Goal: Task Accomplishment & Management: Manage account settings

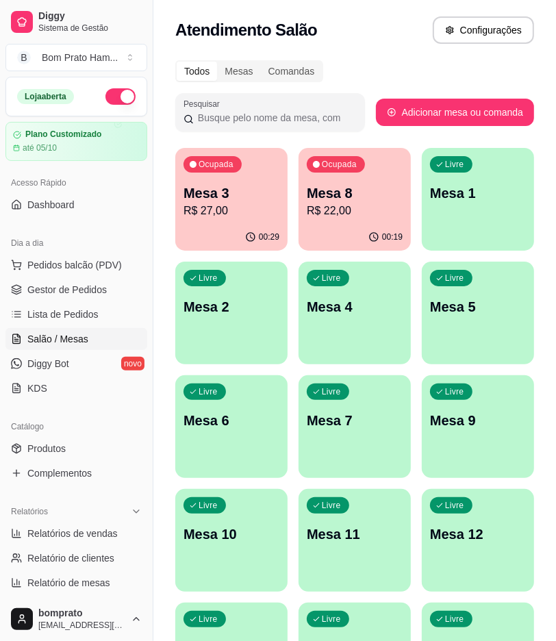
click at [434, 333] on div "Livre Mesa 5" at bounding box center [478, 305] width 112 height 86
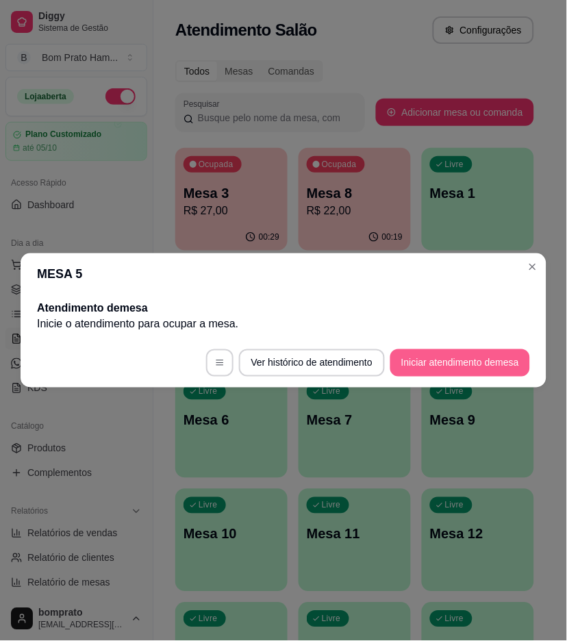
click at [442, 357] on button "Iniciar atendimento de mesa" at bounding box center [460, 362] width 140 height 27
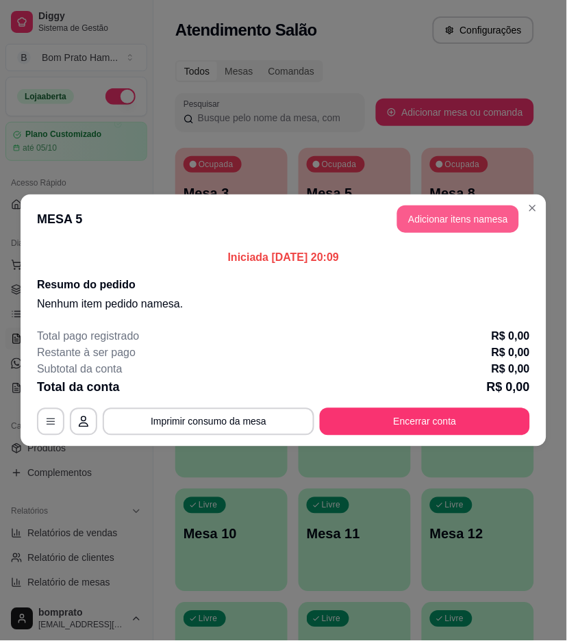
click at [447, 229] on button "Adicionar itens na mesa" at bounding box center [458, 218] width 122 height 27
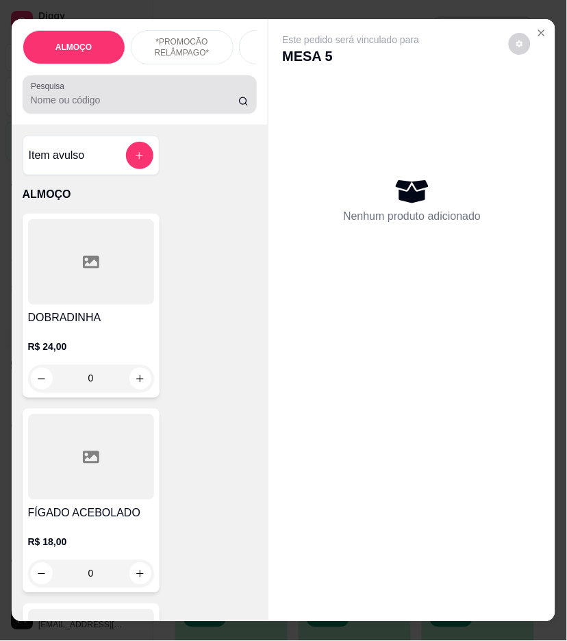
click at [193, 98] on div at bounding box center [140, 94] width 218 height 27
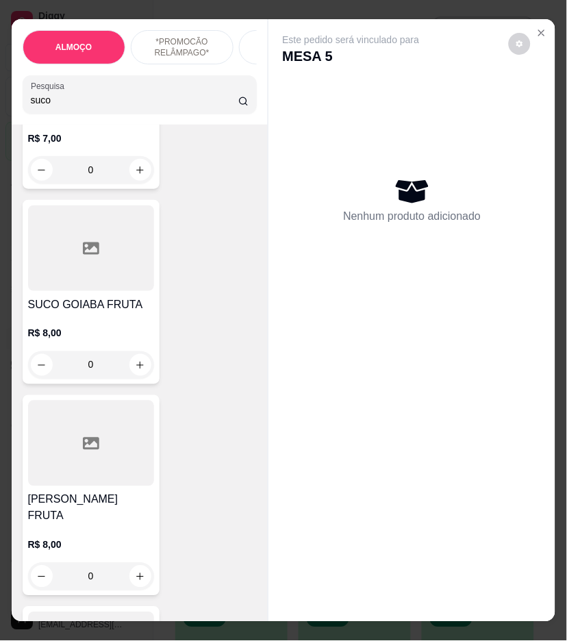
scroll to position [1293, 0]
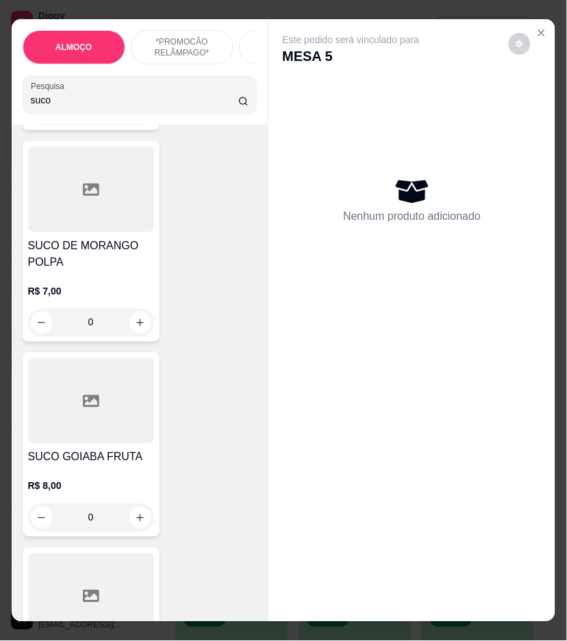
click at [138, 316] on div "0" at bounding box center [91, 322] width 126 height 27
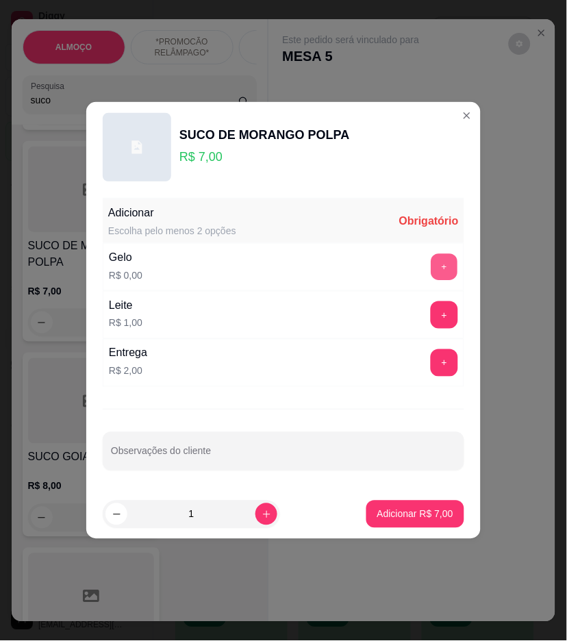
click at [433, 258] on button "+" at bounding box center [444, 267] width 27 height 27
click at [433, 258] on button "+" at bounding box center [444, 266] width 27 height 27
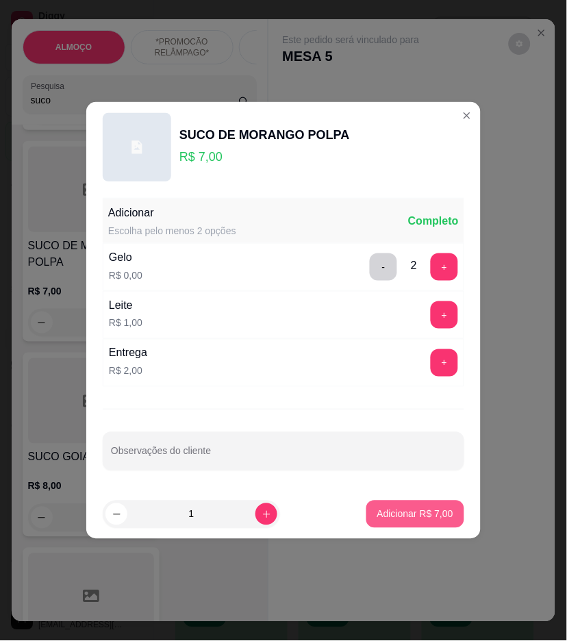
click at [418, 501] on div "Adicionar R$ 7,00" at bounding box center [415, 514] width 98 height 27
click at [401, 507] on button "Adicionar R$ 7,00" at bounding box center [415, 514] width 98 height 27
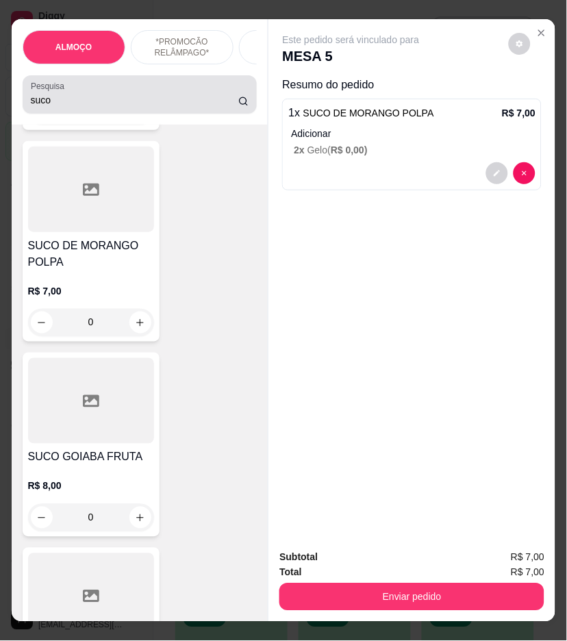
drag, startPoint x: 201, startPoint y: 84, endPoint x: 199, endPoint y: 106, distance: 22.0
click at [201, 85] on div "Pesquisa suco" at bounding box center [140, 94] width 235 height 38
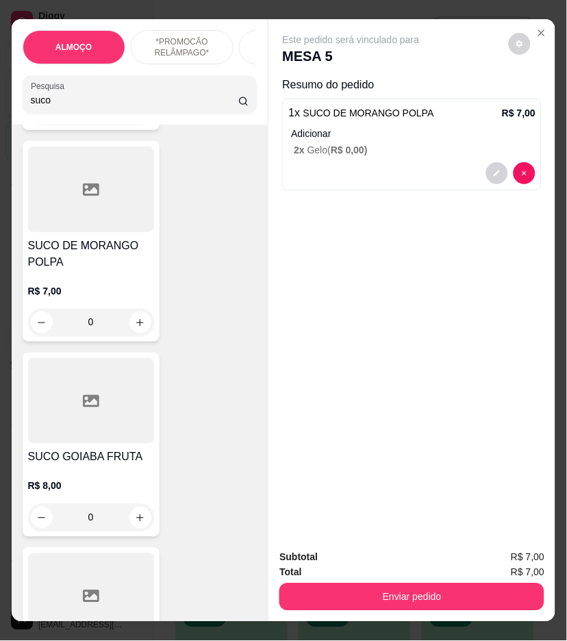
click at [199, 107] on input "suco" at bounding box center [135, 100] width 208 height 14
click at [144, 107] on input "suco" at bounding box center [135, 100] width 208 height 14
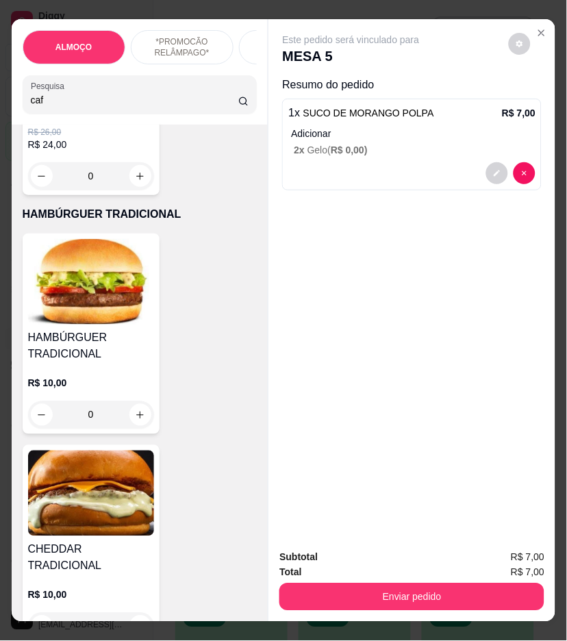
scroll to position [3599, 0]
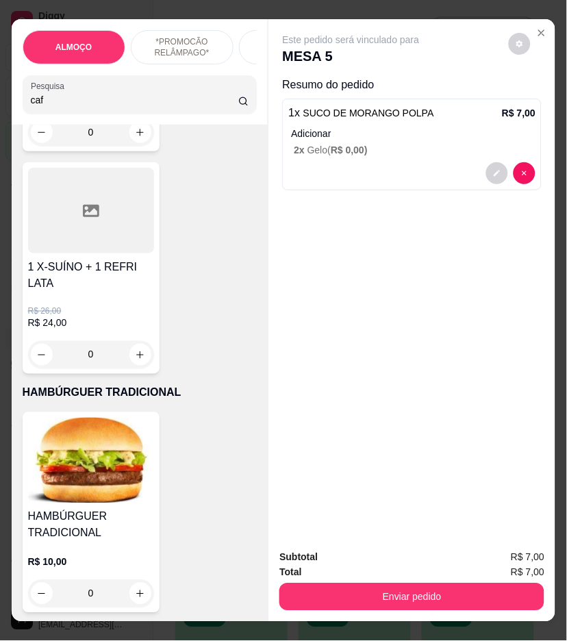
type input "caf"
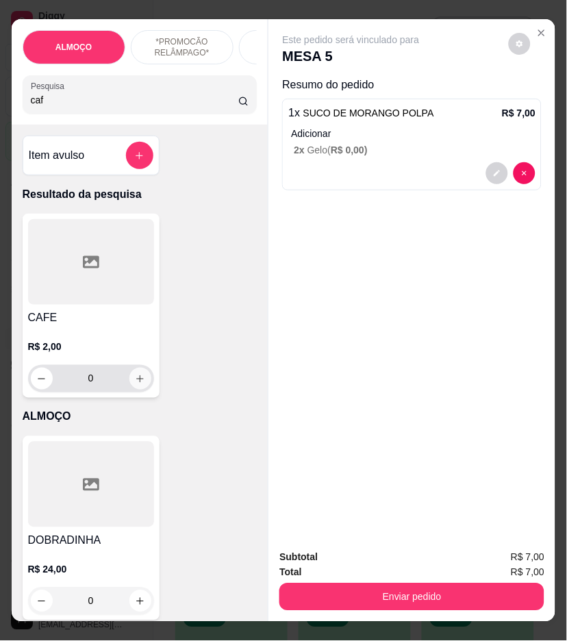
click at [138, 345] on div "R$ 2,00 0" at bounding box center [91, 360] width 126 height 66
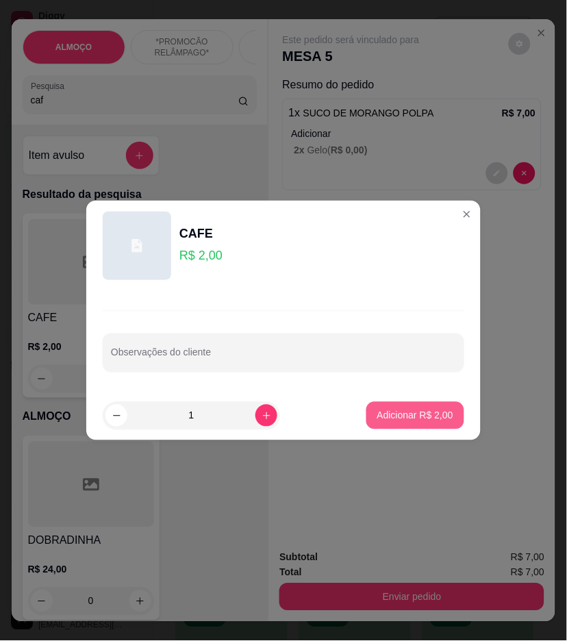
click at [377, 416] on p "Adicionar R$ 2,00" at bounding box center [415, 416] width 76 height 14
type input "1"
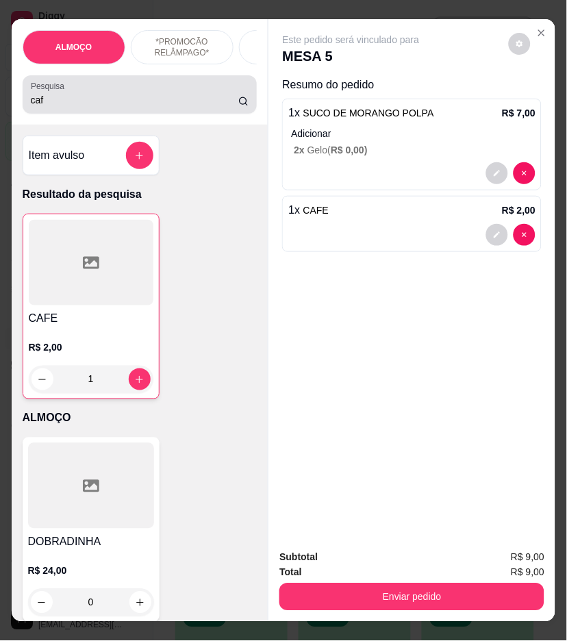
click at [179, 98] on div "caf" at bounding box center [140, 94] width 218 height 27
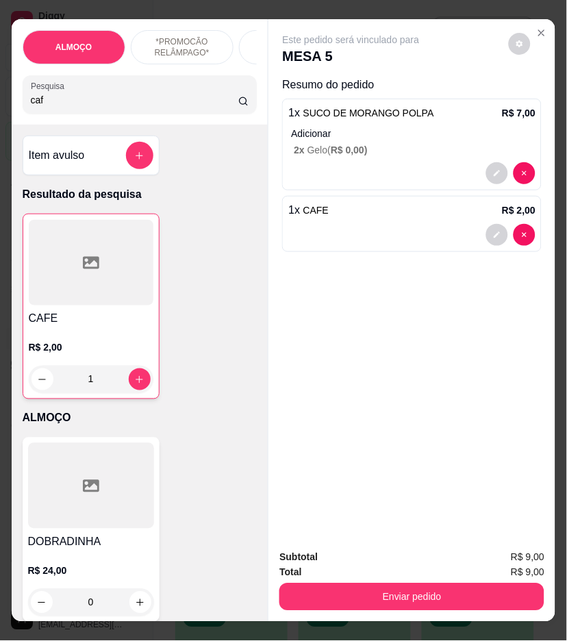
click at [179, 99] on div "caf" at bounding box center [140, 94] width 218 height 27
click at [179, 99] on input "caf" at bounding box center [135, 100] width 208 height 14
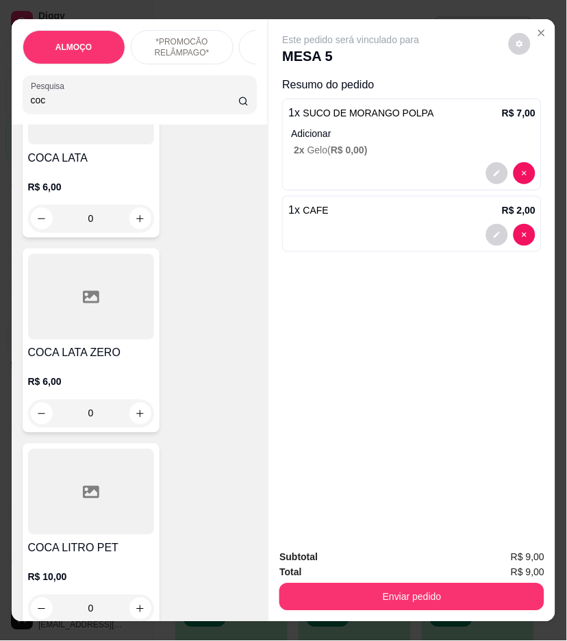
scroll to position [380, 0]
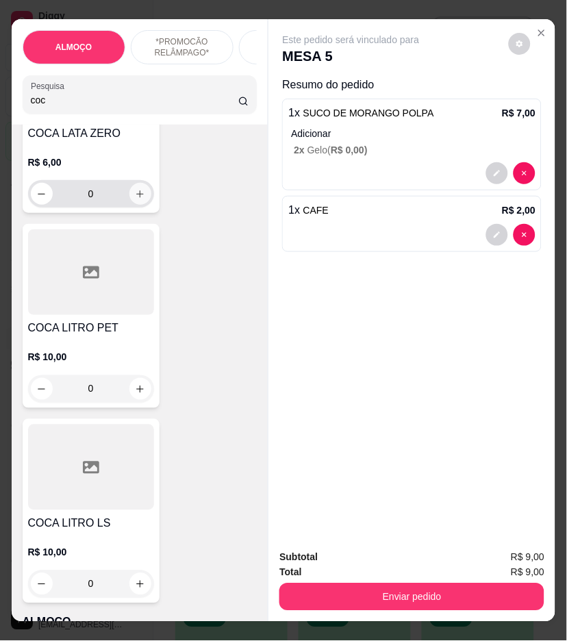
type input "coc"
click at [140, 201] on button "increase-product-quantity" at bounding box center [140, 194] width 22 height 22
type input "1"
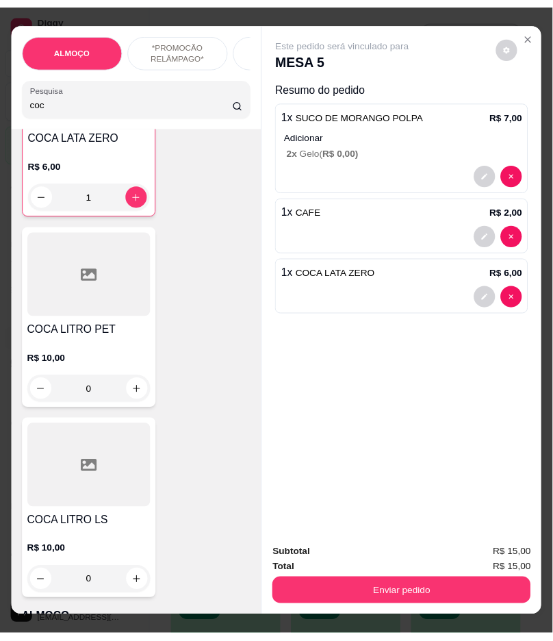
scroll to position [381, 0]
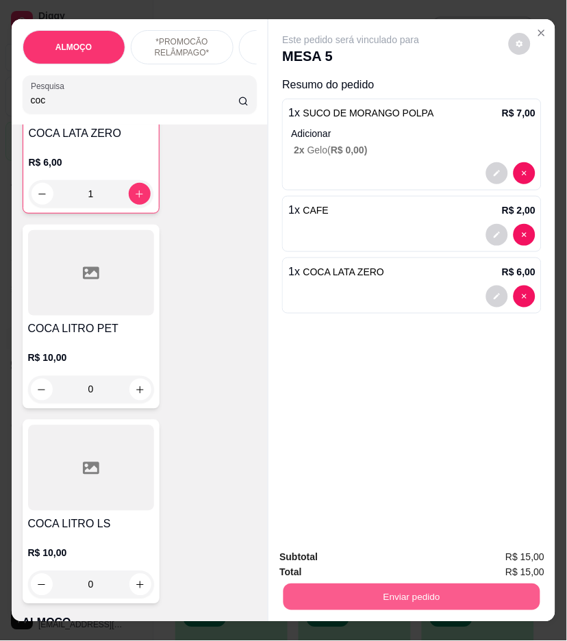
click at [418, 588] on button "Enviar pedido" at bounding box center [412, 597] width 257 height 27
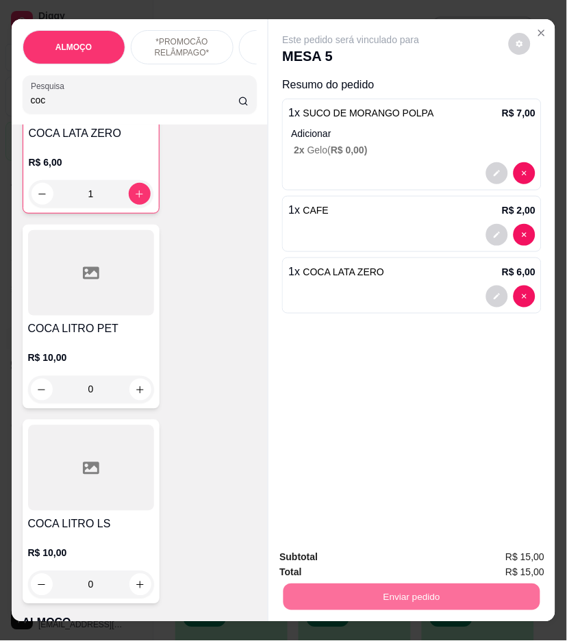
click at [479, 549] on button "Enviar pedido" at bounding box center [507, 558] width 77 height 26
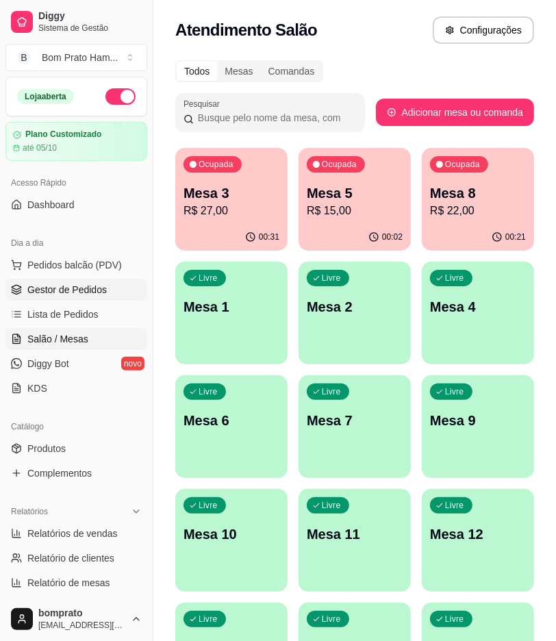
click at [111, 297] on link "Gestor de Pedidos" at bounding box center [76, 290] width 142 height 22
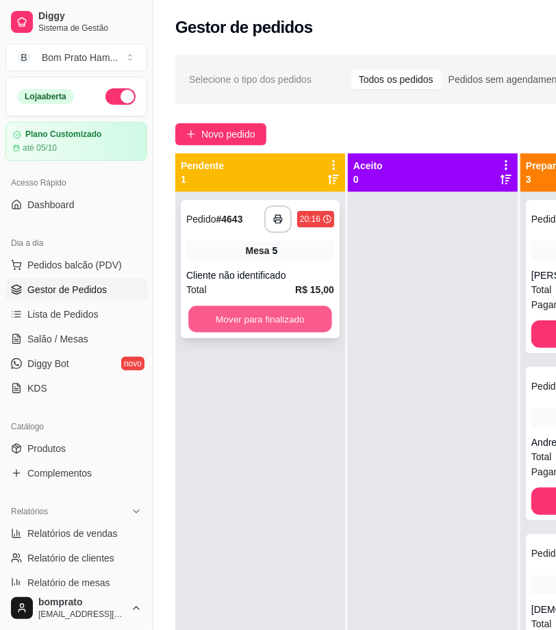
click at [300, 312] on button "Mover para finalizado" at bounding box center [260, 319] width 144 height 27
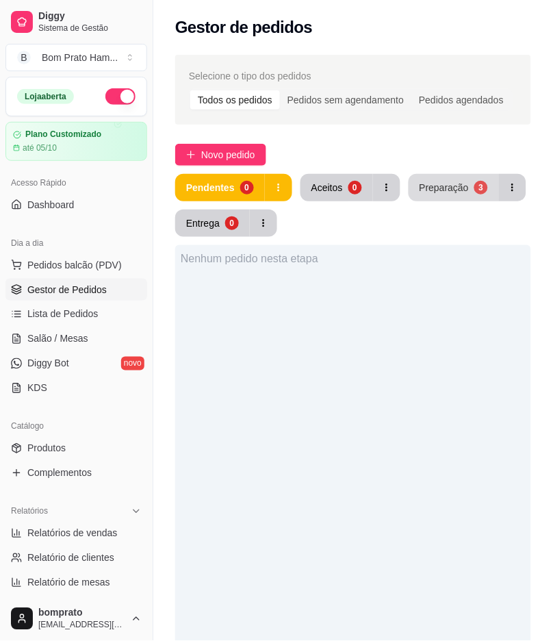
click at [464, 184] on button "Preparação 3" at bounding box center [454, 187] width 90 height 27
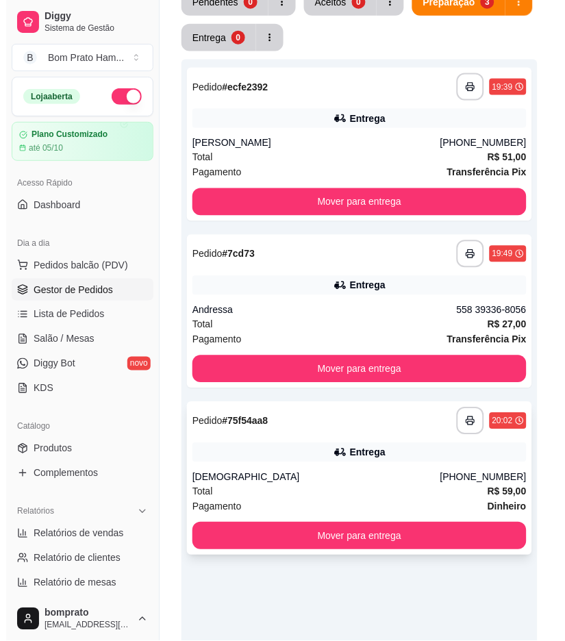
scroll to position [228, 0]
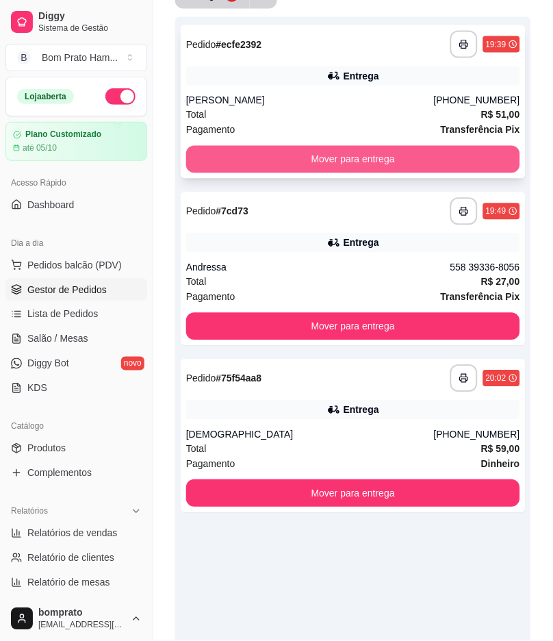
click at [263, 151] on button "Mover para entrega" at bounding box center [353, 159] width 334 height 27
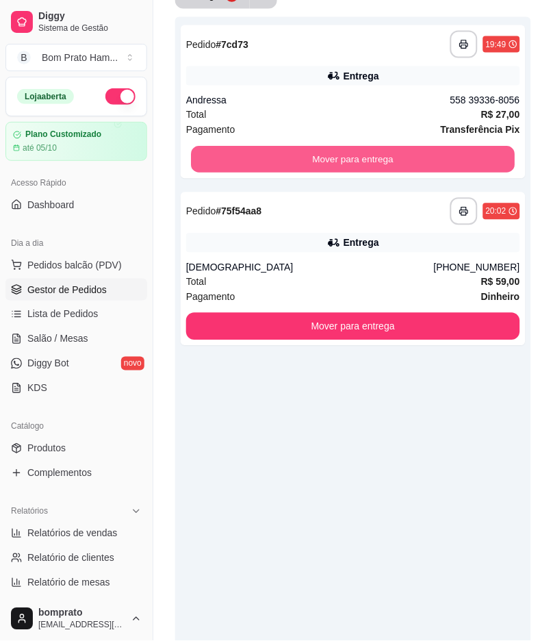
click at [263, 151] on button "Mover para entrega" at bounding box center [353, 160] width 324 height 27
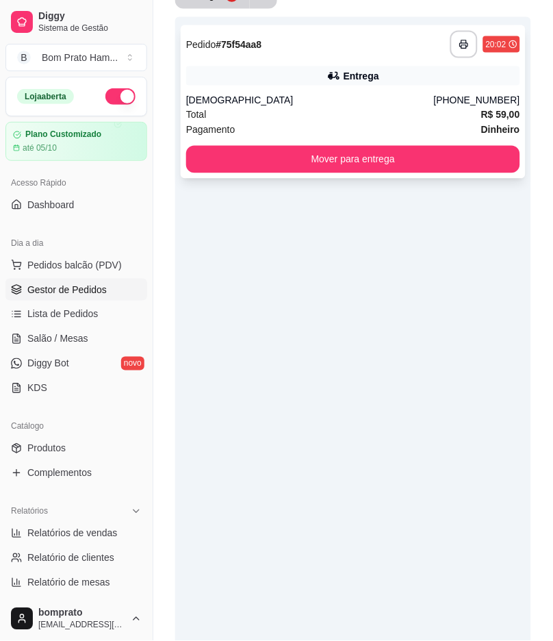
click at [292, 108] on div "Total R$ 59,00" at bounding box center [353, 115] width 334 height 15
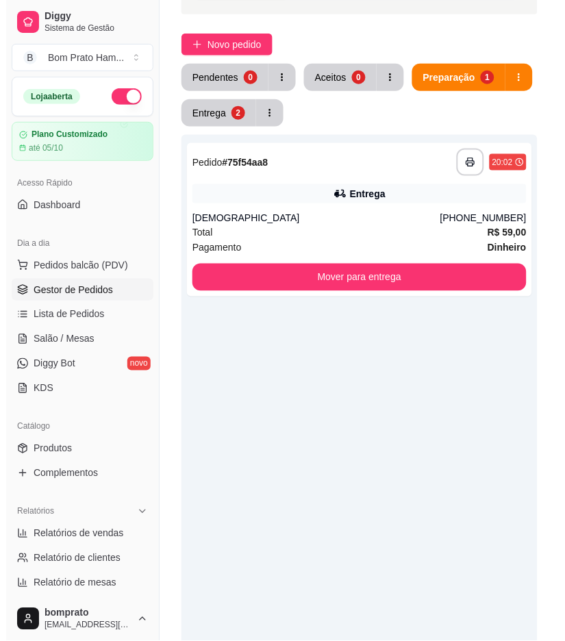
scroll to position [0, 0]
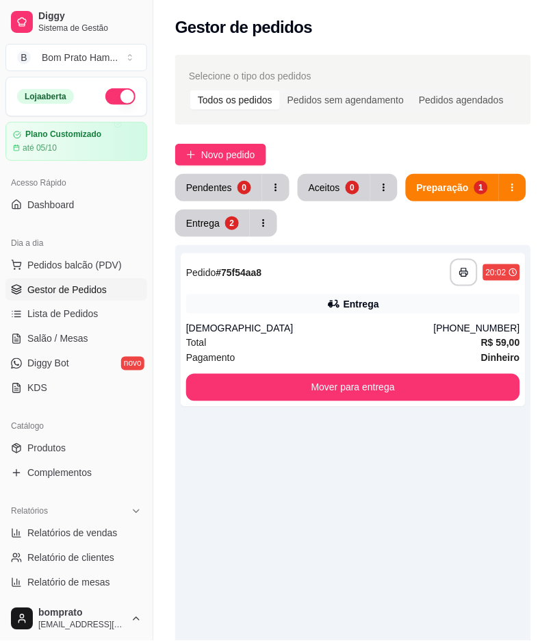
drag, startPoint x: 215, startPoint y: 242, endPoint x: 215, endPoint y: 225, distance: 17.8
click at [215, 231] on div "**********" at bounding box center [353, 530] width 356 height 712
click at [215, 225] on div "Entrega" at bounding box center [203, 223] width 34 height 14
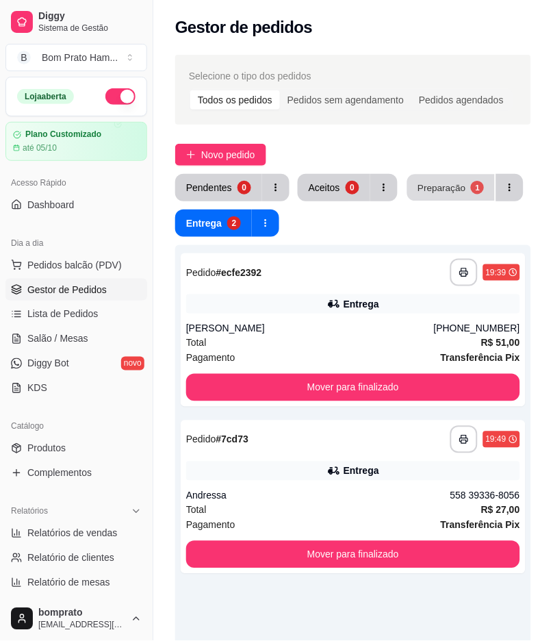
click at [481, 189] on button "Preparação 1" at bounding box center [451, 188] width 88 height 27
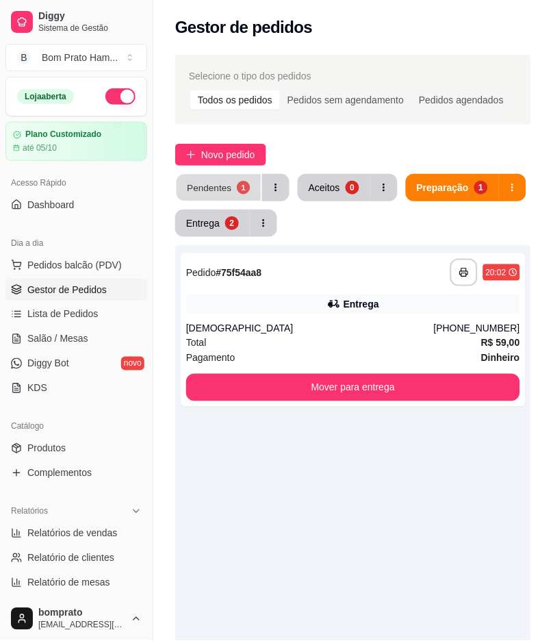
click at [211, 181] on div "Pendentes" at bounding box center [209, 187] width 45 height 13
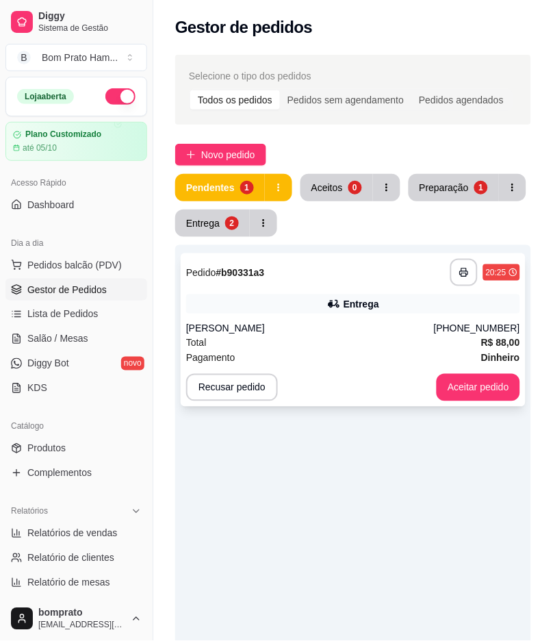
click at [483, 340] on strong "R$ 88,00" at bounding box center [500, 343] width 39 height 11
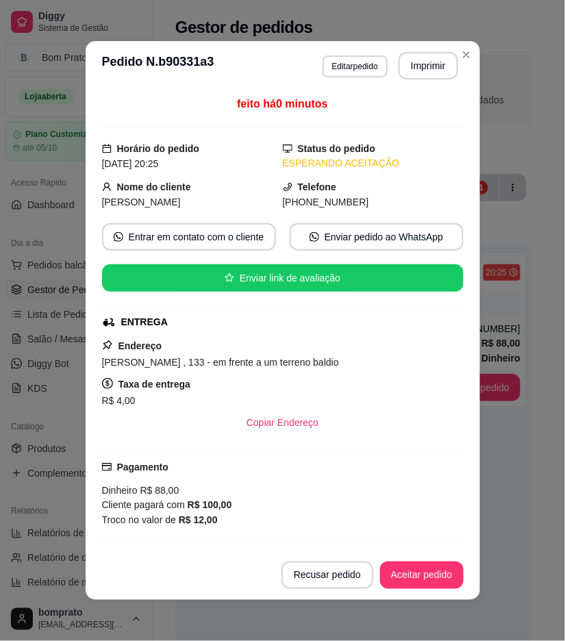
click at [418, 82] on header "**********" at bounding box center [283, 65] width 394 height 49
click at [418, 73] on button "Imprimir" at bounding box center [428, 66] width 58 height 27
click at [435, 578] on button "Aceitar pedido" at bounding box center [422, 575] width 84 height 27
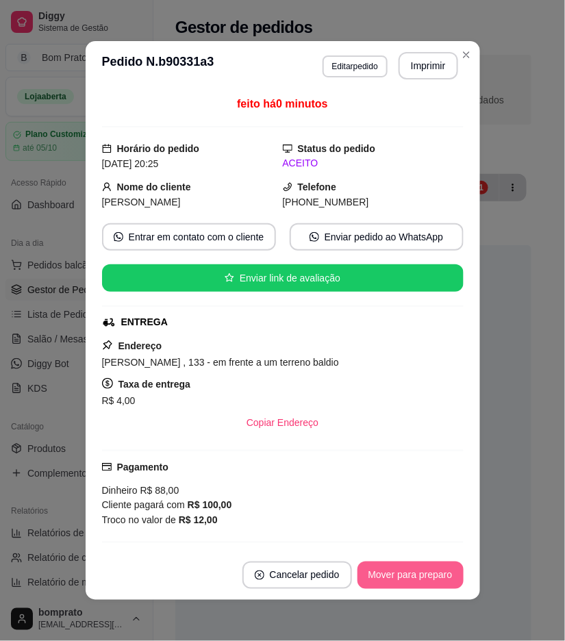
click at [418, 586] on button "Mover para preparo" at bounding box center [410, 575] width 106 height 27
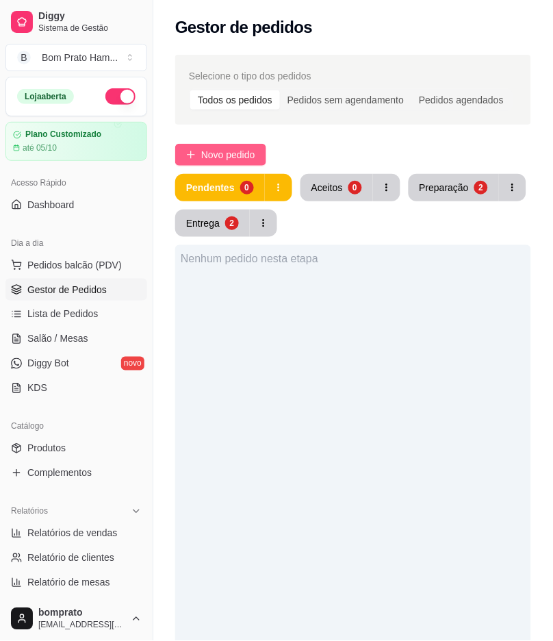
click at [225, 162] on button "Novo pedido" at bounding box center [220, 155] width 91 height 22
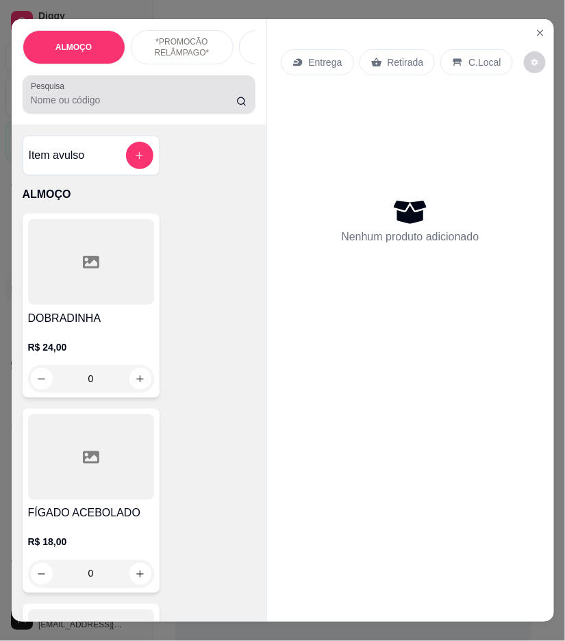
click at [158, 108] on div at bounding box center [139, 94] width 216 height 27
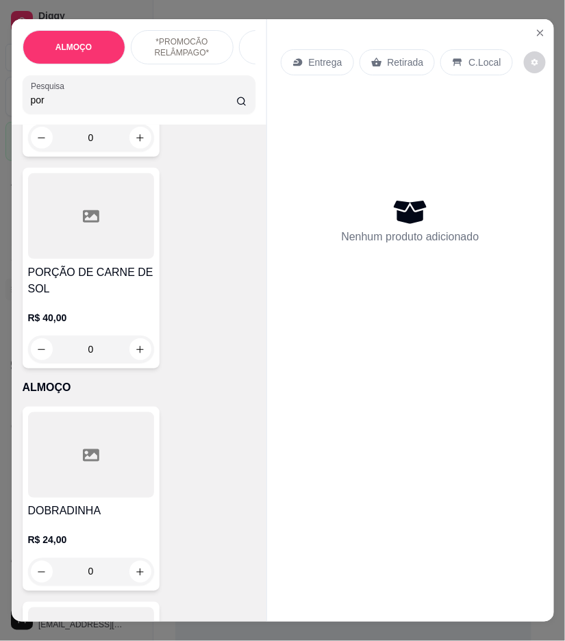
scroll to position [913, 0]
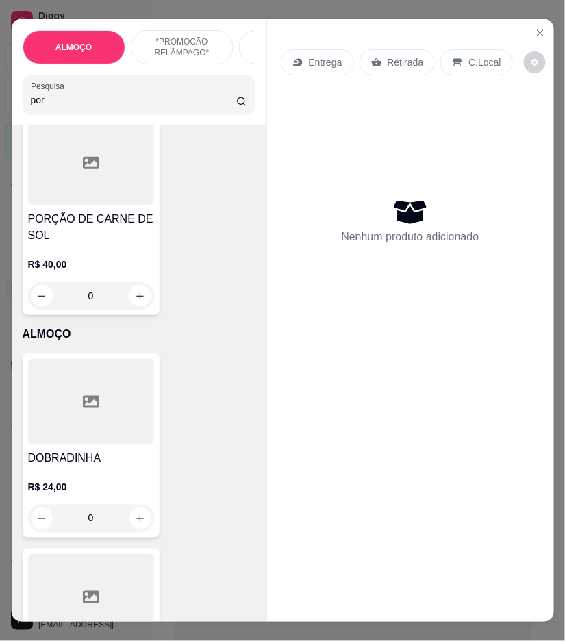
click at [111, 244] on div "R$ 40,00 0" at bounding box center [91, 277] width 126 height 66
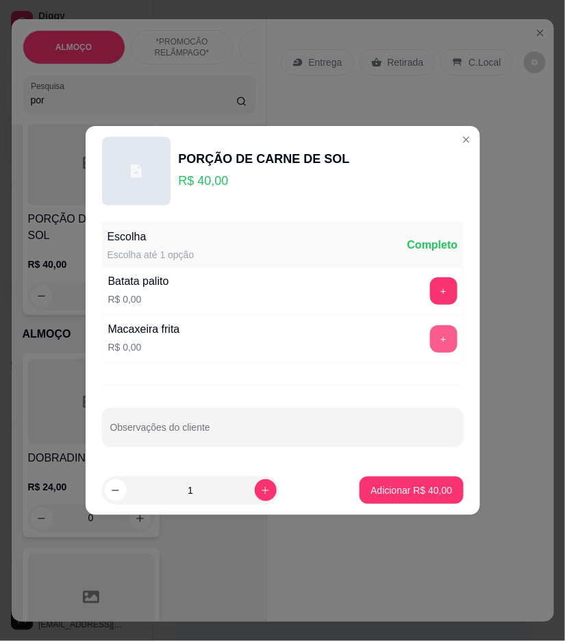
click at [430, 336] on button "+" at bounding box center [443, 338] width 27 height 27
click at [430, 487] on p "Adicionar R$ 40,00" at bounding box center [410, 490] width 81 height 14
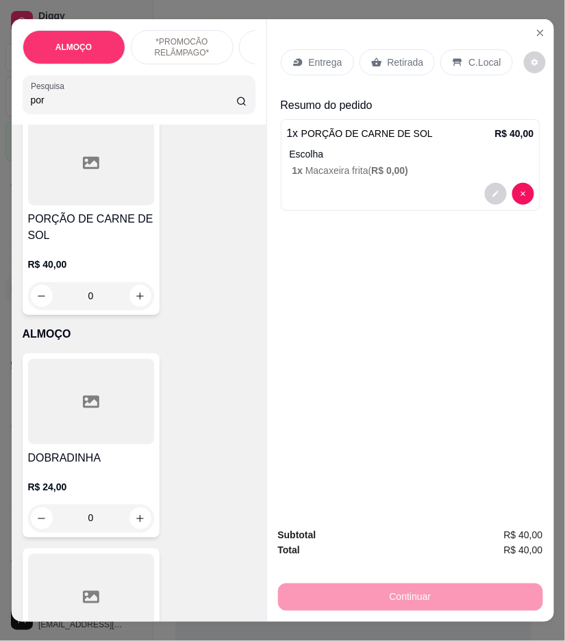
drag, startPoint x: 188, startPoint y: 106, endPoint x: 176, endPoint y: 108, distance: 11.8
click at [181, 107] on input "por" at bounding box center [134, 100] width 206 height 14
click at [176, 107] on input "por" at bounding box center [134, 100] width 206 height 14
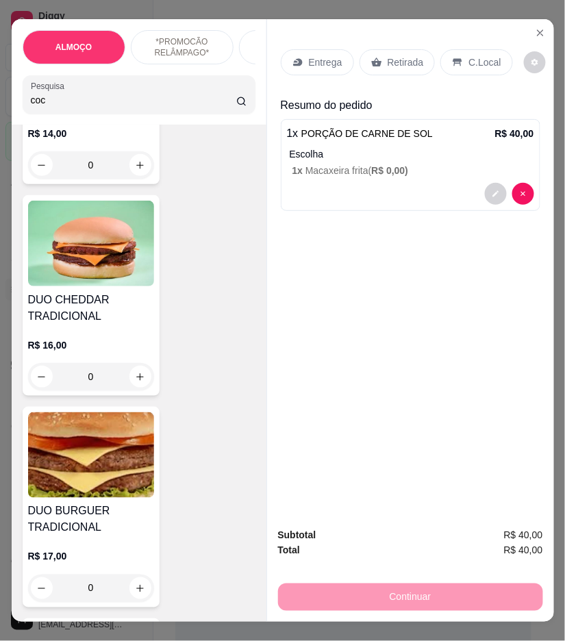
scroll to position [6256, 0]
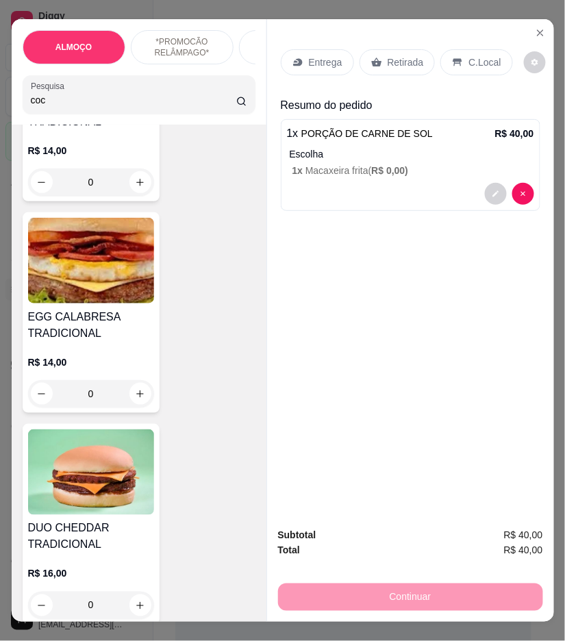
type input "coc"
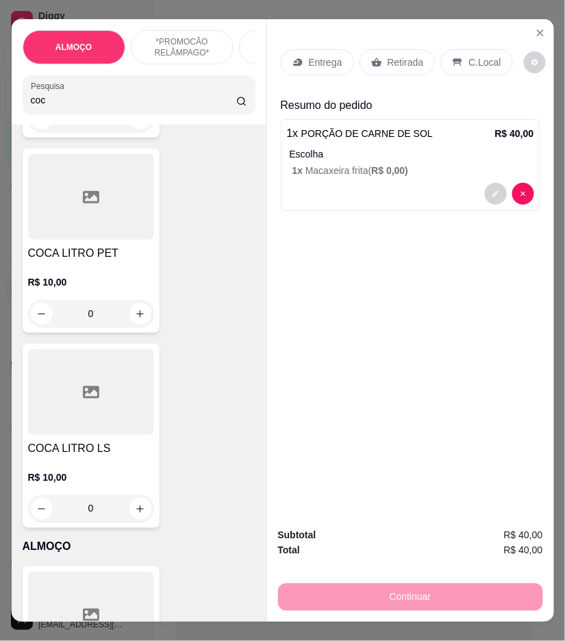
scroll to position [456, 0]
click at [149, 303] on div "COCA LITRO PET R$ 10,00 0" at bounding box center [91, 240] width 137 height 184
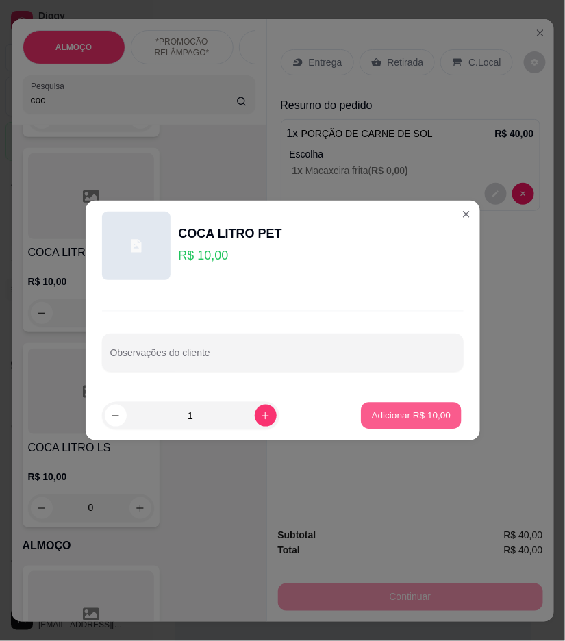
click at [375, 408] on button "Adicionar R$ 10,00" at bounding box center [412, 416] width 101 height 27
type input "1"
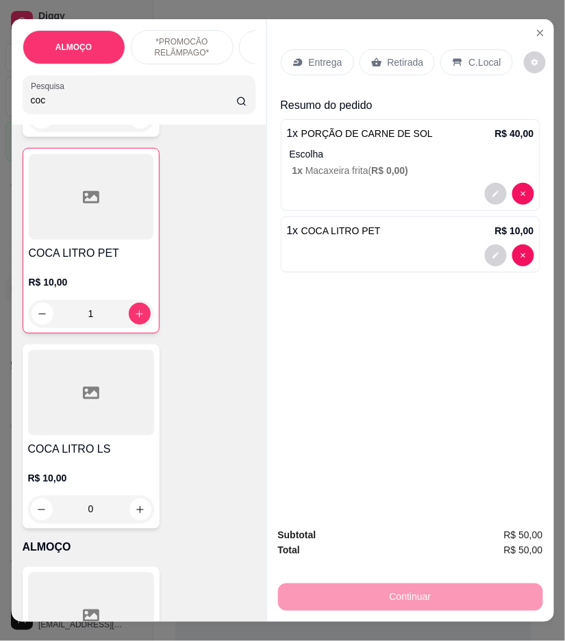
click at [323, 63] on p "Entrega" at bounding box center [326, 62] width 34 height 14
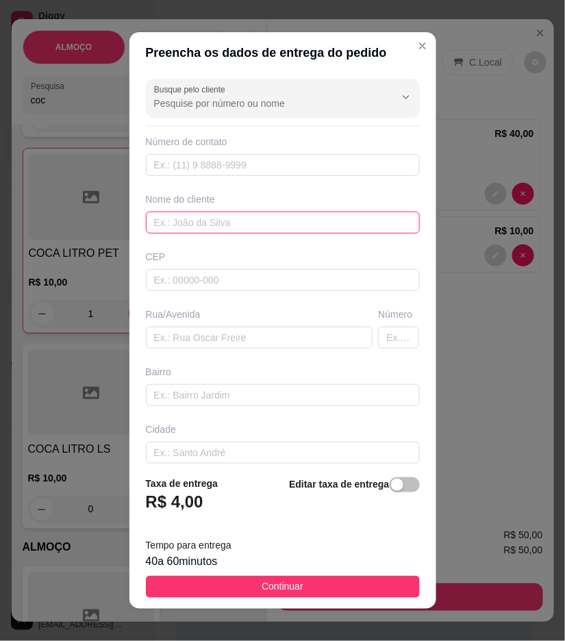
drag, startPoint x: 351, startPoint y: 214, endPoint x: 299, endPoint y: 230, distance: 54.4
paste input "ER!10"
type input "ER!10"
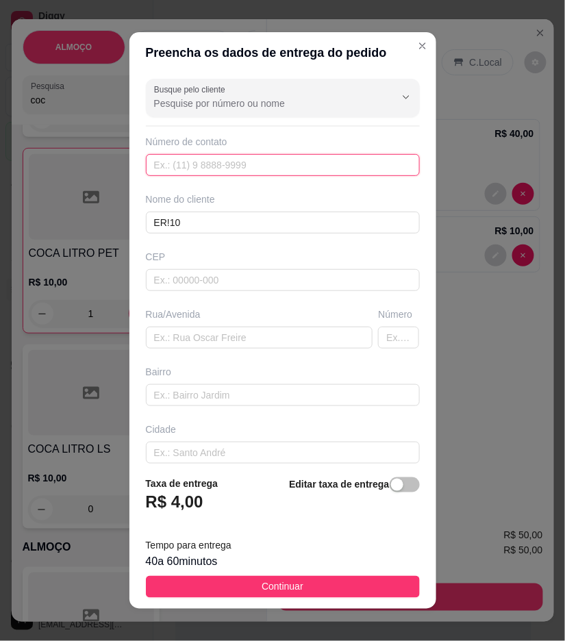
paste input "558 79121-6752"
type input "558 79121-6752"
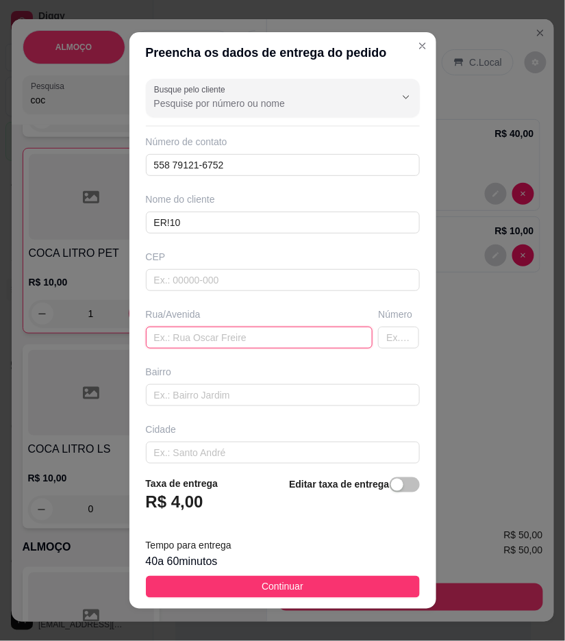
paste input "segunda travessa [PERSON_NAME] aqui na entrada da [PERSON_NAME] na esquina na […"
type input "segunda travessa [PERSON_NAME] aqui na entrada da [PERSON_NAME] na esquina na […"
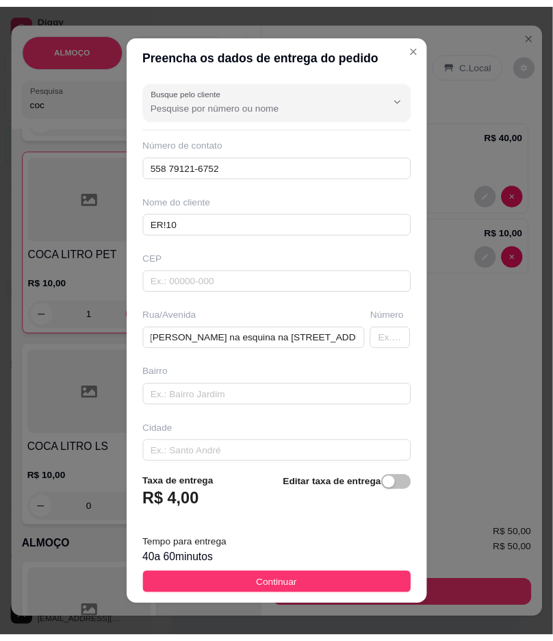
scroll to position [0, 0]
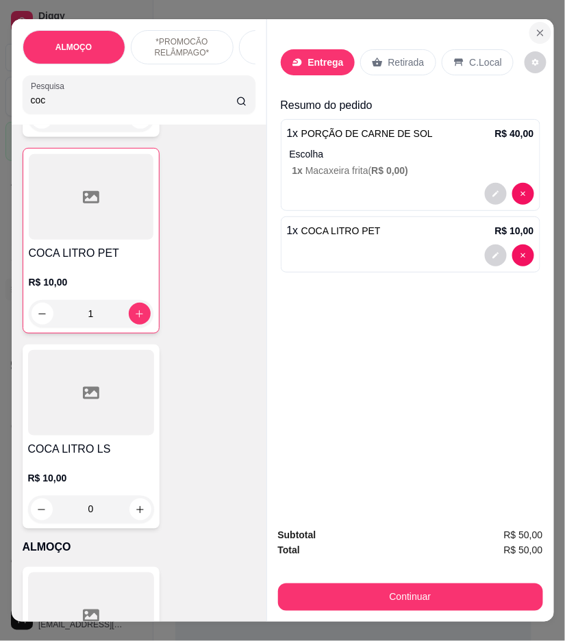
click at [536, 36] on button "Close" at bounding box center [540, 33] width 22 height 22
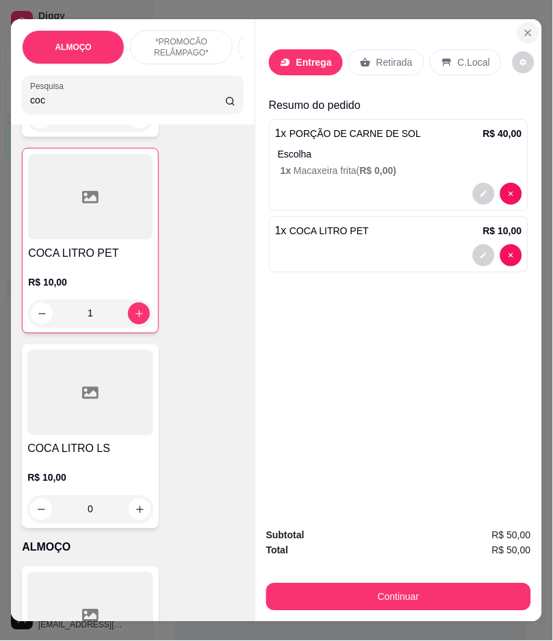
click at [536, 36] on div "Gestor de pedidos" at bounding box center [350, 23] width 395 height 47
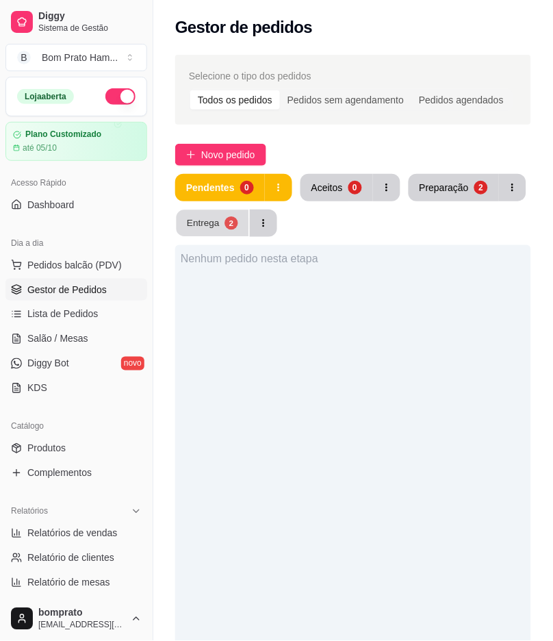
click at [218, 224] on button "Entrega 2" at bounding box center [213, 223] width 73 height 27
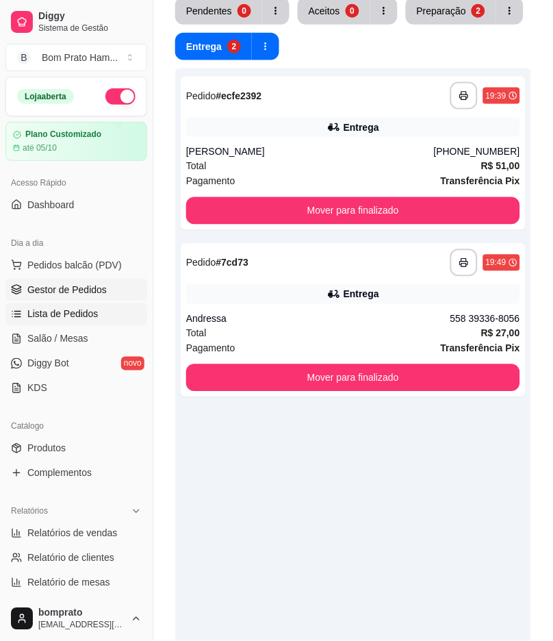
scroll to position [228, 0]
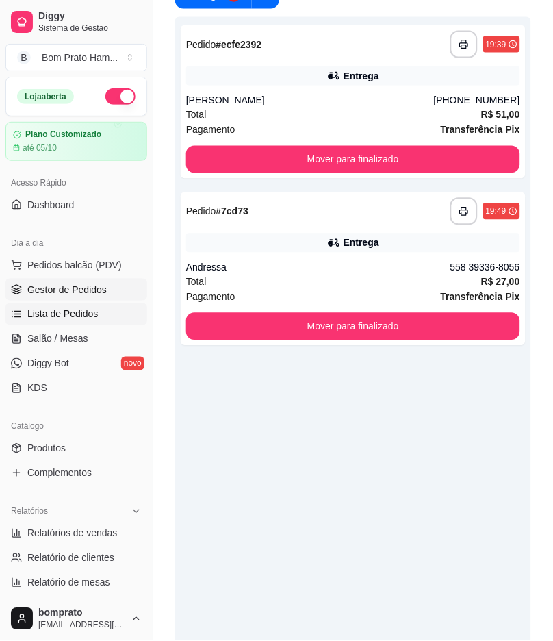
click at [90, 316] on span "Lista de Pedidos" at bounding box center [62, 314] width 71 height 14
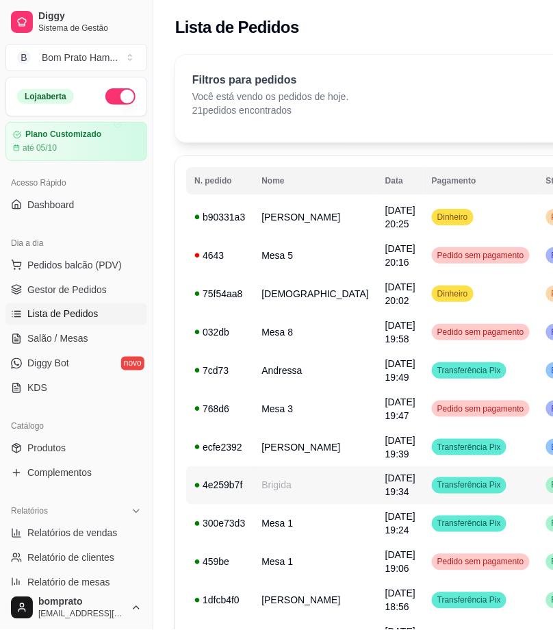
click at [424, 505] on td "Transferência Pix" at bounding box center [481, 485] width 114 height 38
click at [105, 327] on ul "Pedidos balcão (PDV) Gestor de Pedidos Lista de Pedidos Salão / Mesas Diggy Bot…" at bounding box center [76, 326] width 142 height 145
click at [113, 344] on link "Salão / Mesas" at bounding box center [76, 339] width 142 height 22
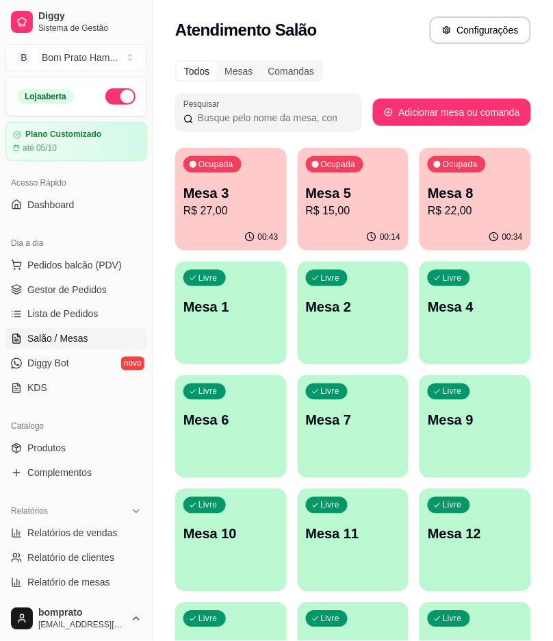
click at [359, 190] on p "Mesa 5" at bounding box center [353, 193] width 95 height 19
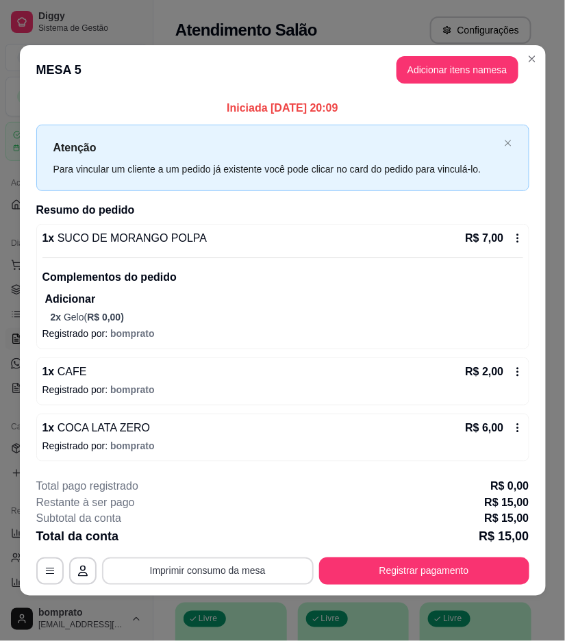
click at [268, 570] on button "Imprimir consumo da mesa" at bounding box center [208, 570] width 212 height 27
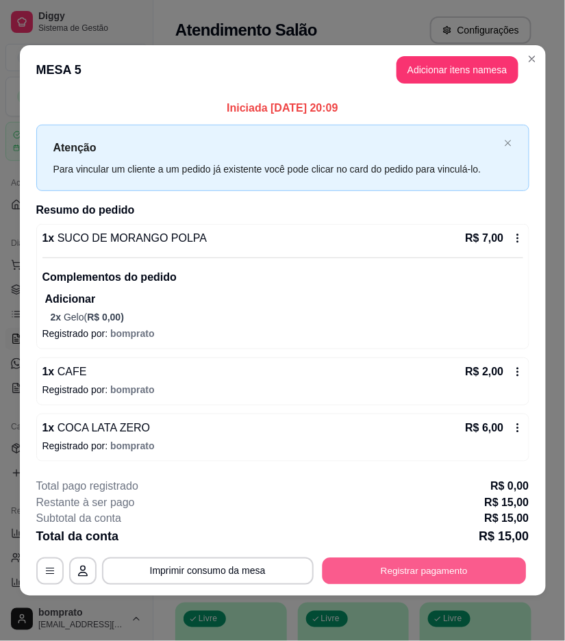
click at [394, 577] on button "Registrar pagamento" at bounding box center [424, 571] width 204 height 27
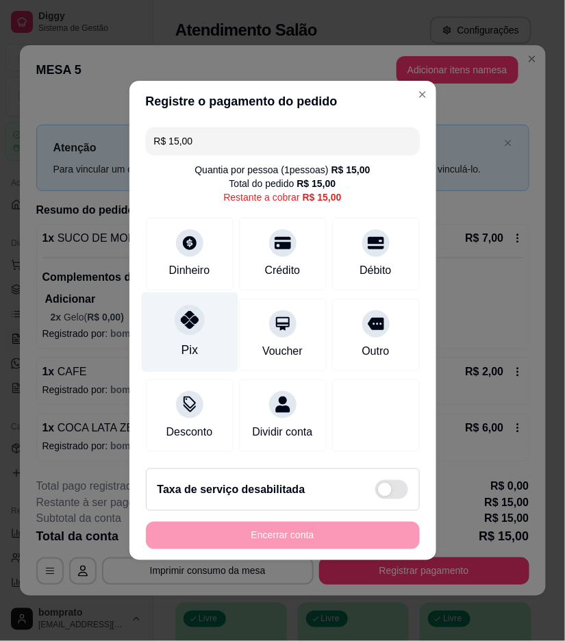
click at [192, 316] on icon at bounding box center [189, 320] width 18 height 18
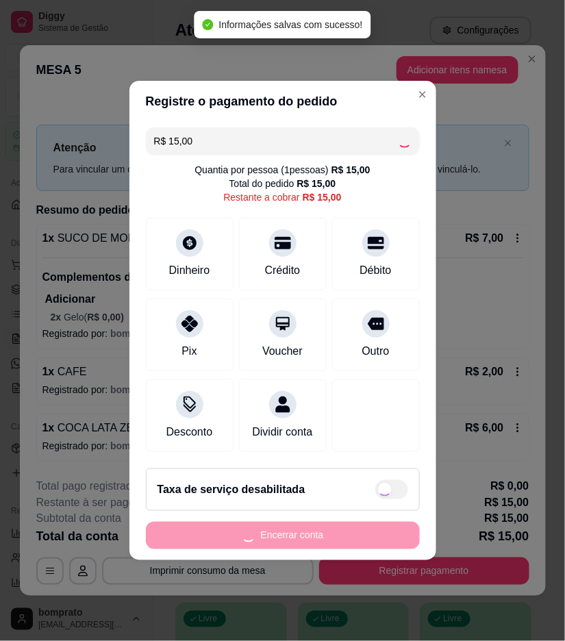
type input "R$ 0,00"
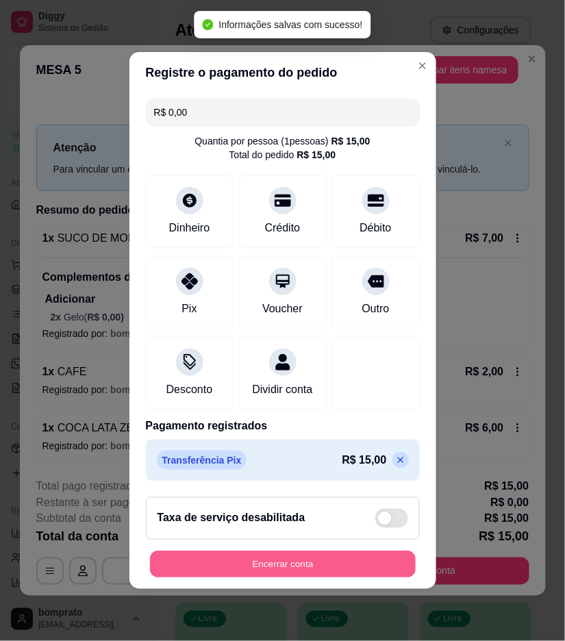
click at [370, 572] on button "Encerrar conta" at bounding box center [283, 564] width 266 height 27
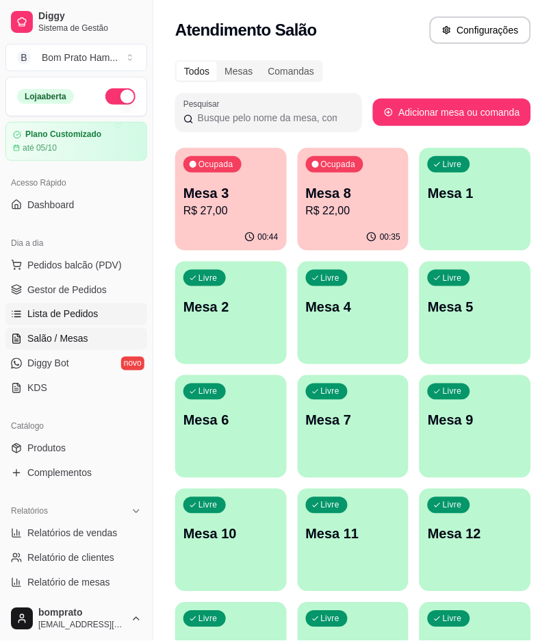
click at [79, 316] on span "Lista de Pedidos" at bounding box center [62, 314] width 71 height 14
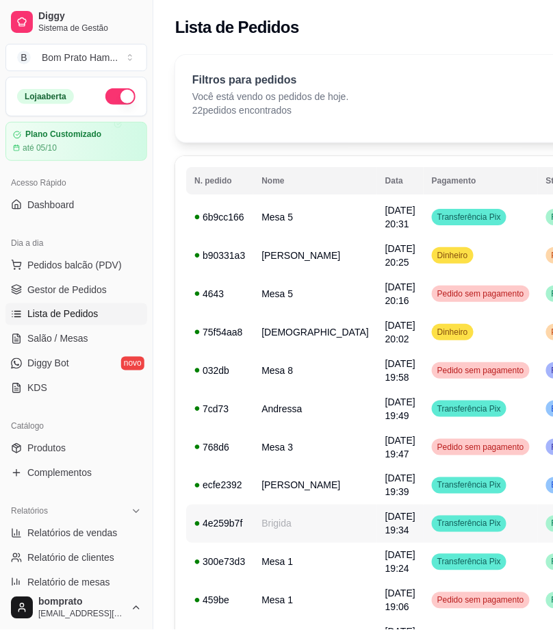
click at [386, 536] on span "[DATE] 19:34" at bounding box center [401, 524] width 30 height 25
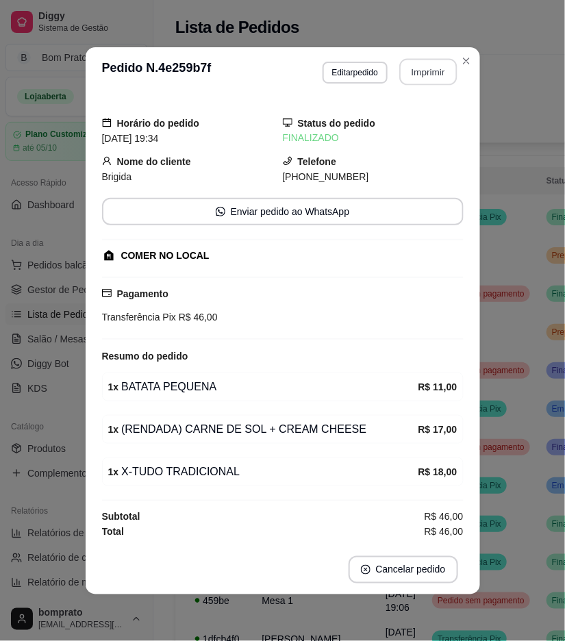
click at [433, 77] on button "Imprimir" at bounding box center [428, 71] width 58 height 27
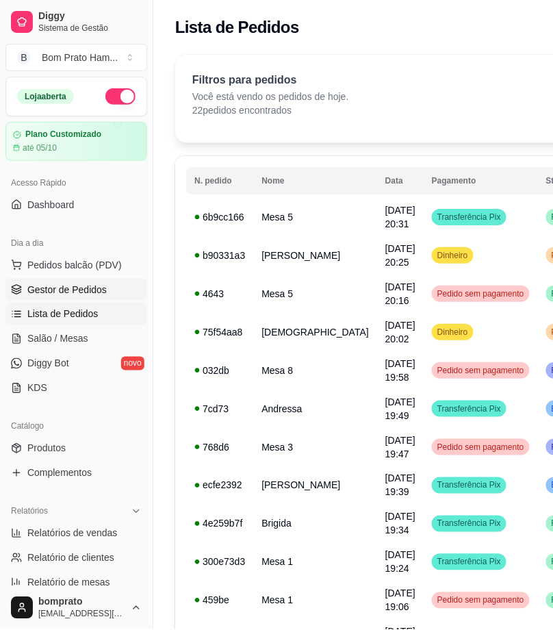
click at [104, 290] on span "Gestor de Pedidos" at bounding box center [66, 290] width 79 height 14
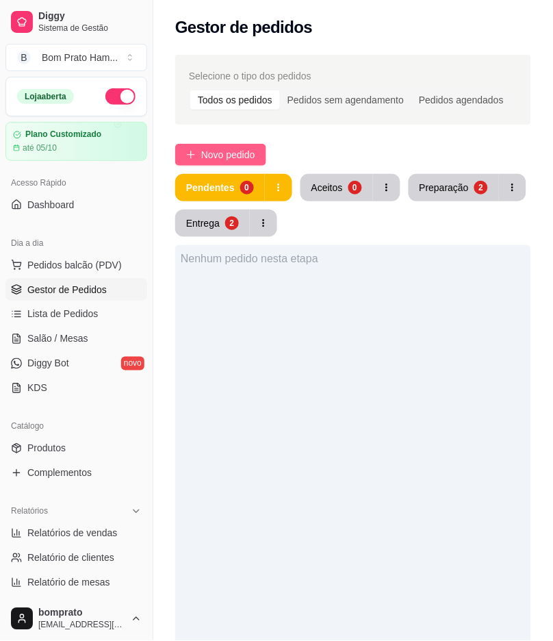
click at [224, 148] on span "Novo pedido" at bounding box center [228, 154] width 54 height 15
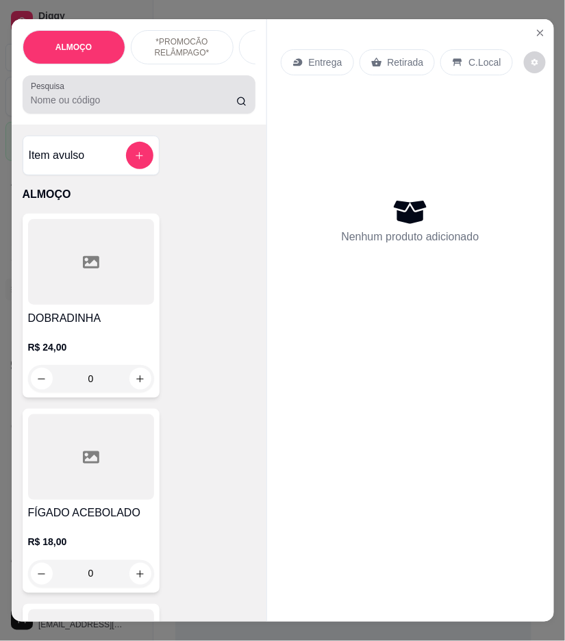
click at [187, 98] on div at bounding box center [139, 94] width 216 height 27
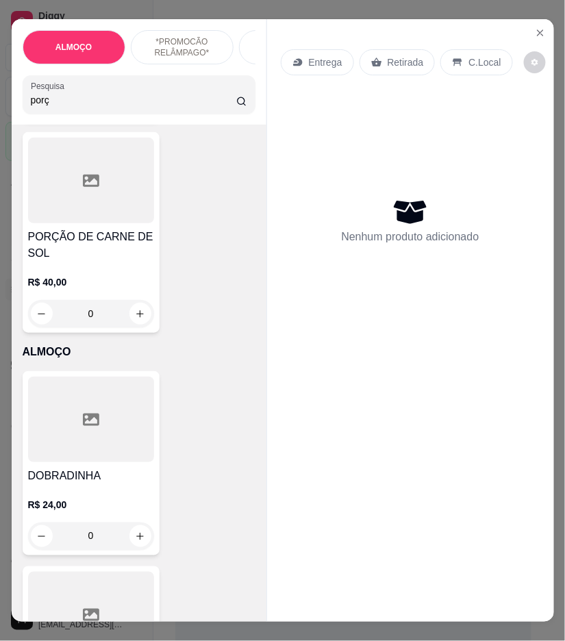
scroll to position [837, 0]
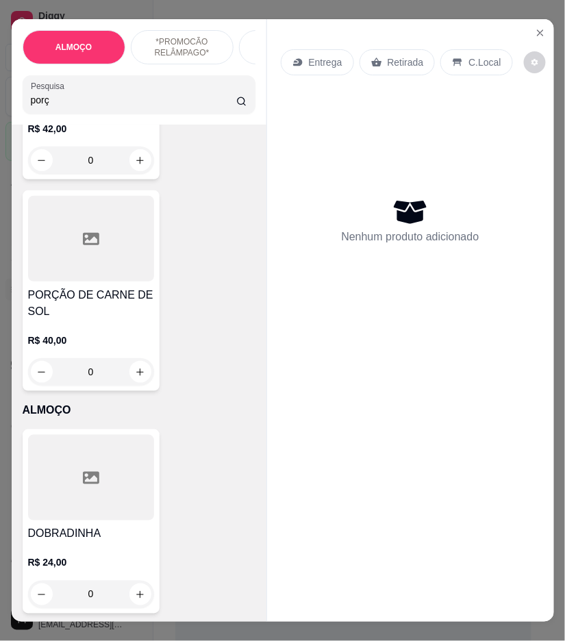
click at [134, 366] on div "0" at bounding box center [91, 371] width 126 height 27
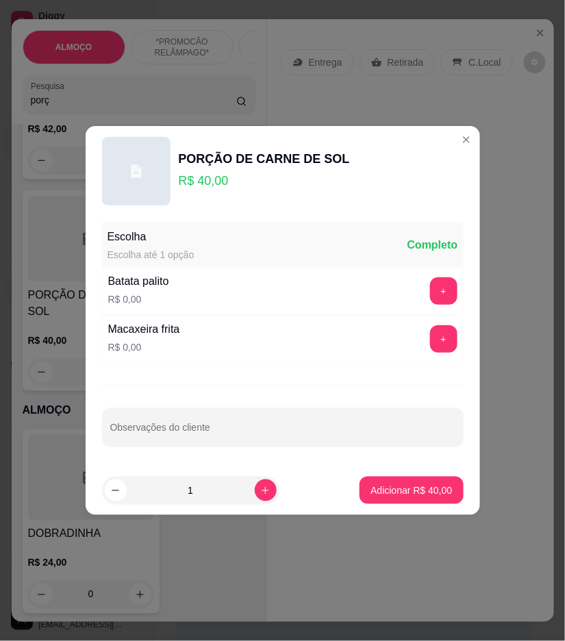
click at [430, 345] on button "+" at bounding box center [443, 338] width 27 height 27
click at [399, 494] on footer "1 Adicionar R$ 40,00" at bounding box center [283, 490] width 394 height 49
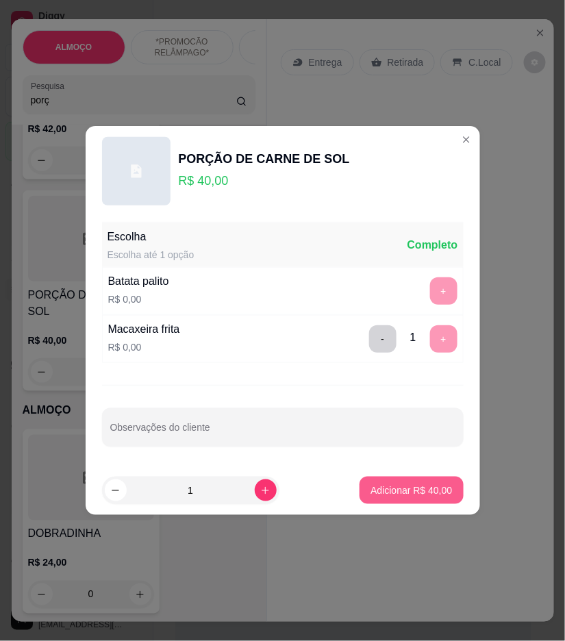
click at [399, 492] on p "Adicionar R$ 40,00" at bounding box center [410, 490] width 81 height 14
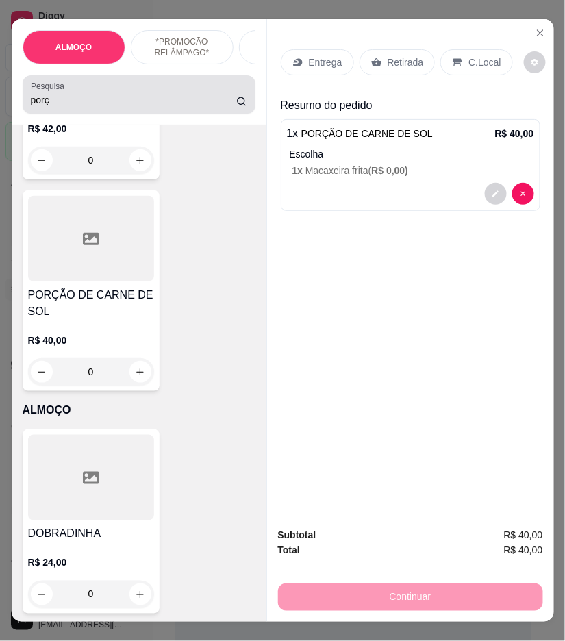
click at [147, 98] on div "porç" at bounding box center [139, 94] width 216 height 27
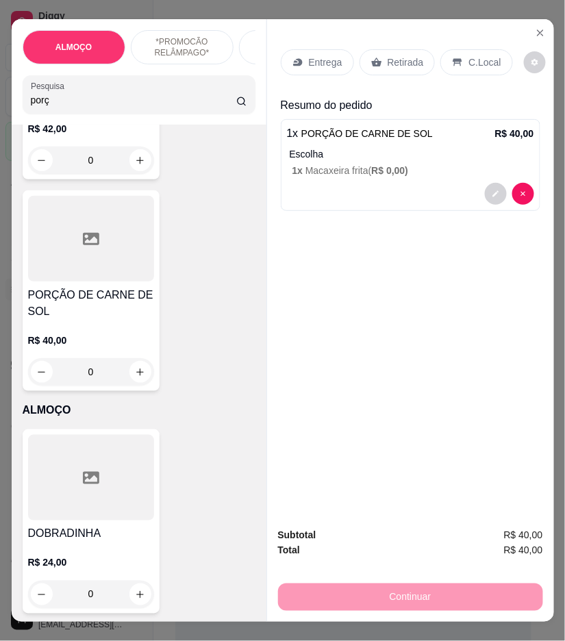
click at [147, 98] on div "porç" at bounding box center [139, 94] width 216 height 27
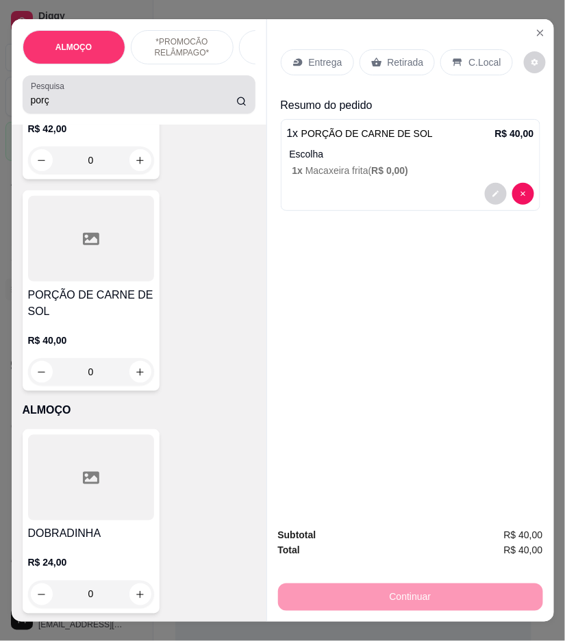
click at [147, 98] on div "porç" at bounding box center [139, 94] width 216 height 27
click at [139, 114] on div "Pesquisa porç" at bounding box center [139, 94] width 233 height 38
drag, startPoint x: 139, startPoint y: 115, endPoint x: 85, endPoint y: 111, distance: 54.3
click at [90, 112] on div "Pesquisa porç" at bounding box center [139, 94] width 233 height 38
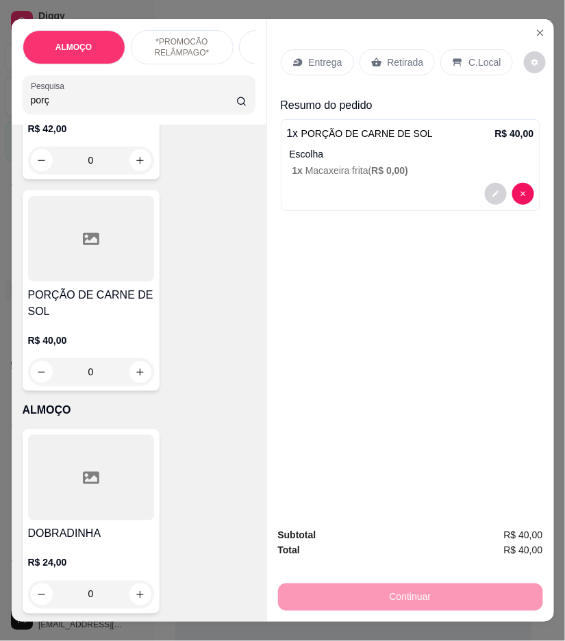
click at [57, 105] on input "porç" at bounding box center [134, 100] width 206 height 14
click at [55, 105] on input "porç" at bounding box center [134, 100] width 206 height 14
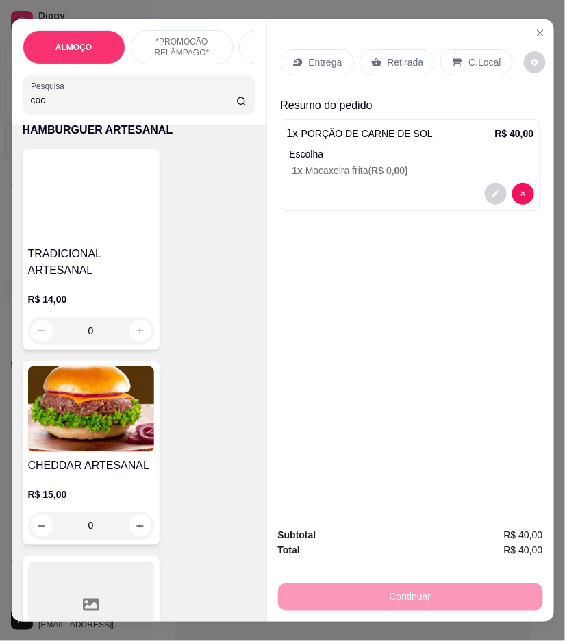
scroll to position [7398, 0]
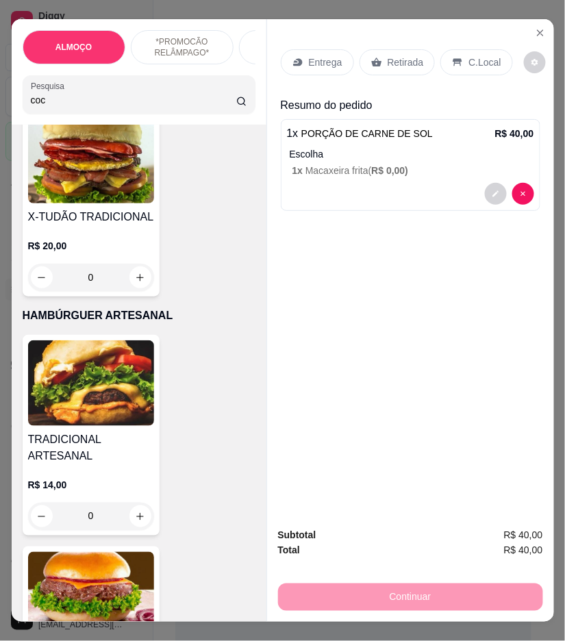
type input "coc"
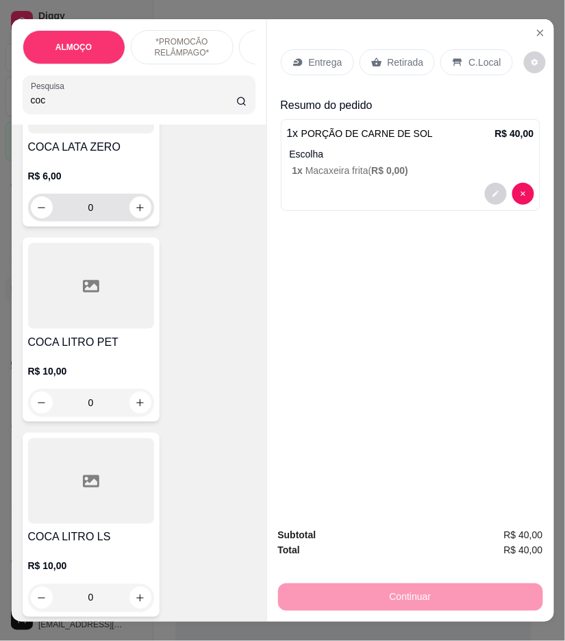
scroll to position [380, 0]
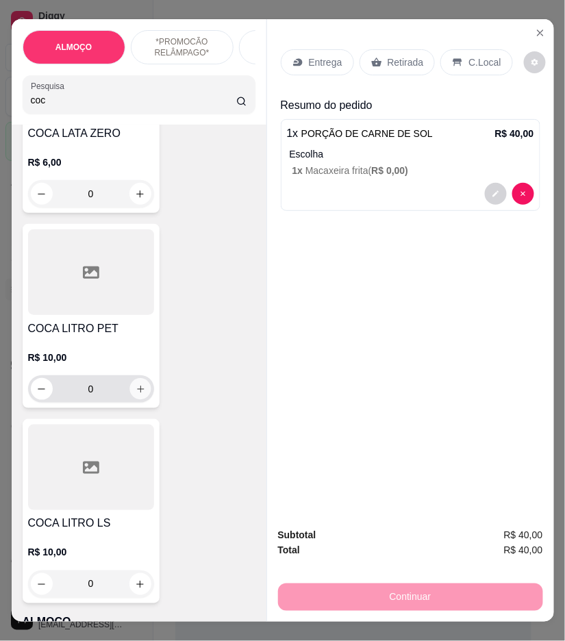
click at [135, 392] on icon "increase-product-quantity" at bounding box center [140, 389] width 10 height 10
type input "1"
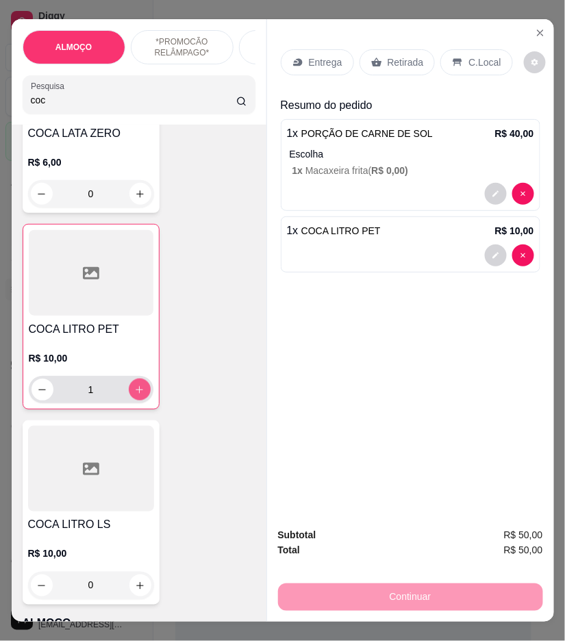
click at [134, 386] on button "increase-product-quantity" at bounding box center [140, 390] width 22 height 22
type input "2"
click at [315, 65] on div "Entrega" at bounding box center [317, 62] width 73 height 26
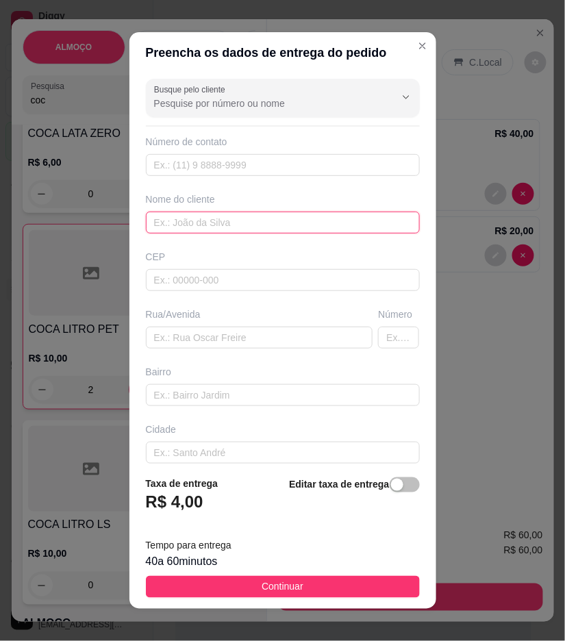
paste input "segunda travessa [PERSON_NAME] aqui na entrada da [PERSON_NAME] na esquina na […"
type input "segunda travessa [PERSON_NAME] aqui na entrada da [PERSON_NAME] na esquina na […"
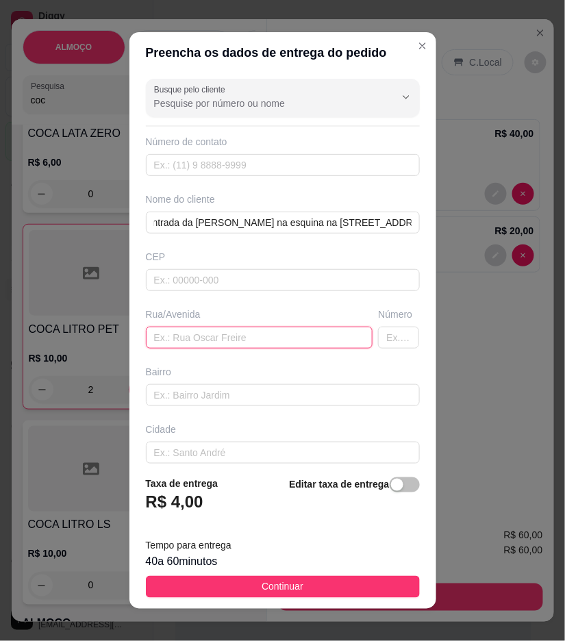
scroll to position [0, 0]
drag, startPoint x: 258, startPoint y: 341, endPoint x: 208, endPoint y: 339, distance: 50.0
paste input "segunda travessa [PERSON_NAME] aqui na entrada da [PERSON_NAME] na esquina na […"
type input "segunda travessa [PERSON_NAME] aqui na entrada da [PERSON_NAME] na esquina na […"
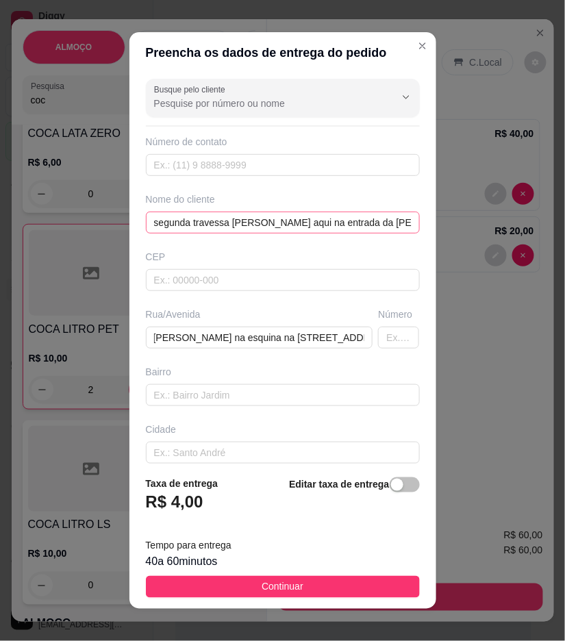
drag, startPoint x: 252, startPoint y: 194, endPoint x: 252, endPoint y: 217, distance: 23.3
click at [252, 199] on div "Nome do cliente" at bounding box center [283, 199] width 274 height 14
click at [252, 217] on input "segunda travessa [PERSON_NAME] aqui na entrada da [PERSON_NAME] na esquina na […" at bounding box center [283, 223] width 274 height 22
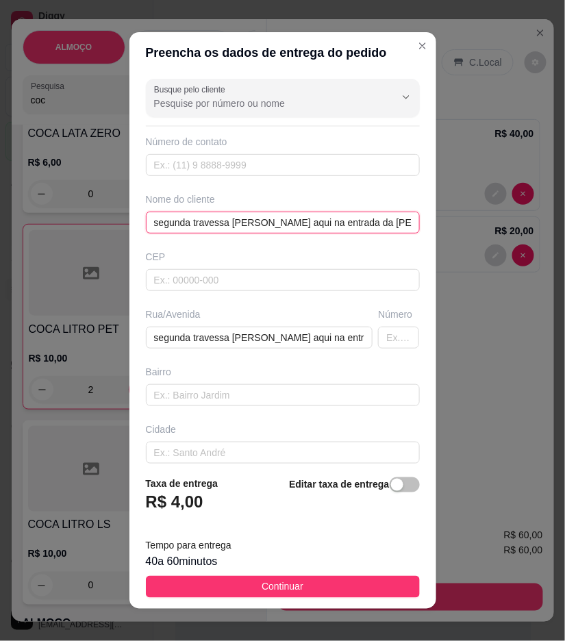
click at [252, 217] on input "segunda travessa [PERSON_NAME] aqui na entrada da [PERSON_NAME] na esquina na […" at bounding box center [283, 223] width 274 height 22
paste input "ER!10"
type input "ER!10"
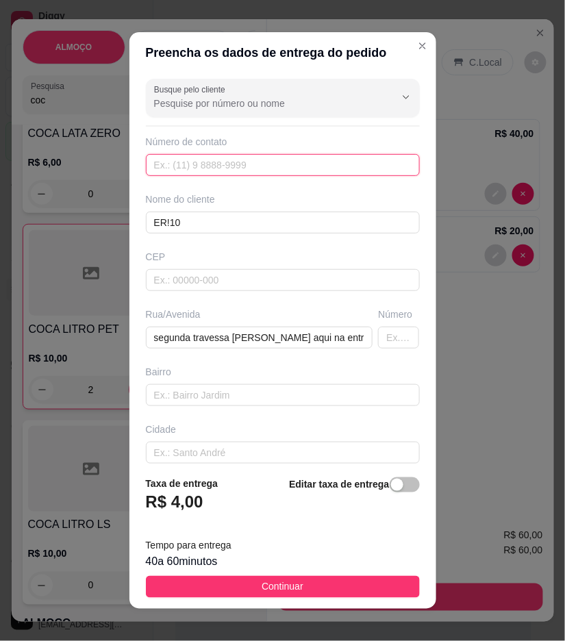
paste input "558 79121-6752"
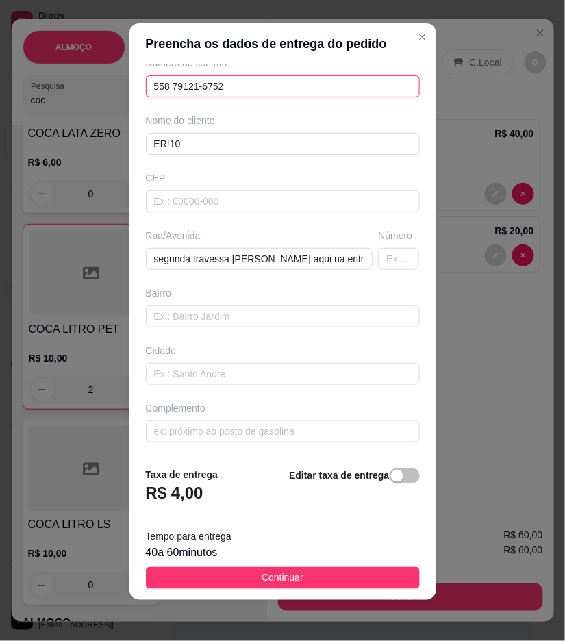
scroll to position [11, 0]
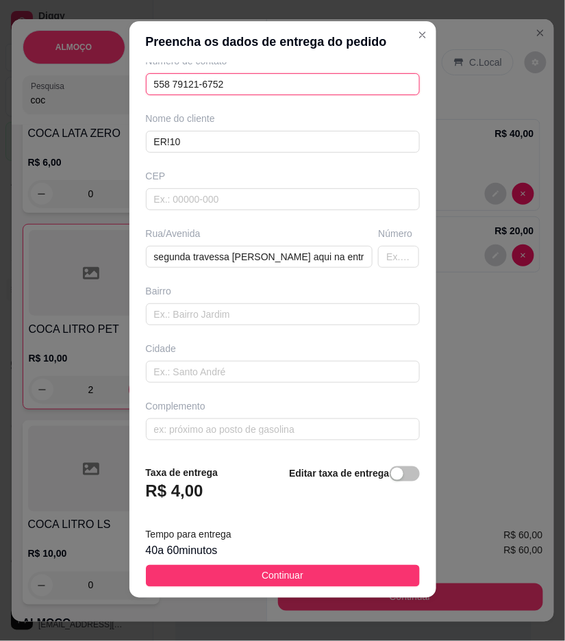
type input "558 79121-6752"
drag, startPoint x: 399, startPoint y: 464, endPoint x: 394, endPoint y: 476, distance: 12.3
click at [394, 476] on footer "Taxa de entrega R$ 4,00 Editar taxa de entrega Tempo para entrega 40 a 60 minut…" at bounding box center [282, 526] width 307 height 144
click at [394, 476] on span "button" at bounding box center [405, 473] width 30 height 15
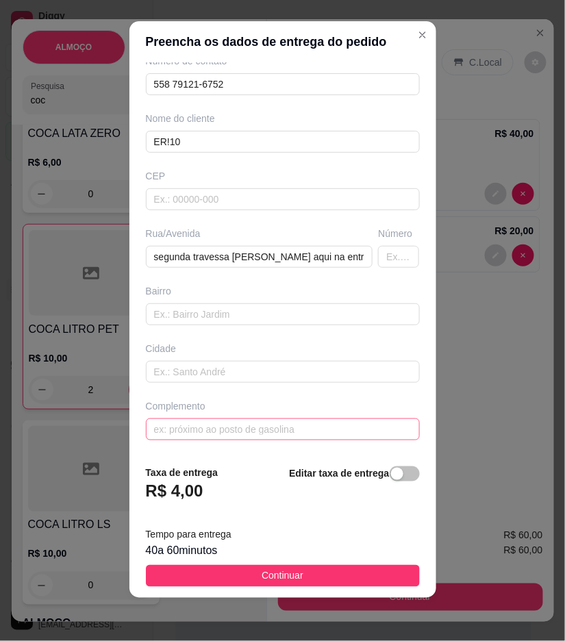
scroll to position [29, 0]
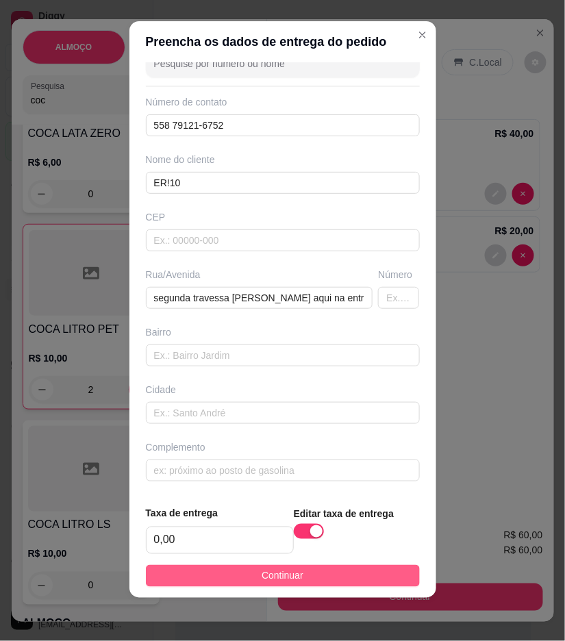
click at [370, 574] on button "Continuar" at bounding box center [283, 576] width 274 height 22
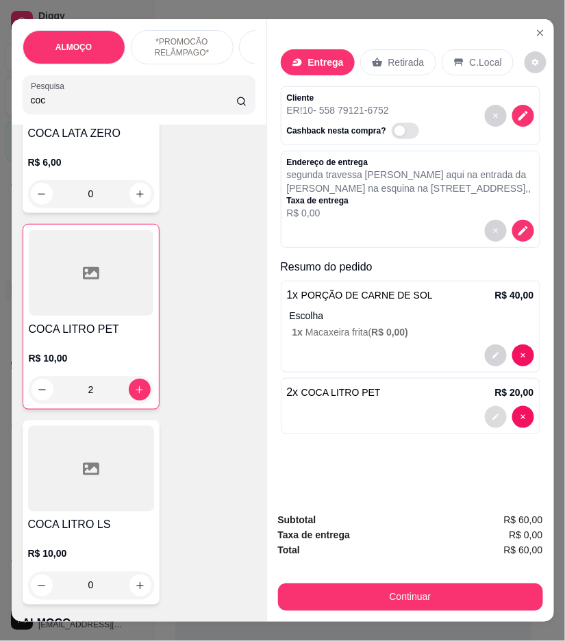
click at [492, 414] on icon "decrease-product-quantity" at bounding box center [495, 417] width 6 height 6
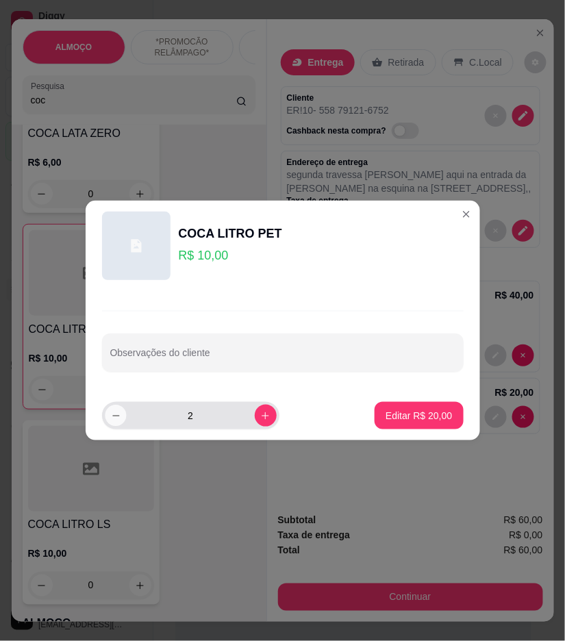
click at [121, 418] on button "decrease-product-quantity" at bounding box center [115, 415] width 21 height 21
type input "1"
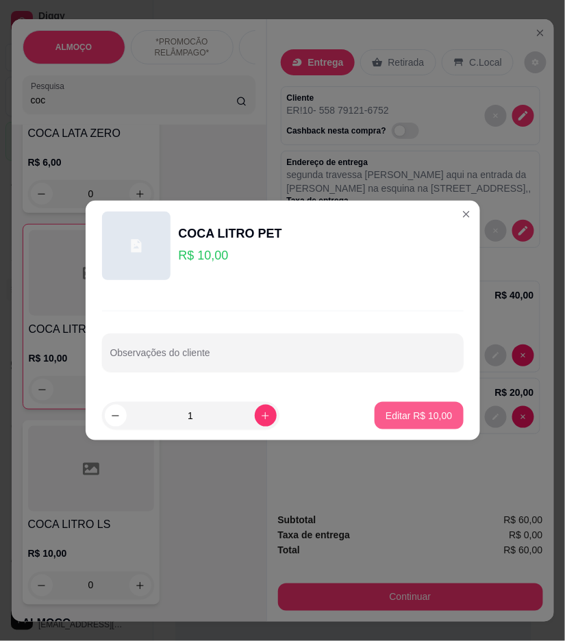
click at [401, 420] on p "Editar R$ 10,00" at bounding box center [419, 416] width 66 height 14
type input "1"
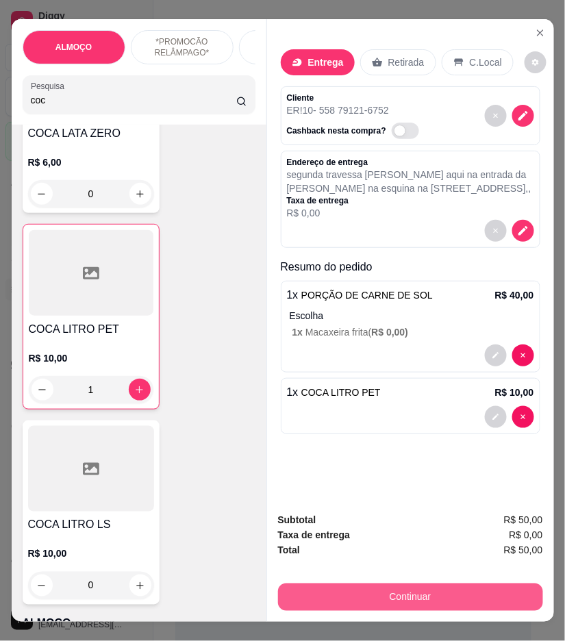
click at [460, 599] on button "Continuar" at bounding box center [410, 596] width 265 height 27
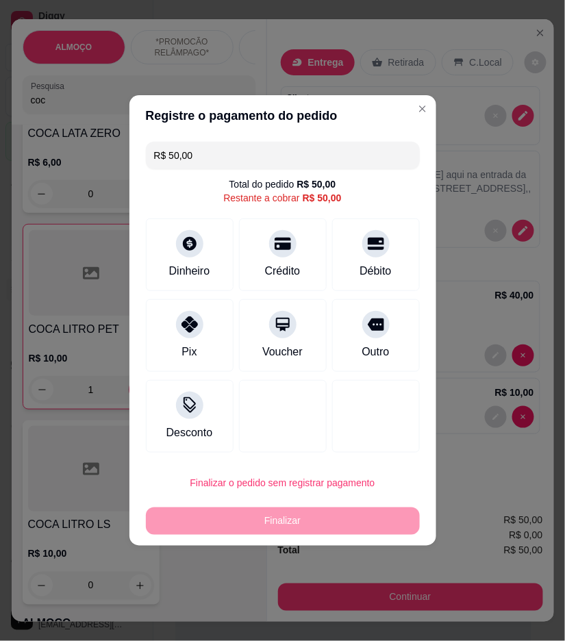
click at [261, 153] on input "R$ 50,00" at bounding box center [282, 155] width 257 height 27
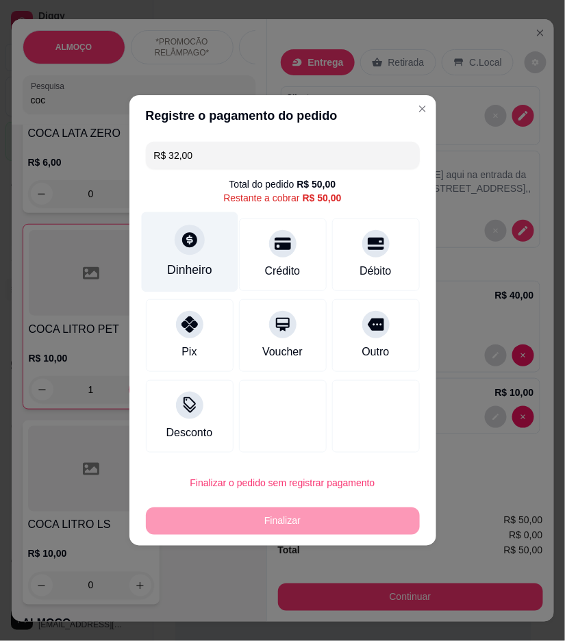
click at [195, 264] on div "Dinheiro" at bounding box center [189, 270] width 45 height 18
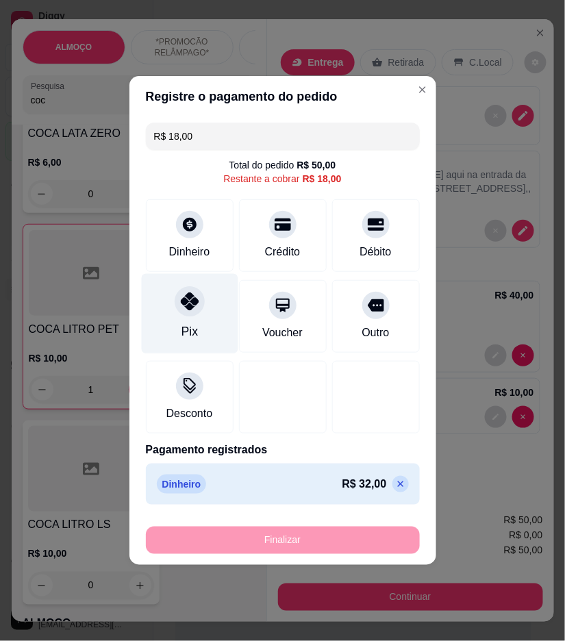
click at [194, 304] on icon at bounding box center [189, 301] width 18 height 18
type input "R$ 0,00"
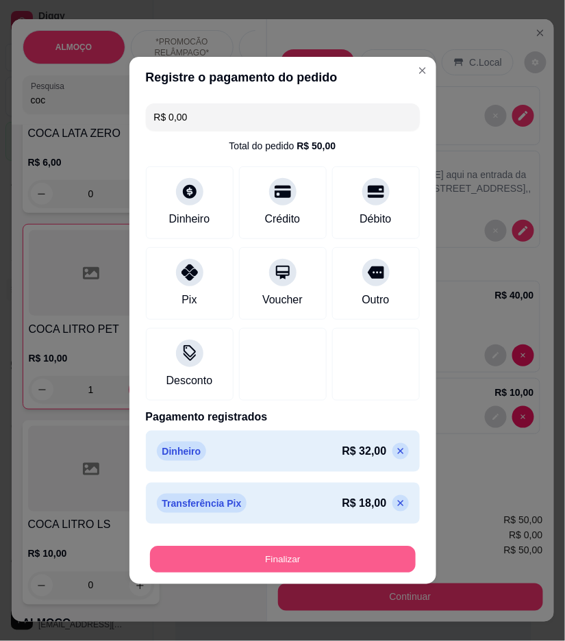
click at [391, 556] on button "Finalizar" at bounding box center [283, 559] width 266 height 27
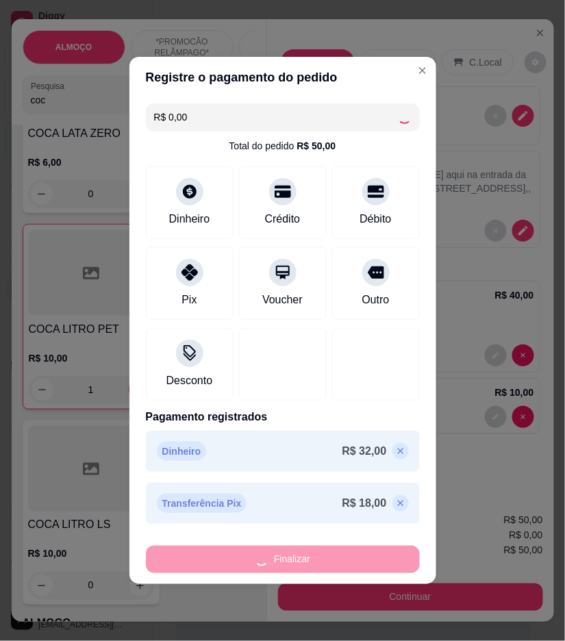
type input "0"
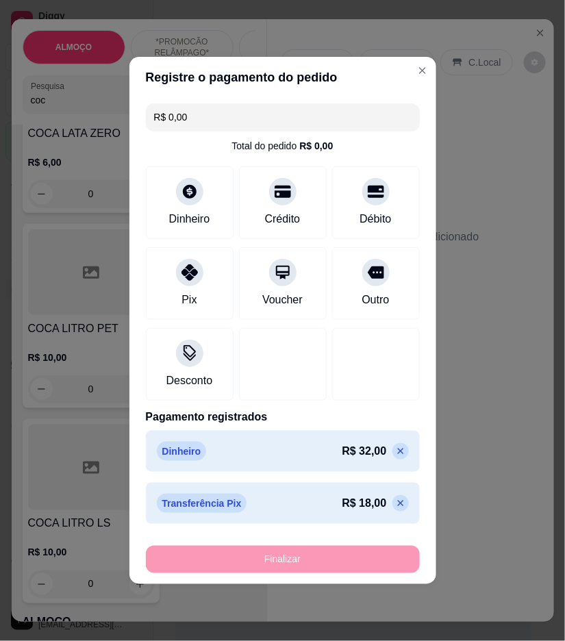
type input "-R$ 50,00"
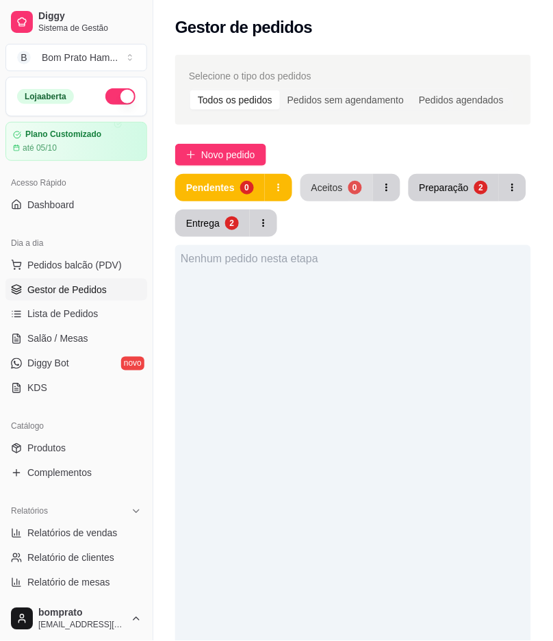
click at [352, 197] on button "Aceitos 0" at bounding box center [337, 187] width 73 height 27
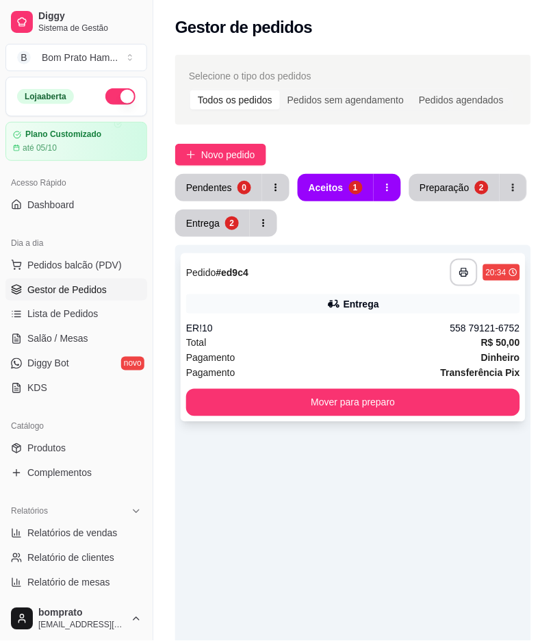
click at [396, 281] on div "**********" at bounding box center [353, 272] width 334 height 27
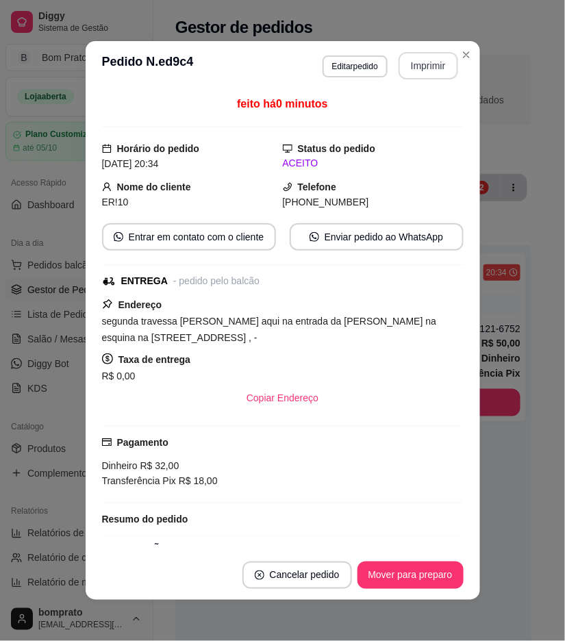
click at [440, 62] on button "Imprimir" at bounding box center [429, 65] width 60 height 27
drag, startPoint x: 442, startPoint y: 590, endPoint x: 464, endPoint y: 570, distance: 29.1
click at [444, 586] on footer "Cancelar pedido Mover para preparo" at bounding box center [283, 575] width 394 height 49
click at [404, 584] on button "Mover para preparo" at bounding box center [410, 575] width 106 height 27
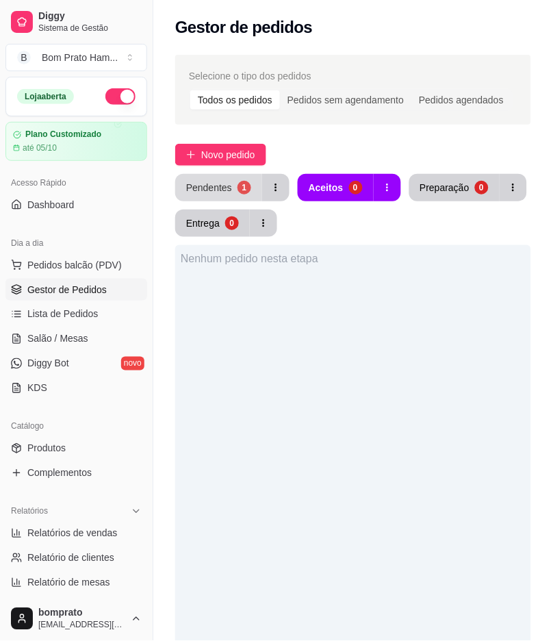
click at [229, 181] on div "Pendentes" at bounding box center [209, 188] width 46 height 14
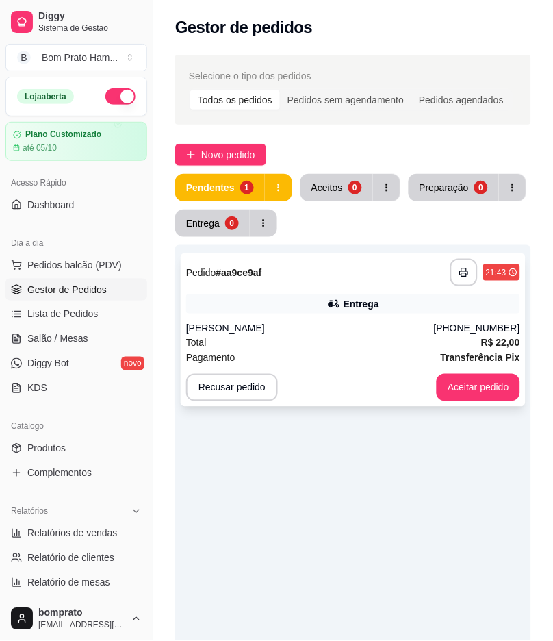
drag, startPoint x: 285, startPoint y: 266, endPoint x: 289, endPoint y: 257, distance: 9.2
click at [289, 257] on div "**********" at bounding box center [353, 329] width 345 height 153
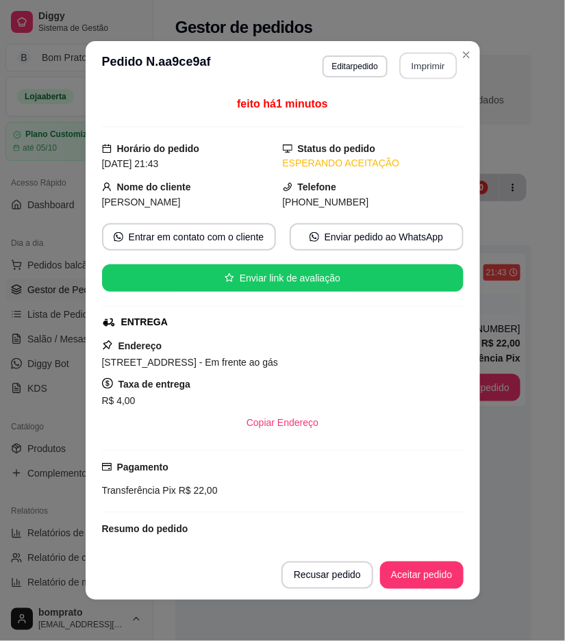
click at [436, 64] on button "Imprimir" at bounding box center [428, 66] width 58 height 27
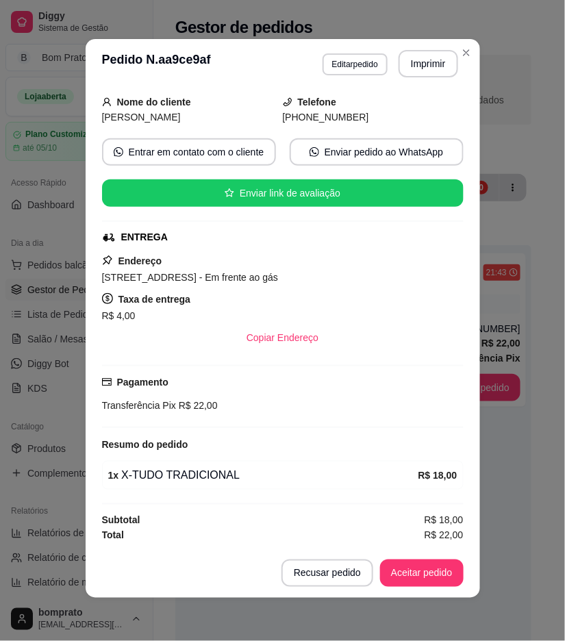
scroll to position [3, 0]
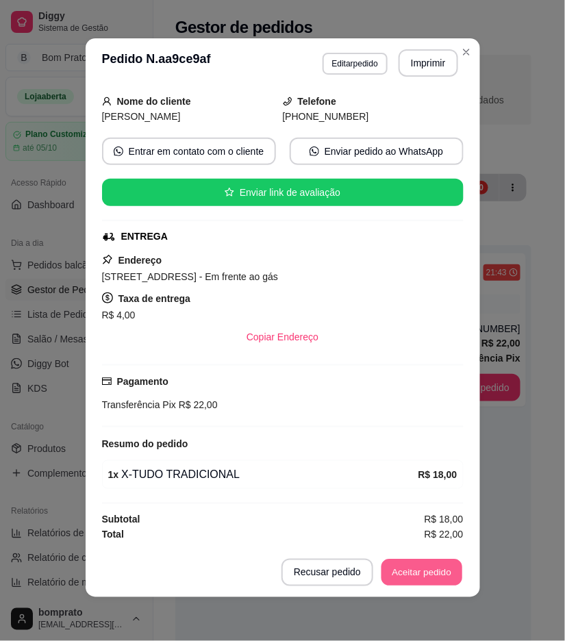
click at [421, 555] on footer "Recusar pedido Aceitar pedido" at bounding box center [283, 572] width 394 height 49
click at [402, 559] on div "Recusar pedido Aceitar pedido" at bounding box center [372, 572] width 182 height 27
click at [392, 574] on button "Aceitar pedido" at bounding box center [422, 572] width 84 height 27
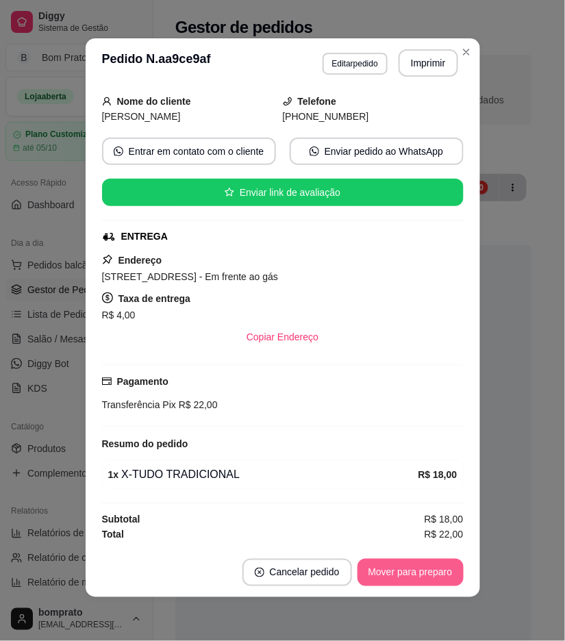
click at [392, 575] on button "Mover para preparo" at bounding box center [410, 572] width 106 height 27
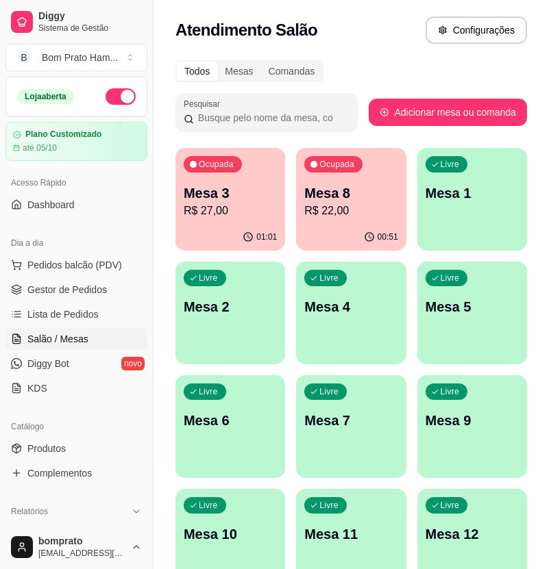
click at [325, 209] on p "R$ 22,00" at bounding box center [350, 211] width 93 height 16
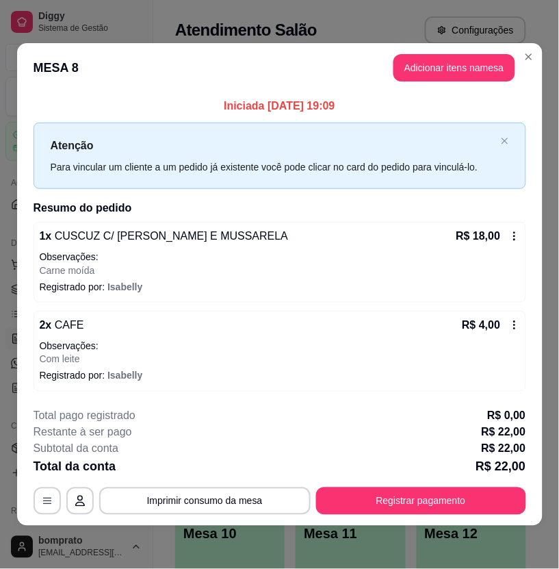
scroll to position [1, 0]
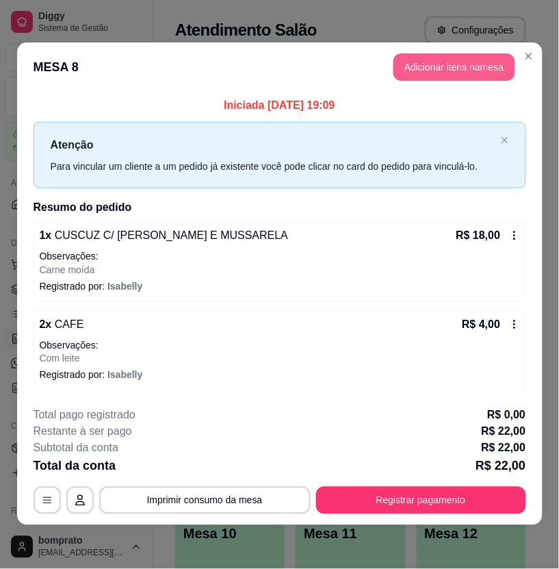
click at [469, 75] on button "Adicionar itens na mesa" at bounding box center [455, 66] width 122 height 27
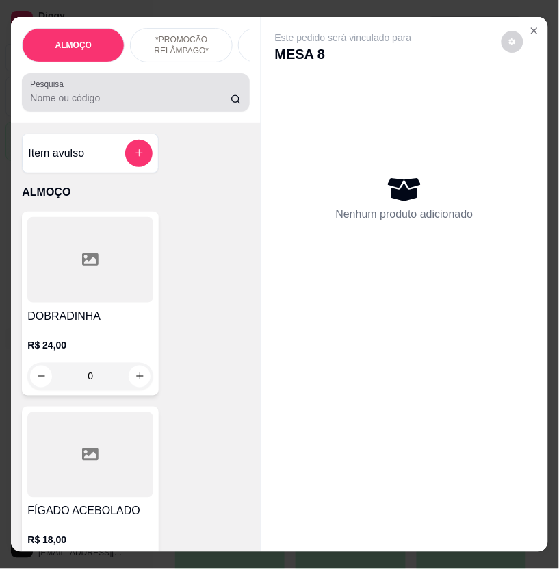
click at [186, 103] on input "Pesquisa" at bounding box center [130, 98] width 201 height 14
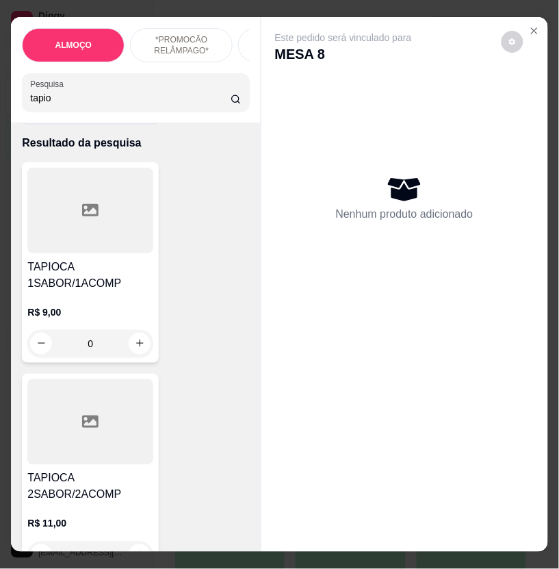
scroll to position [76, 0]
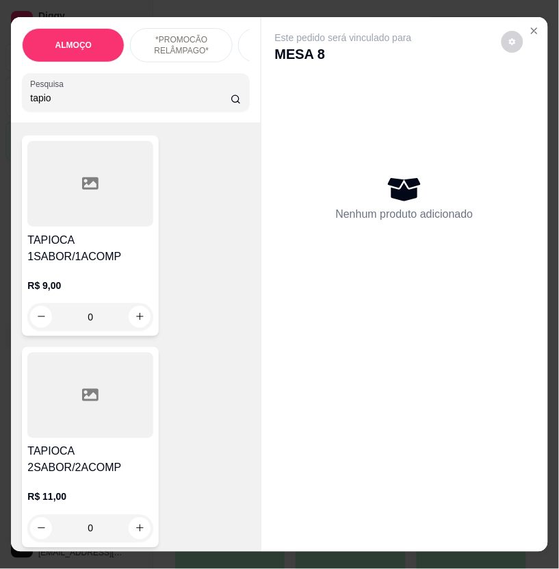
click at [108, 279] on div "R$ 9,00 0" at bounding box center [90, 298] width 126 height 66
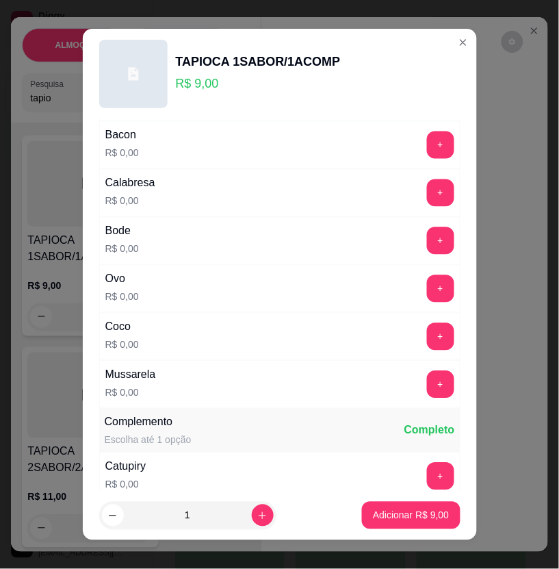
scroll to position [456, 0]
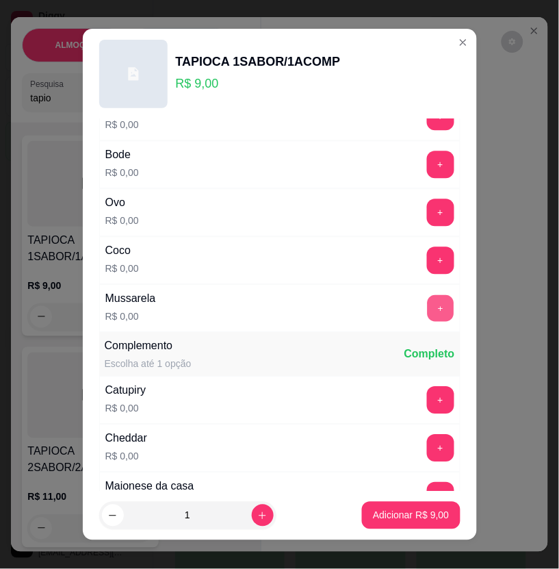
click at [427, 317] on button "+" at bounding box center [440, 308] width 27 height 27
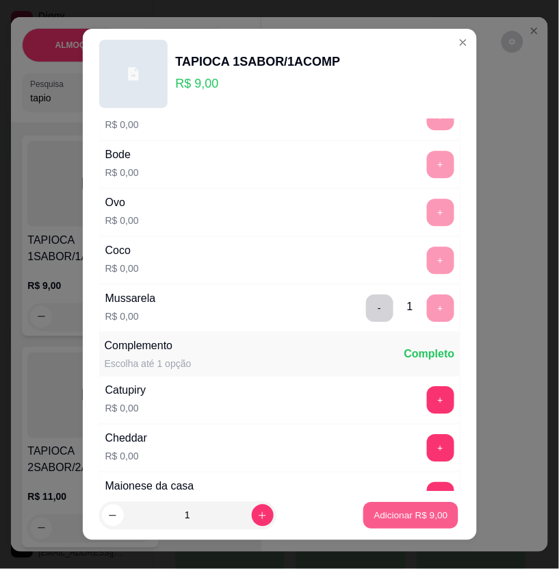
click at [420, 512] on p "Adicionar R$ 9,00" at bounding box center [412, 516] width 74 height 13
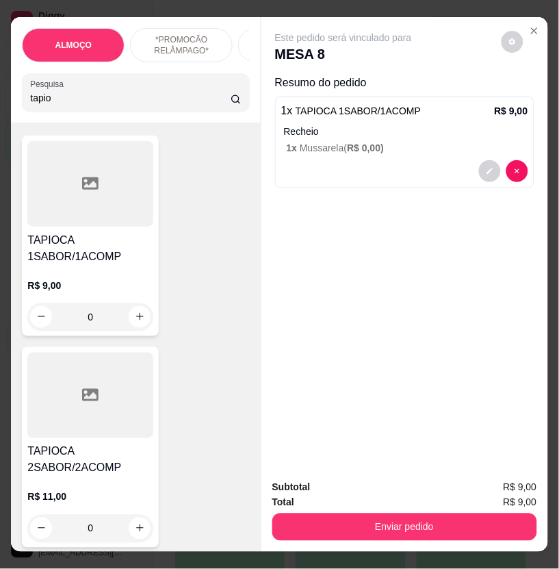
click at [173, 97] on input "tapio" at bounding box center [130, 98] width 201 height 14
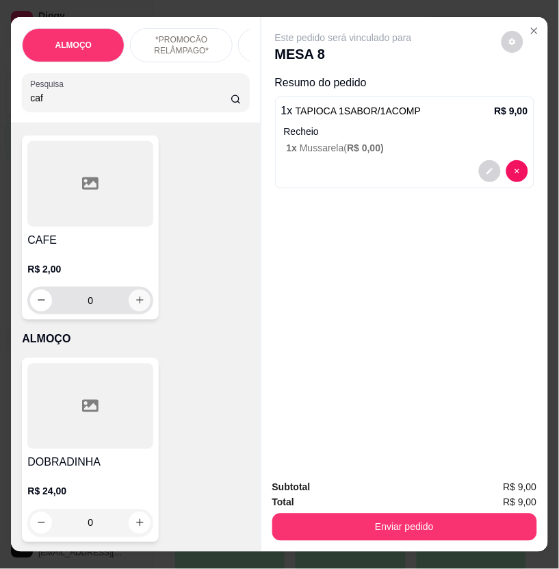
type input "caf"
click at [142, 310] on button "increase-product-quantity" at bounding box center [140, 301] width 22 height 22
type input "1"
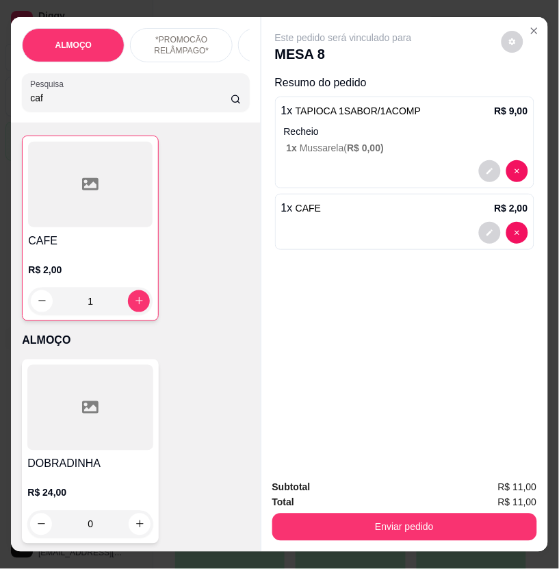
click at [310, 510] on div "Enviar pedido" at bounding box center [405, 525] width 265 height 31
click at [317, 516] on button "Enviar pedido" at bounding box center [405, 527] width 265 height 27
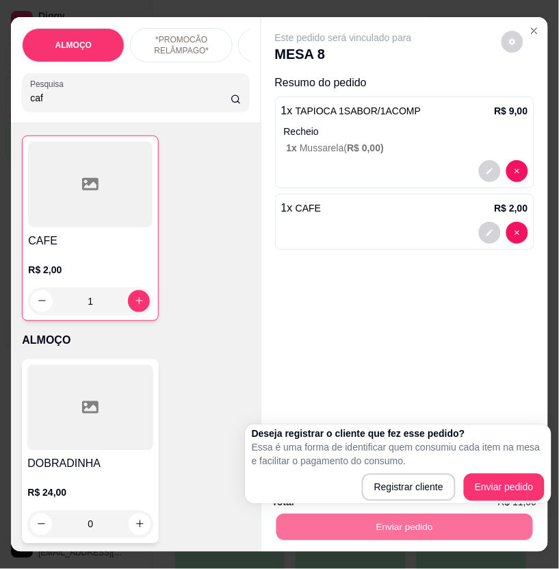
click at [548, 421] on html "Diggy Sistema de Gestão B Bom Prato Ham ... Loja aberta Plano Customizado até 0…" at bounding box center [279, 284] width 559 height 569
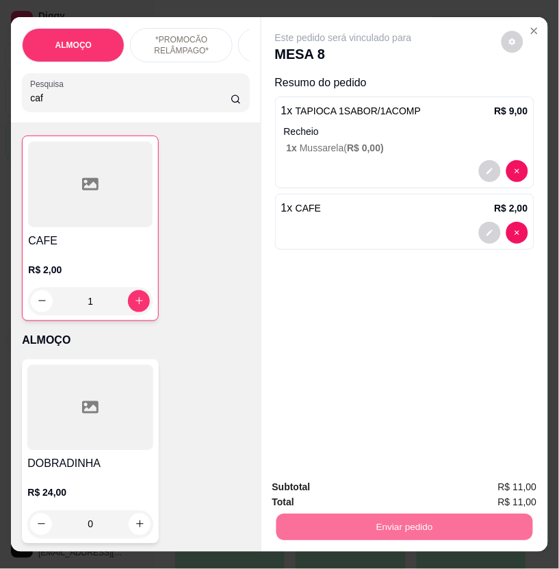
click at [535, 500] on button "Enviar pedido" at bounding box center [500, 488] width 77 height 26
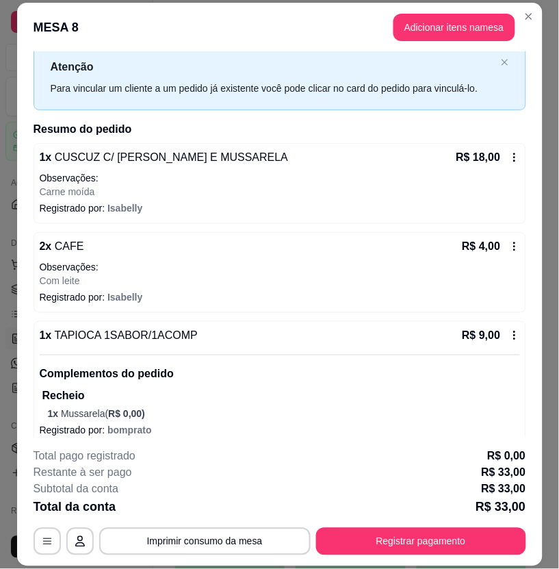
scroll to position [124, 0]
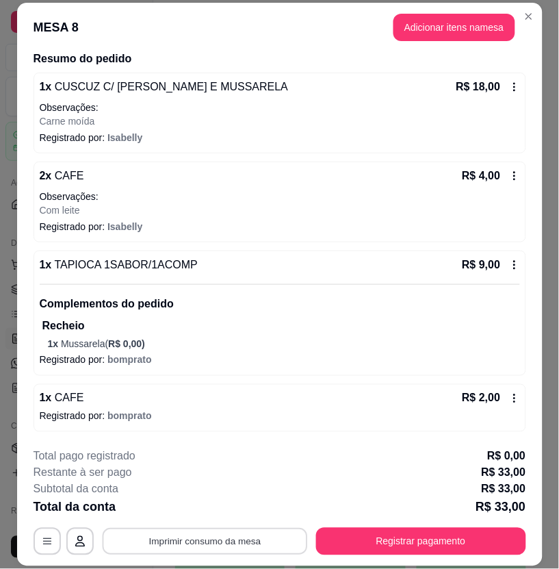
click at [228, 552] on button "Imprimir consumo da mesa" at bounding box center [204, 541] width 205 height 27
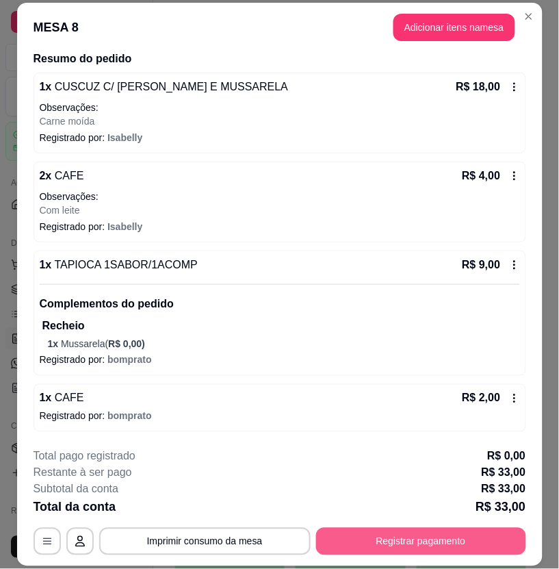
click at [444, 542] on button "Registrar pagamento" at bounding box center [421, 541] width 210 height 27
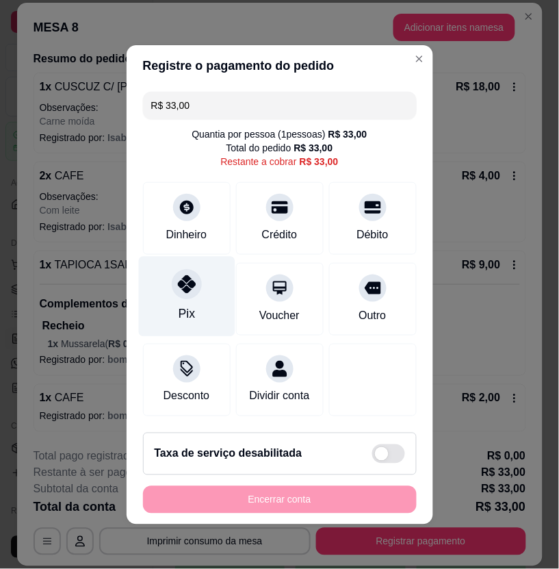
click at [183, 305] on div "Pix" at bounding box center [186, 314] width 16 height 18
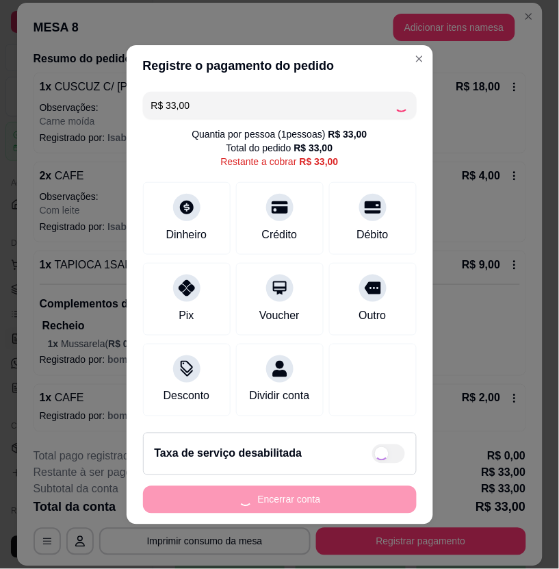
type input "R$ 0,00"
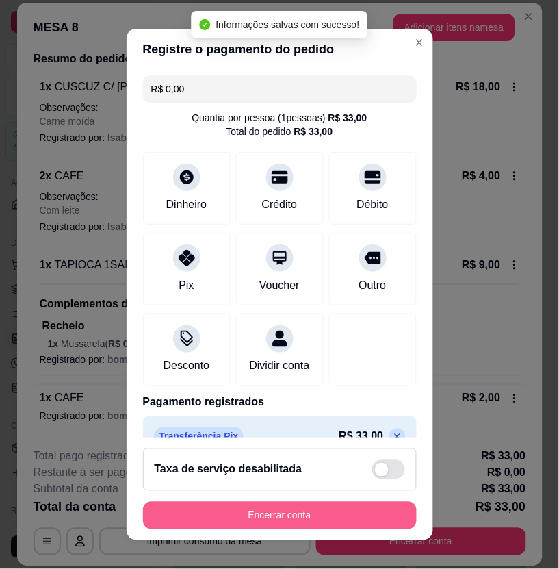
click at [382, 520] on button "Encerrar conta" at bounding box center [280, 515] width 274 height 27
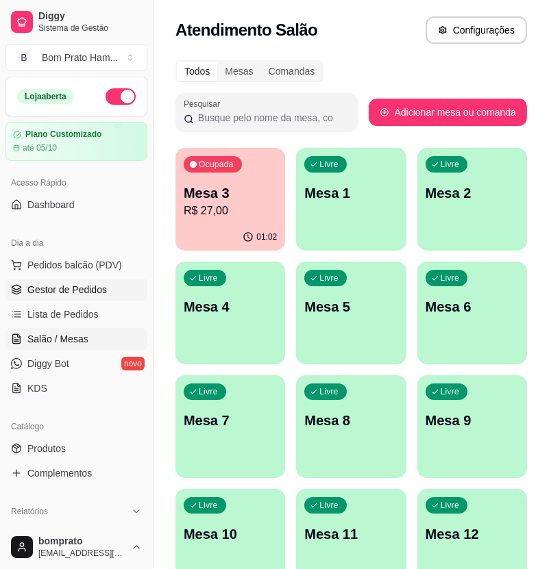
click at [113, 291] on link "Gestor de Pedidos" at bounding box center [76, 290] width 142 height 22
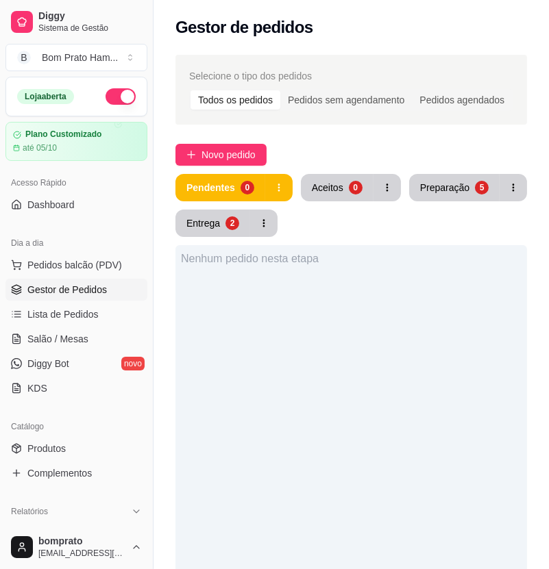
click at [445, 204] on div "Pendentes 0 Aceitos 0 Preparação 5 Entrega 2" at bounding box center [350, 205] width 351 height 63
click at [453, 190] on div "Preparação" at bounding box center [444, 187] width 48 height 13
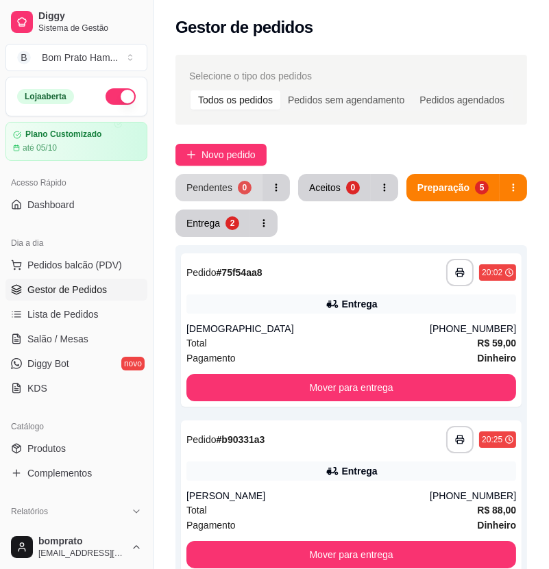
click at [213, 197] on button "Pendentes 0" at bounding box center [218, 187] width 87 height 27
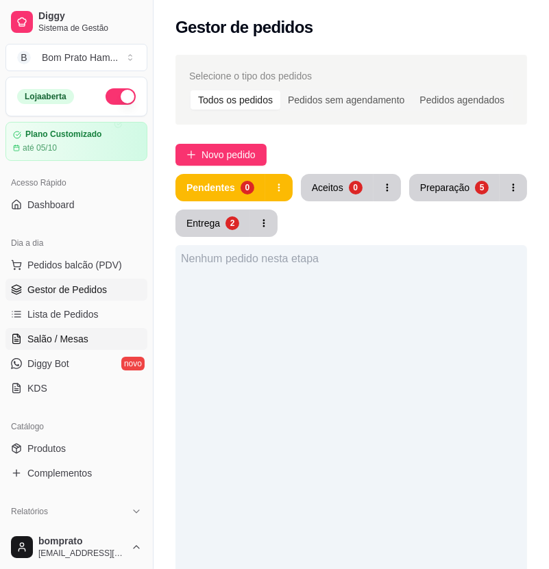
click at [57, 338] on span "Salão / Mesas" at bounding box center [57, 339] width 61 height 14
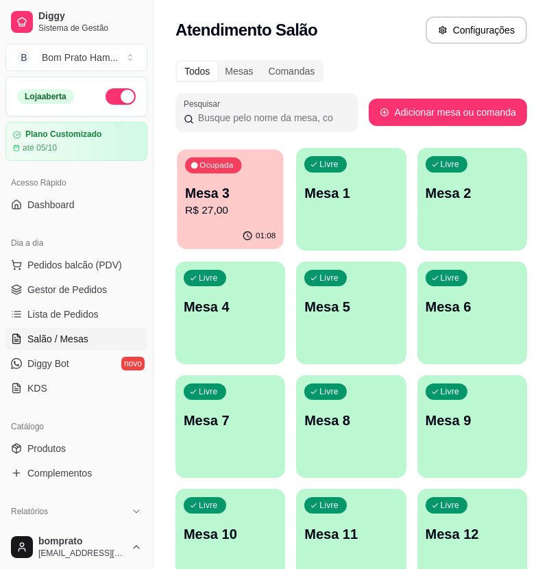
click at [215, 203] on p "R$ 27,00" at bounding box center [230, 211] width 90 height 16
click at [378, 520] on div "Livre Mesa 11" at bounding box center [351, 532] width 110 height 86
click at [116, 284] on link "Gestor de Pedidos" at bounding box center [76, 290] width 142 height 22
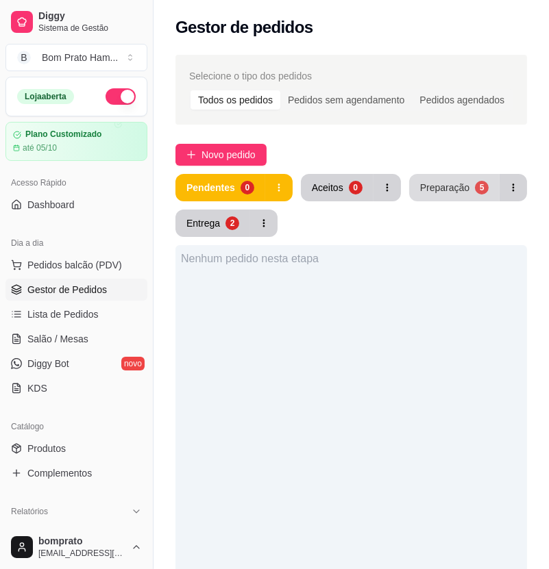
click at [430, 190] on div "Preparação" at bounding box center [444, 188] width 49 height 14
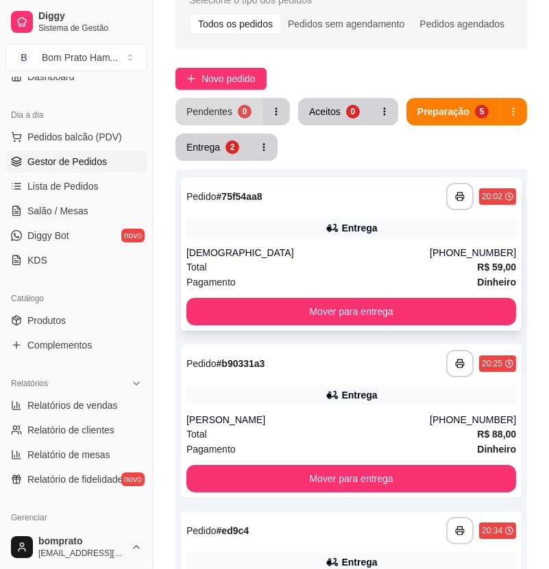
scroll to position [152, 0]
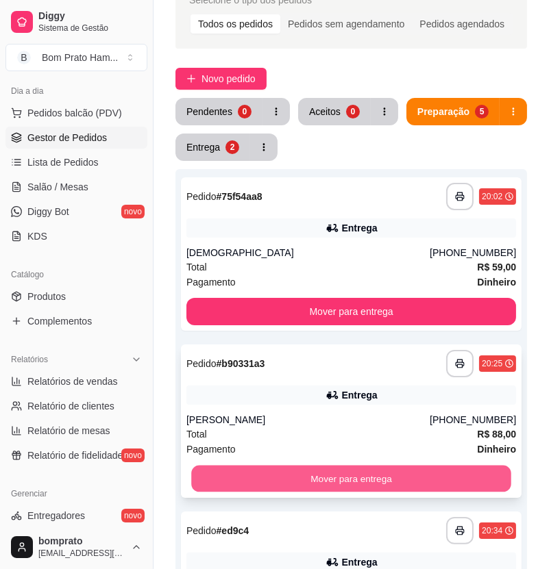
click at [418, 468] on button "Mover para entrega" at bounding box center [351, 479] width 320 height 27
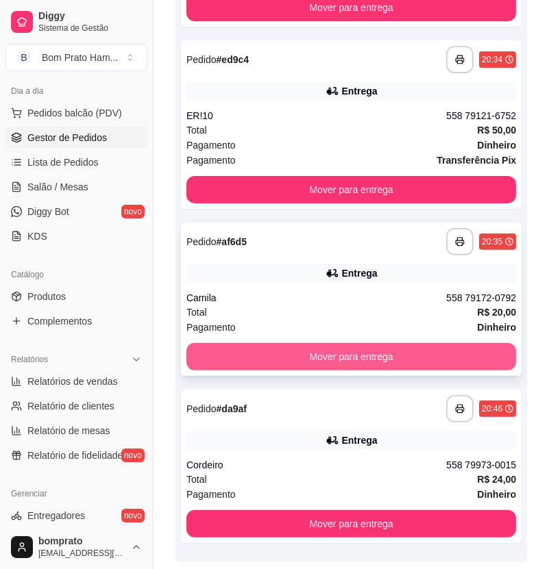
click at [368, 358] on button "Mover para entrega" at bounding box center [350, 356] width 329 height 27
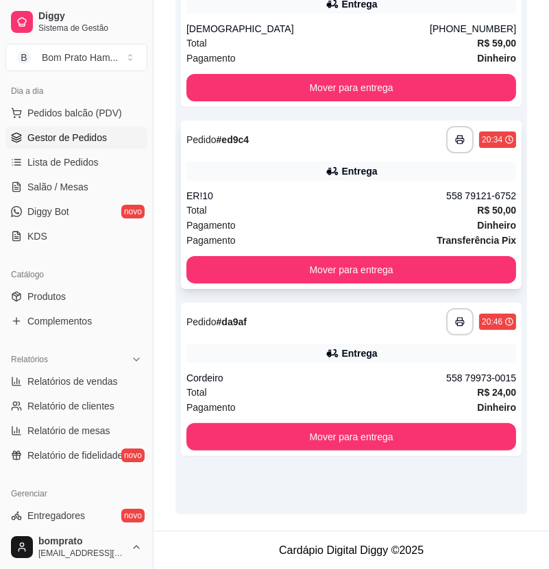
scroll to position [148, 0]
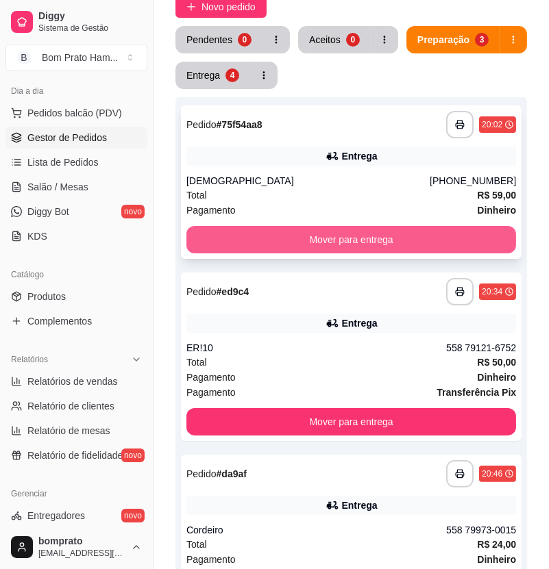
click at [325, 227] on button "Mover para entrega" at bounding box center [350, 239] width 329 height 27
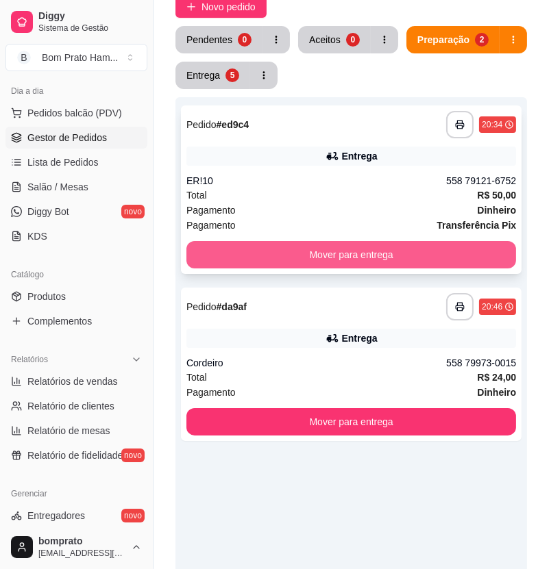
click at [486, 263] on button "Mover para entrega" at bounding box center [350, 254] width 329 height 27
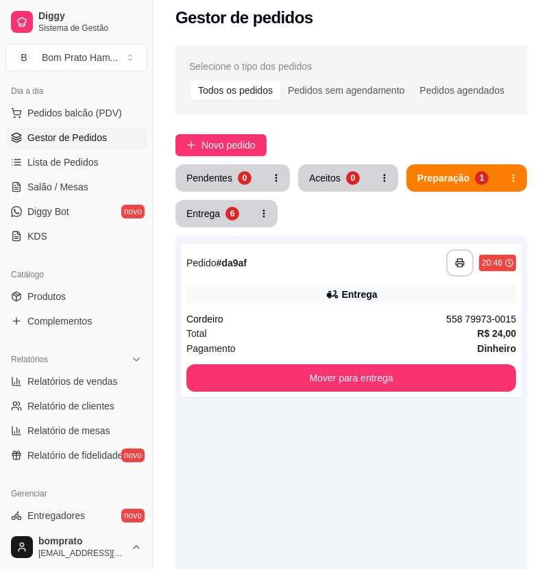
scroll to position [0, 0]
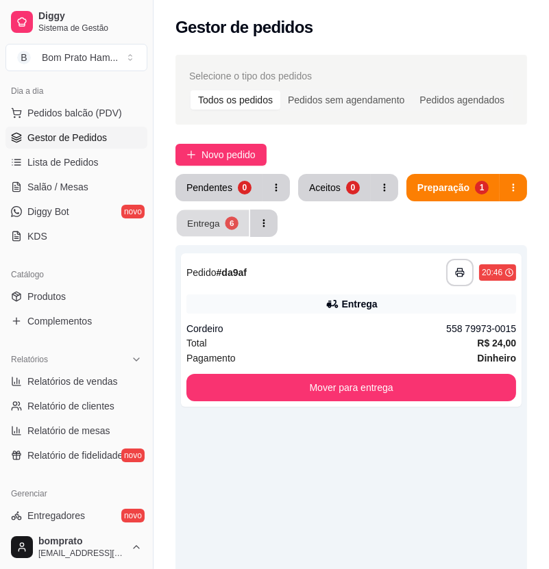
click at [231, 227] on div "6" at bounding box center [231, 222] width 13 height 13
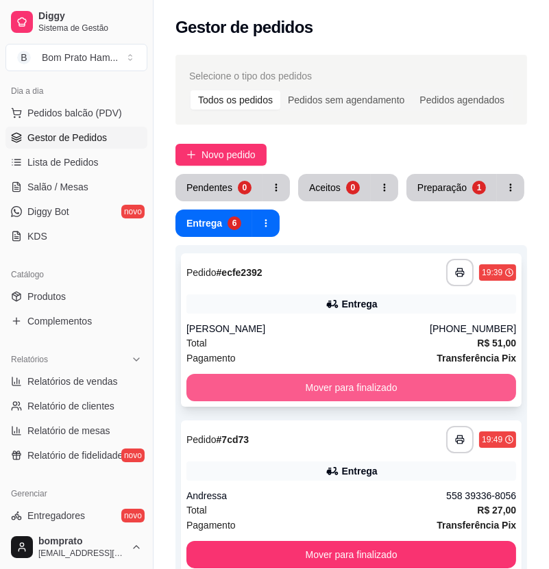
click at [285, 380] on button "Mover para finalizado" at bounding box center [350, 387] width 329 height 27
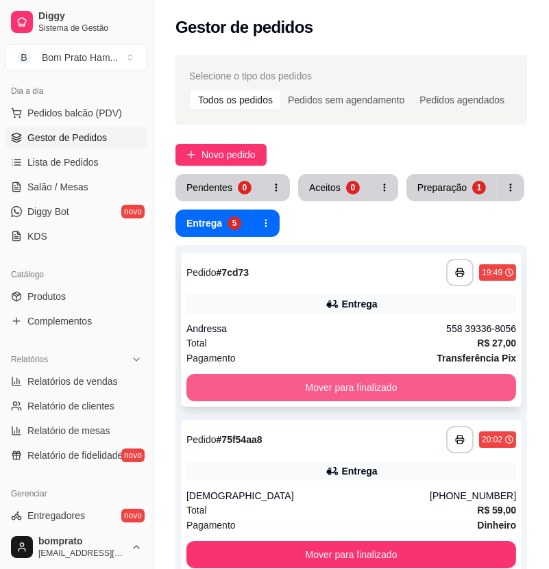
click at [429, 379] on button "Mover para finalizado" at bounding box center [350, 387] width 329 height 27
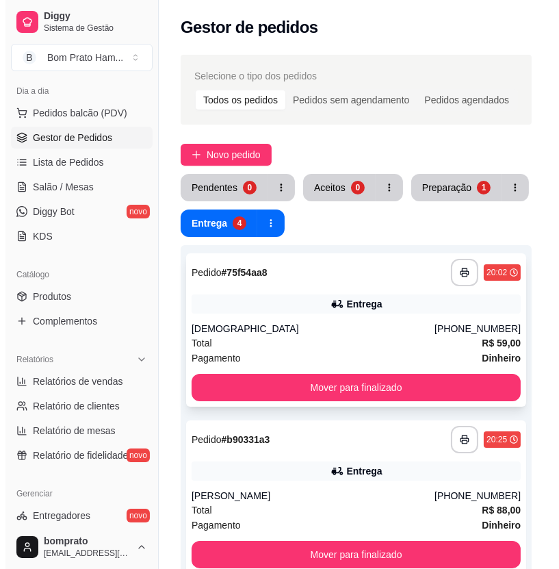
scroll to position [76, 0]
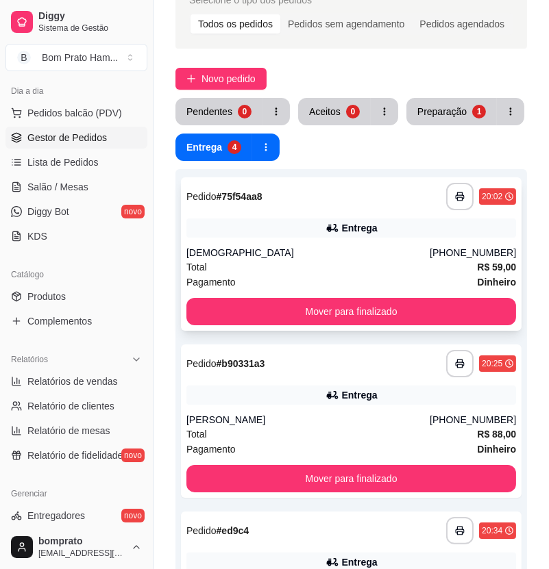
click at [293, 221] on div "Entrega" at bounding box center [350, 227] width 329 height 19
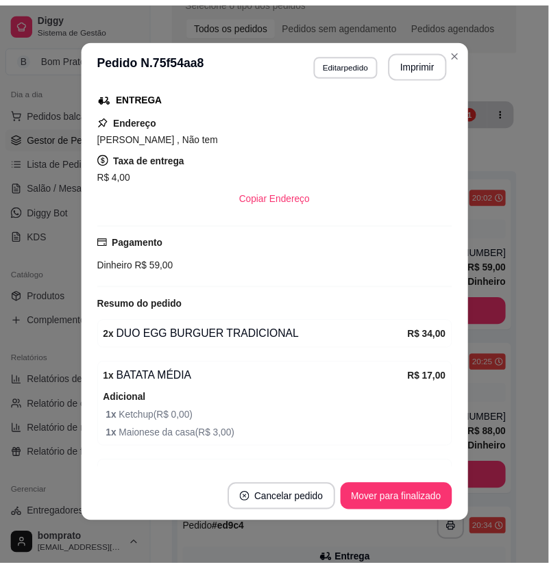
scroll to position [222, 0]
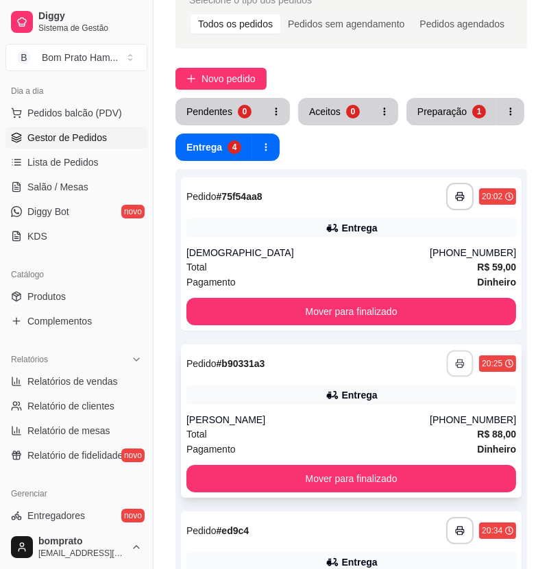
click at [454, 359] on button "button" at bounding box center [460, 364] width 27 height 27
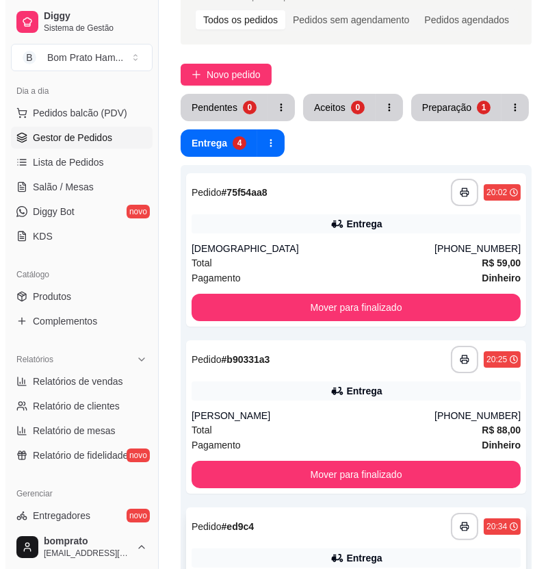
scroll to position [152, 0]
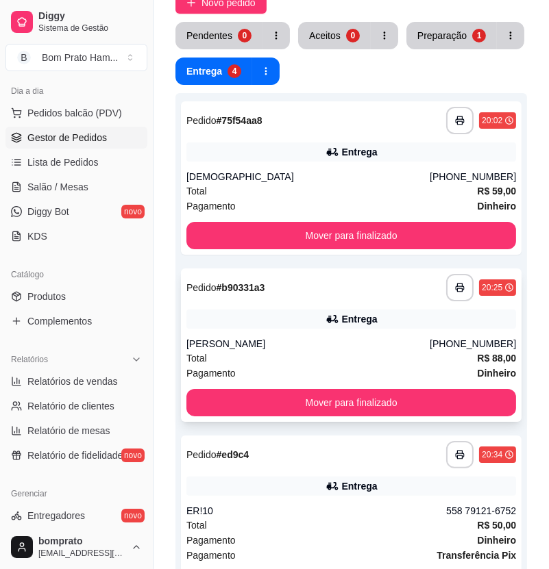
click at [437, 366] on div "Pagamento Dinheiro" at bounding box center [350, 373] width 329 height 15
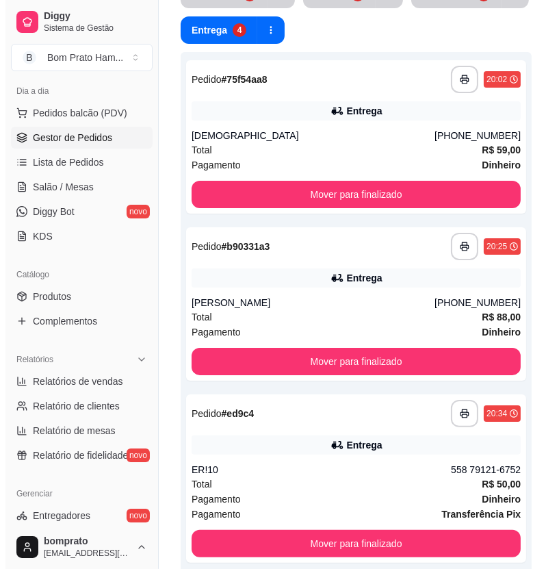
scroll to position [304, 0]
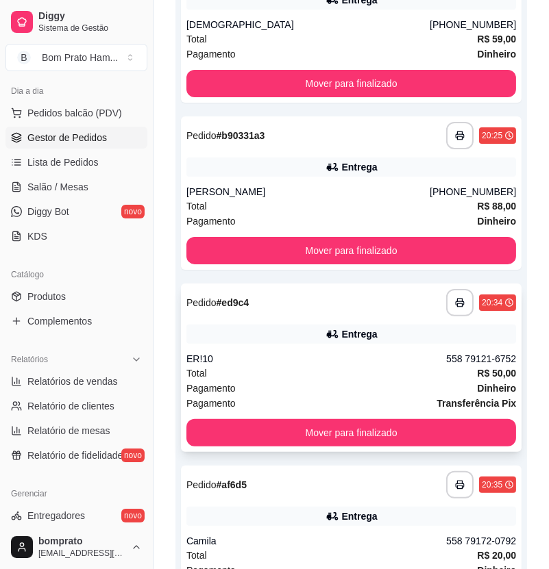
click at [455, 353] on div "558 79121-6752" at bounding box center [481, 359] width 70 height 14
click at [490, 381] on span "Dinheiro" at bounding box center [496, 388] width 39 height 15
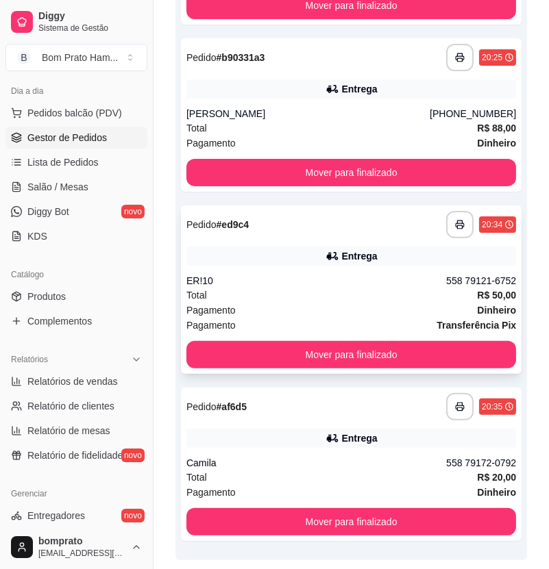
scroll to position [428, 0]
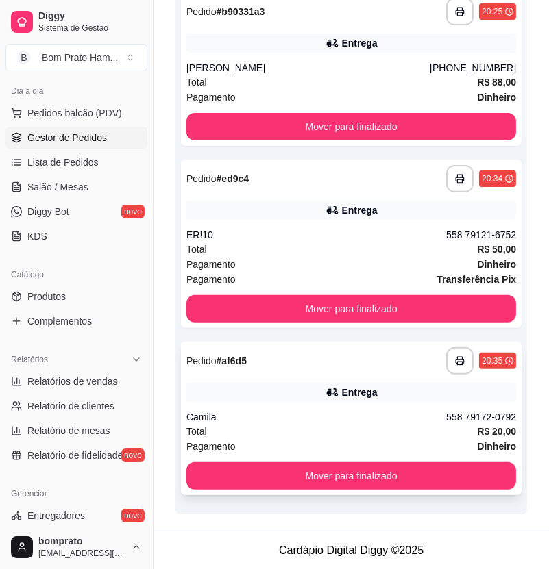
click at [438, 404] on div "**********" at bounding box center [351, 418] width 340 height 153
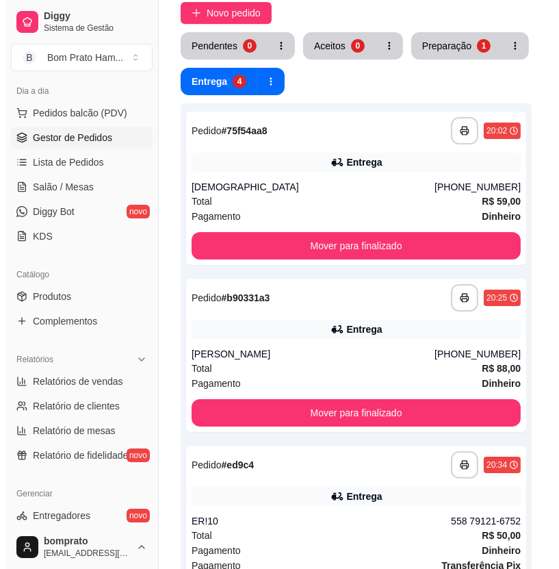
scroll to position [0, 0]
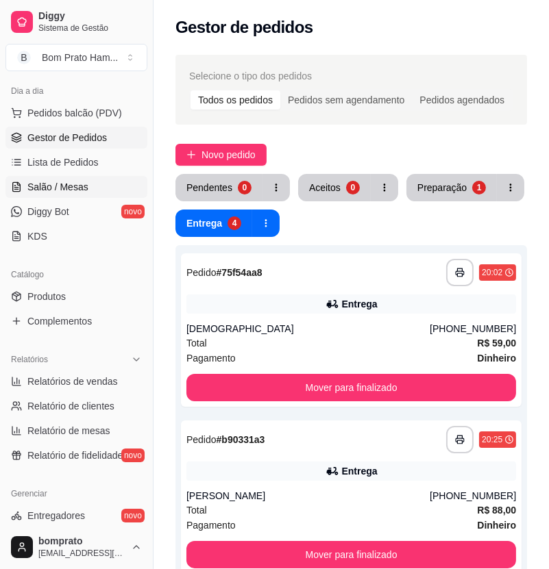
click at [75, 185] on span "Salão / Mesas" at bounding box center [57, 187] width 61 height 14
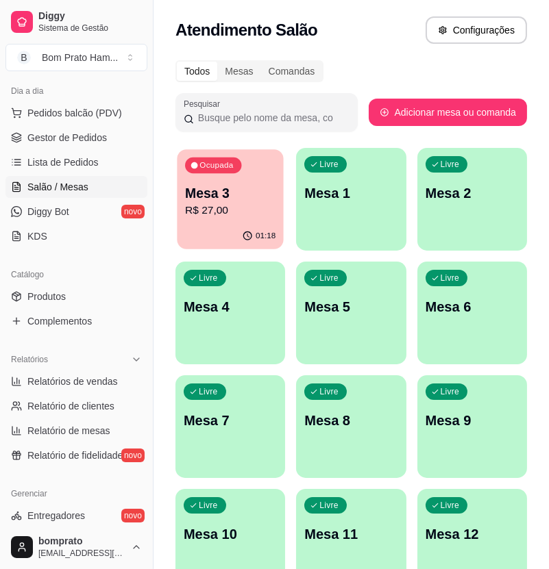
click at [262, 218] on div "Ocupada Mesa 3 R$ 27,00" at bounding box center [230, 186] width 107 height 74
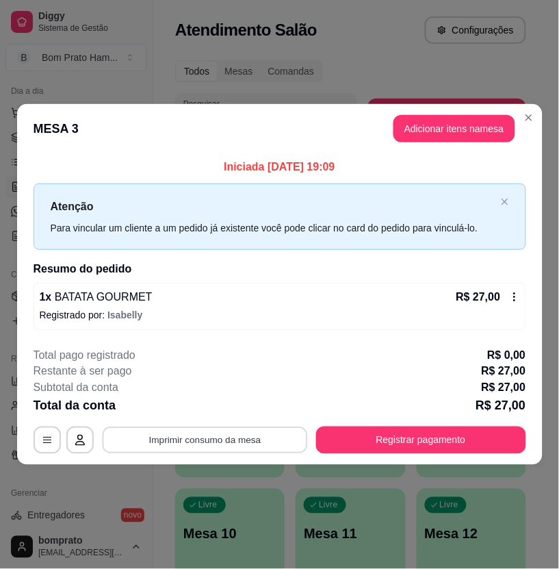
click at [250, 437] on button "Imprimir consumo da mesa" at bounding box center [204, 440] width 205 height 27
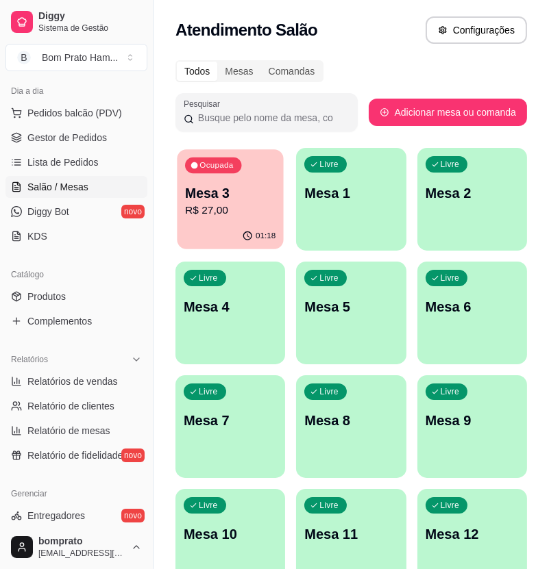
click at [224, 203] on p "R$ 27,00" at bounding box center [230, 211] width 90 height 16
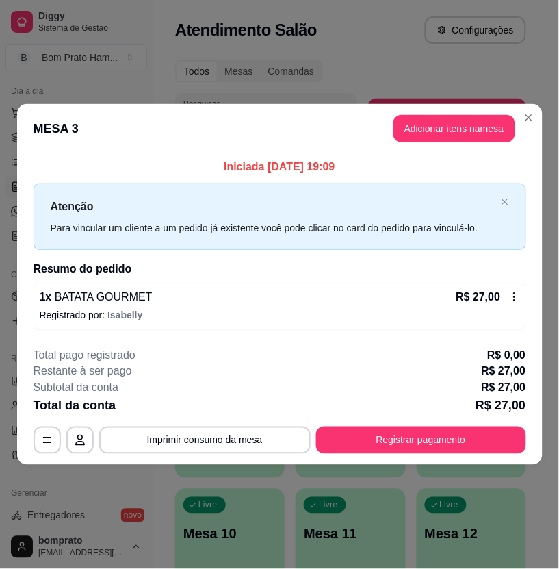
click at [475, 425] on div "**********" at bounding box center [280, 400] width 493 height 107
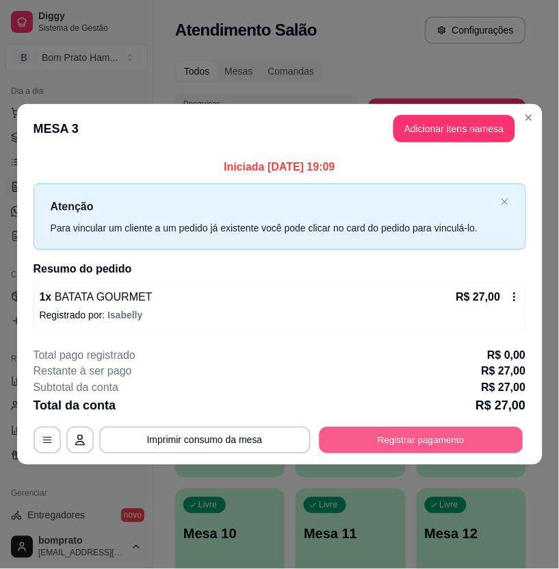
click at [464, 440] on button "Registrar pagamento" at bounding box center [421, 440] width 204 height 27
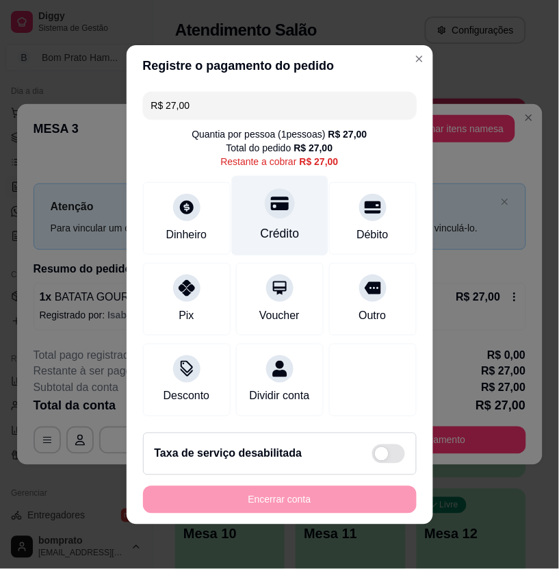
click at [261, 210] on div "Crédito" at bounding box center [279, 215] width 97 height 80
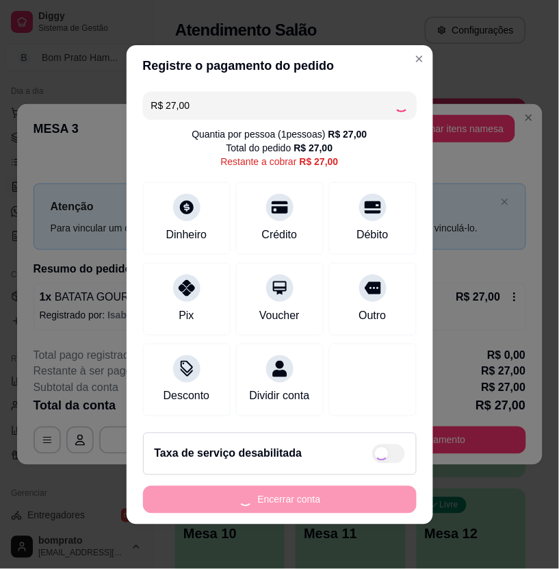
type input "R$ 0,00"
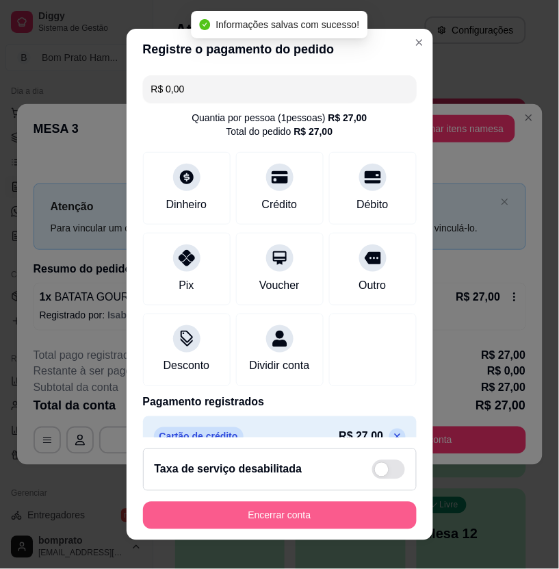
click at [351, 508] on button "Encerrar conta" at bounding box center [280, 515] width 274 height 27
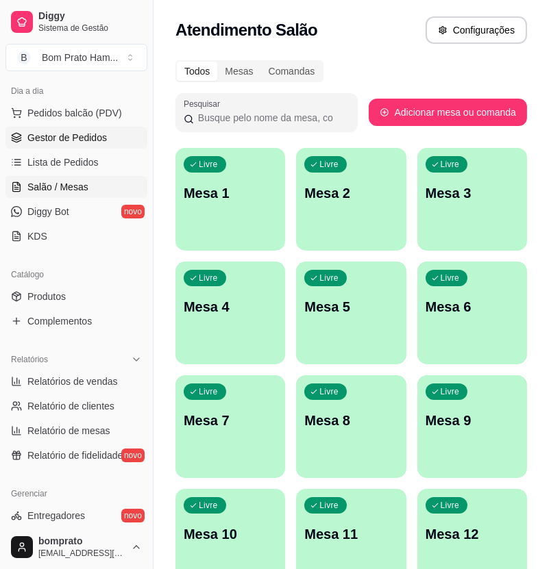
click at [84, 144] on link "Gestor de Pedidos" at bounding box center [76, 138] width 142 height 22
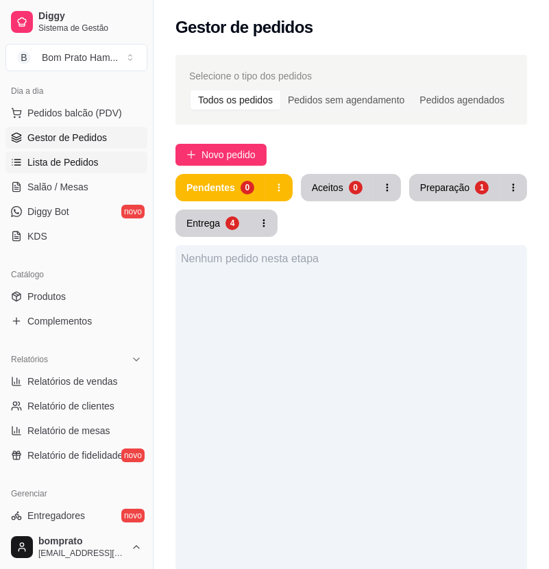
click at [93, 168] on span "Lista de Pedidos" at bounding box center [62, 162] width 71 height 14
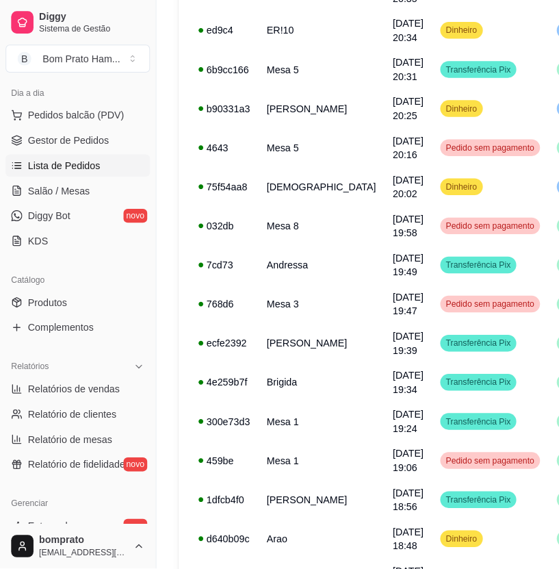
scroll to position [380, 0]
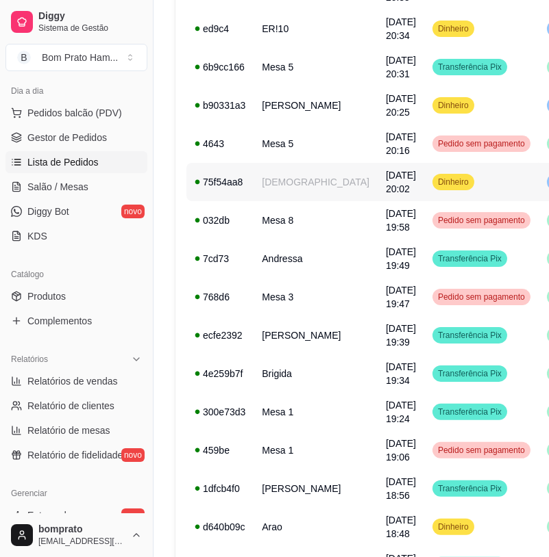
click at [424, 201] on td "Dinheiro" at bounding box center [481, 182] width 114 height 38
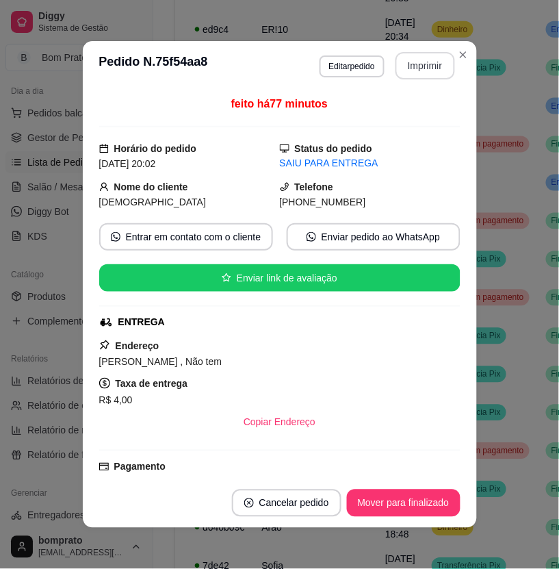
click at [416, 63] on button "Imprimir" at bounding box center [426, 65] width 60 height 27
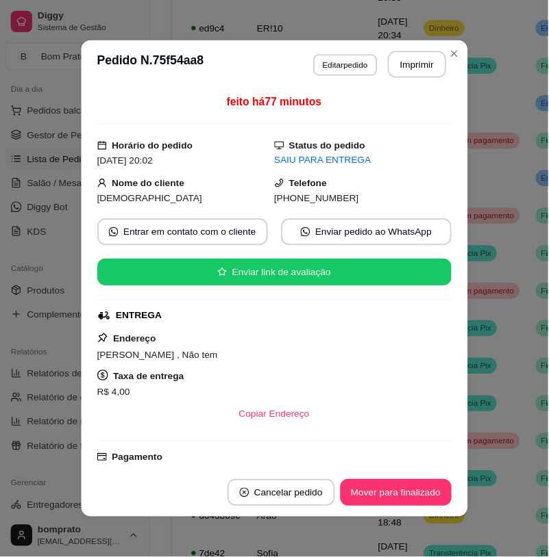
scroll to position [0, 0]
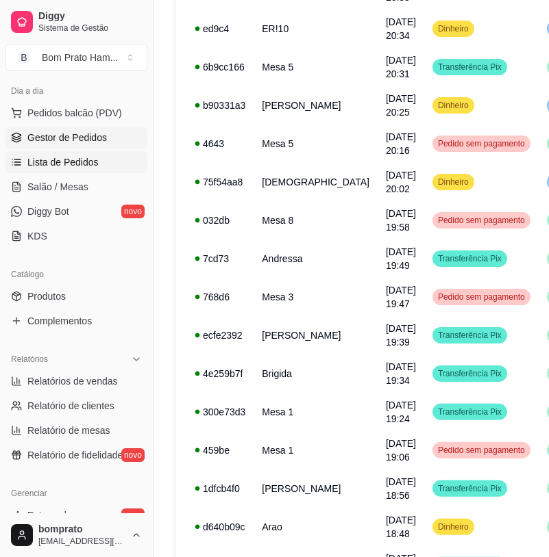
click at [122, 140] on link "Gestor de Pedidos" at bounding box center [76, 138] width 142 height 22
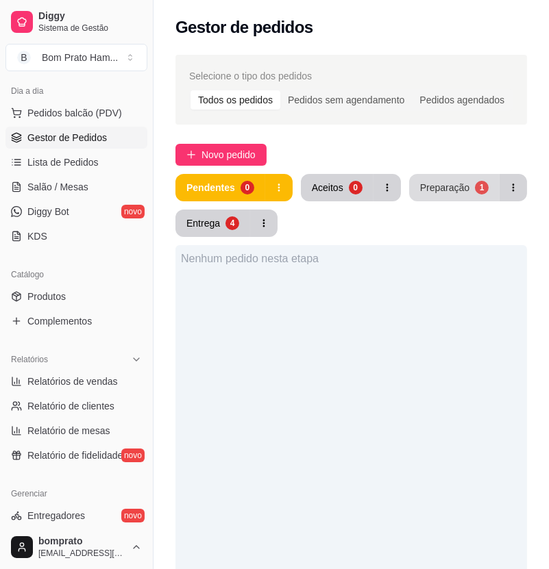
click at [444, 197] on button "Preparação 1" at bounding box center [454, 187] width 90 height 27
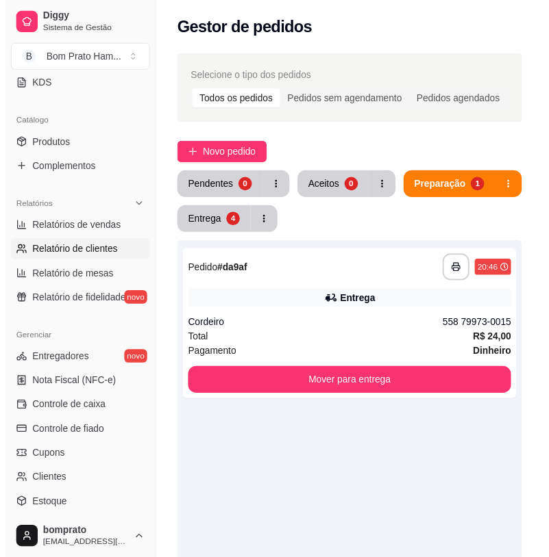
scroll to position [380, 0]
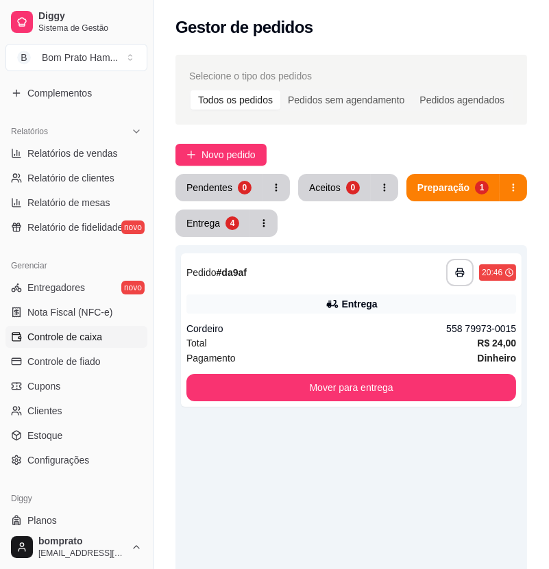
click at [50, 337] on span "Controle de caixa" at bounding box center [64, 337] width 75 height 14
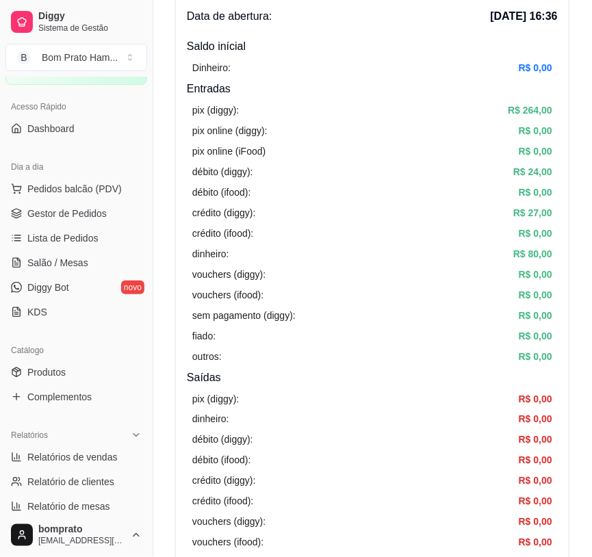
scroll to position [76, 0]
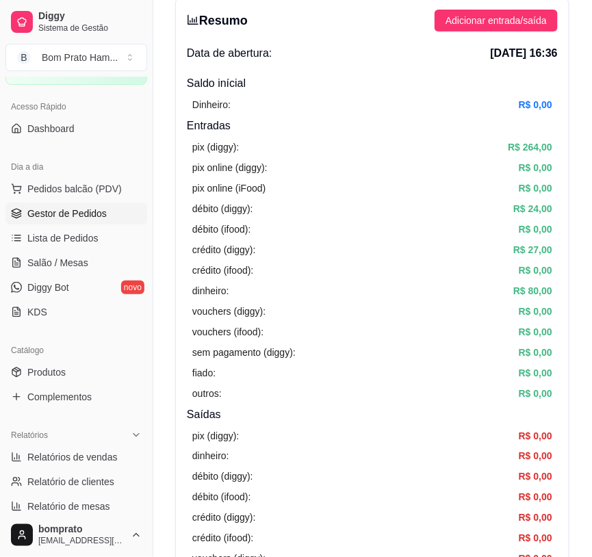
click at [96, 223] on link "Gestor de Pedidos" at bounding box center [76, 214] width 142 height 22
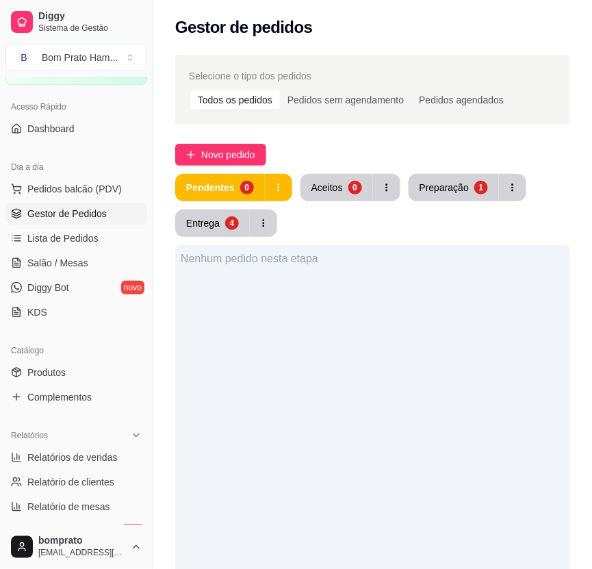
drag, startPoint x: 452, startPoint y: 205, endPoint x: 450, endPoint y: 188, distance: 17.9
click at [452, 201] on div "Pendentes 0 Aceitos 0 Preparação 1 Entrega 4" at bounding box center [372, 205] width 395 height 63
click at [450, 187] on div "Preparação" at bounding box center [444, 188] width 49 height 14
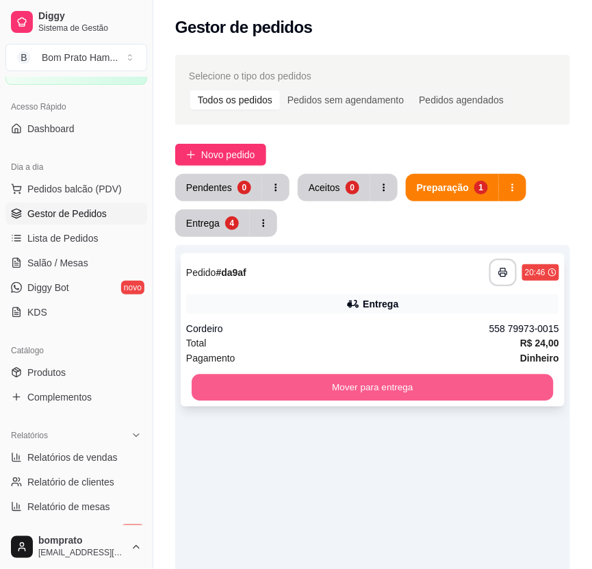
click at [462, 381] on button "Mover para entrega" at bounding box center [373, 388] width 362 height 27
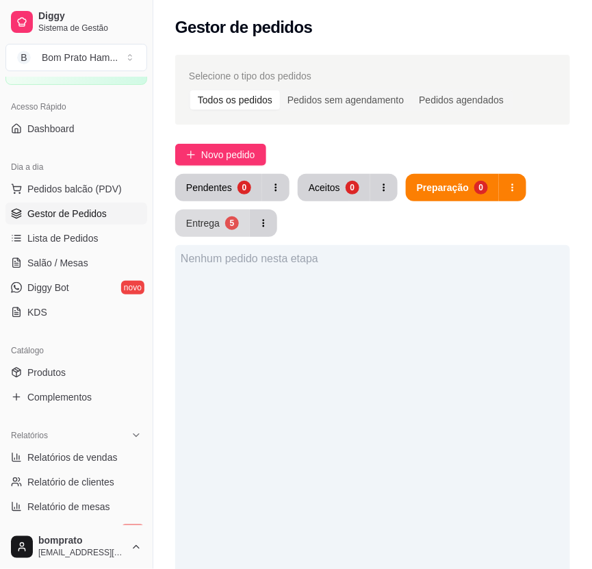
click at [204, 216] on div "Entrega" at bounding box center [203, 223] width 34 height 14
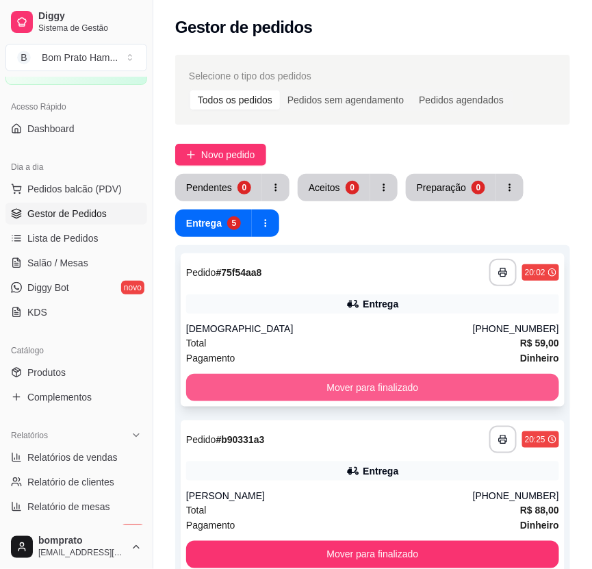
click at [333, 383] on button "Mover para finalizado" at bounding box center [372, 387] width 373 height 27
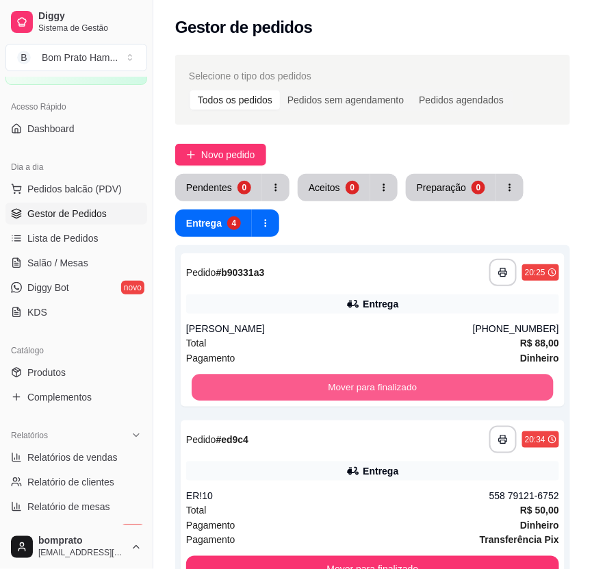
click at [334, 383] on button "Mover para finalizado" at bounding box center [373, 388] width 362 height 27
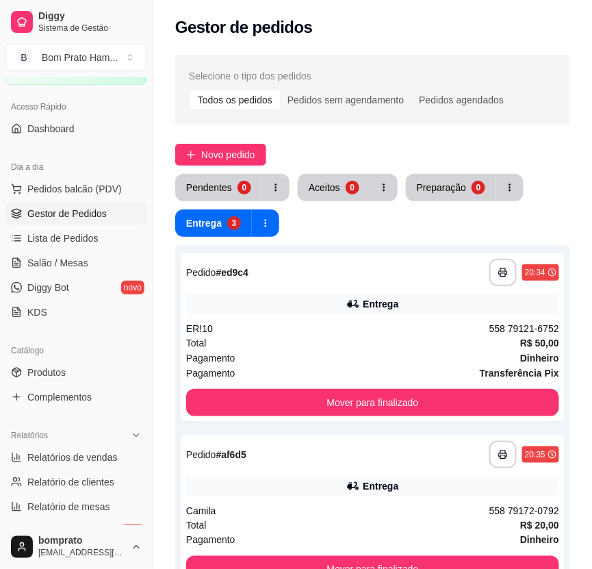
click at [334, 383] on div "**********" at bounding box center [373, 337] width 384 height 168
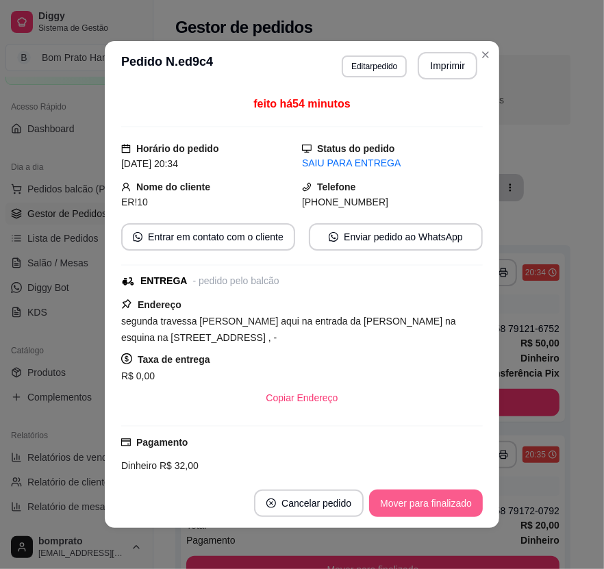
click at [432, 514] on button "Mover para finalizado" at bounding box center [426, 503] width 114 height 27
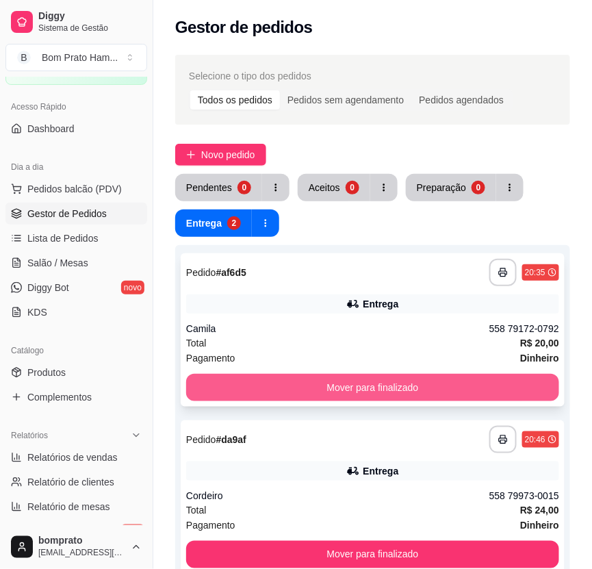
click at [459, 374] on button "Mover para finalizado" at bounding box center [372, 387] width 373 height 27
click at [456, 384] on button "Mover para finalizado" at bounding box center [372, 387] width 373 height 27
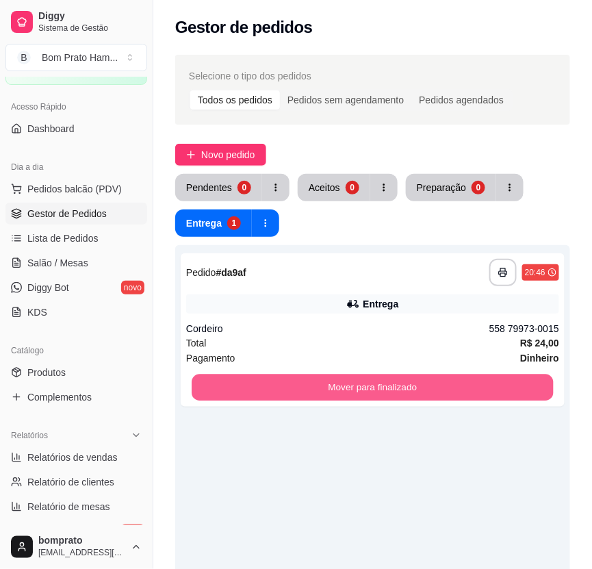
click at [456, 386] on button "Mover para finalizado" at bounding box center [373, 388] width 362 height 27
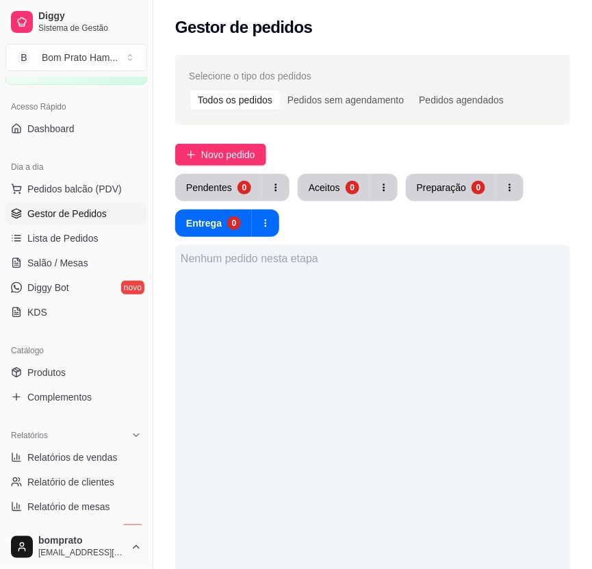
click at [463, 452] on div "Nenhum pedido nesta etapa" at bounding box center [372, 529] width 395 height 569
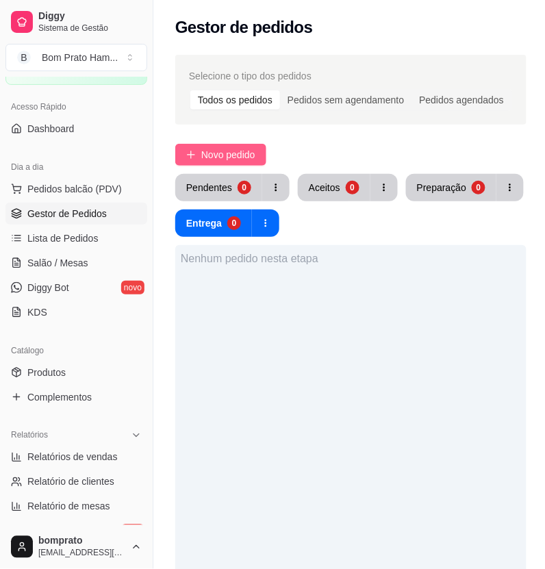
click at [241, 152] on span "Novo pedido" at bounding box center [228, 154] width 54 height 15
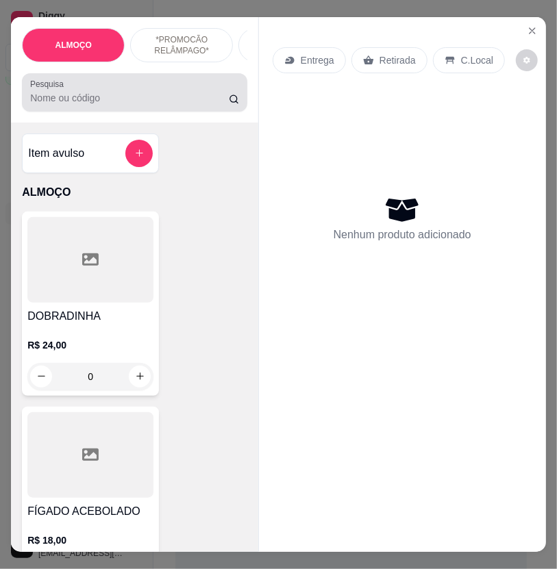
click at [153, 101] on input "Pesquisa" at bounding box center [129, 98] width 198 height 14
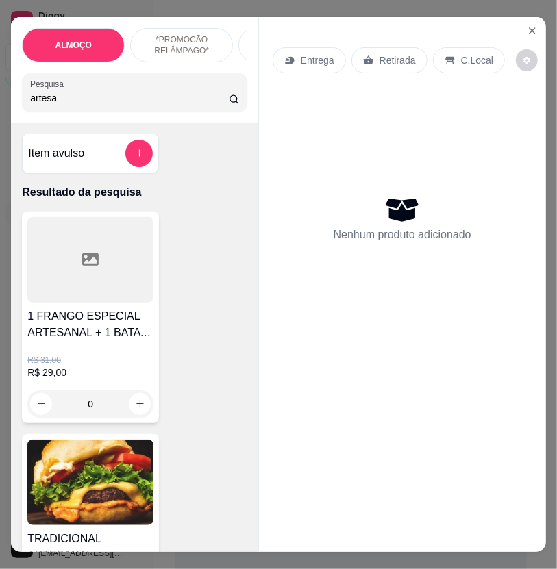
click at [160, 98] on input "artesa" at bounding box center [129, 98] width 198 height 14
type input "artesanal"
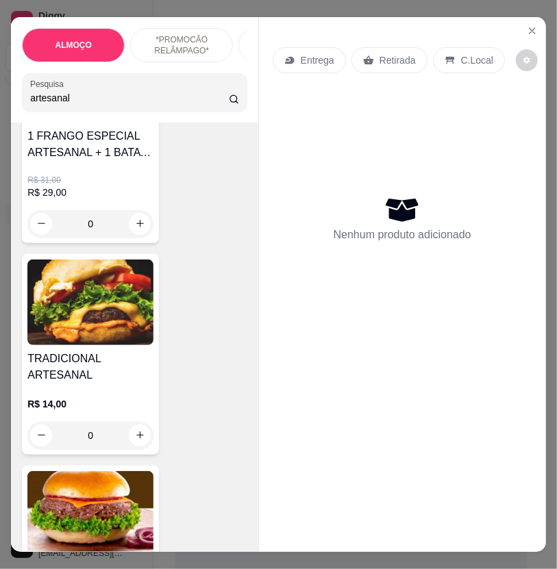
scroll to position [248, 0]
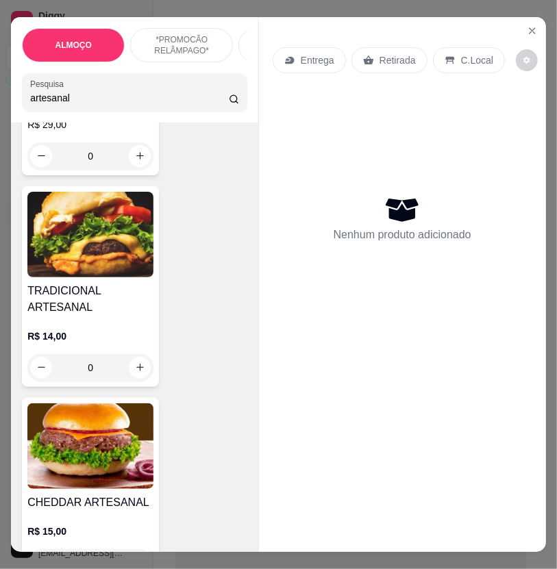
click at [141, 368] on div "0" at bounding box center [90, 367] width 126 height 27
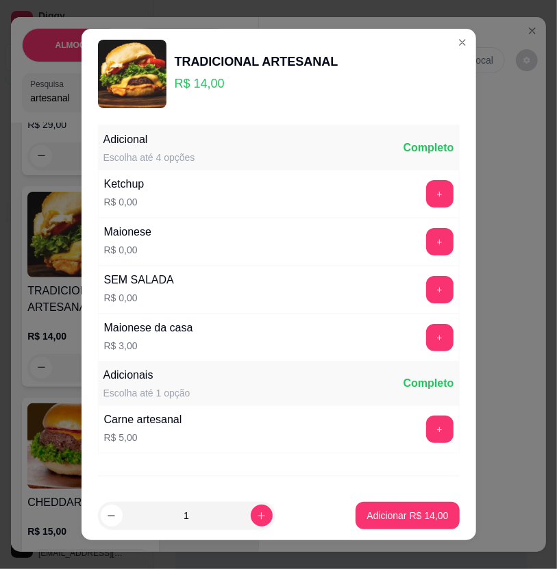
click at [393, 512] on button "Adicionar R$ 14,00" at bounding box center [406, 515] width 103 height 27
type input "1"
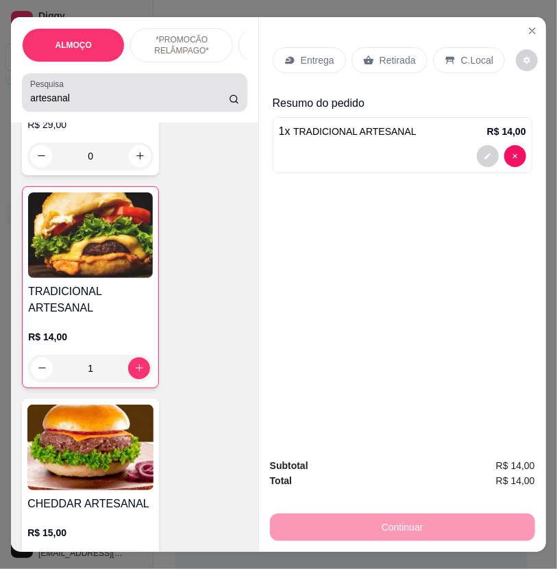
click at [144, 103] on input "artesanal" at bounding box center [129, 98] width 198 height 14
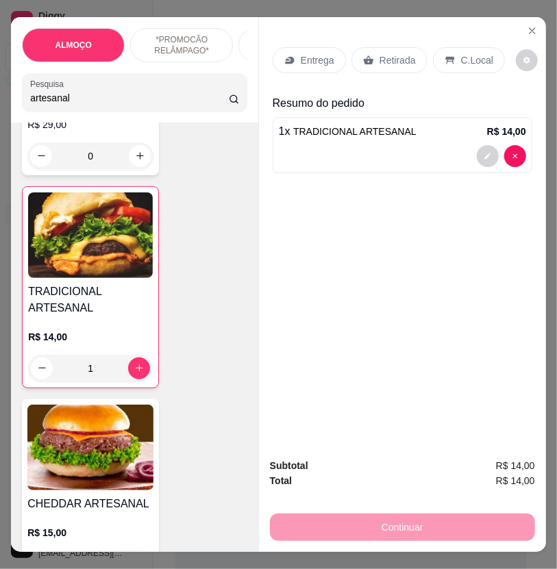
click at [144, 103] on input "artesanal" at bounding box center [129, 98] width 198 height 14
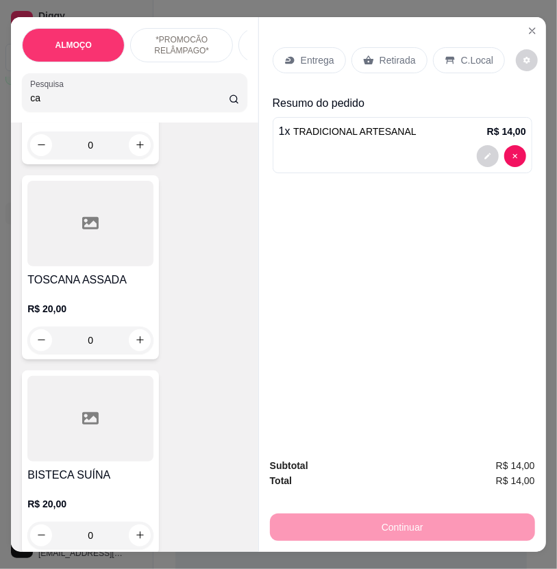
scroll to position [2493, 0]
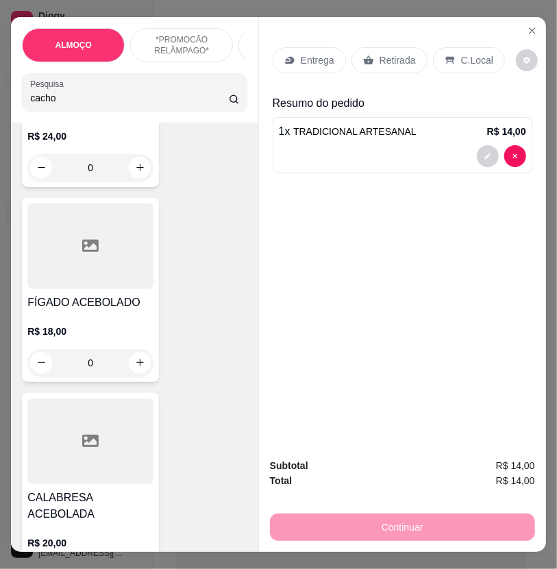
type input "cacho"
click at [258, 122] on div "ALMOÇO *PROMOCÃO RELÂMPAGO* HAMBÚRGUER TRADICIONAL HAMBÚRGUER ARTESANAL BATATA …" at bounding box center [278, 284] width 534 height 535
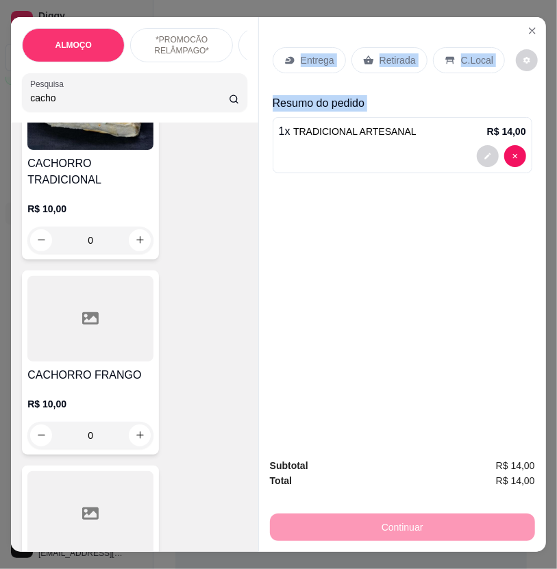
scroll to position [380, 0]
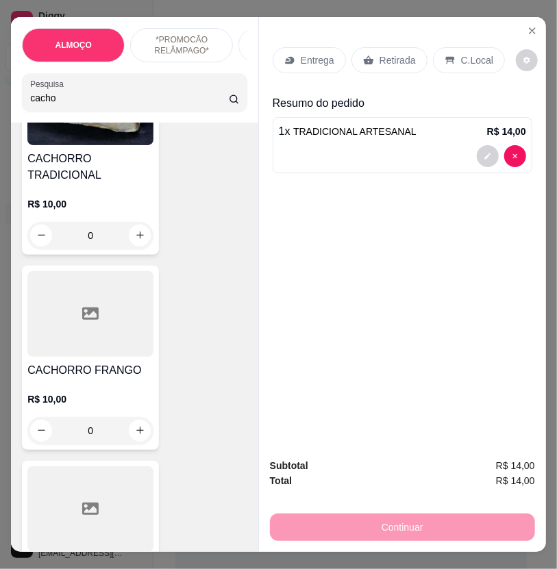
click at [105, 234] on div "0" at bounding box center [90, 235] width 126 height 27
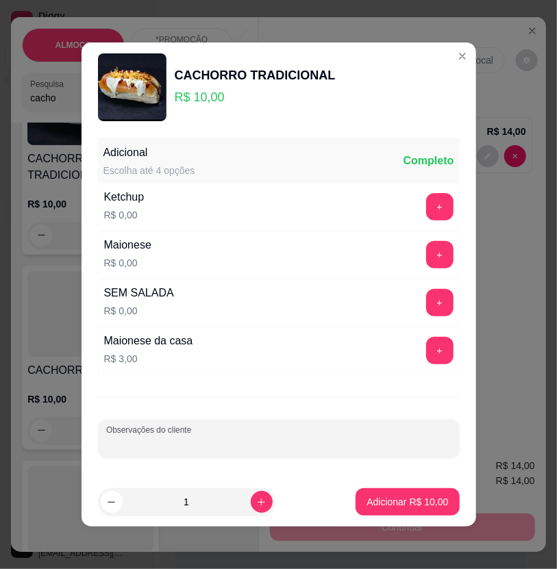
click at [215, 443] on input "Observações do cliente" at bounding box center [278, 445] width 345 height 14
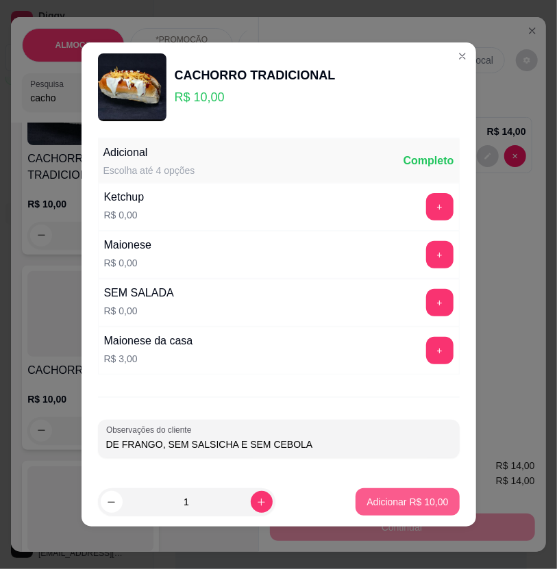
type input "DE FRANGO, SEM SALSICHA E SEM CEBOLA"
click at [371, 493] on button "Adicionar R$ 10,00" at bounding box center [407, 502] width 101 height 27
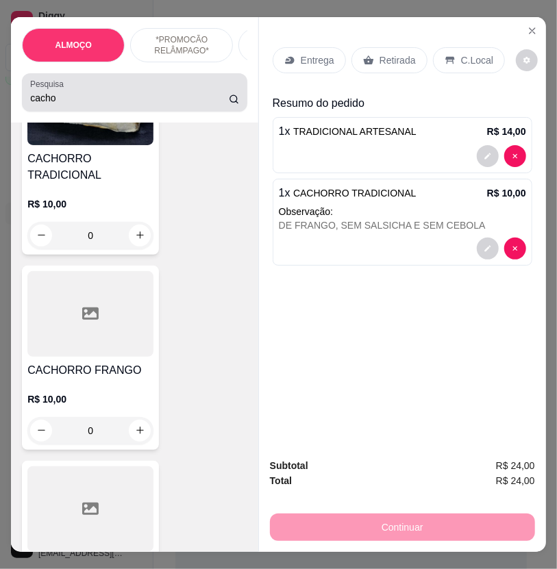
click at [164, 94] on div "cacho" at bounding box center [134, 92] width 208 height 27
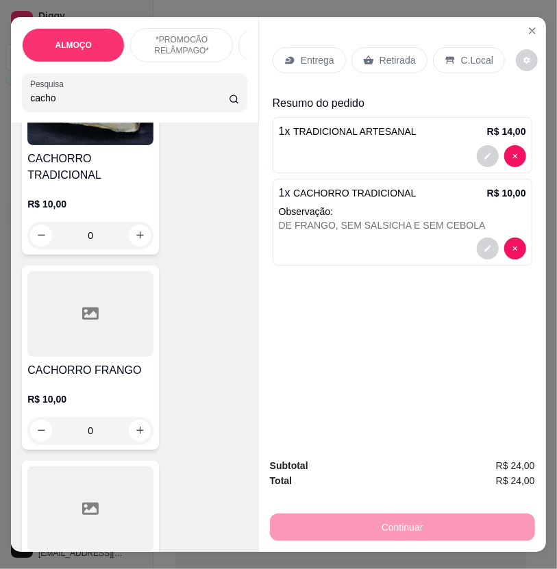
click at [164, 94] on div "cacho" at bounding box center [134, 92] width 208 height 27
drag, startPoint x: 149, startPoint y: 100, endPoint x: 114, endPoint y: 95, distance: 35.4
click at [148, 100] on input "cacho" at bounding box center [129, 98] width 198 height 14
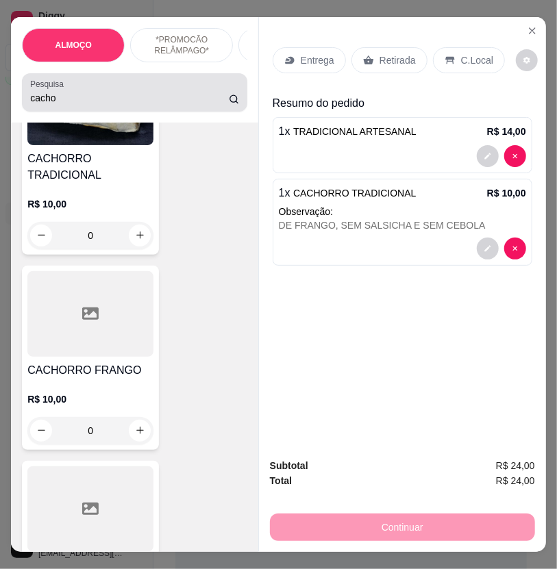
drag, startPoint x: 114, startPoint y: 95, endPoint x: 66, endPoint y: 85, distance: 48.9
click at [66, 85] on div "cacho" at bounding box center [134, 92] width 208 height 27
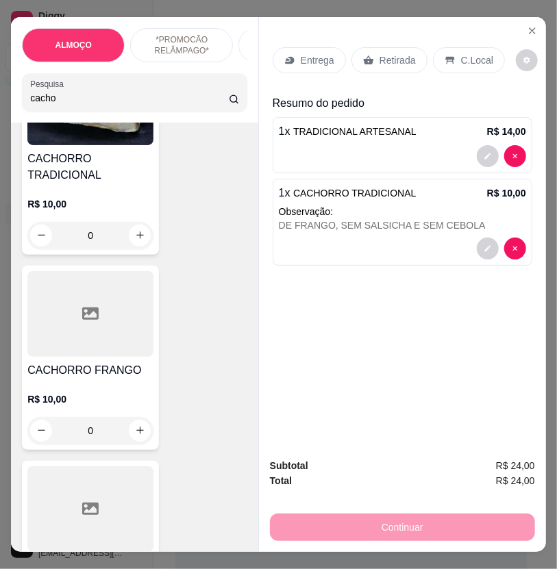
click at [83, 112] on div "Pesquisa cacho" at bounding box center [134, 92] width 225 height 38
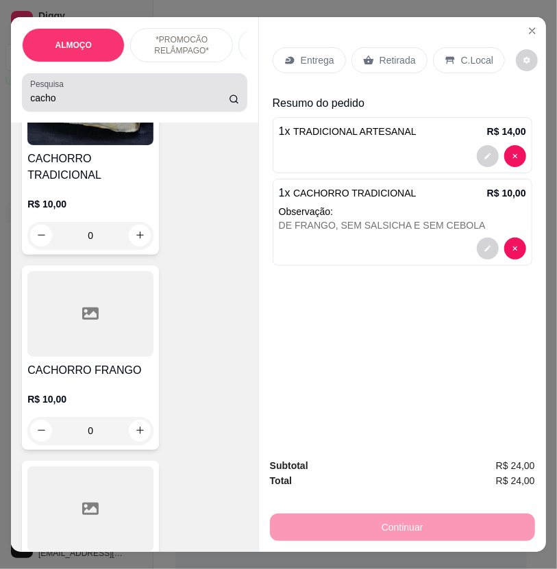
click at [83, 112] on div "Pesquisa cacho" at bounding box center [134, 92] width 225 height 38
drag, startPoint x: 80, startPoint y: 114, endPoint x: 63, endPoint y: 106, distance: 19.0
click at [69, 110] on div "Pesquisa cacho" at bounding box center [134, 92] width 225 height 38
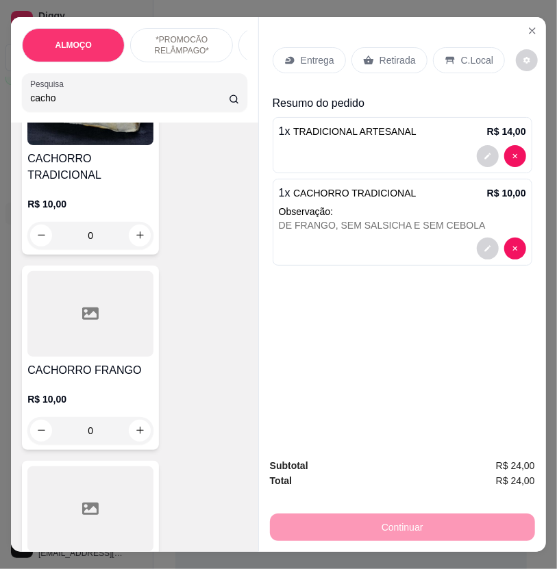
click at [63, 105] on input "cacho" at bounding box center [129, 98] width 198 height 14
click at [62, 105] on input "cacho" at bounding box center [129, 98] width 198 height 14
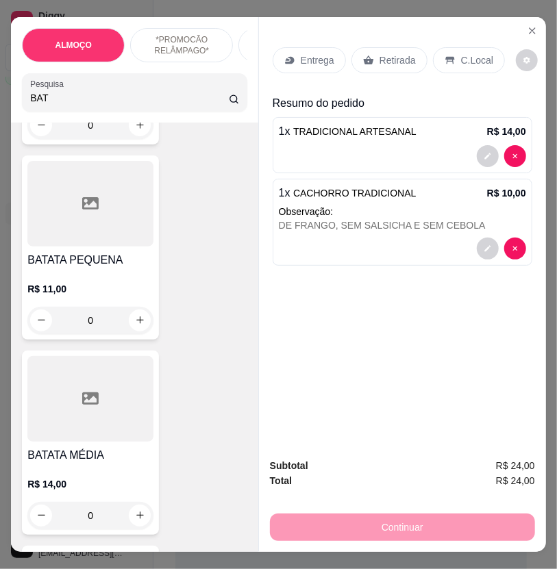
scroll to position [761, 0]
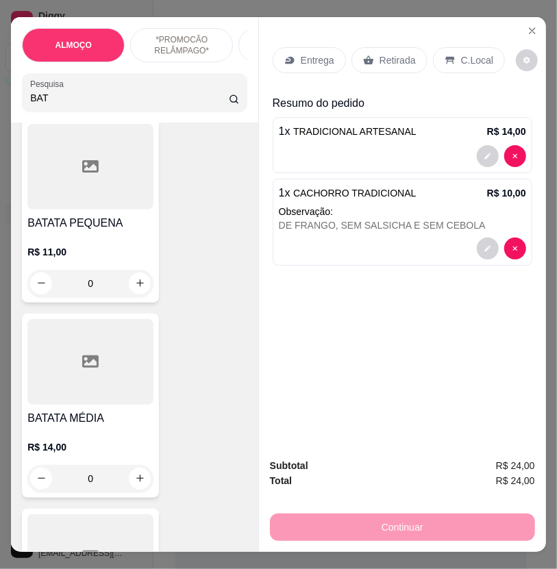
type input "BAT"
click at [134, 293] on div "0" at bounding box center [90, 283] width 126 height 27
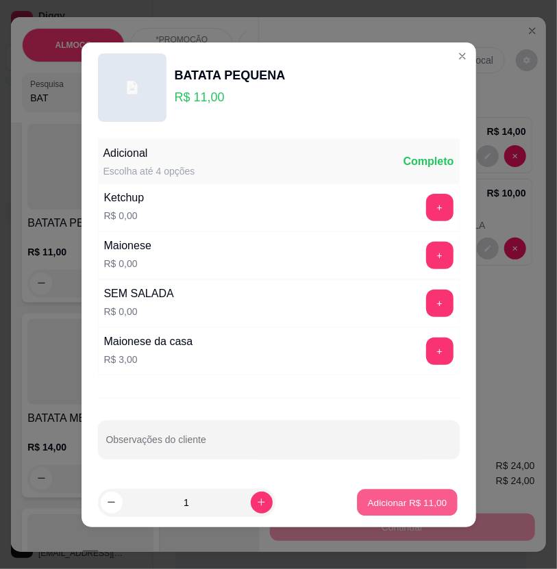
click at [373, 501] on p "Adicionar R$ 11,00" at bounding box center [407, 502] width 79 height 13
type input "1"
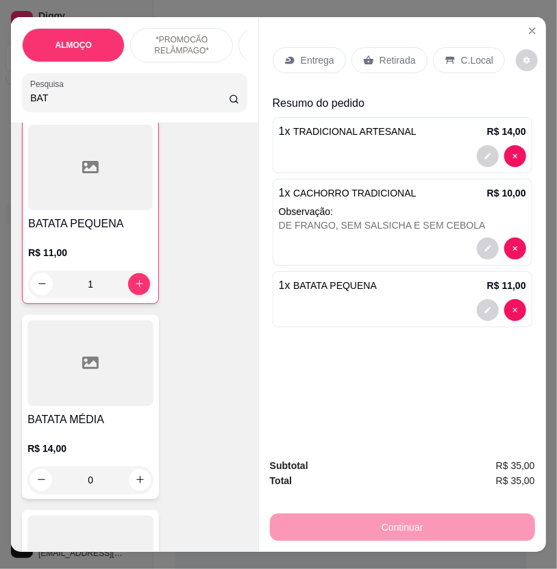
scroll to position [762, 0]
click at [284, 55] on icon at bounding box center [289, 60] width 11 height 11
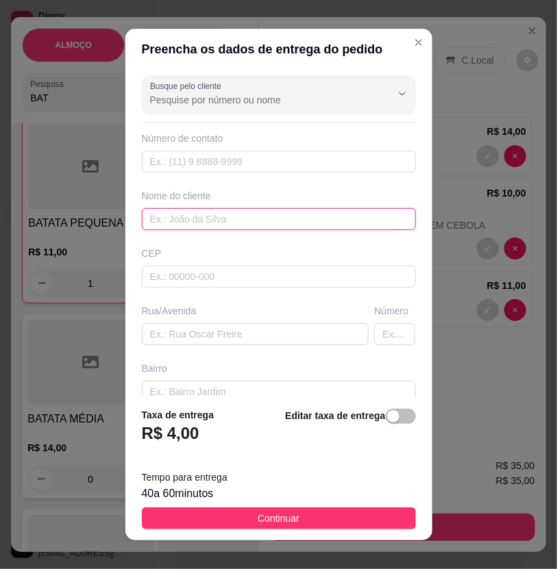
paste input "Enicleysla"
type input "Enicleysla"
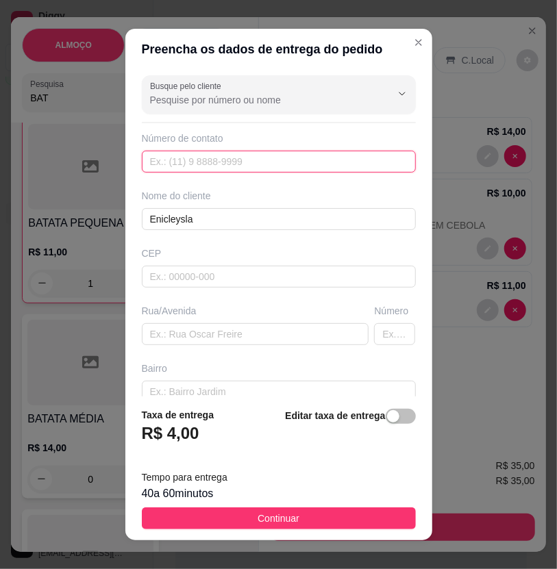
paste input "558 79152-7470"
type input "558 79152-7470"
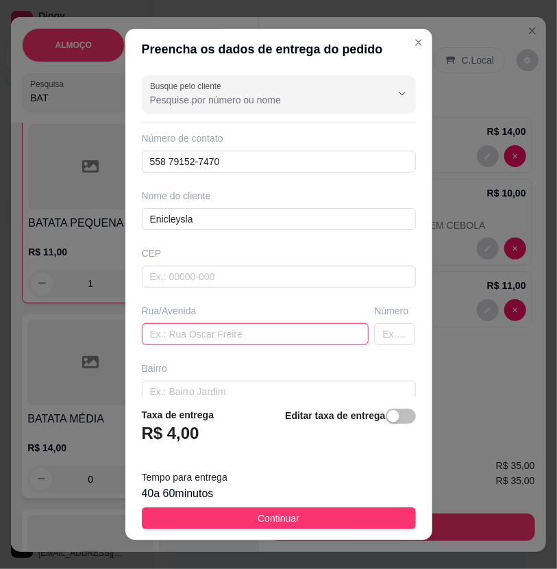
paste input "Rua F"
type input "Rua F"
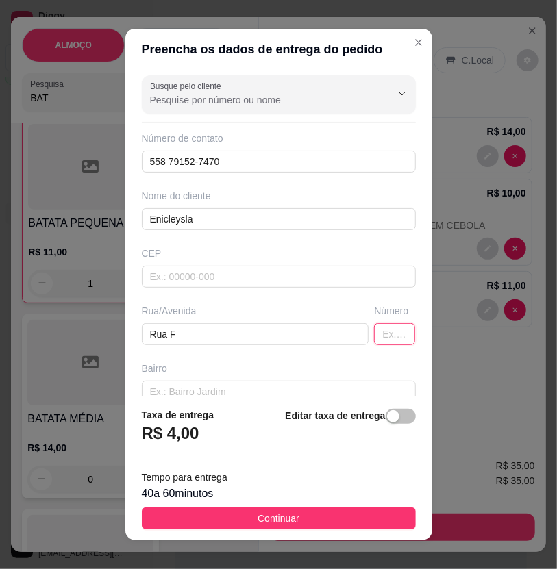
click at [374, 340] on input "text" at bounding box center [394, 334] width 41 height 22
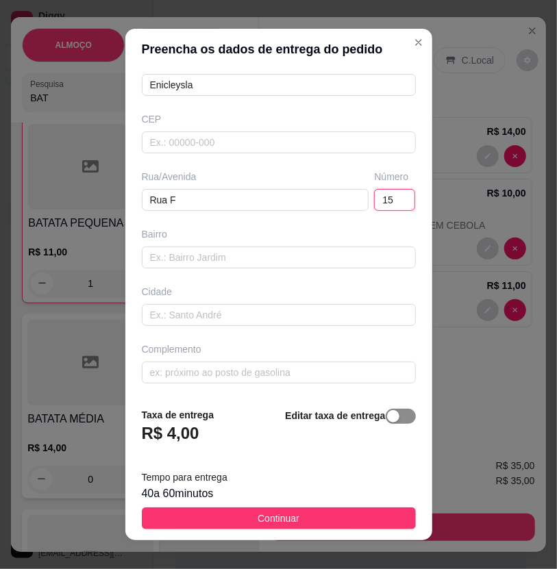
type input "15"
click at [387, 412] on div "button" at bounding box center [393, 416] width 12 height 12
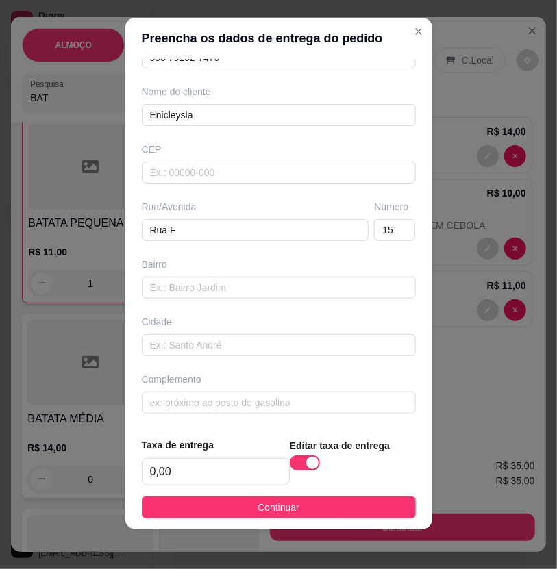
scroll to position [15, 0]
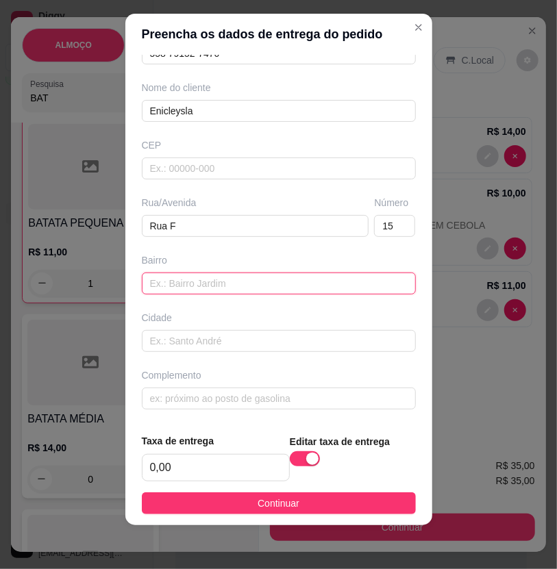
click at [285, 285] on input "text" at bounding box center [279, 284] width 274 height 22
type input "V"
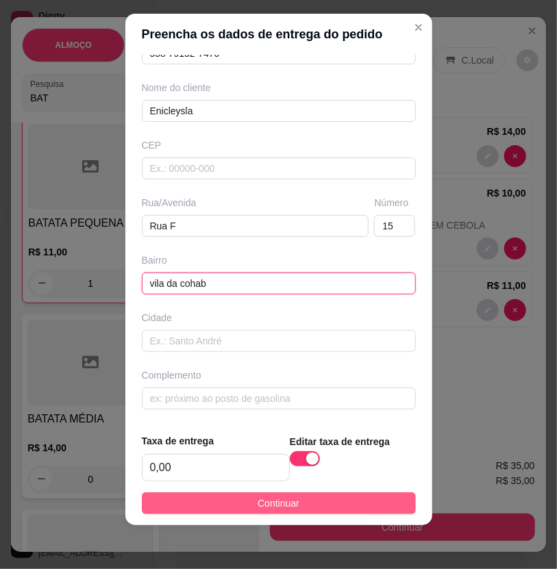
type input "vila da cohab"
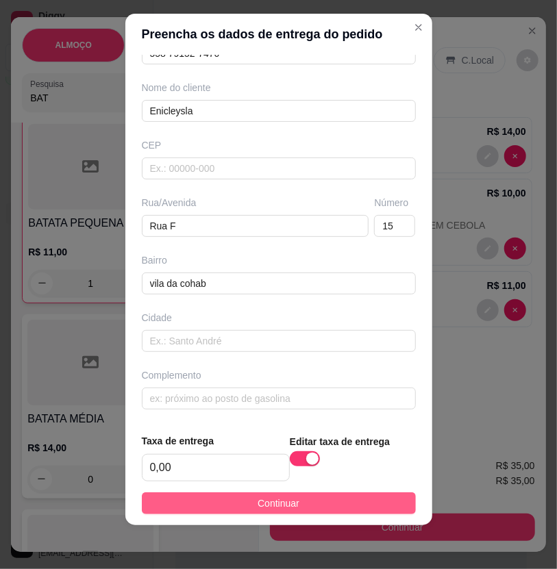
click at [380, 505] on button "Continuar" at bounding box center [279, 503] width 274 height 22
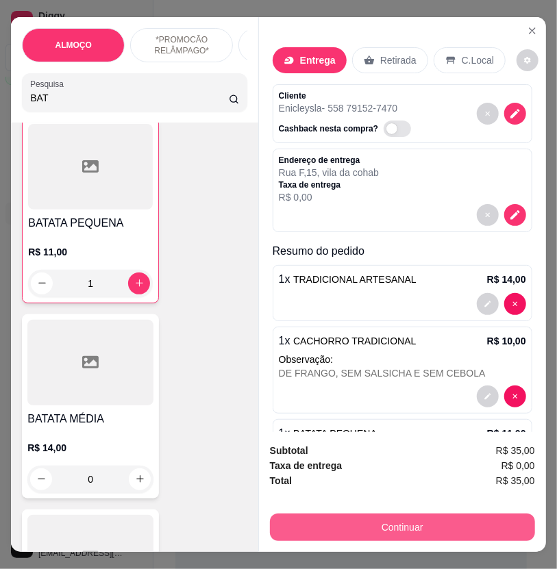
click at [410, 528] on button "Continuar" at bounding box center [402, 527] width 265 height 27
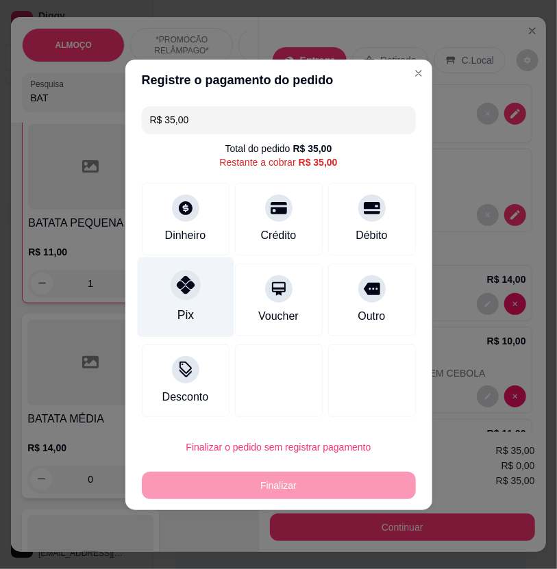
click at [196, 299] on div "Pix" at bounding box center [185, 297] width 97 height 80
type input "R$ 0,00"
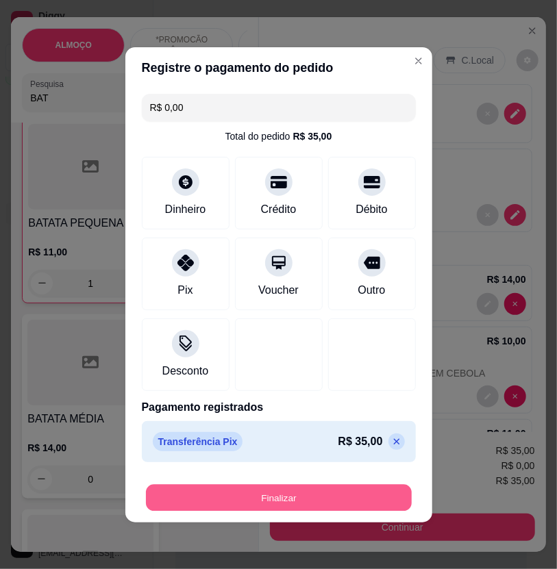
click at [345, 500] on button "Finalizar" at bounding box center [279, 497] width 266 height 27
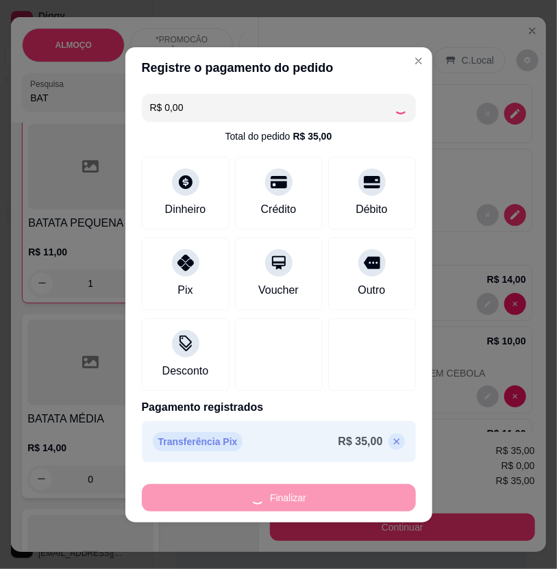
type input "0"
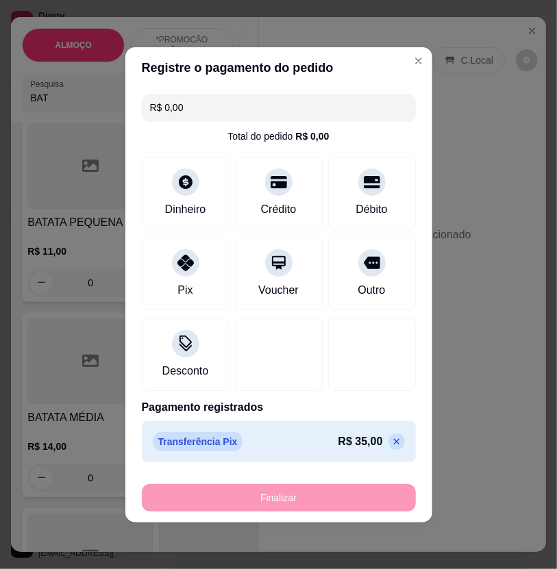
type input "-R$ 35,00"
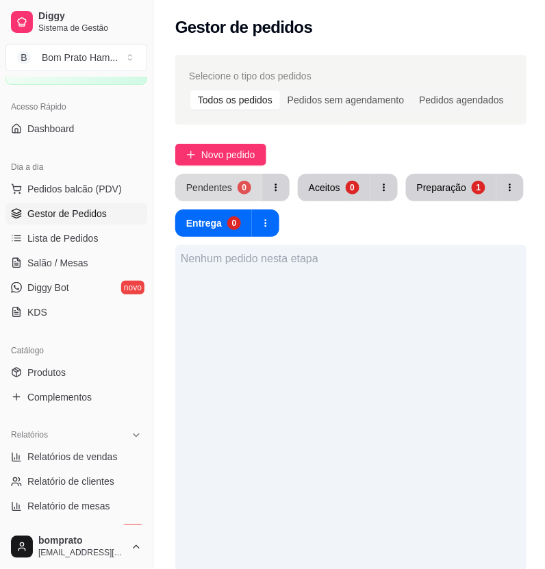
click at [221, 181] on div "Pendentes" at bounding box center [209, 188] width 46 height 14
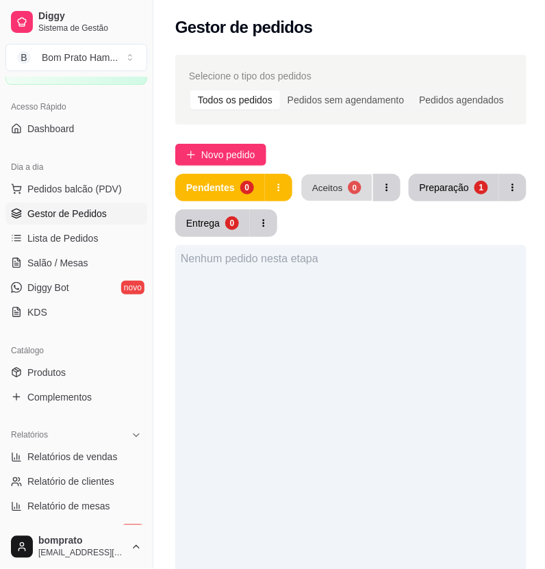
click at [343, 188] on button "Aceitos 0" at bounding box center [336, 188] width 71 height 27
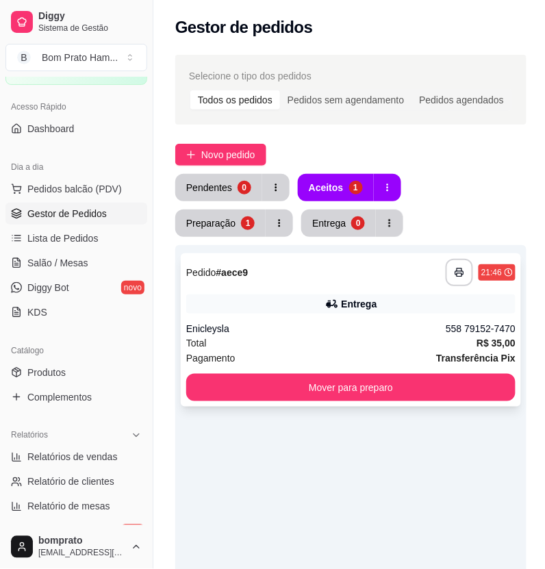
click at [339, 292] on div "**********" at bounding box center [351, 329] width 340 height 153
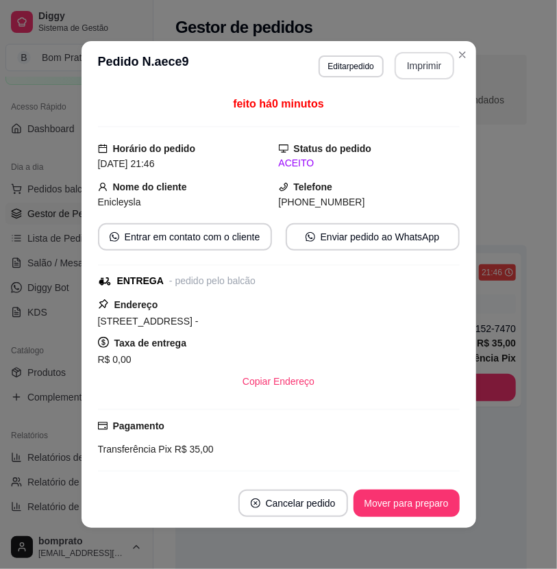
click at [406, 73] on button "Imprimir" at bounding box center [424, 65] width 60 height 27
click at [447, 504] on button "Mover para preparo" at bounding box center [406, 503] width 106 height 27
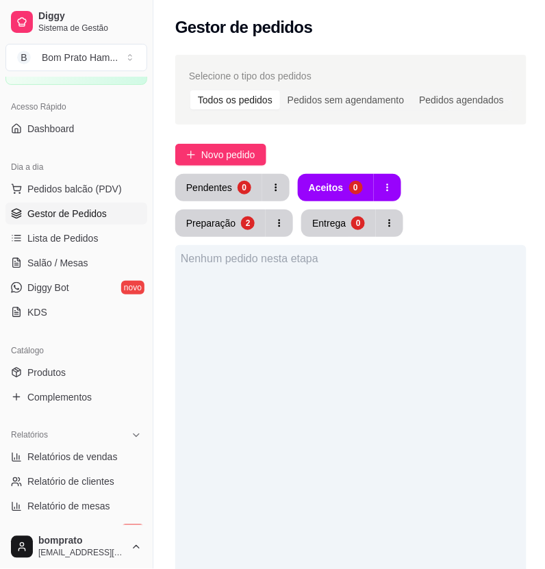
click at [255, 216] on div "2" at bounding box center [248, 223] width 14 height 14
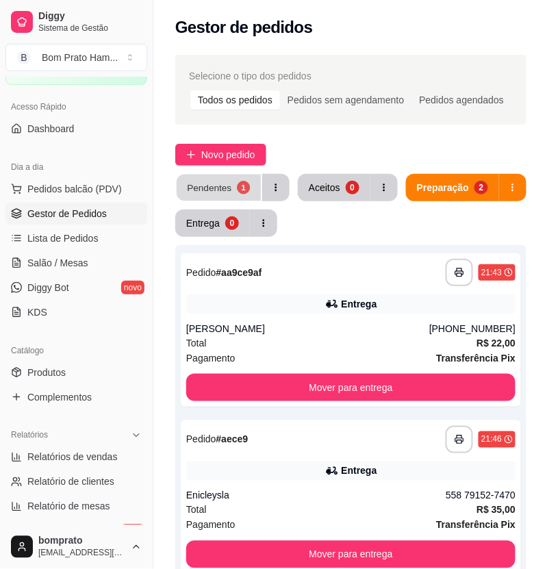
click at [227, 188] on div "Pendentes" at bounding box center [209, 187] width 45 height 13
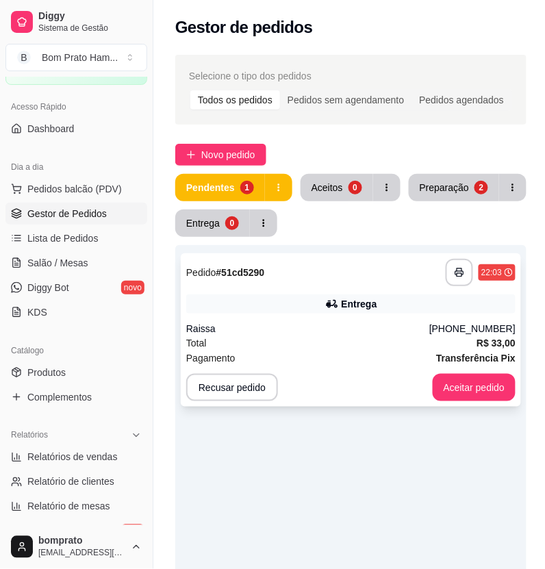
click at [292, 308] on div "Entrega" at bounding box center [350, 303] width 329 height 19
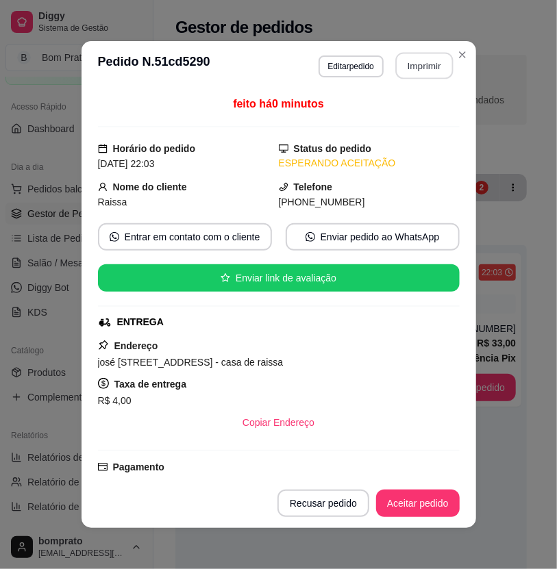
click at [426, 66] on button "Imprimir" at bounding box center [424, 66] width 58 height 27
click at [427, 505] on button "Aceitar pedido" at bounding box center [418, 503] width 84 height 27
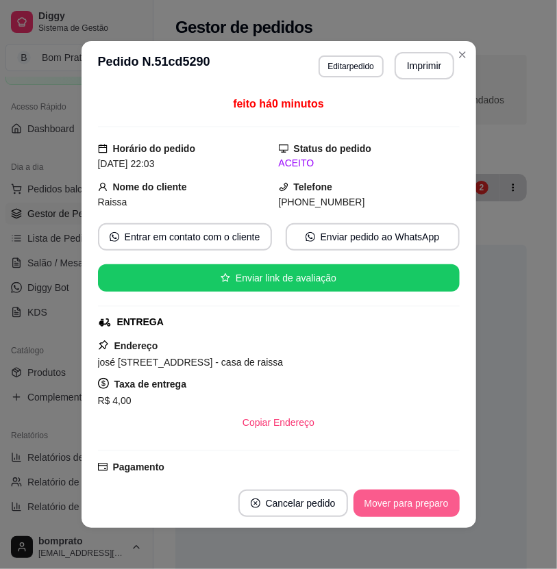
click at [434, 500] on button "Mover para preparo" at bounding box center [406, 503] width 106 height 27
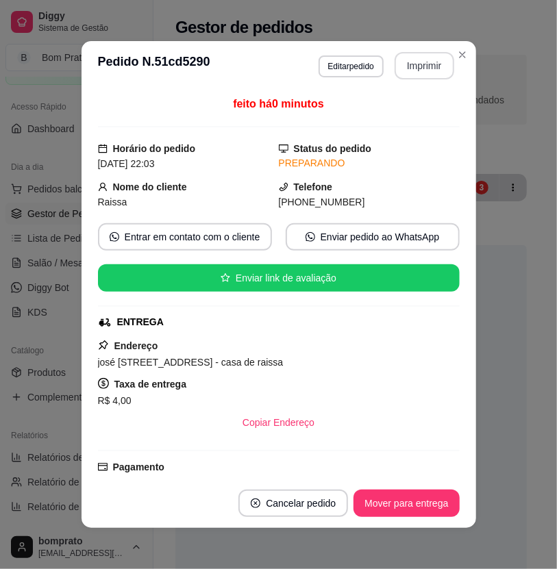
click at [423, 73] on button "Imprimir" at bounding box center [424, 65] width 60 height 27
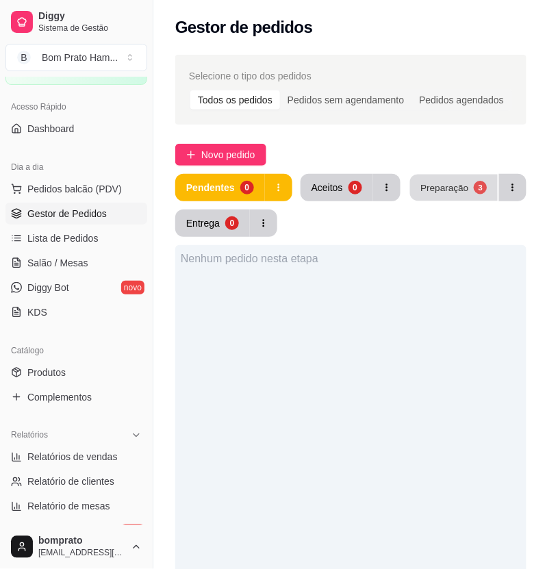
click at [426, 188] on div "Preparação" at bounding box center [444, 187] width 48 height 13
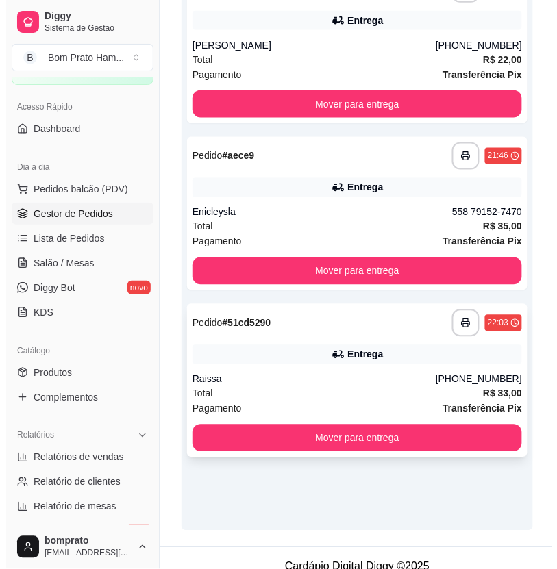
scroll to position [300, 0]
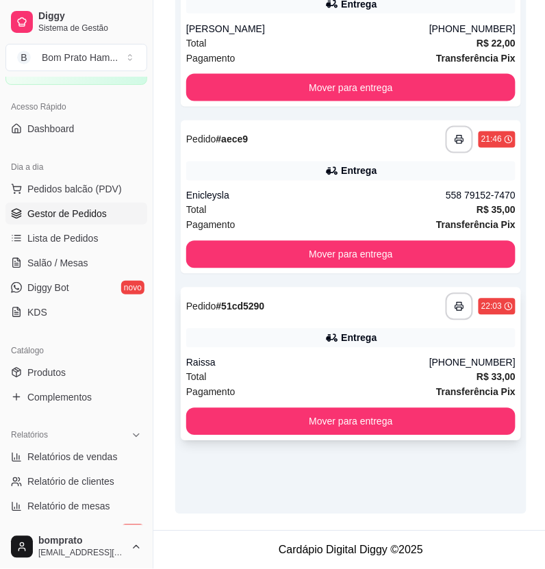
drag, startPoint x: 479, startPoint y: 381, endPoint x: 480, endPoint y: 370, distance: 11.7
click at [480, 370] on span "R$ 33,00" at bounding box center [496, 377] width 39 height 15
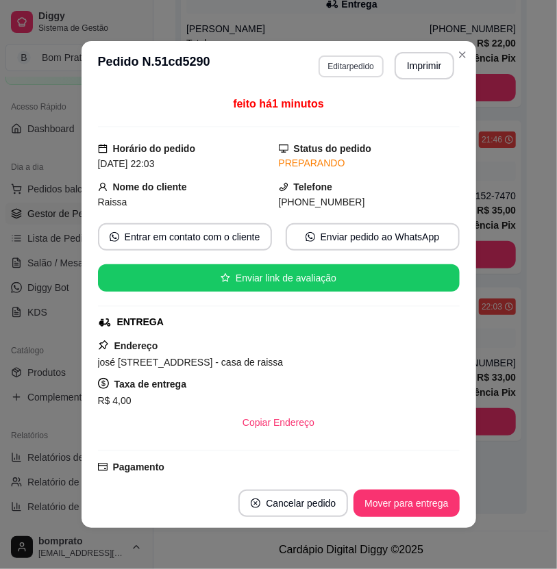
click at [364, 64] on button "Editar pedido" at bounding box center [350, 66] width 65 height 22
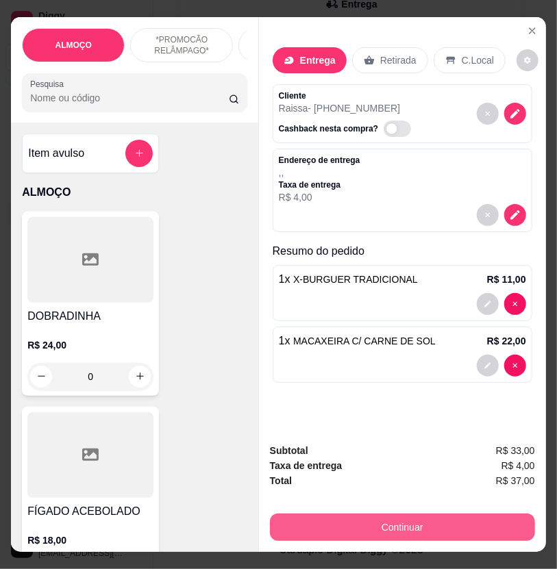
click at [350, 514] on button "Continuar" at bounding box center [402, 527] width 265 height 27
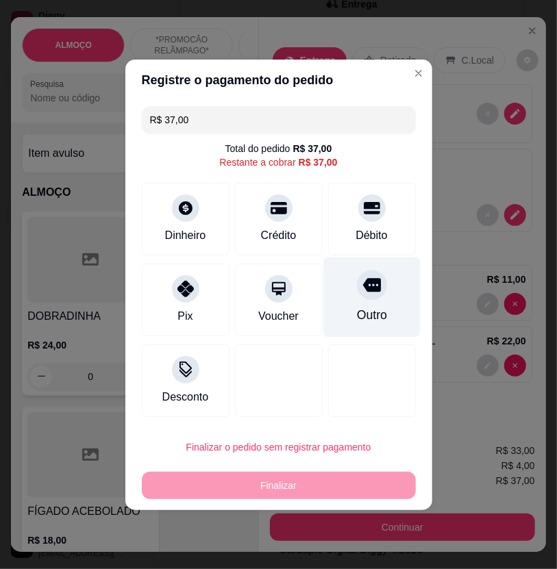
click at [340, 297] on div "Outro" at bounding box center [371, 297] width 97 height 80
type input "R$ 0,00"
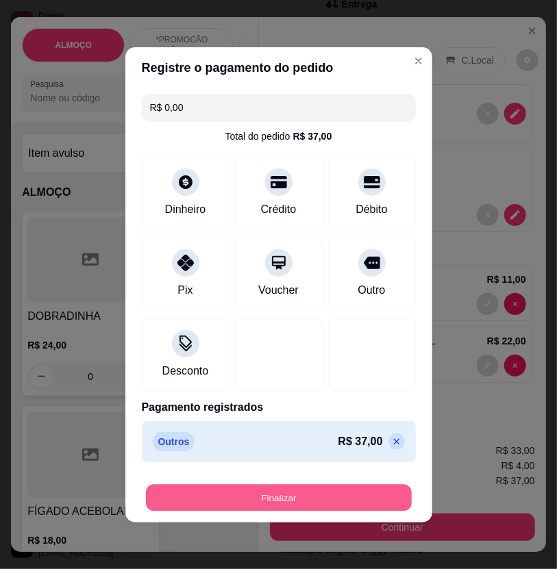
click at [354, 503] on button "Finalizar" at bounding box center [279, 497] width 266 height 27
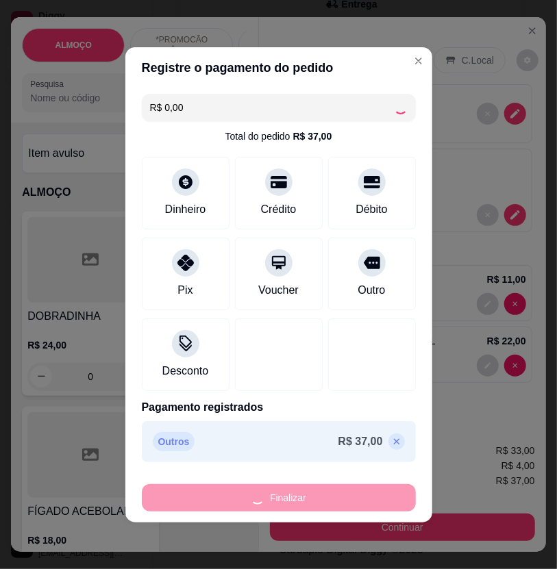
type input "0"
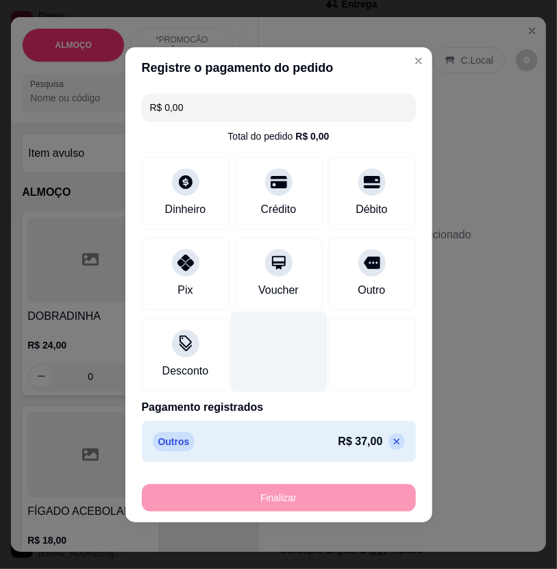
type input "-R$ 37,00"
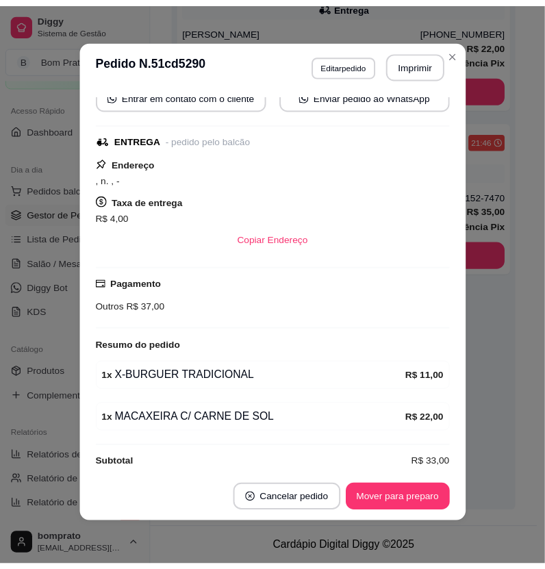
scroll to position [188, 0]
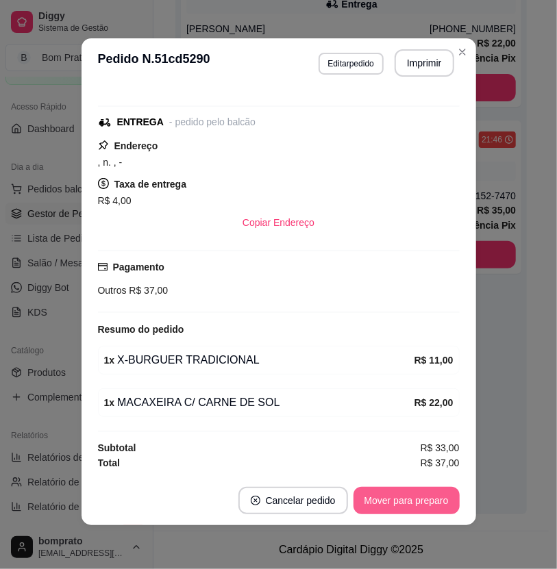
click at [416, 507] on button "Mover para preparo" at bounding box center [406, 500] width 106 height 27
click at [399, 499] on button "Mover para entrega" at bounding box center [405, 500] width 105 height 27
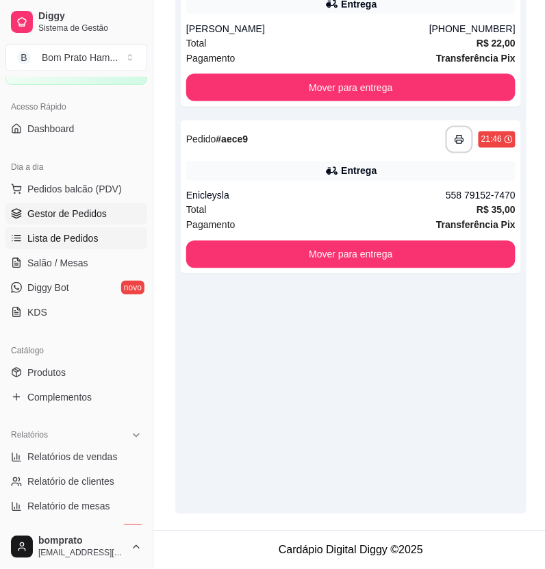
click at [45, 237] on span "Lista de Pedidos" at bounding box center [62, 238] width 71 height 14
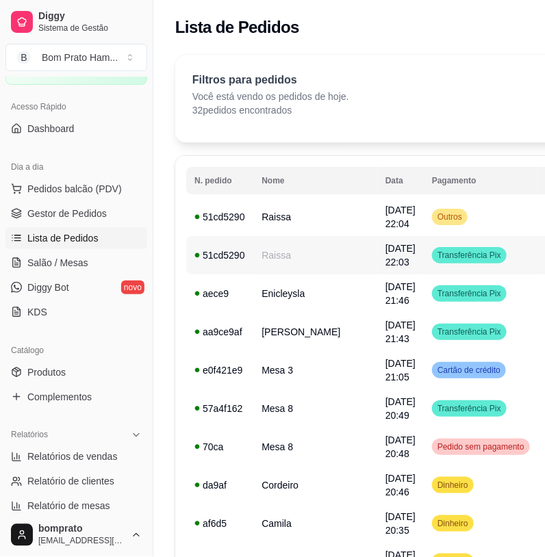
click at [386, 243] on span "[DATE] 22:03" at bounding box center [401, 255] width 30 height 25
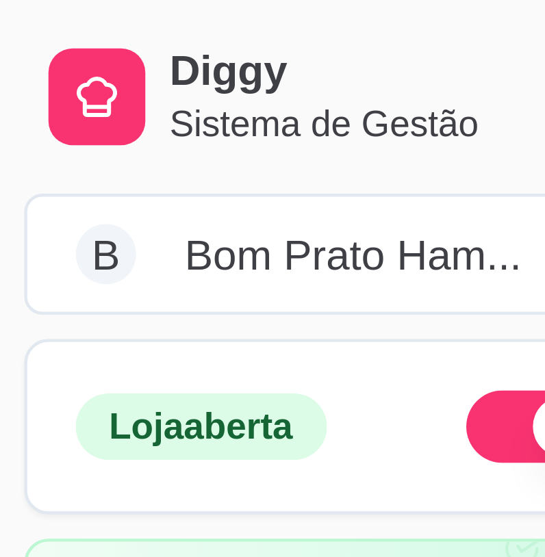
scroll to position [0, 147]
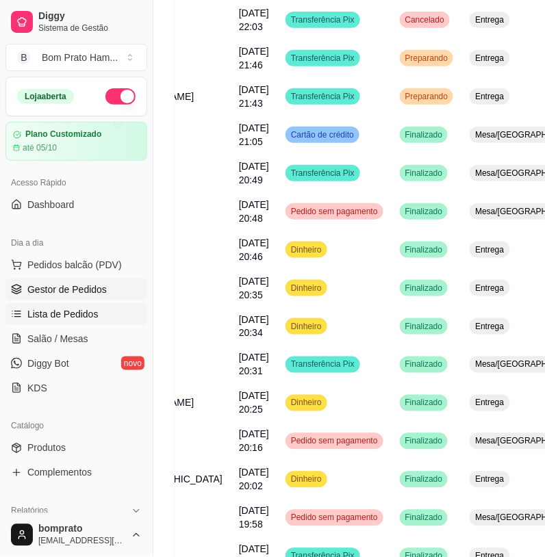
click at [97, 293] on span "Gestor de Pedidos" at bounding box center [66, 290] width 79 height 14
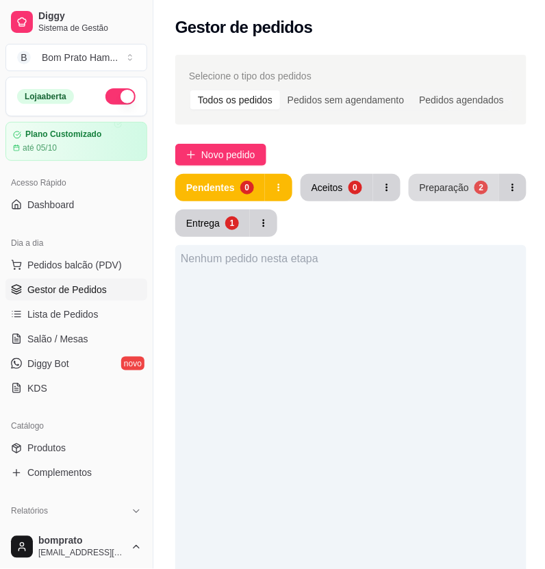
click at [477, 188] on div "2" at bounding box center [482, 188] width 14 height 14
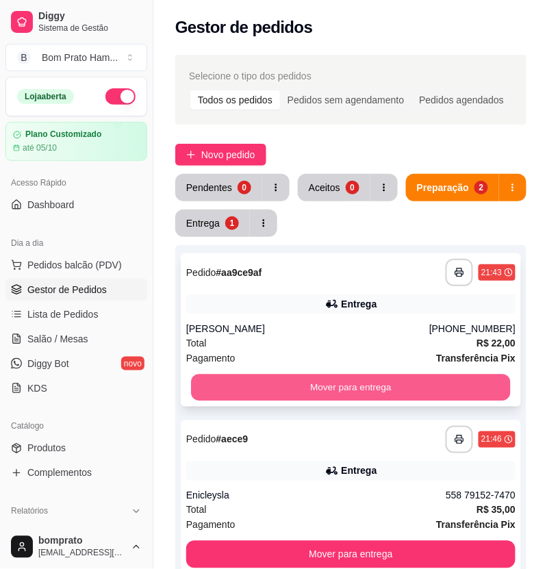
click at [375, 392] on button "Mover para entrega" at bounding box center [351, 388] width 320 height 27
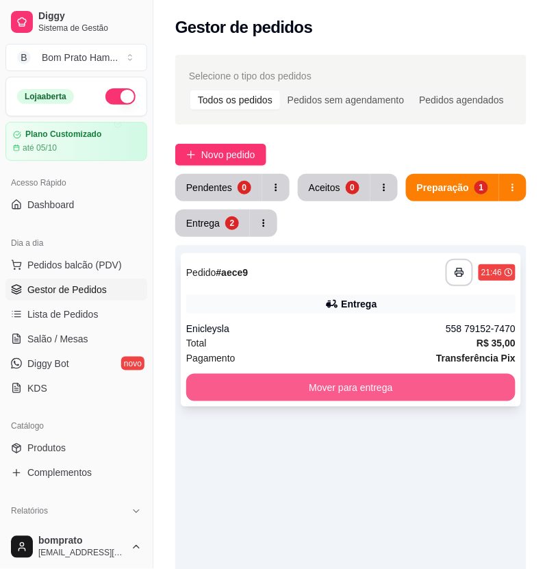
click at [391, 378] on button "Mover para entrega" at bounding box center [350, 387] width 329 height 27
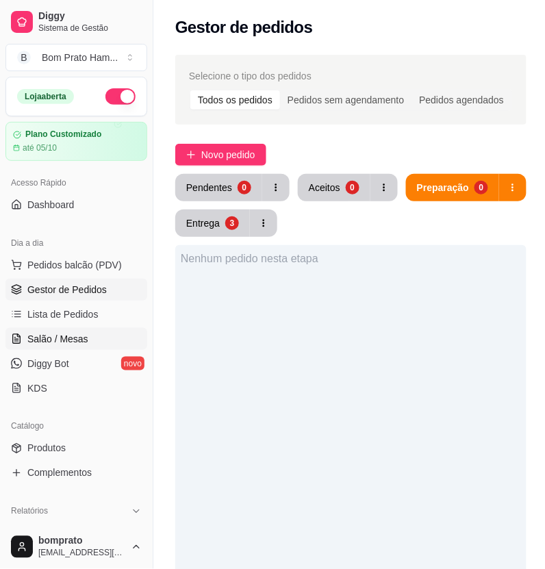
click at [98, 338] on link "Salão / Mesas" at bounding box center [76, 339] width 142 height 22
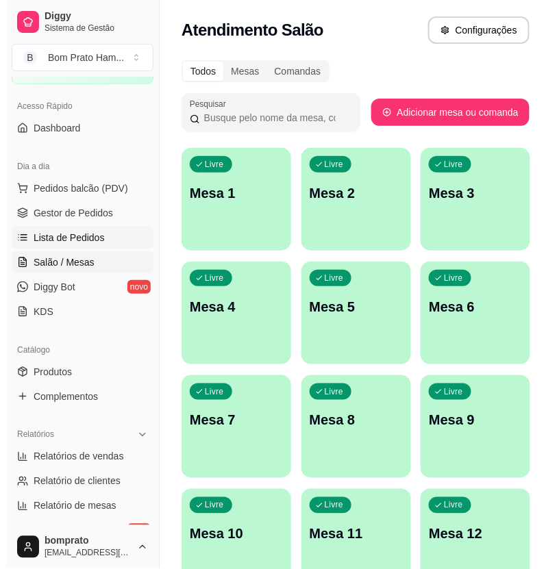
scroll to position [152, 0]
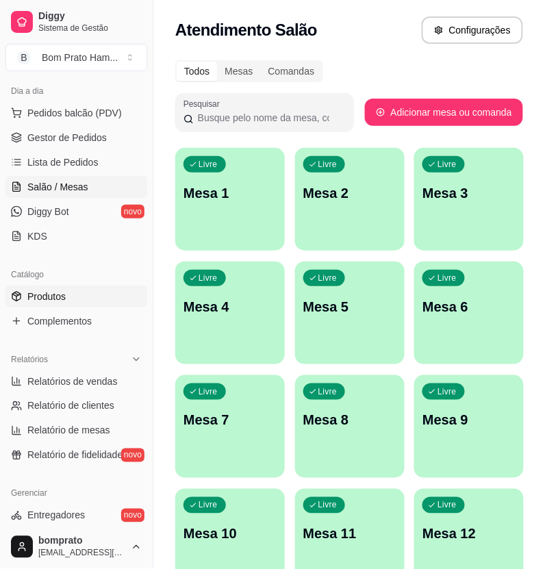
click at [93, 299] on link "Produtos" at bounding box center [76, 297] width 142 height 22
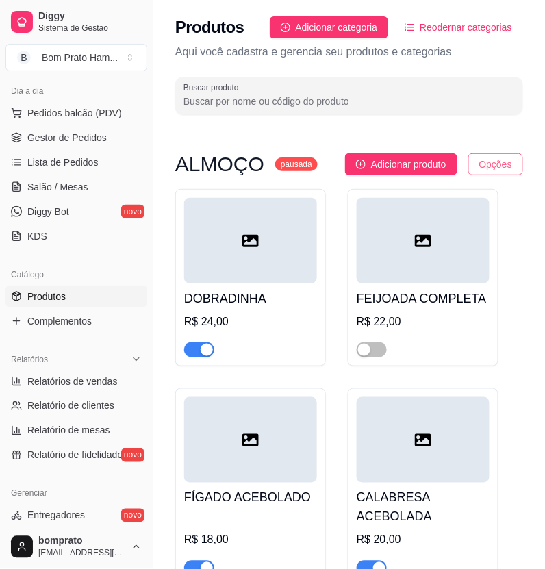
click at [501, 162] on html "Diggy Sistema de Gestão B Bom Prato Ham ... Loja aberta Plano Customizado até 0…" at bounding box center [272, 284] width 545 height 569
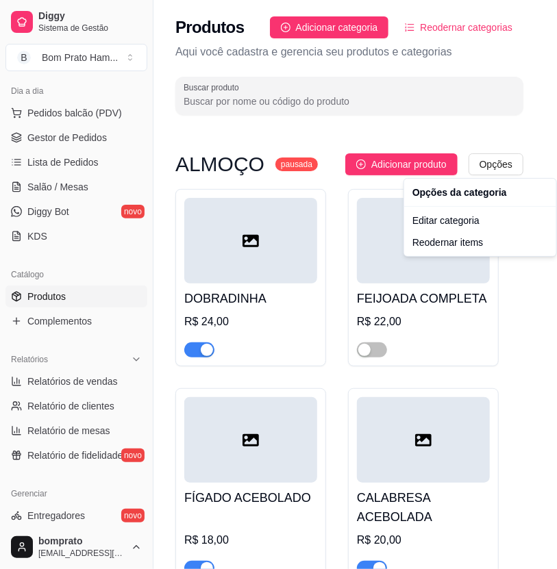
click at [542, 378] on html "Diggy Sistema de Gestão B Bom Prato Ham ... Loja aberta Plano Customizado até 0…" at bounding box center [278, 284] width 557 height 569
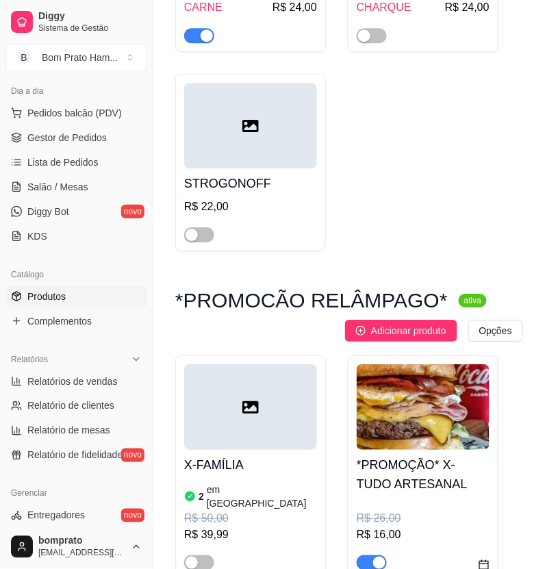
scroll to position [1674, 0]
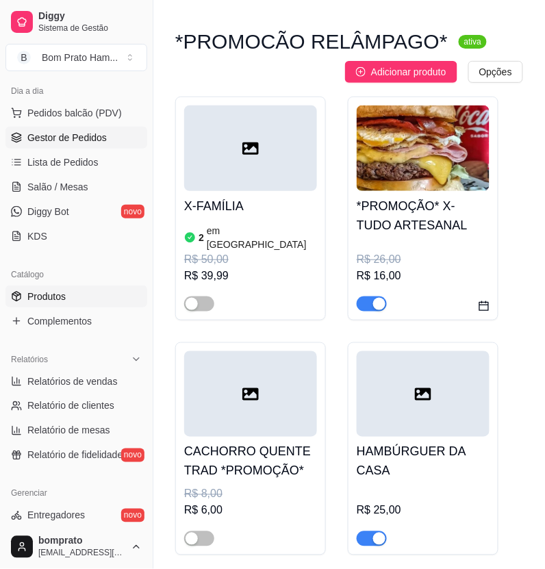
click at [48, 144] on link "Gestor de Pedidos" at bounding box center [76, 138] width 142 height 22
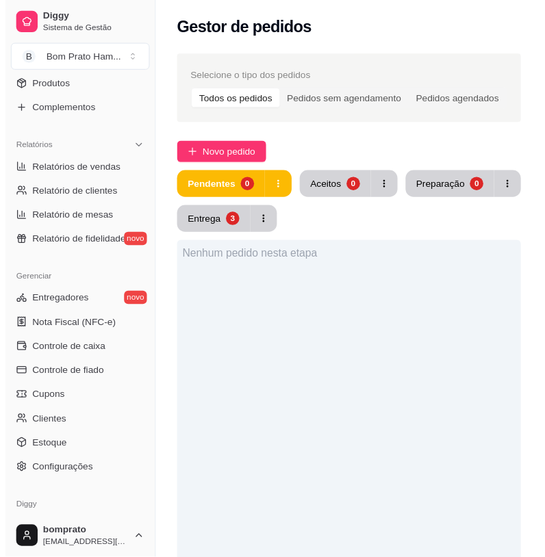
scroll to position [380, 0]
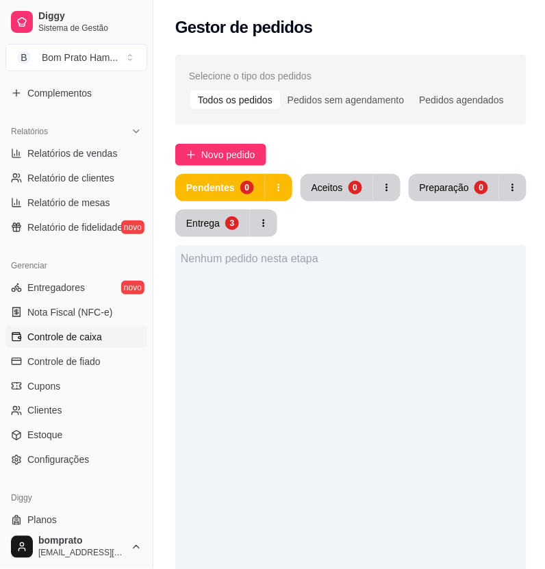
click at [95, 334] on span "Controle de caixa" at bounding box center [64, 337] width 75 height 14
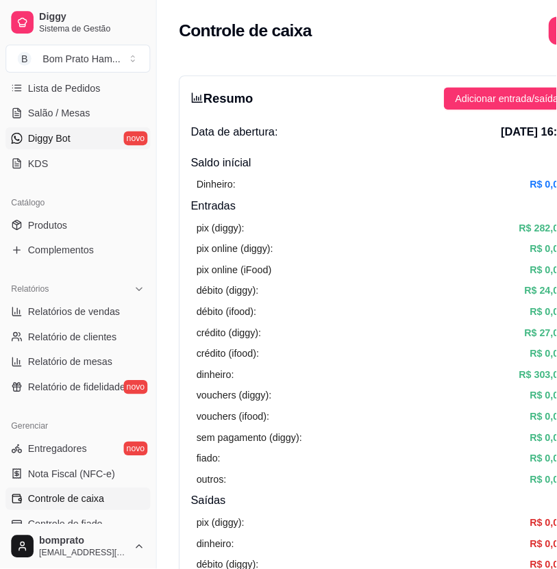
scroll to position [152, 0]
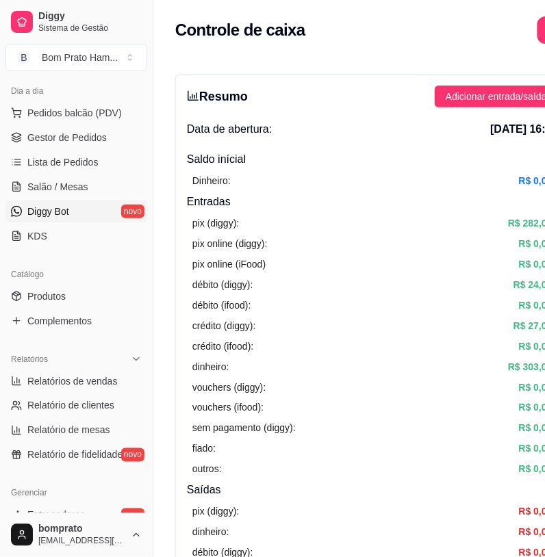
click at [105, 148] on link "Gestor de Pedidos" at bounding box center [76, 138] width 142 height 22
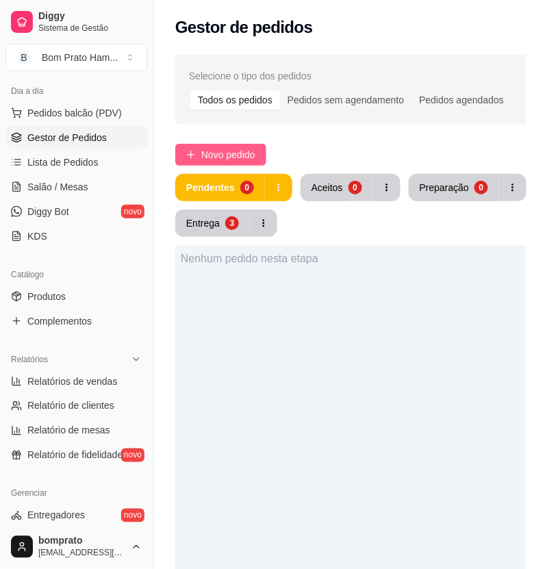
drag, startPoint x: 222, startPoint y: 163, endPoint x: 220, endPoint y: 154, distance: 9.1
click at [220, 154] on button "Novo pedido" at bounding box center [220, 155] width 91 height 22
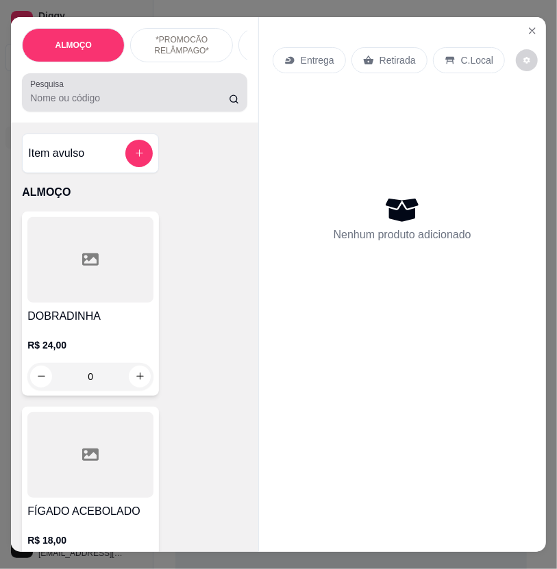
click at [97, 87] on div at bounding box center [134, 92] width 208 height 27
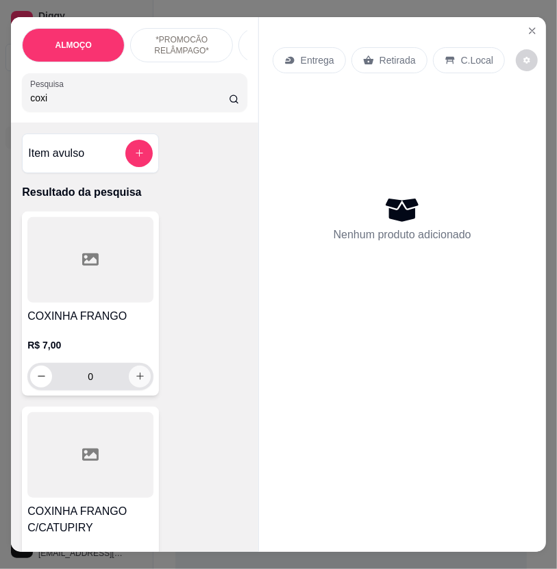
type input "coxi"
click at [135, 381] on icon "increase-product-quantity" at bounding box center [140, 376] width 10 height 10
type input "1"
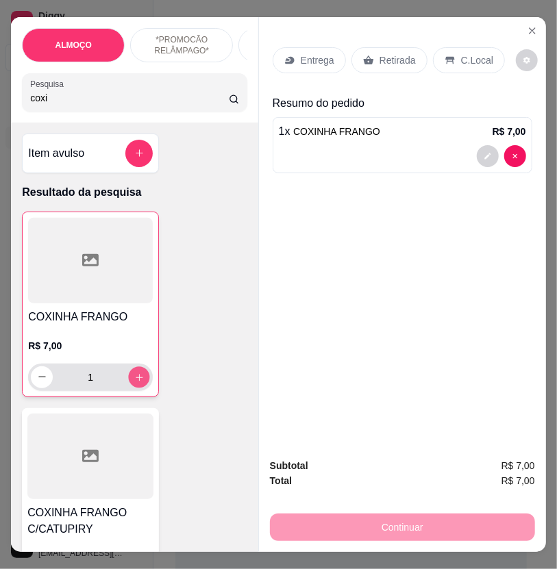
click at [134, 383] on icon "increase-product-quantity" at bounding box center [139, 378] width 10 height 10
type input "2"
click at [129, 388] on button "increase-product-quantity" at bounding box center [139, 376] width 21 height 21
type input "3"
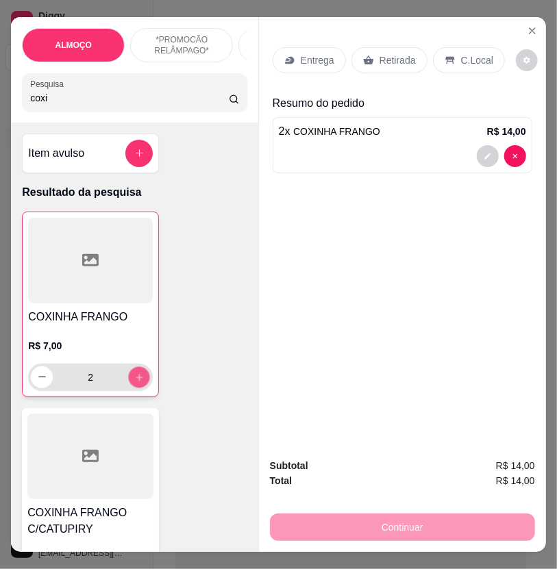
type input "3"
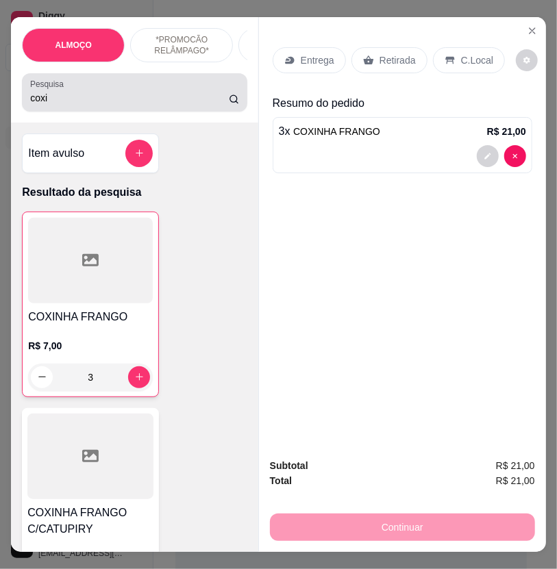
click at [140, 106] on div "coxi" at bounding box center [134, 92] width 208 height 27
drag, startPoint x: 184, startPoint y: 90, endPoint x: 176, endPoint y: 84, distance: 9.3
click at [182, 88] on div "coxi" at bounding box center [134, 92] width 208 height 27
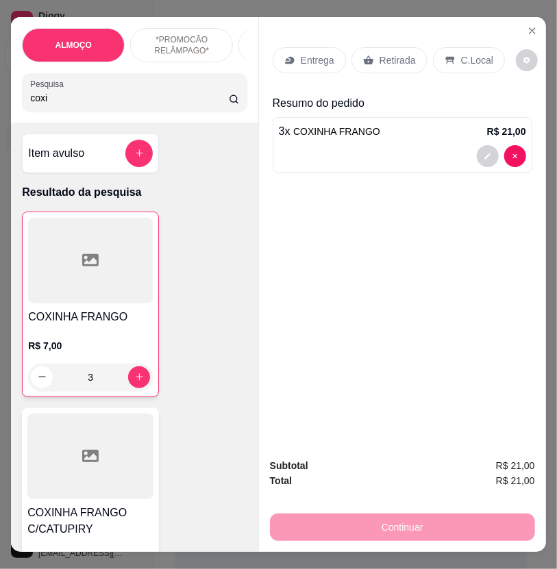
drag, startPoint x: 176, startPoint y: 84, endPoint x: 177, endPoint y: 92, distance: 7.6
click at [179, 84] on div "coxi" at bounding box center [134, 92] width 208 height 27
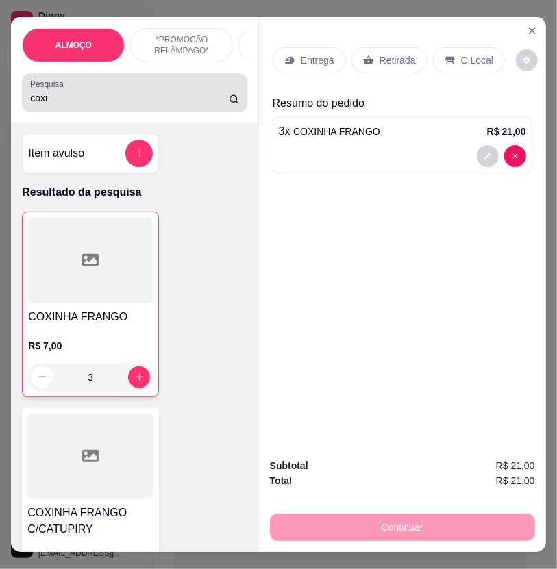
click at [177, 92] on div "coxi" at bounding box center [134, 92] width 208 height 27
click at [181, 98] on div "coxi" at bounding box center [134, 92] width 208 height 27
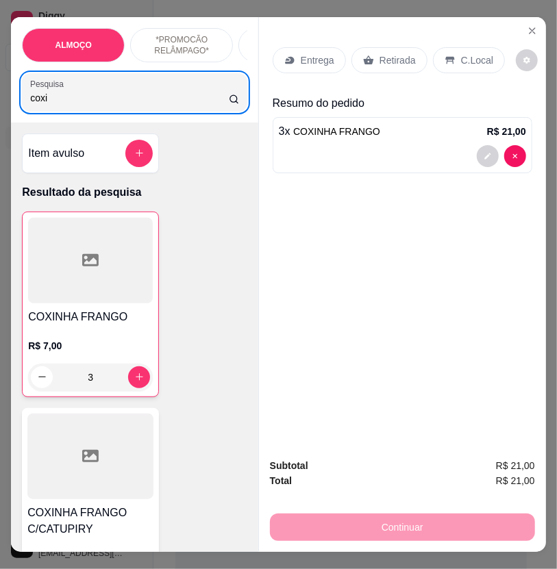
click at [175, 103] on input "coxi" at bounding box center [129, 98] width 198 height 14
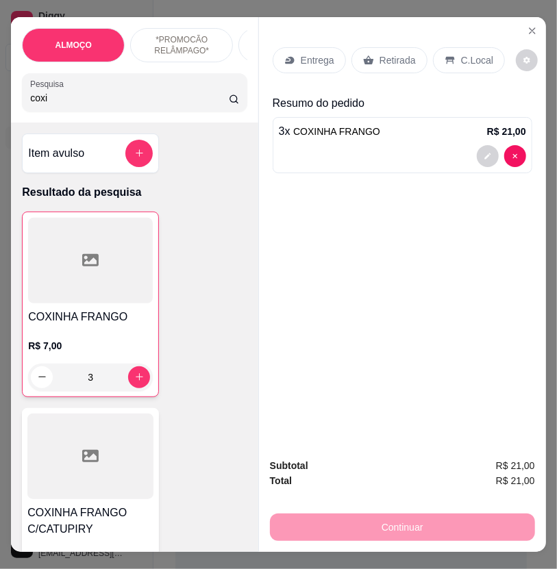
click at [152, 105] on input "coxi" at bounding box center [129, 98] width 198 height 14
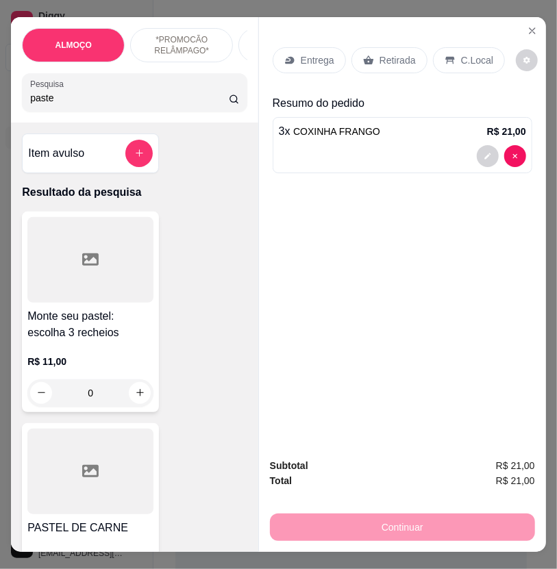
click at [131, 105] on input "paste" at bounding box center [129, 98] width 198 height 14
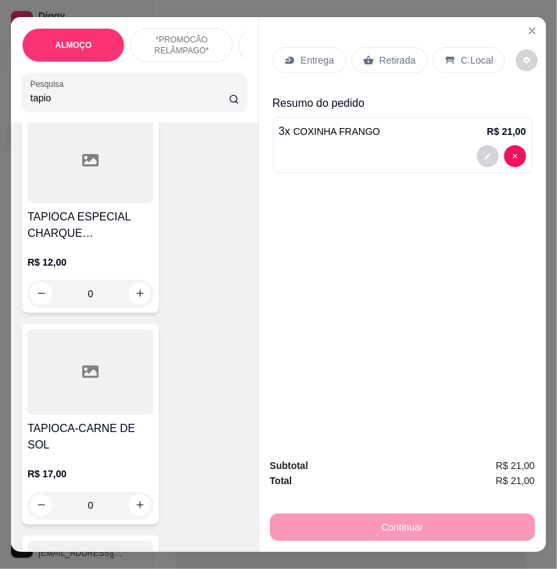
scroll to position [761, 0]
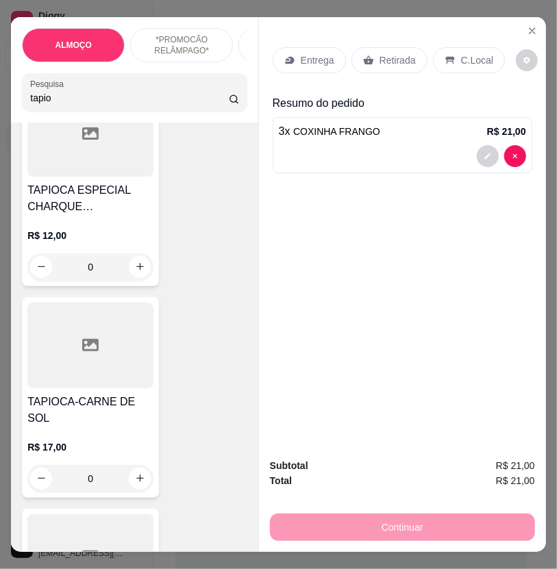
type input "tapio"
click at [140, 276] on div "0" at bounding box center [90, 266] width 126 height 27
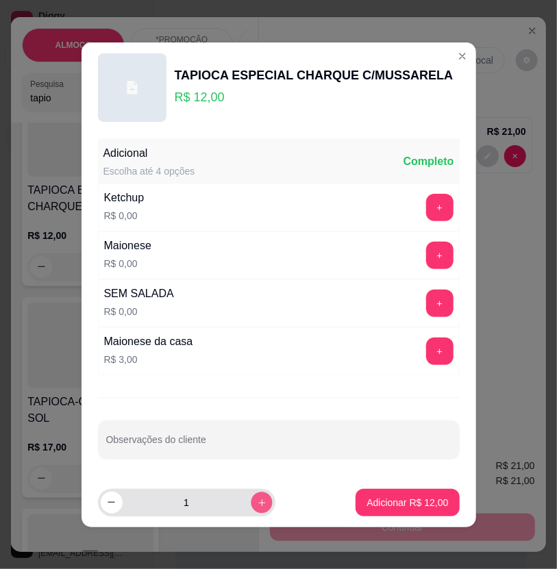
click at [251, 505] on button "increase-product-quantity" at bounding box center [261, 502] width 21 height 21
type input "2"
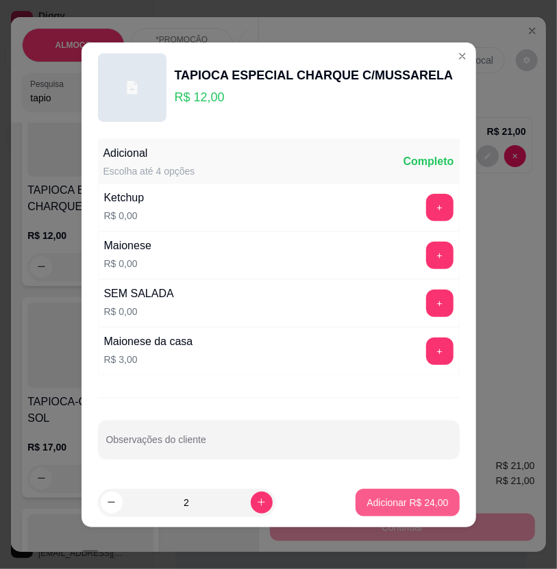
click at [386, 501] on p "Adicionar R$ 24,00" at bounding box center [406, 503] width 81 height 14
type input "2"
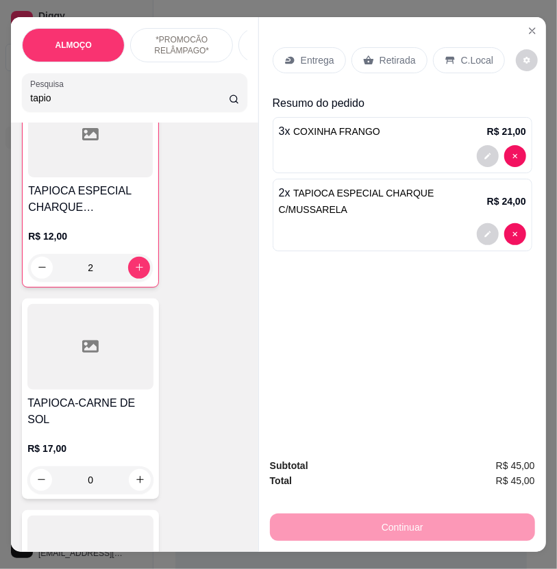
scroll to position [762, 0]
drag, startPoint x: 110, startPoint y: 76, endPoint x: 110, endPoint y: 87, distance: 11.0
click at [110, 77] on div "ALMOÇO *PROMOCÃO RELÂMPAGO* HAMBÚRGUER TRADICIONAL HAMBÚRGUER ARTESANAL BATATA …" at bounding box center [134, 69] width 247 height 105
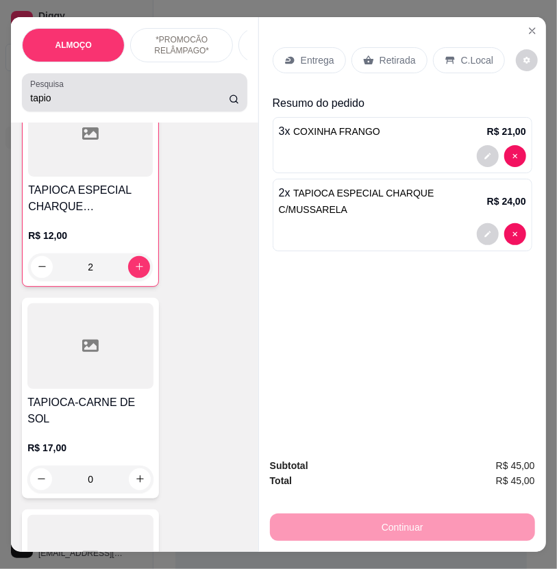
click at [110, 87] on div "tapio" at bounding box center [134, 92] width 208 height 27
drag, startPoint x: 105, startPoint y: 89, endPoint x: 84, endPoint y: 120, distance: 37.8
click at [105, 89] on div "tapio" at bounding box center [134, 92] width 208 height 27
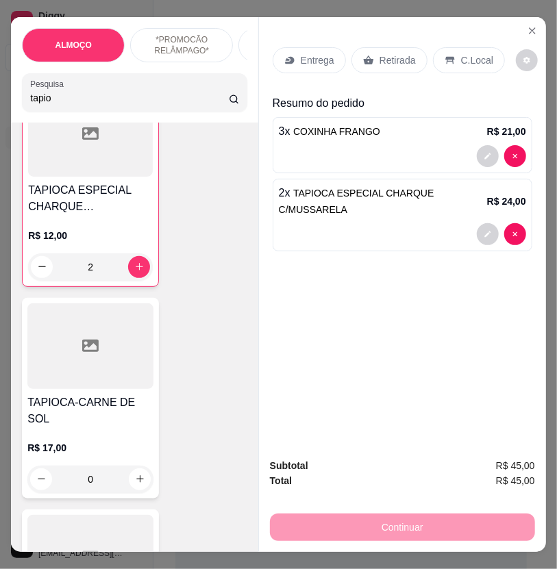
drag, startPoint x: 84, startPoint y: 120, endPoint x: 69, endPoint y: 153, distance: 35.9
click at [71, 149] on div "ALMOÇO *PROMOCÃO RELÂMPAGO* HAMBÚRGUER TRADICIONAL HAMBÚRGUER ARTESANAL BATATA …" at bounding box center [134, 284] width 247 height 535
click at [56, 103] on input "tapio" at bounding box center [129, 98] width 198 height 14
click at [55, 104] on input "tapio" at bounding box center [129, 98] width 198 height 14
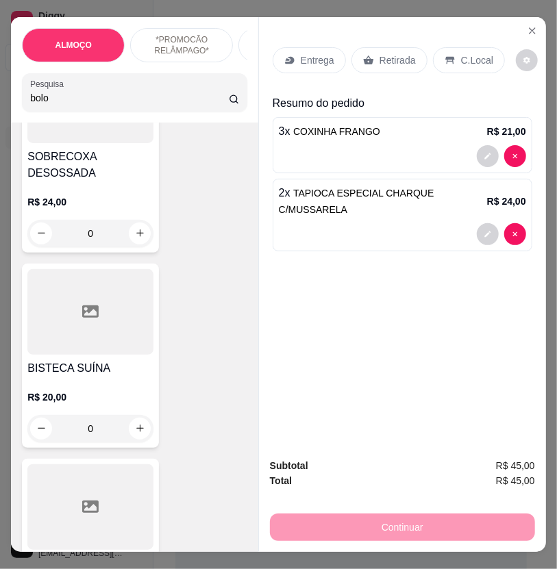
scroll to position [0, 0]
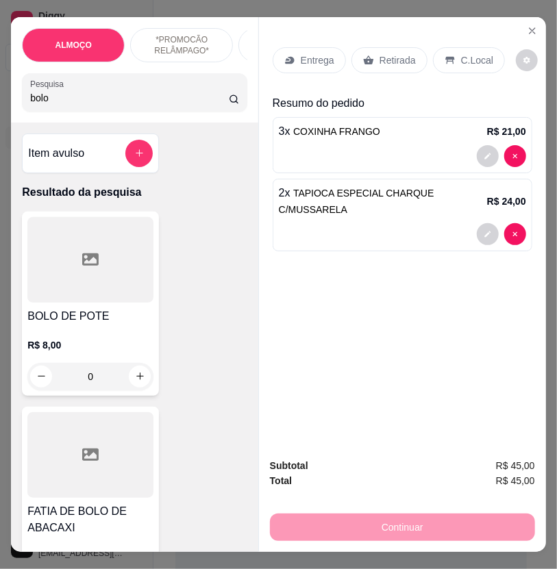
type input "bolo"
click at [103, 320] on h4 "BOLO DE POTE" at bounding box center [90, 316] width 126 height 16
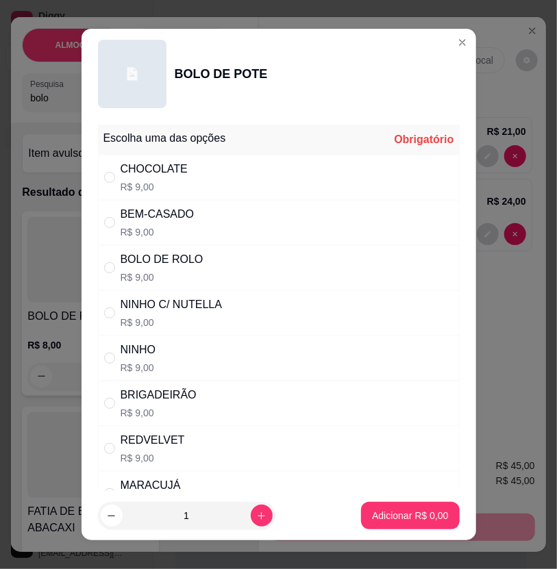
click at [211, 208] on div "BEM-CASADO R$ 9,00" at bounding box center [279, 222] width 362 height 45
radio input "true"
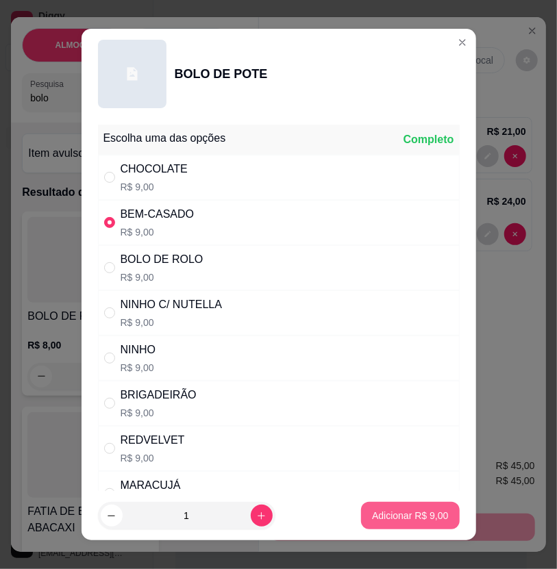
click at [414, 510] on p "Adicionar R$ 9,00" at bounding box center [410, 516] width 76 height 14
type input "1"
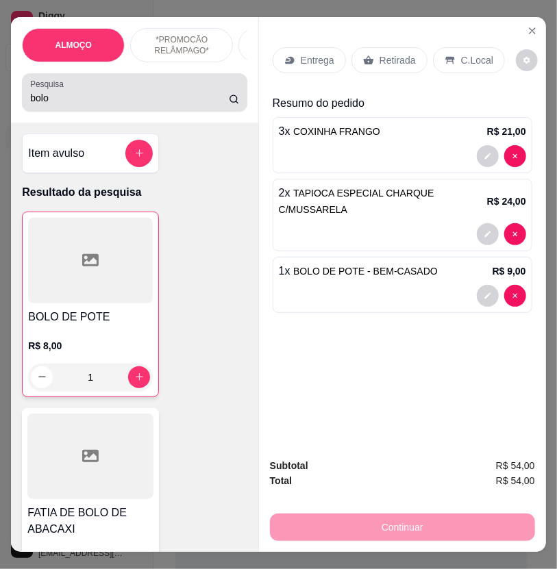
click at [122, 94] on div "bolo" at bounding box center [134, 92] width 208 height 27
drag, startPoint x: 122, startPoint y: 94, endPoint x: 110, endPoint y: 95, distance: 11.7
click at [118, 94] on div "bolo" at bounding box center [134, 92] width 208 height 27
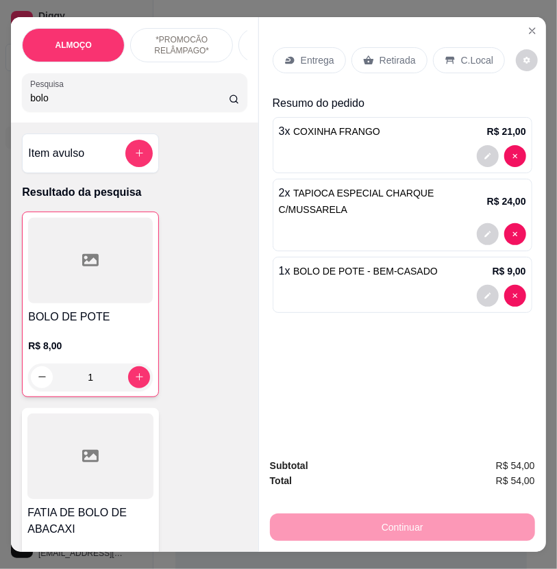
drag, startPoint x: 107, startPoint y: 99, endPoint x: 97, endPoint y: 100, distance: 9.7
click at [99, 100] on input "bolo" at bounding box center [129, 98] width 198 height 14
click at [97, 100] on input "bolo" at bounding box center [129, 98] width 198 height 14
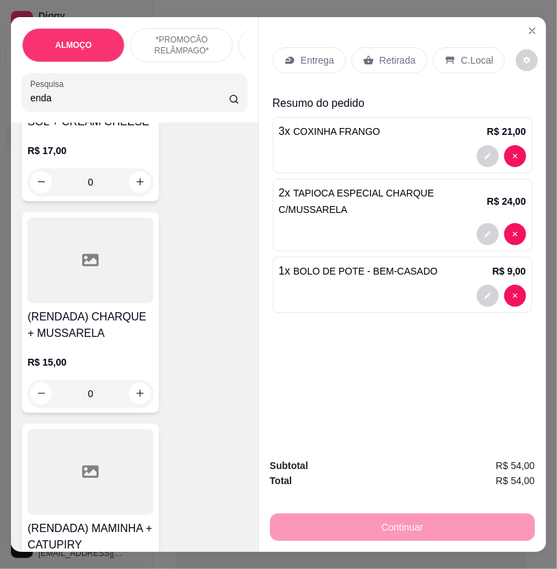
scroll to position [228, 0]
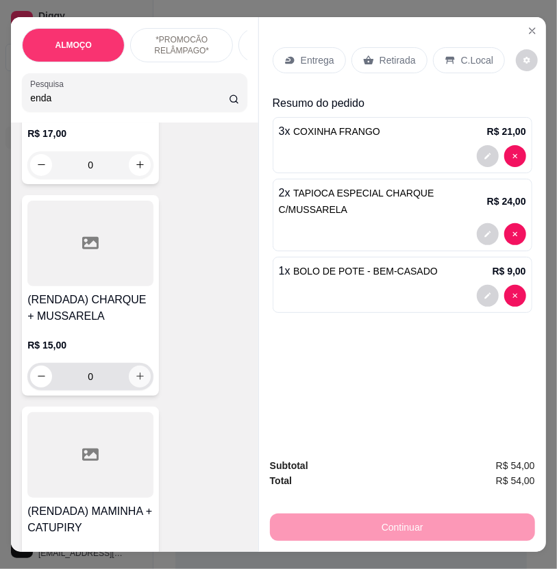
type input "enda"
click at [137, 388] on button "increase-product-quantity" at bounding box center [140, 377] width 22 height 22
type input "1"
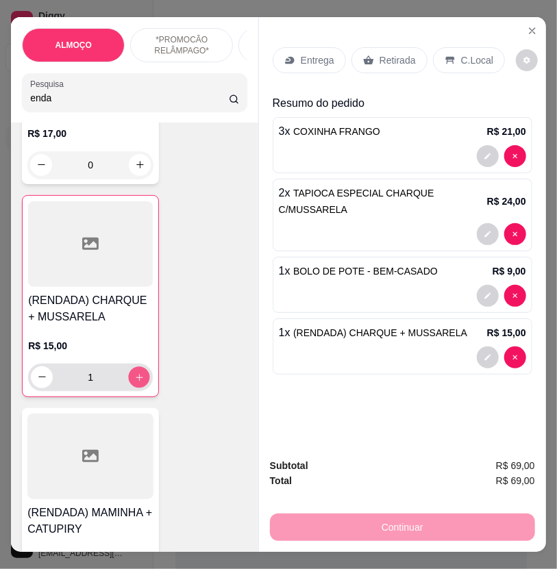
click at [141, 381] on button "increase-product-quantity" at bounding box center [139, 376] width 21 height 21
type input "2"
type input "0"
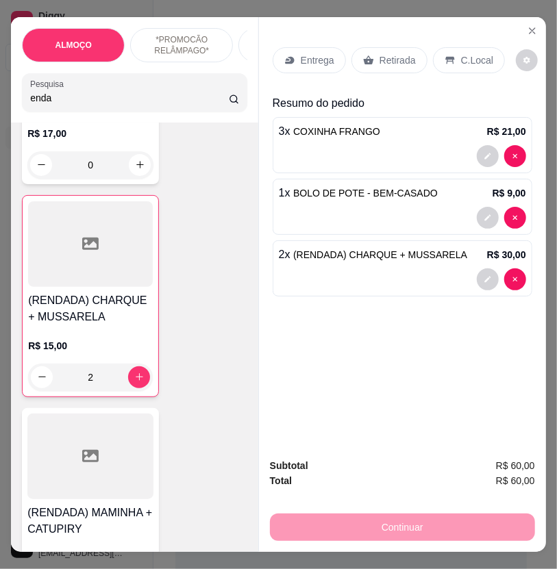
drag, startPoint x: 305, startPoint y: 39, endPoint x: 329, endPoint y: 28, distance: 26.4
click at [318, 36] on div "Entrega Retirada C.Local" at bounding box center [403, 60] width 260 height 48
click at [317, 53] on p "Entrega" at bounding box center [318, 60] width 34 height 14
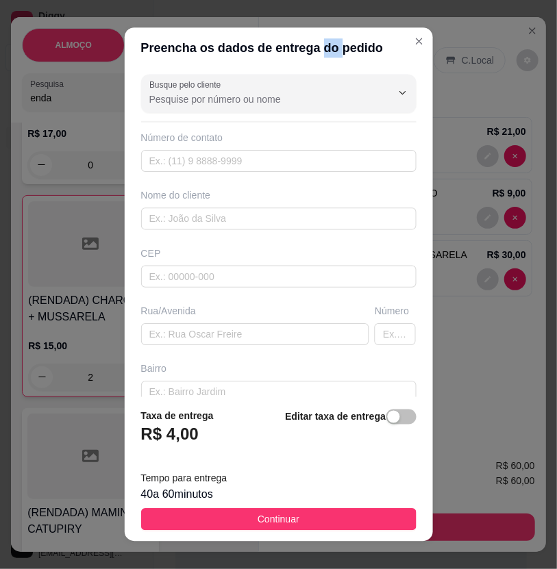
click at [317, 49] on header "Preencha os dados de entrega do pedido" at bounding box center [278, 47] width 308 height 41
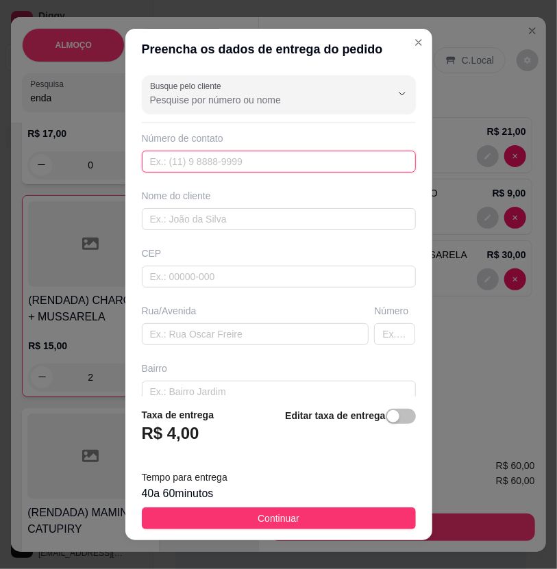
paste input "558 79155-5459"
type input "558 79155-5459"
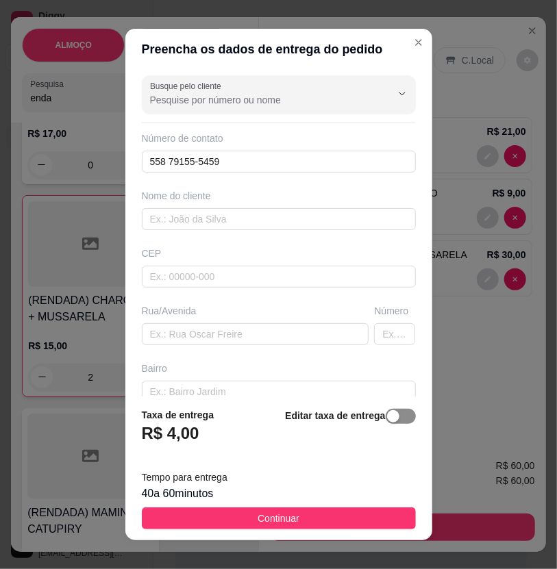
click at [387, 412] on div "button" at bounding box center [393, 416] width 12 height 12
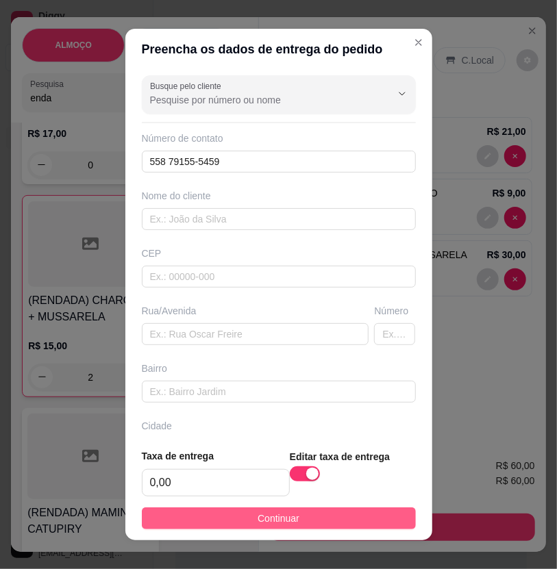
click at [354, 515] on button "Continuar" at bounding box center [279, 518] width 274 height 22
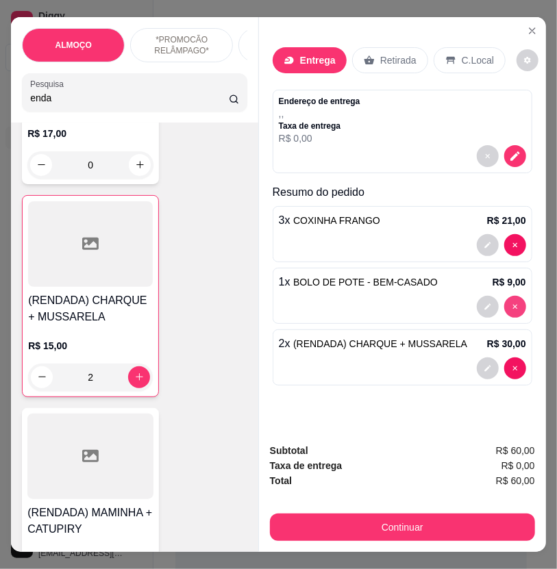
type input "0"
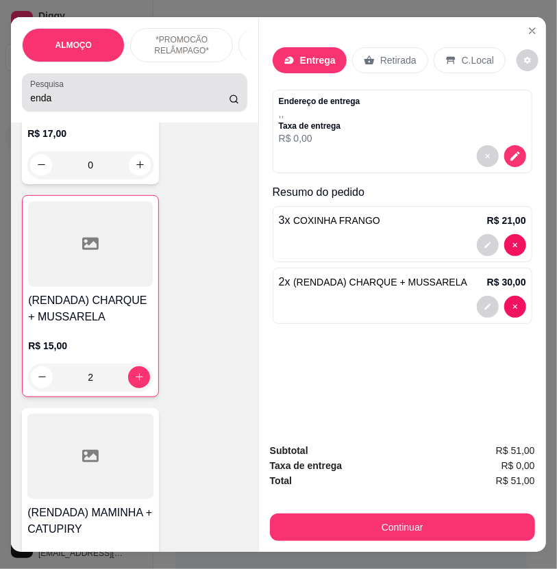
click at [164, 112] on div "Pesquisa enda" at bounding box center [134, 92] width 225 height 38
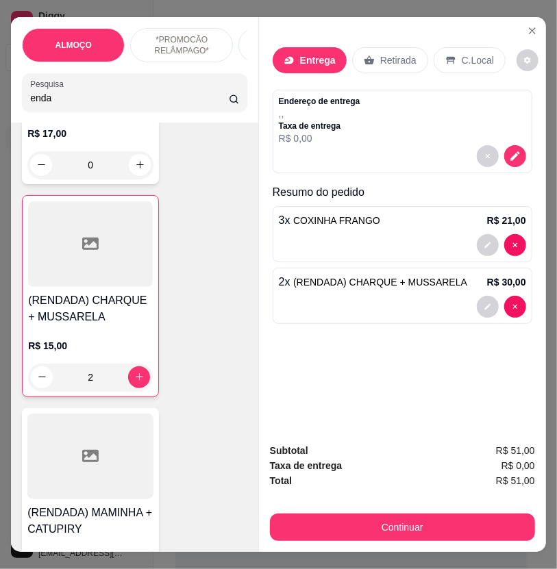
click at [164, 112] on div "Pesquisa enda" at bounding box center [134, 92] width 225 height 38
click at [90, 105] on input "enda" at bounding box center [129, 98] width 198 height 14
click at [85, 105] on input "enda" at bounding box center [129, 98] width 198 height 14
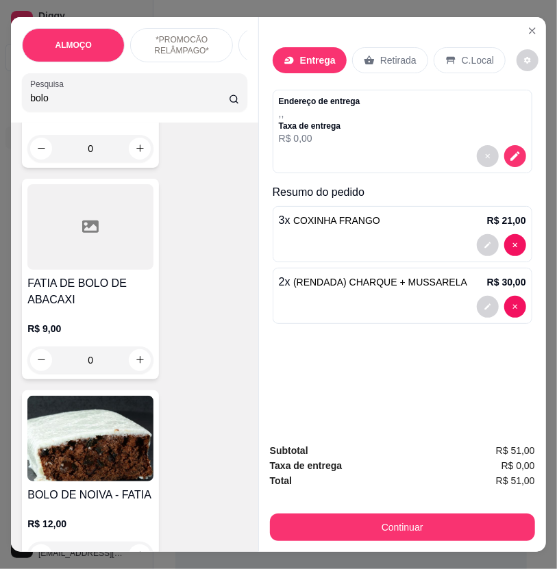
type input "bolo"
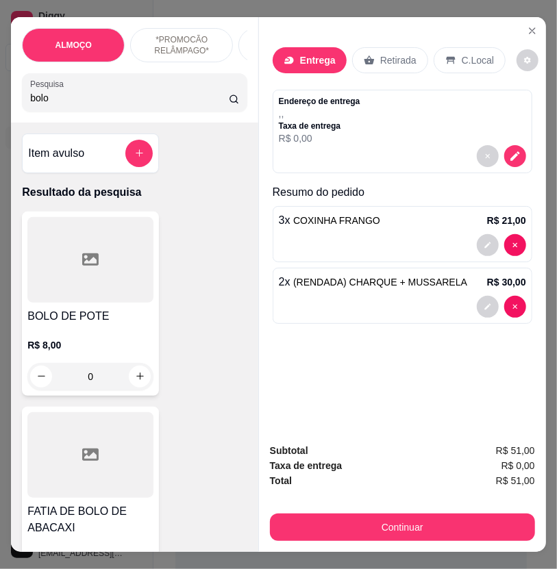
click at [94, 295] on div at bounding box center [90, 260] width 126 height 86
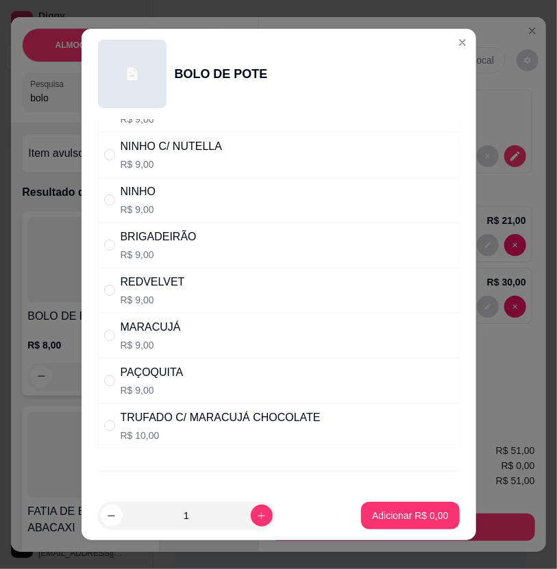
scroll to position [219, 0]
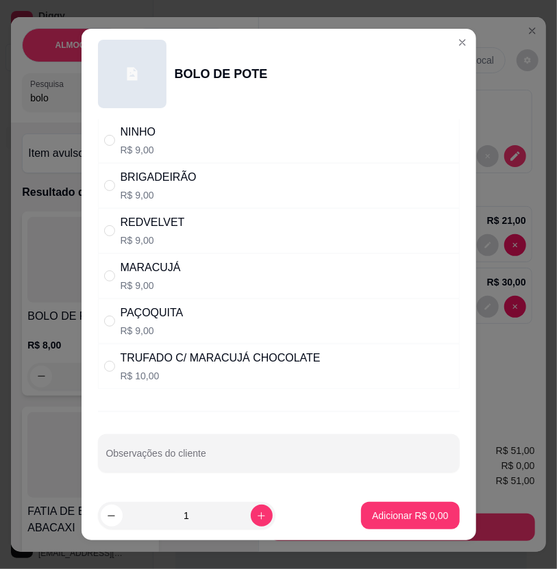
click at [305, 370] on div "TRUFADO C/ MARACUJÁ CHOCOLATE R$ 10,00" at bounding box center [279, 366] width 362 height 45
radio input "true"
click at [366, 510] on p "Adicionar R$ 10,00" at bounding box center [406, 516] width 81 height 14
type input "1"
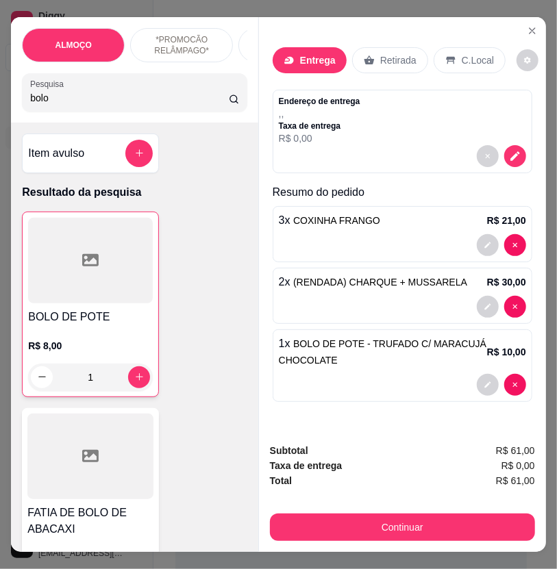
click at [336, 225] on div "3 x COXINHA FRANGO R$ 21,00" at bounding box center [403, 234] width 260 height 56
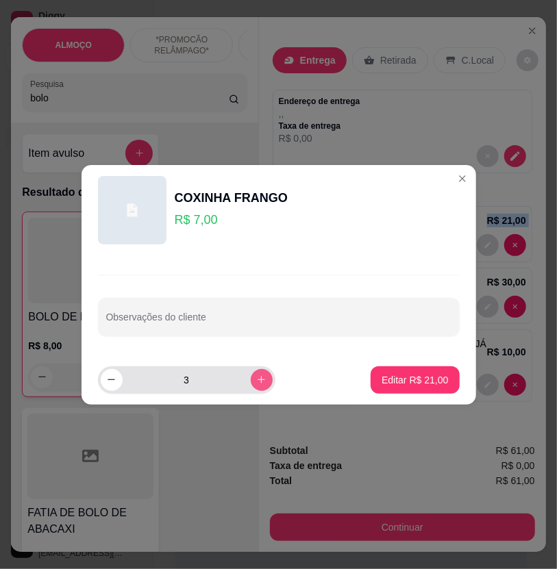
click at [256, 379] on icon "increase-product-quantity" at bounding box center [261, 380] width 10 height 10
type input "4"
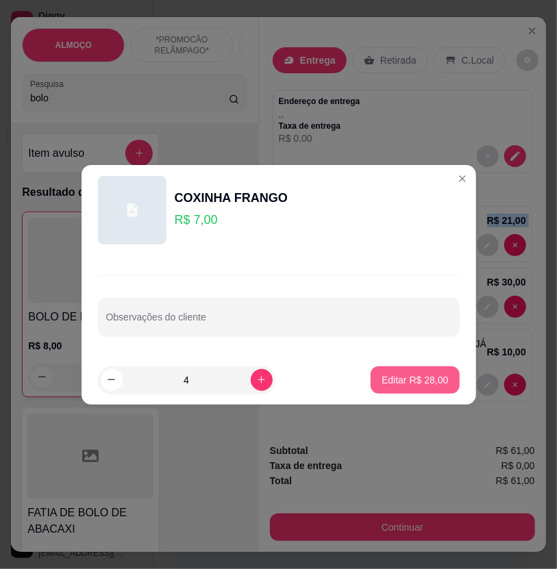
click at [439, 380] on button "Editar R$ 28,00" at bounding box center [414, 379] width 88 height 27
type input "4"
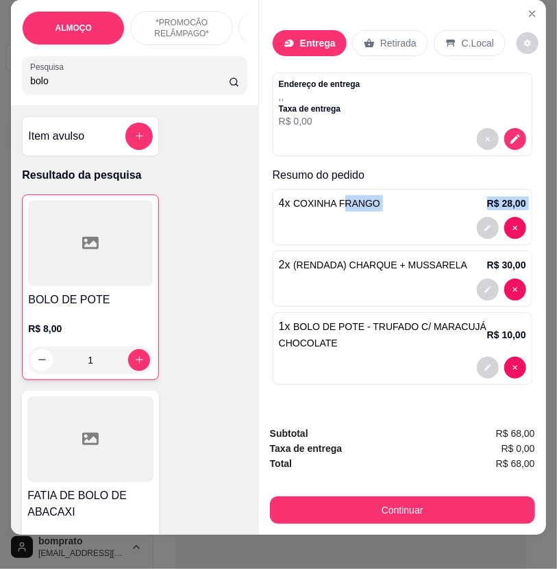
scroll to position [32, 0]
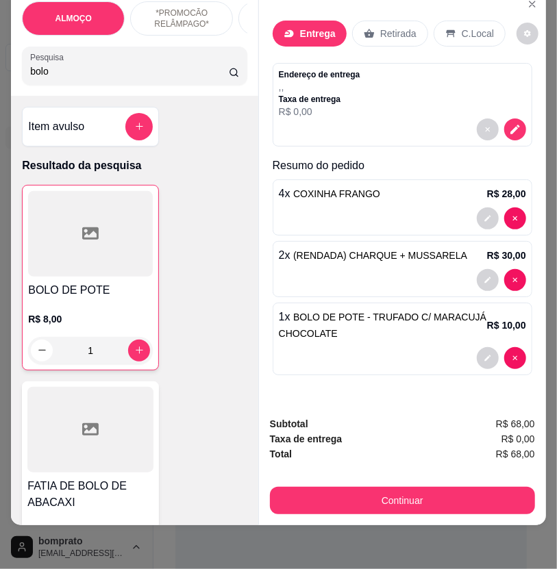
click at [144, 70] on input "bolo" at bounding box center [129, 71] width 198 height 14
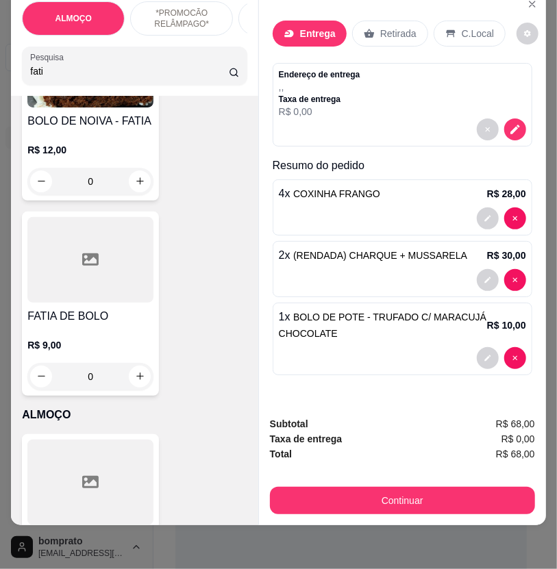
scroll to position [532, 0]
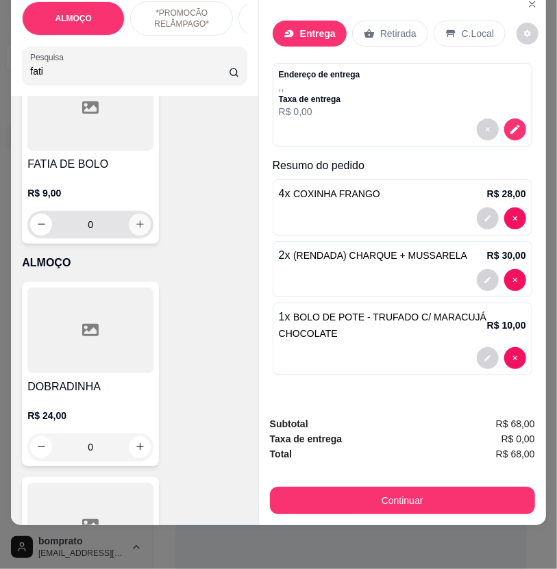
type input "fati"
click at [129, 218] on button "increase-product-quantity" at bounding box center [140, 225] width 22 height 22
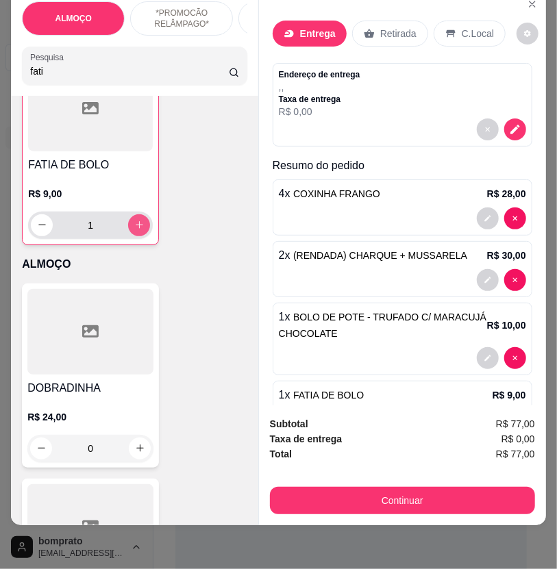
type input "1"
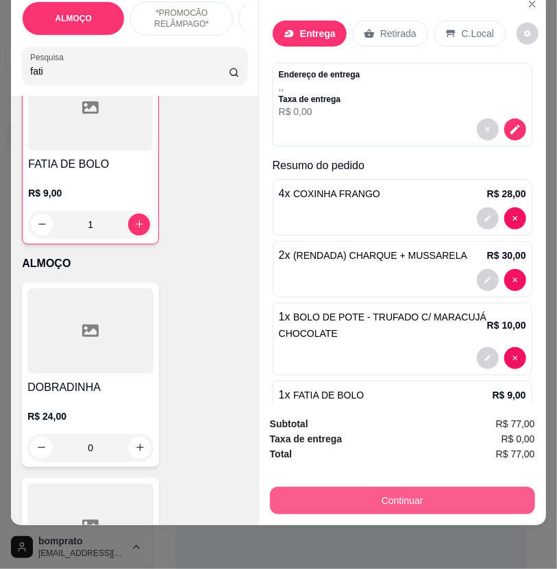
click at [416, 487] on button "Continuar" at bounding box center [402, 500] width 265 height 27
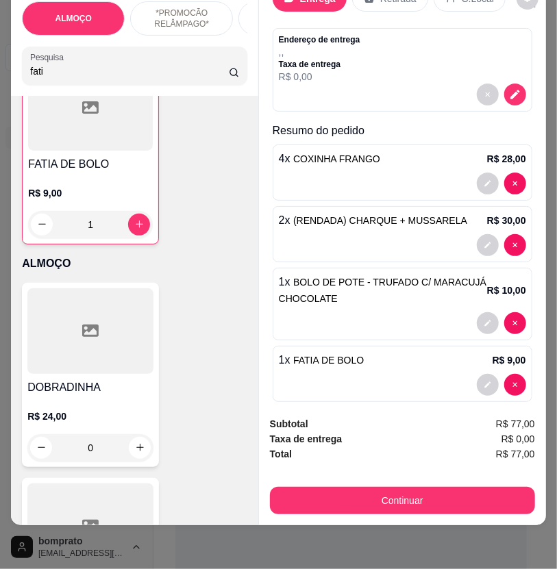
scroll to position [51, 0]
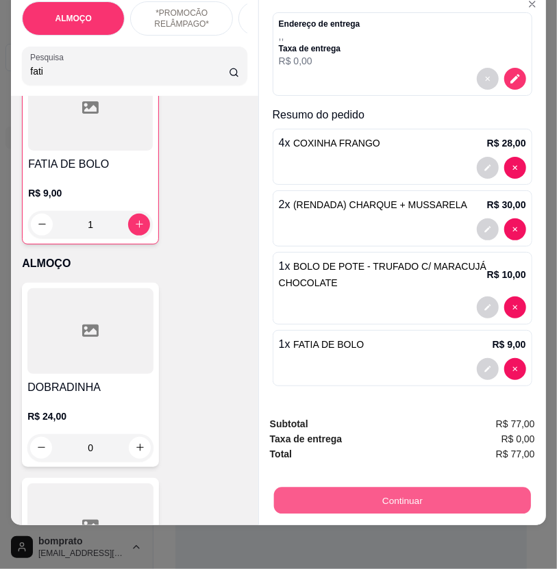
click at [351, 496] on button "Continuar" at bounding box center [402, 501] width 257 height 27
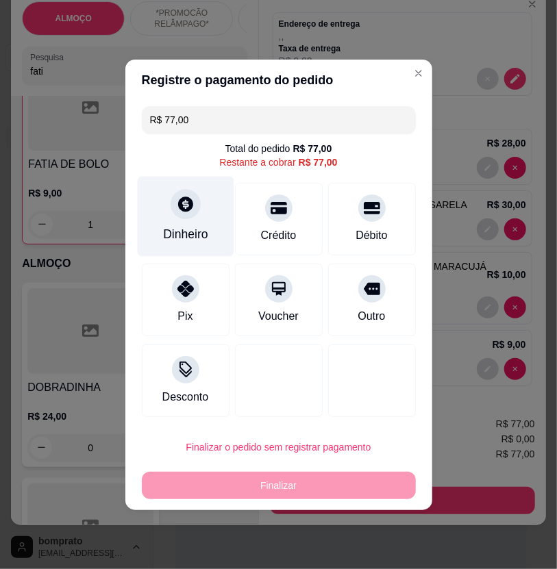
click at [187, 236] on div "Dinheiro" at bounding box center [185, 234] width 45 height 18
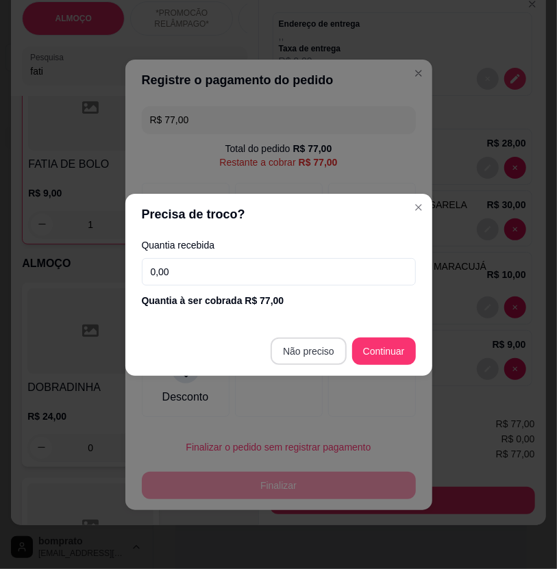
type input "R$ 0,00"
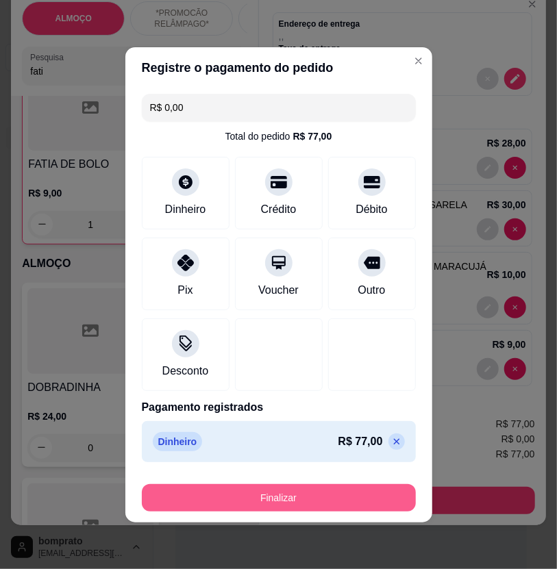
click at [387, 484] on button "Finalizar" at bounding box center [279, 497] width 274 height 27
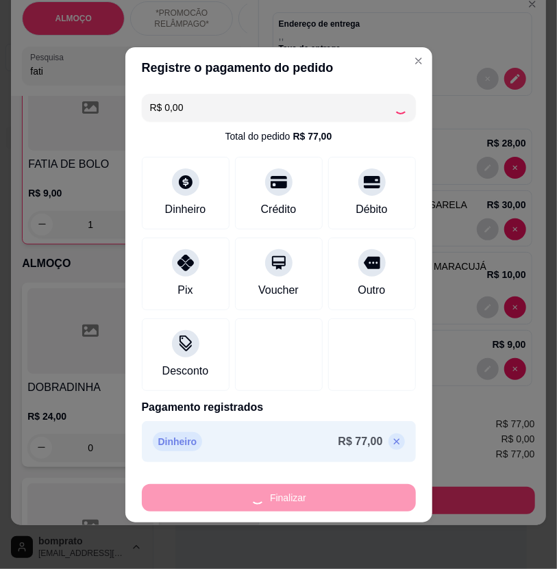
type input "0"
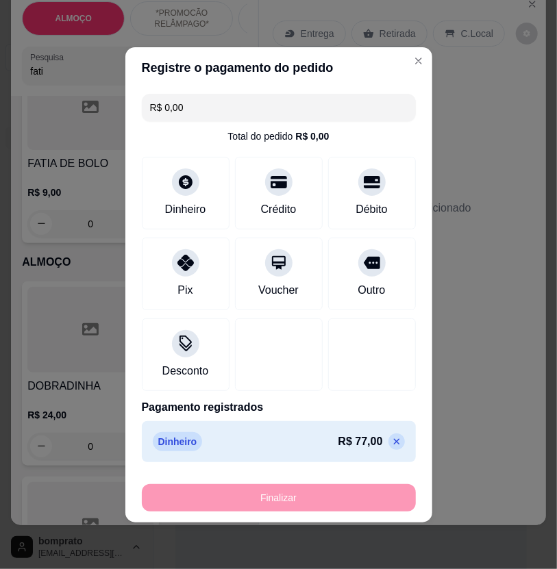
type input "-R$ 77,00"
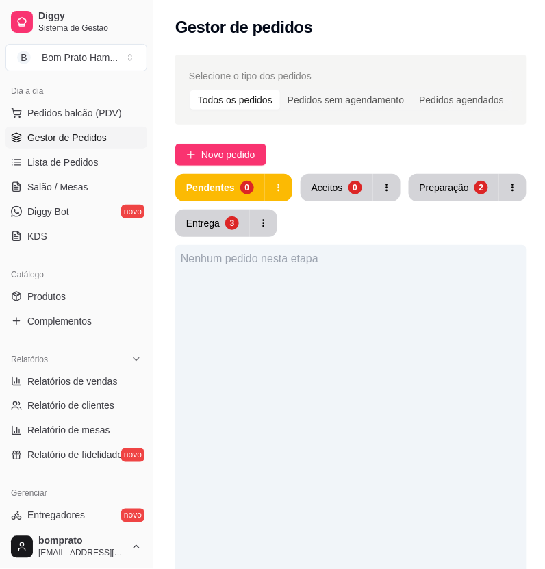
click at [450, 466] on div "Nenhum pedido nesta etapa" at bounding box center [350, 529] width 351 height 569
click at [360, 192] on button "Aceitos 0" at bounding box center [337, 187] width 73 height 27
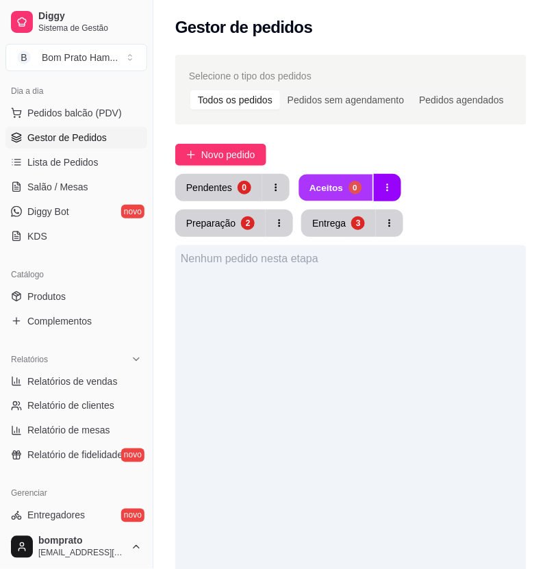
click at [350, 199] on button "Aceitos 0" at bounding box center [335, 188] width 73 height 27
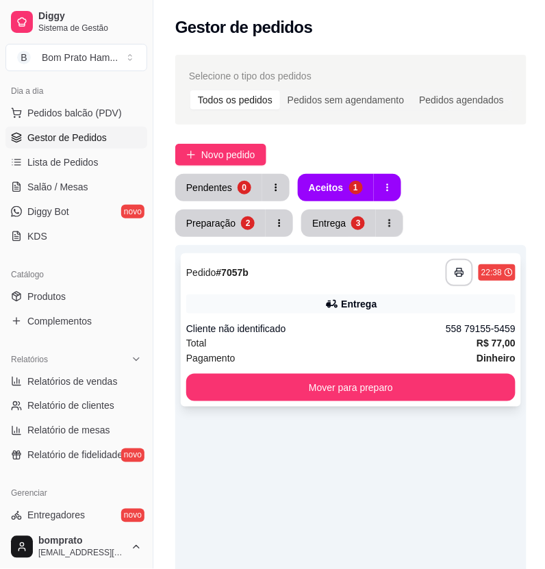
click at [356, 281] on div "**********" at bounding box center [350, 272] width 329 height 27
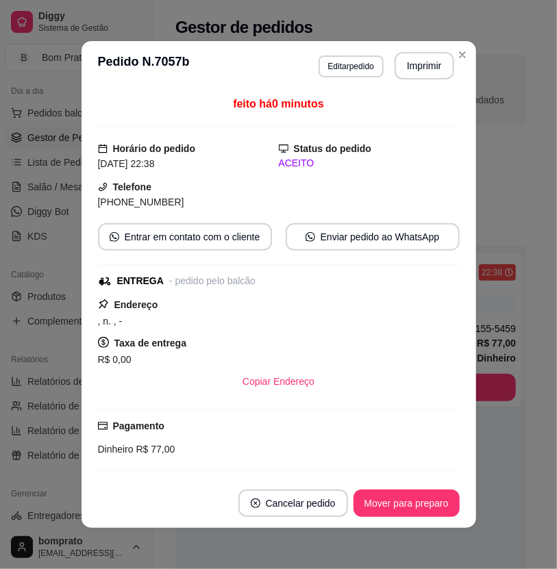
click at [425, 71] on button "Imprimir" at bounding box center [424, 65] width 60 height 27
click at [429, 500] on button "Mover para preparo" at bounding box center [406, 503] width 106 height 27
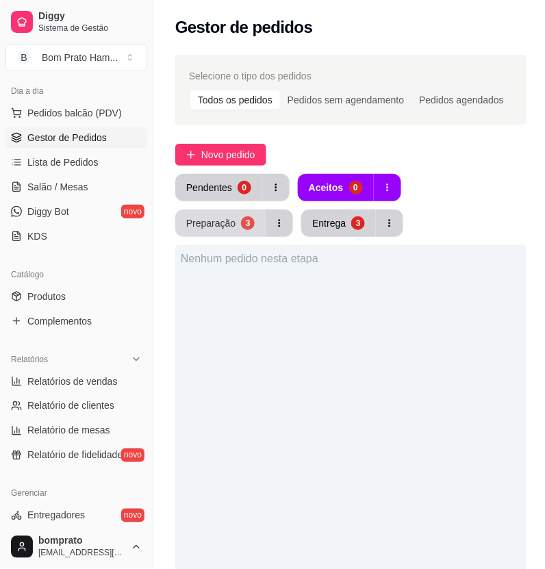
click at [236, 216] on div "Preparação" at bounding box center [210, 223] width 49 height 14
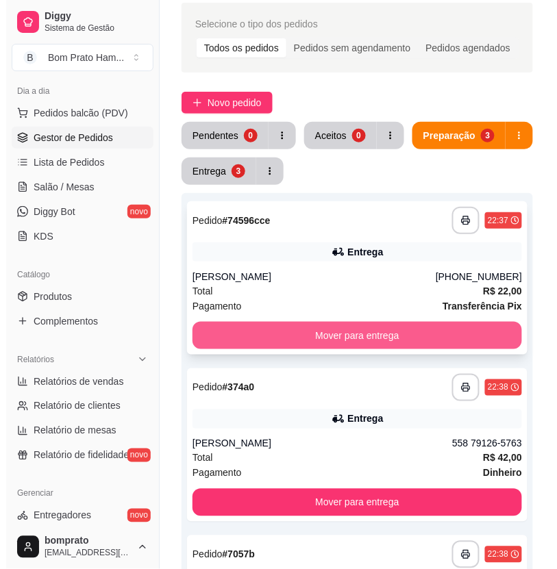
scroll to position [152, 0]
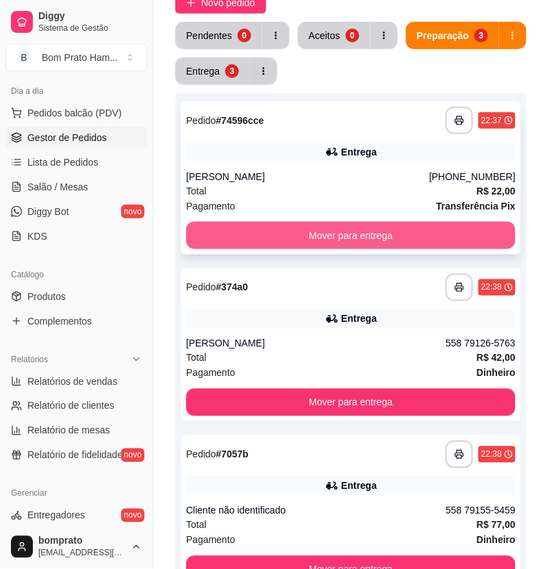
click at [440, 313] on div "Entrega" at bounding box center [350, 319] width 329 height 19
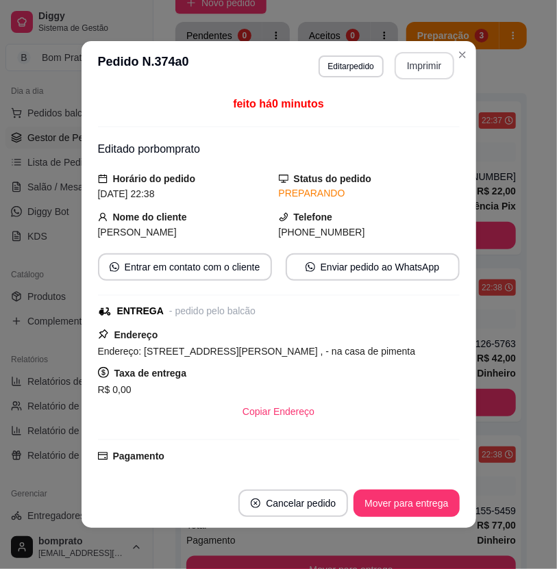
click at [419, 58] on button "Imprimir" at bounding box center [424, 65] width 60 height 27
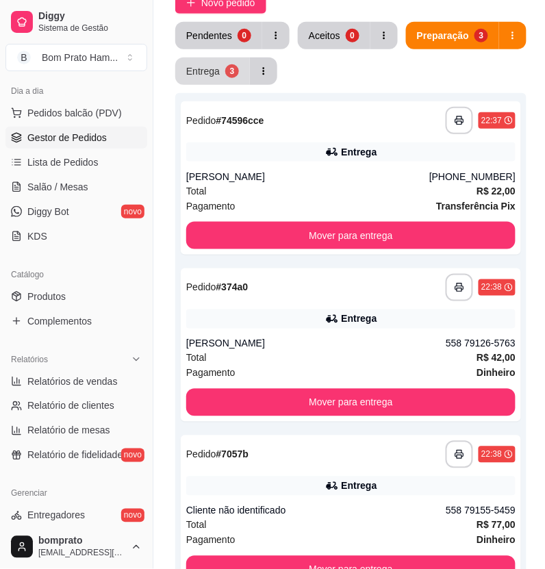
click at [217, 70] on div "Entrega" at bounding box center [203, 71] width 34 height 14
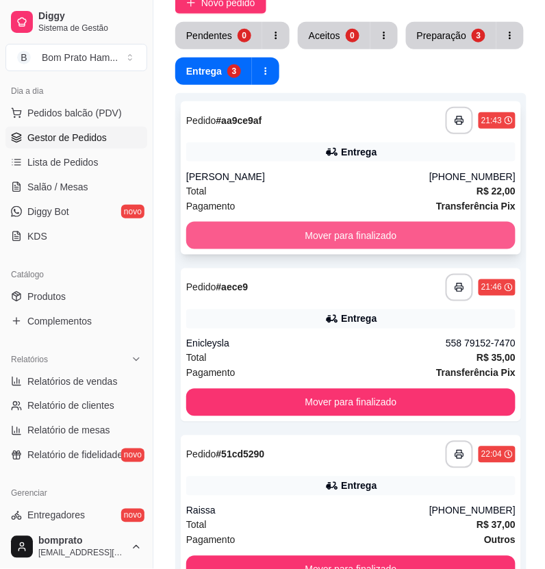
click at [353, 240] on button "Mover para finalizado" at bounding box center [350, 235] width 329 height 27
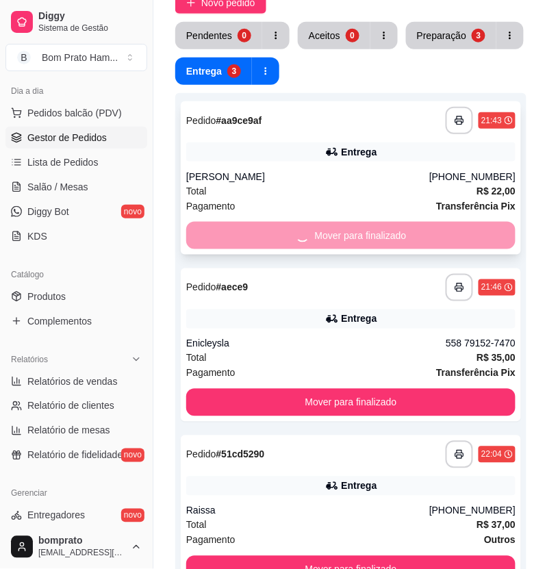
click at [353, 389] on button "Mover para finalizado" at bounding box center [350, 402] width 329 height 27
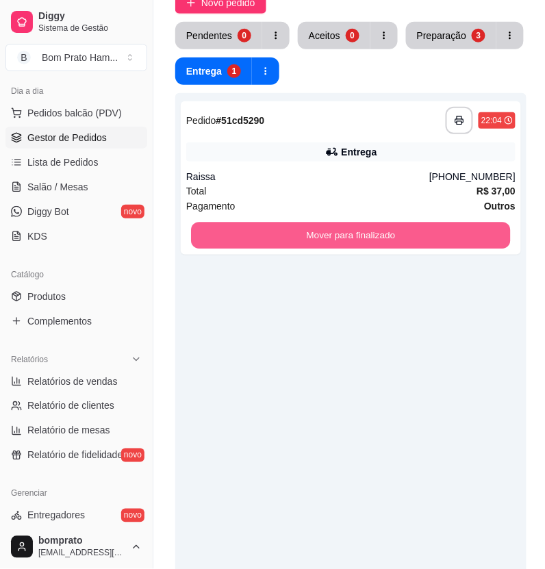
click at [353, 240] on button "Mover para finalizado" at bounding box center [351, 236] width 320 height 27
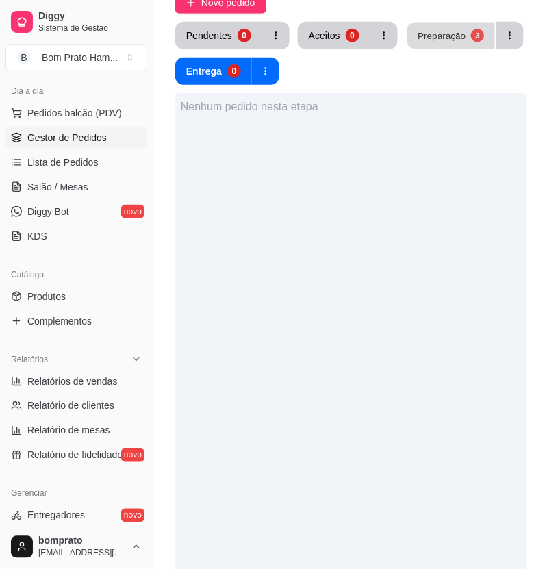
click at [414, 27] on button "Preparação 3" at bounding box center [451, 36] width 88 height 27
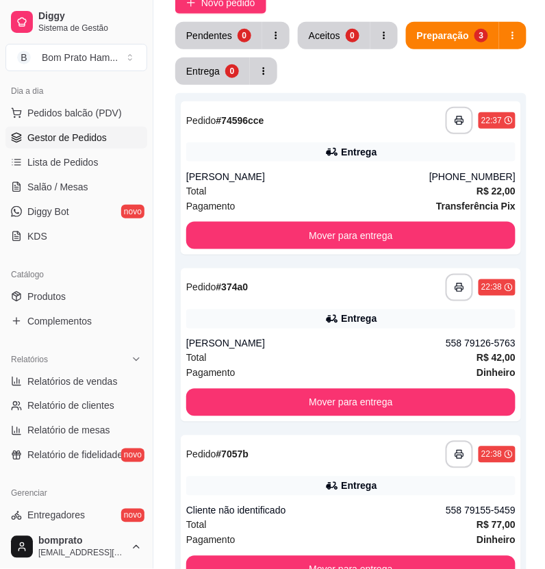
click at [282, 67] on div "Pendentes 0 Aceitos 0 Preparação 3 Entrega 0" at bounding box center [350, 53] width 351 height 63
click at [224, 5] on span "Novo pedido" at bounding box center [228, 2] width 54 height 15
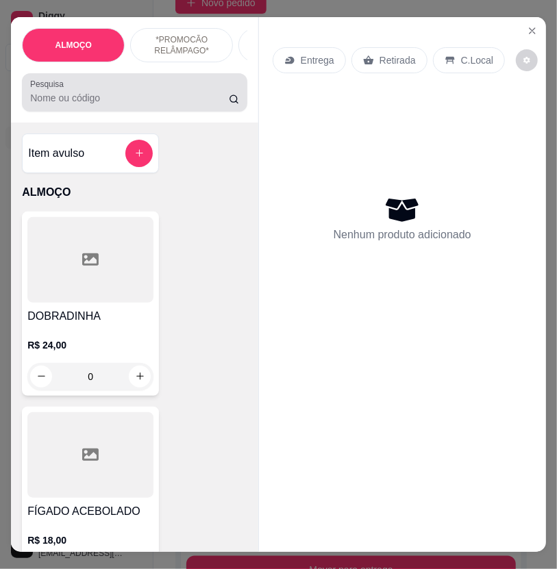
click at [148, 90] on div at bounding box center [134, 92] width 208 height 27
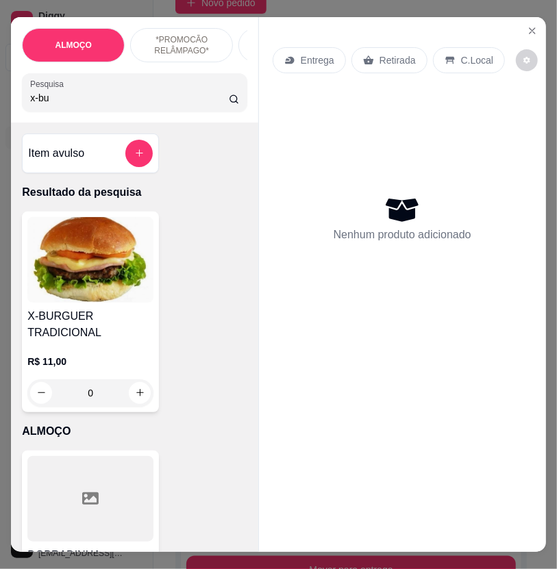
type input "x-bu"
click at [140, 399] on div "0" at bounding box center [90, 392] width 126 height 27
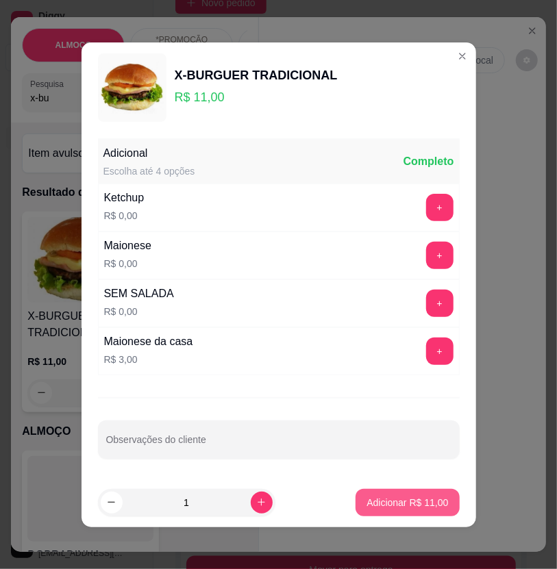
click at [408, 501] on p "Adicionar R$ 11,00" at bounding box center [406, 503] width 81 height 14
type input "1"
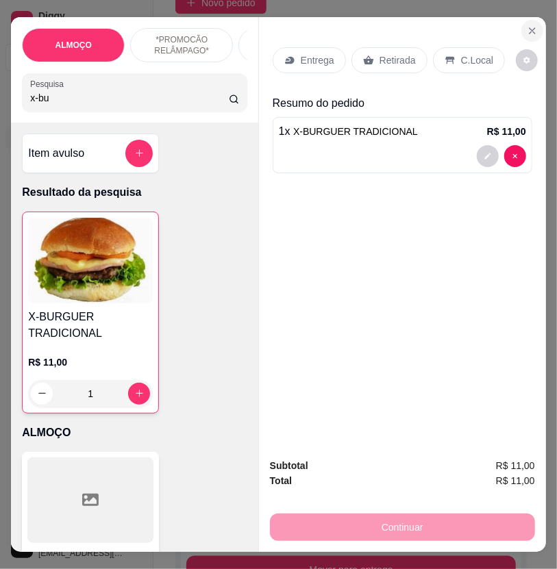
click at [528, 25] on icon "Close" at bounding box center [532, 30] width 11 height 11
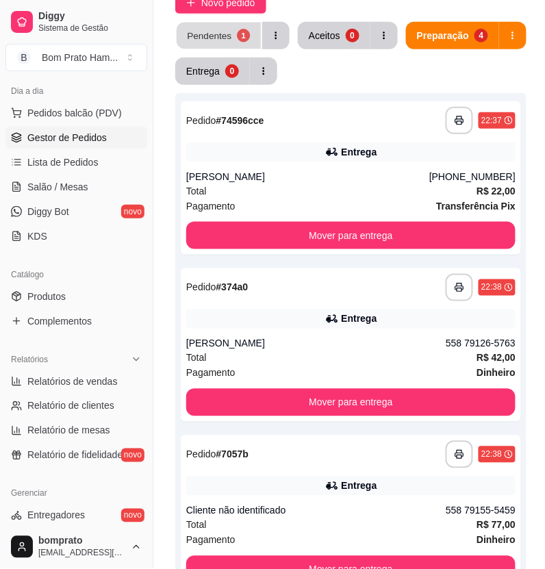
click at [248, 42] on button "Pendentes 1" at bounding box center [219, 36] width 84 height 27
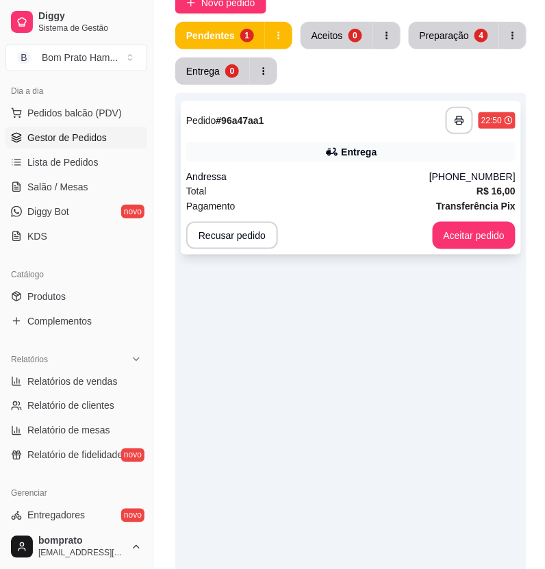
drag, startPoint x: 326, startPoint y: 166, endPoint x: 341, endPoint y: 160, distance: 16.0
click at [341, 160] on div "**********" at bounding box center [351, 177] width 340 height 153
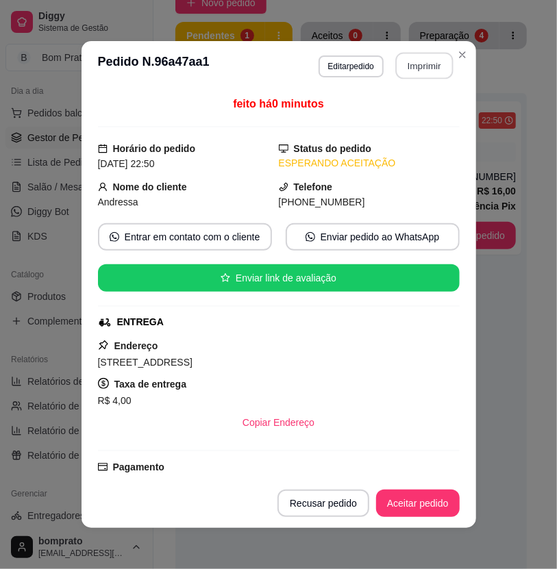
click at [432, 53] on button "Imprimir" at bounding box center [424, 66] width 58 height 27
click at [438, 494] on button "Aceitar pedido" at bounding box center [417, 503] width 81 height 27
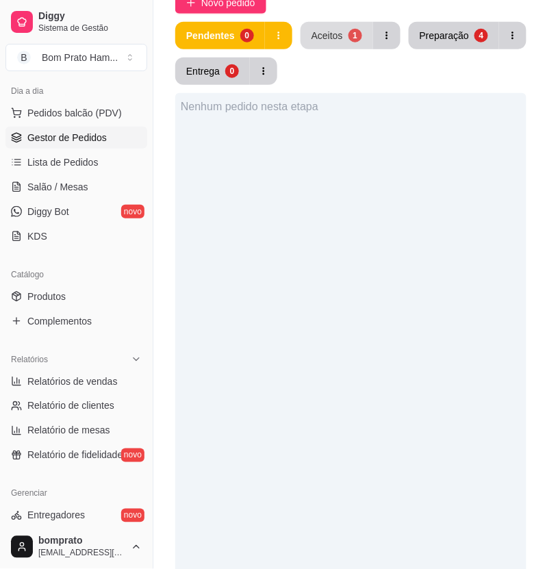
click at [349, 41] on div "1" at bounding box center [356, 36] width 14 height 14
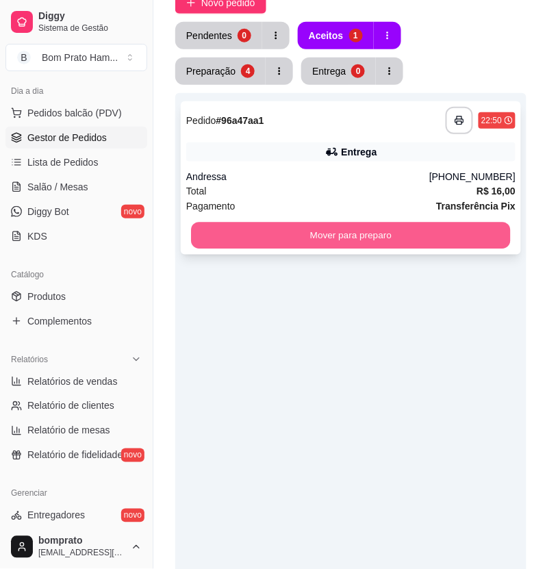
click at [419, 247] on button "Mover para preparo" at bounding box center [351, 236] width 320 height 27
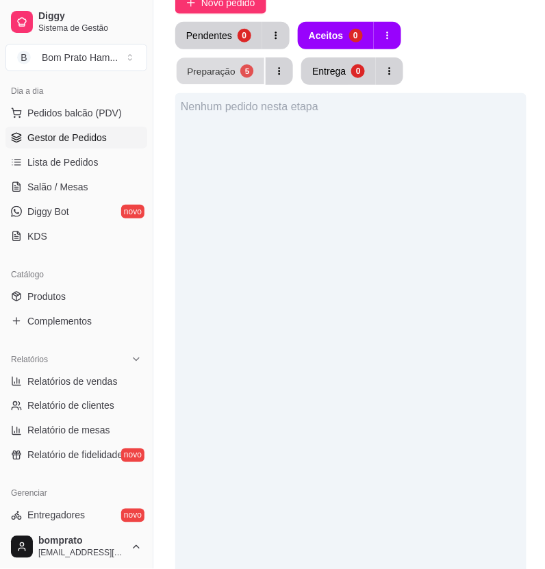
click at [236, 64] on div "Preparação" at bounding box center [212, 70] width 48 height 13
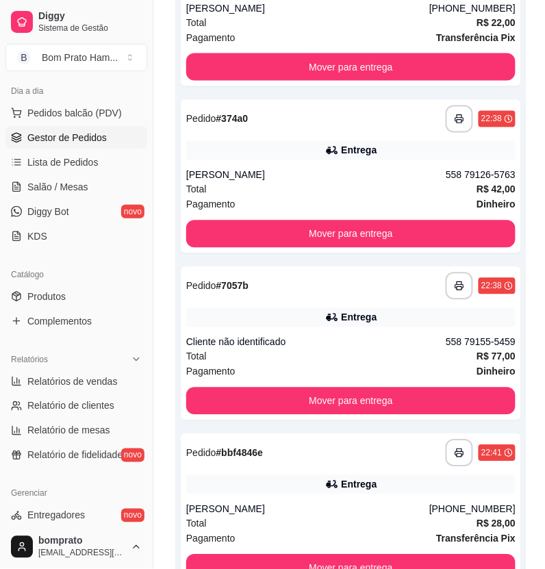
scroll to position [580, 0]
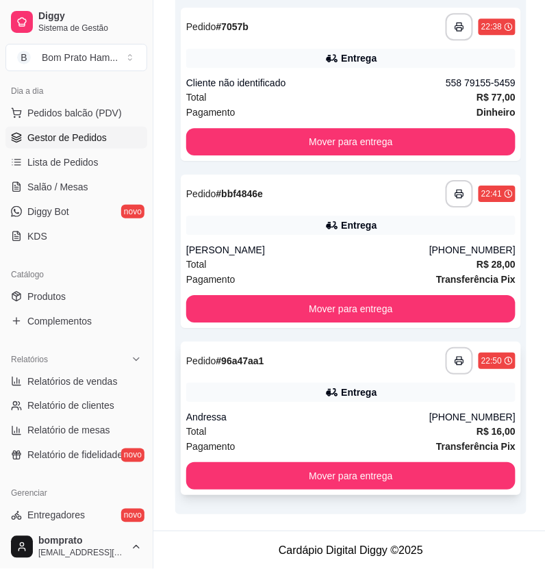
click at [415, 432] on div "Total R$ 16,00" at bounding box center [350, 431] width 329 height 15
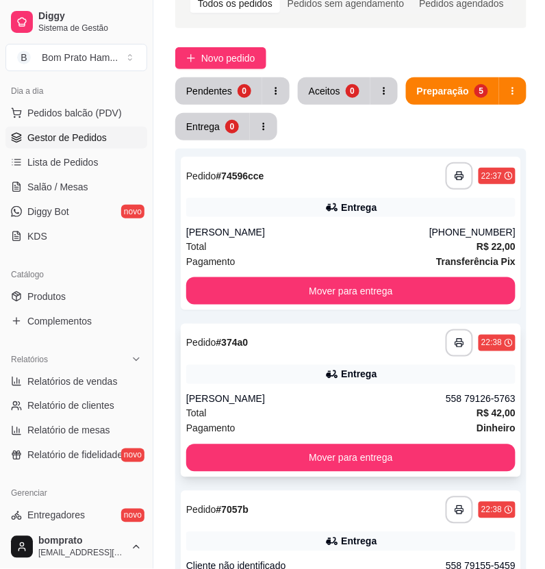
scroll to position [48, 0]
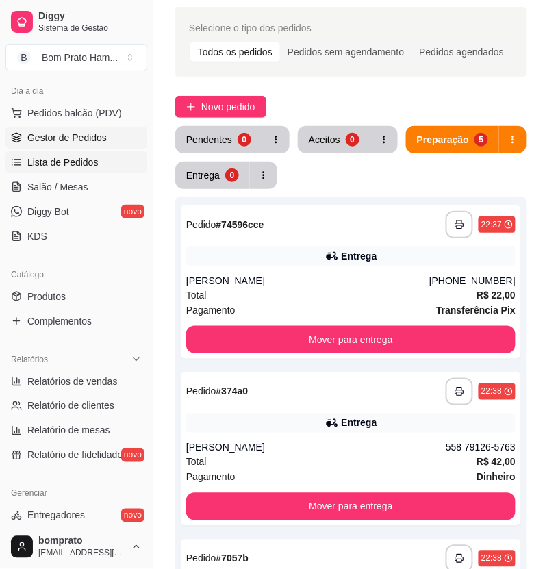
click at [79, 156] on span "Lista de Pedidos" at bounding box center [62, 162] width 71 height 14
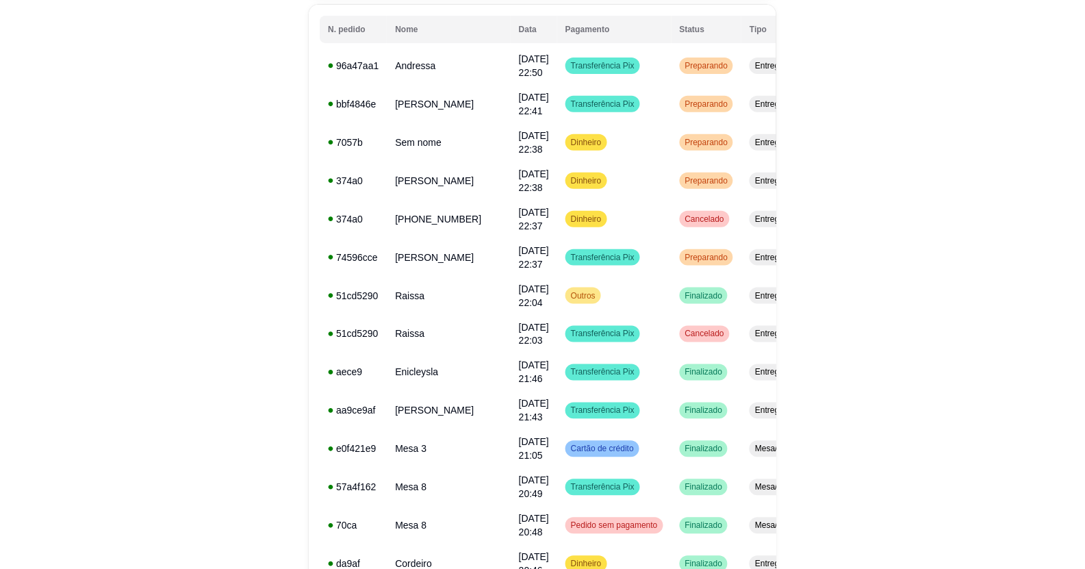
scroll to position [152, 0]
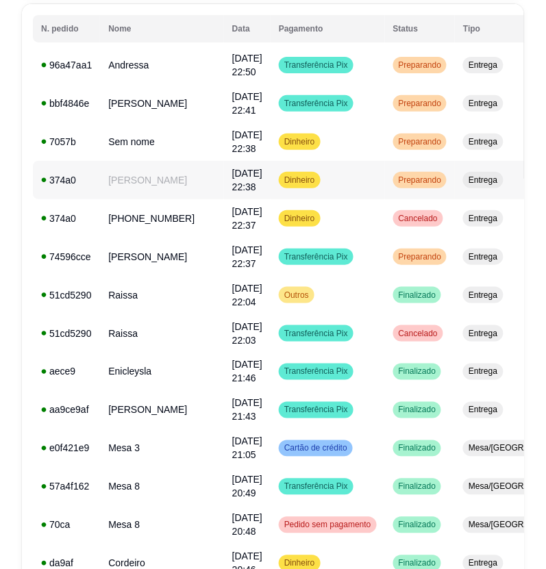
click at [365, 195] on tr "**********" at bounding box center [404, 180] width 742 height 38
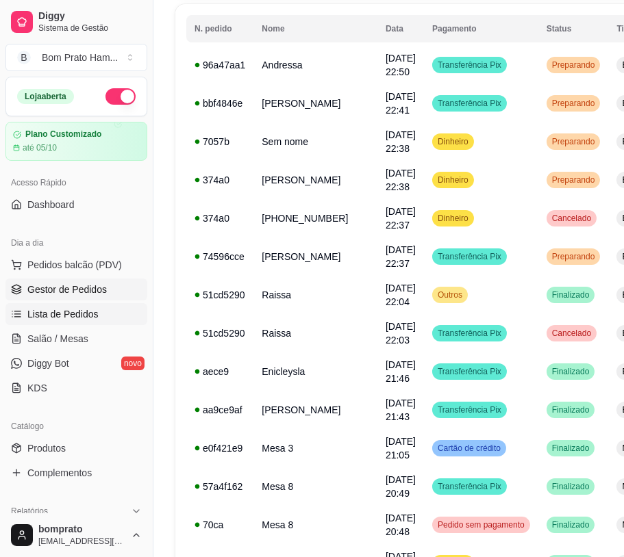
click at [116, 281] on link "Gestor de Pedidos" at bounding box center [76, 290] width 142 height 22
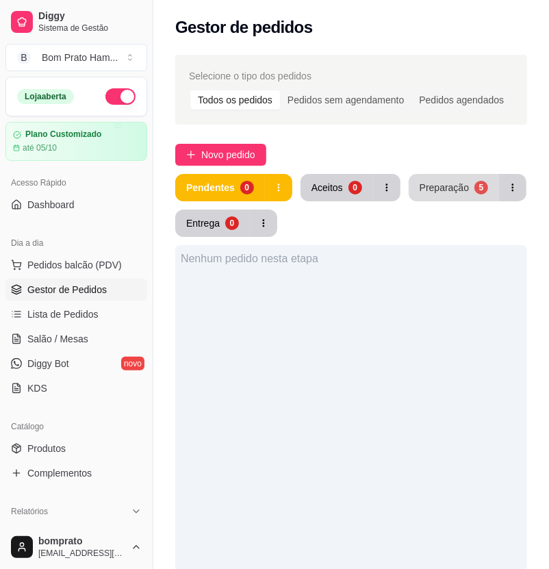
click at [444, 200] on button "Preparação 5" at bounding box center [454, 187] width 90 height 27
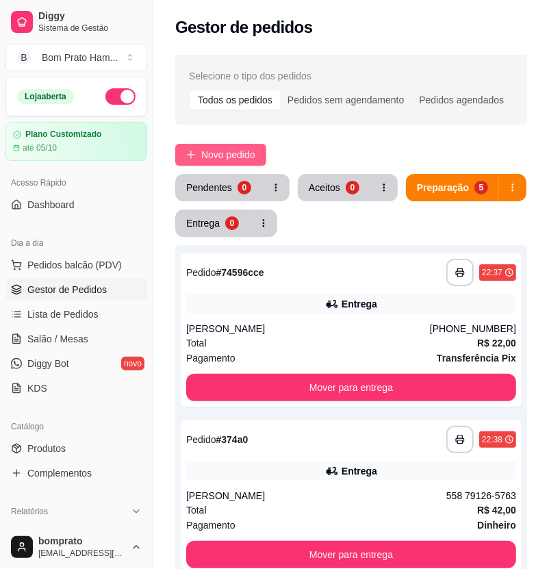
click at [247, 149] on span "Novo pedido" at bounding box center [228, 154] width 54 height 15
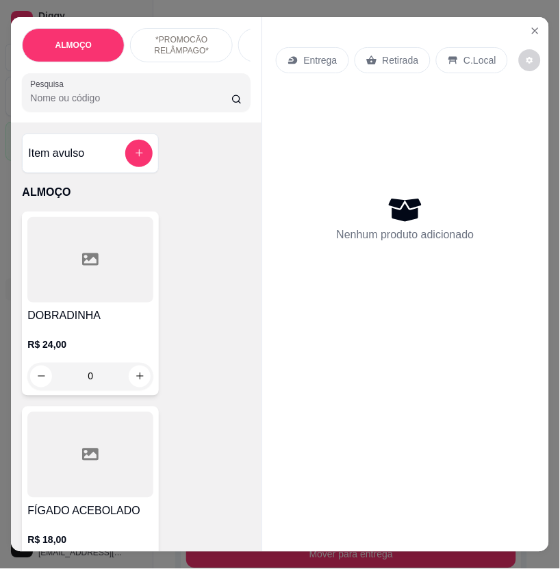
click at [156, 105] on input "Pesquisa" at bounding box center [130, 98] width 201 height 14
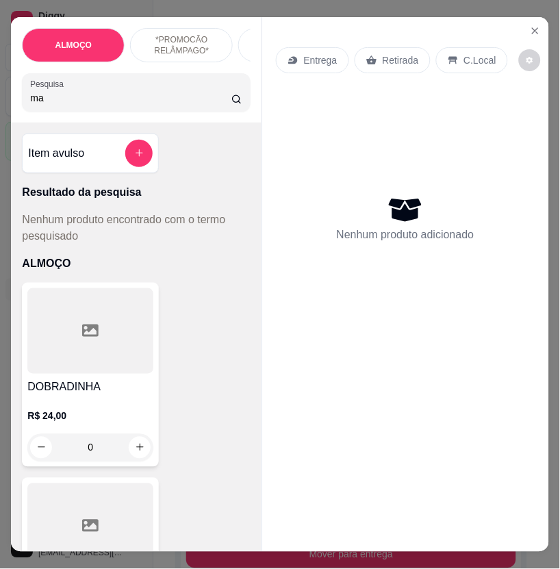
type input "m"
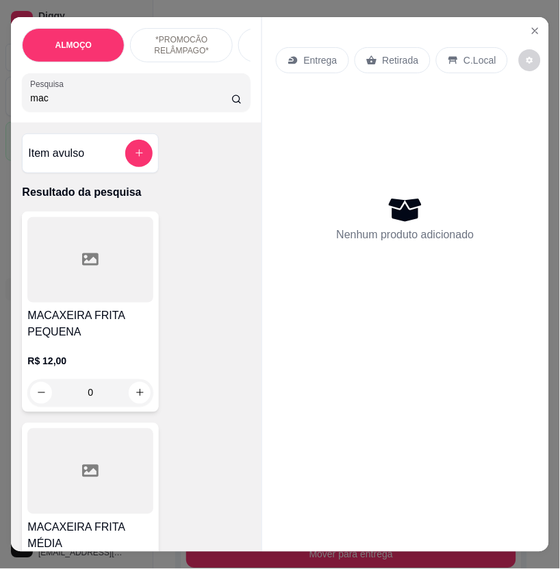
type input "maca"
click at [216, 104] on input "maca" at bounding box center [130, 98] width 201 height 14
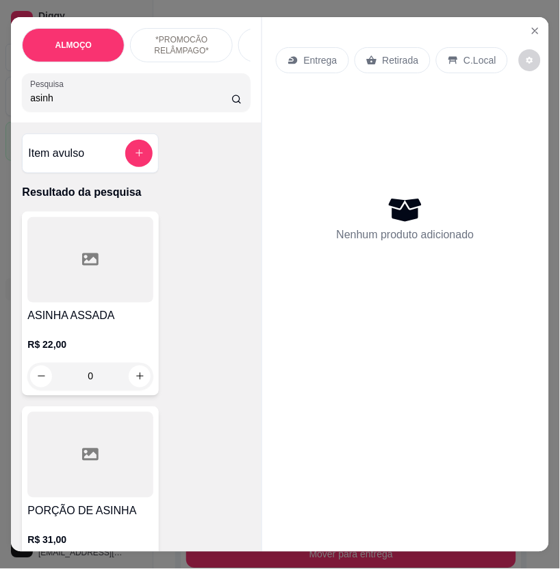
type input "asinh"
click at [105, 333] on div "R$ 22,00 0" at bounding box center [90, 358] width 126 height 66
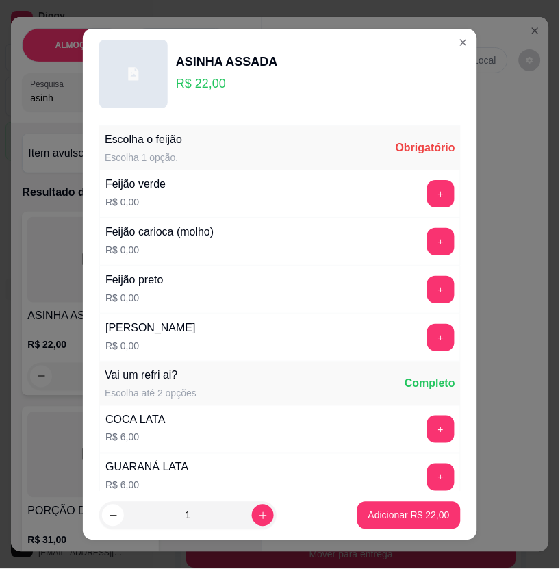
click at [418, 149] on div "Obrigatório" at bounding box center [426, 148] width 60 height 16
click at [422, 190] on div "+" at bounding box center [441, 193] width 38 height 27
click at [427, 196] on button "+" at bounding box center [440, 193] width 27 height 27
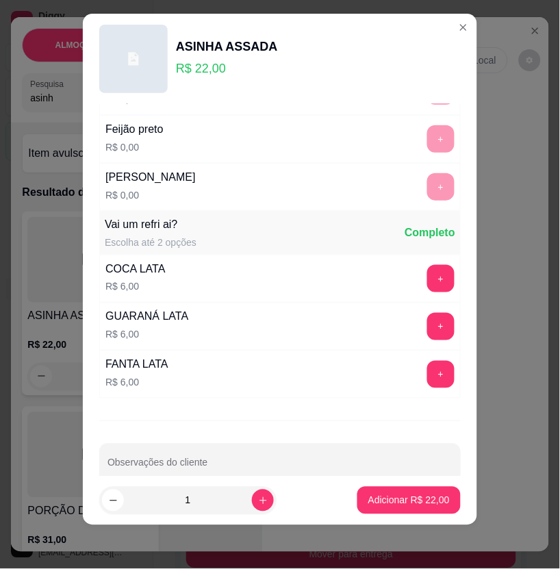
scroll to position [161, 0]
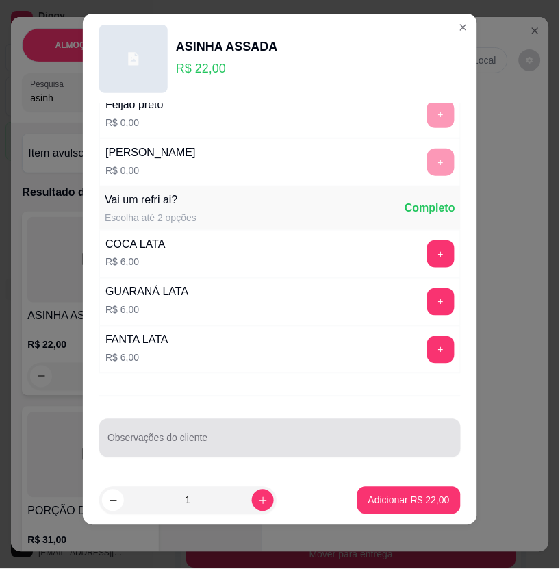
click at [286, 449] on input "Observações do cliente" at bounding box center [280, 444] width 345 height 14
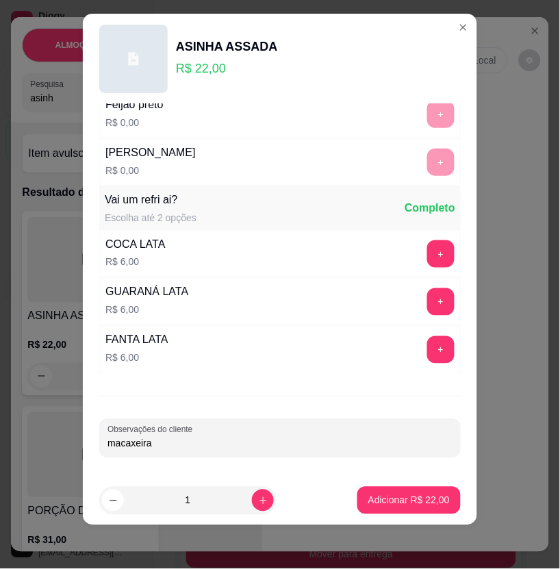
type input "macaxeira"
click at [403, 498] on p "Adicionar R$ 22,00" at bounding box center [409, 500] width 79 height 13
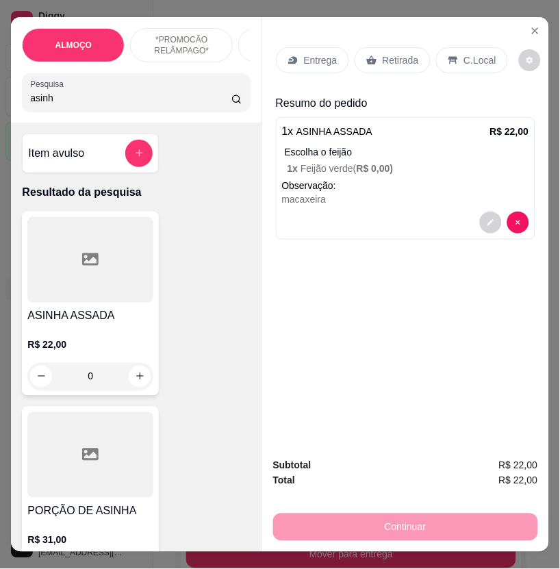
click at [92, 103] on input "asinh" at bounding box center [130, 98] width 201 height 14
click at [40, 105] on input "asinh" at bounding box center [130, 98] width 201 height 14
drag, startPoint x: 40, startPoint y: 106, endPoint x: 29, endPoint y: 110, distance: 10.8
click at [39, 105] on input "asinh" at bounding box center [130, 98] width 201 height 14
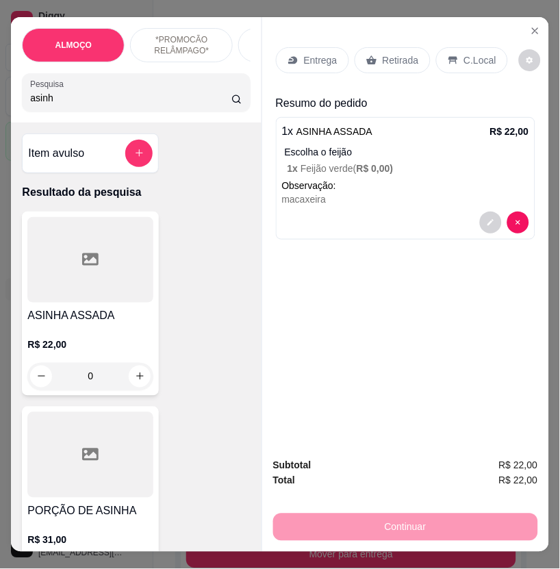
click at [30, 105] on input "asinh" at bounding box center [130, 98] width 201 height 14
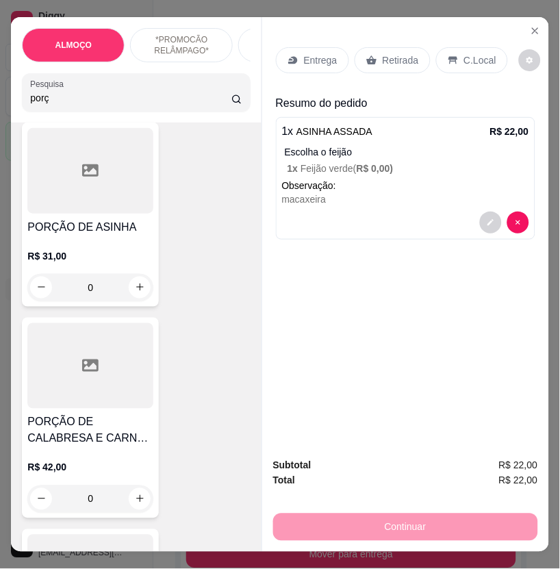
scroll to position [532, 0]
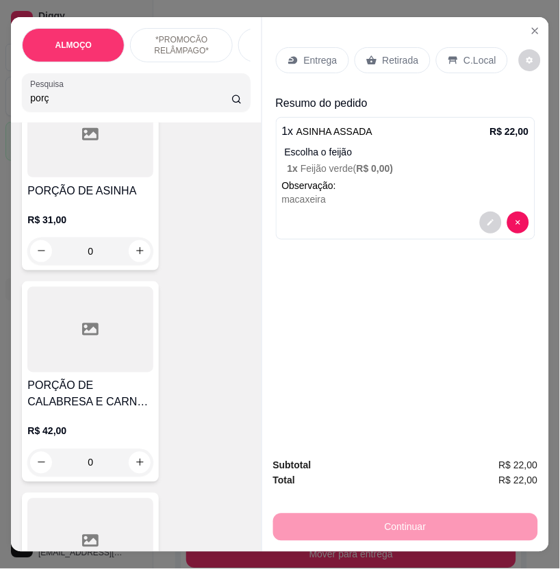
type input "porç"
click at [62, 183] on h4 "PORÇÃO DE ASINHA" at bounding box center [90, 191] width 126 height 16
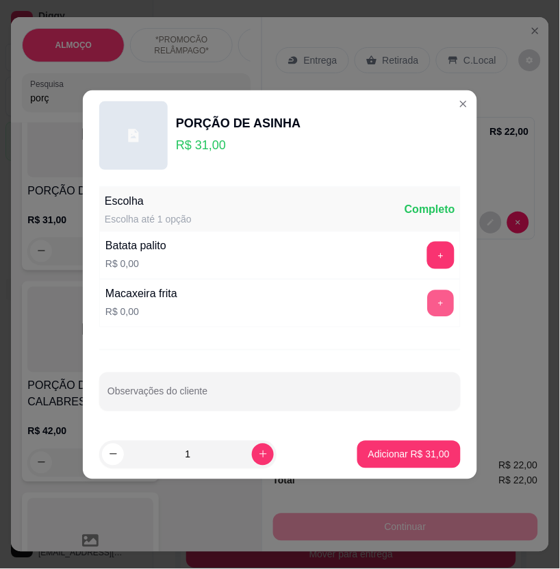
click at [429, 306] on button "+" at bounding box center [441, 303] width 27 height 27
click at [428, 455] on p "Adicionar R$ 31,00" at bounding box center [408, 455] width 81 height 14
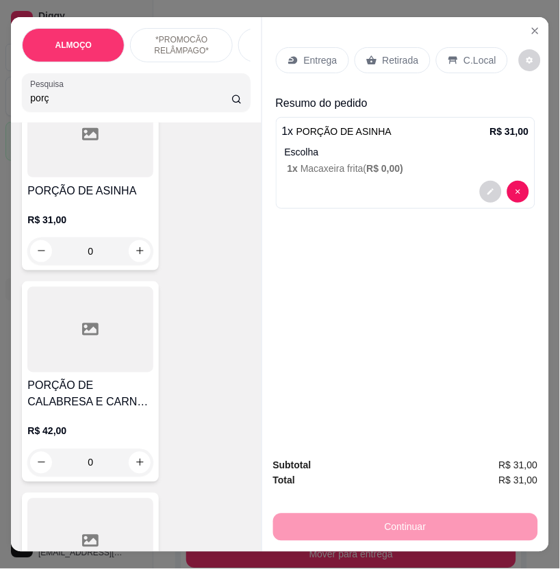
click at [292, 55] on icon at bounding box center [293, 60] width 11 height 11
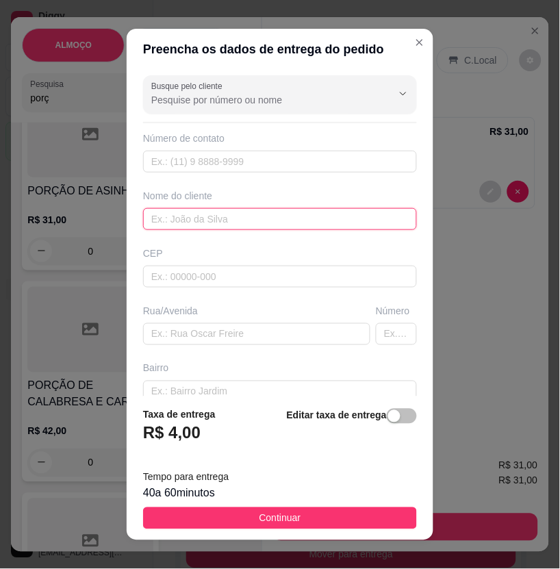
paste input "[PERSON_NAME]"
type input "[PERSON_NAME]"
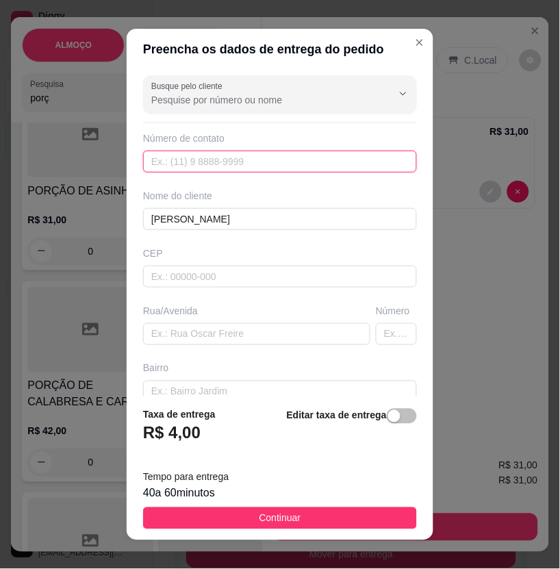
paste input "556 19543-0550"
type input "556 19543-0550"
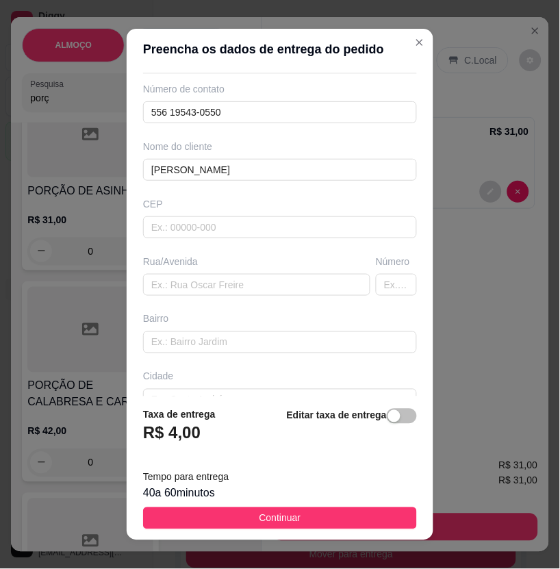
scroll to position [76, 0]
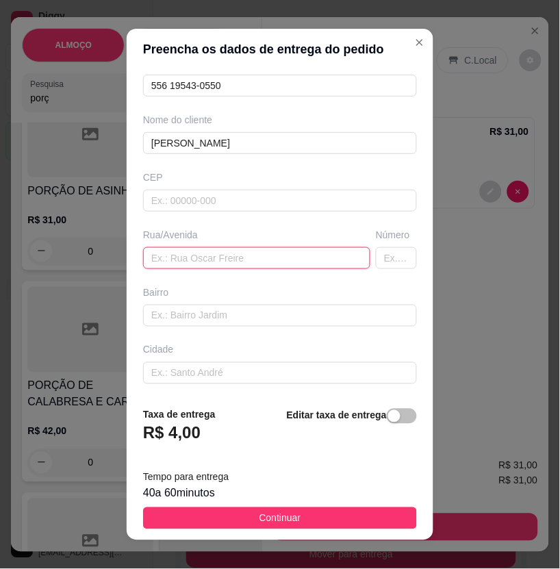
paste input "[STREET_ADDRESS][PERSON_NAME]"
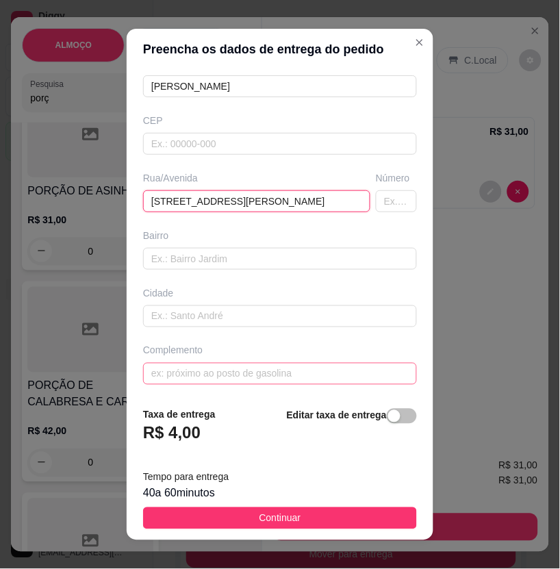
scroll to position [134, 0]
type input "[STREET_ADDRESS][PERSON_NAME]"
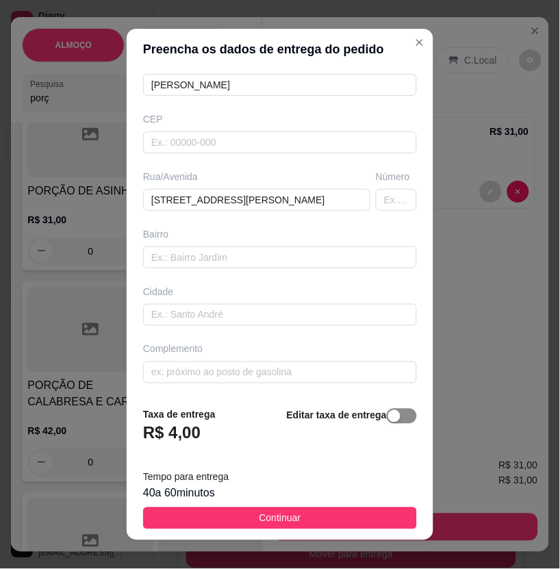
click at [387, 420] on span "button" at bounding box center [402, 416] width 30 height 15
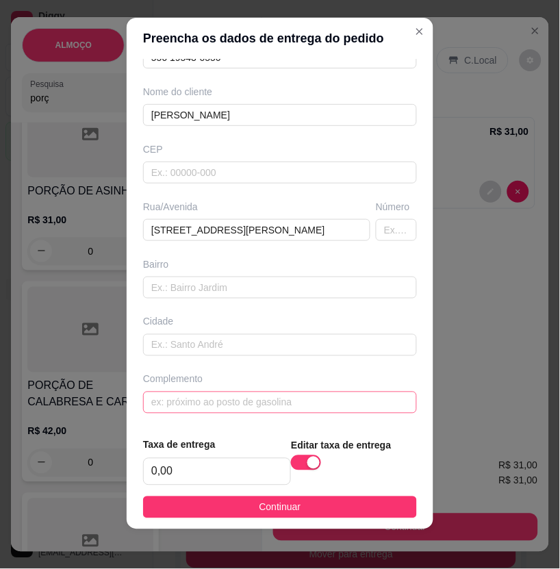
scroll to position [15, 0]
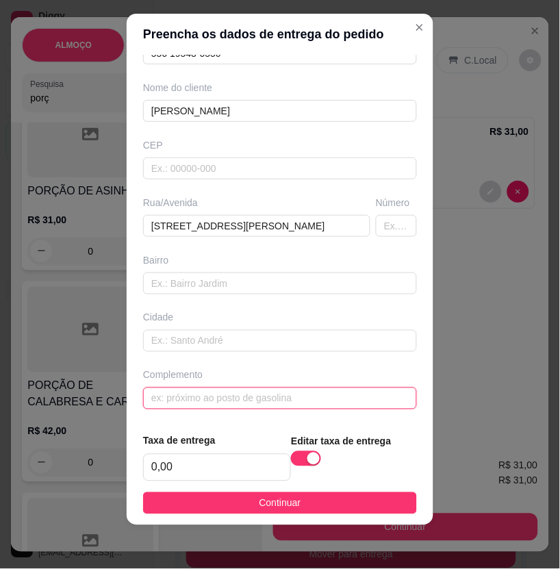
drag, startPoint x: 251, startPoint y: 401, endPoint x: 223, endPoint y: 401, distance: 28.8
paste input "Próximo a padariav jalvacy 4 casa descendo"
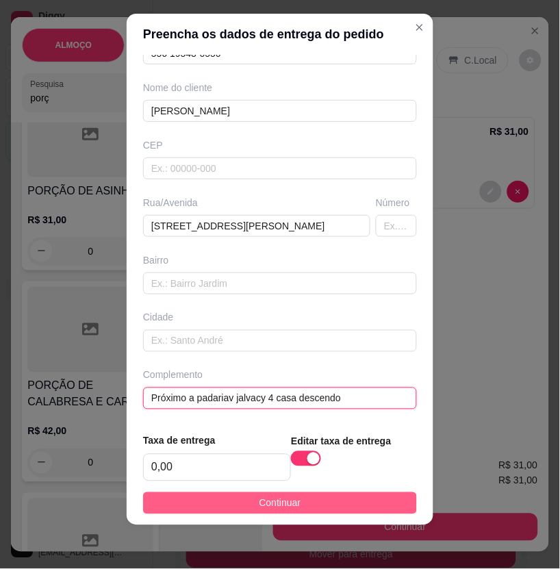
type input "Próximo a padariav jalvacy 4 casa descendo"
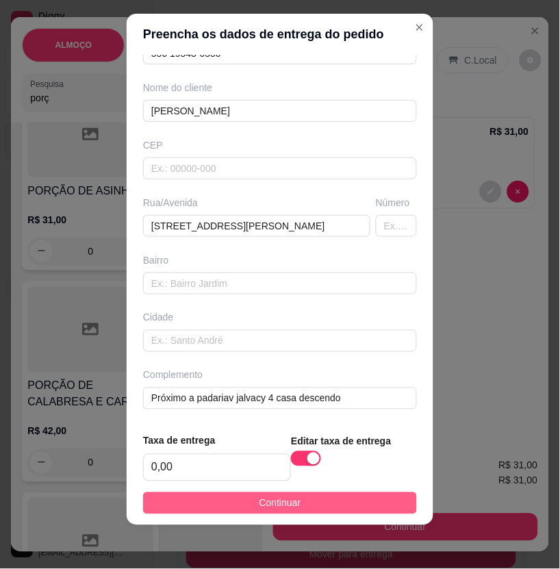
click at [327, 499] on button "Continuar" at bounding box center [280, 503] width 274 height 22
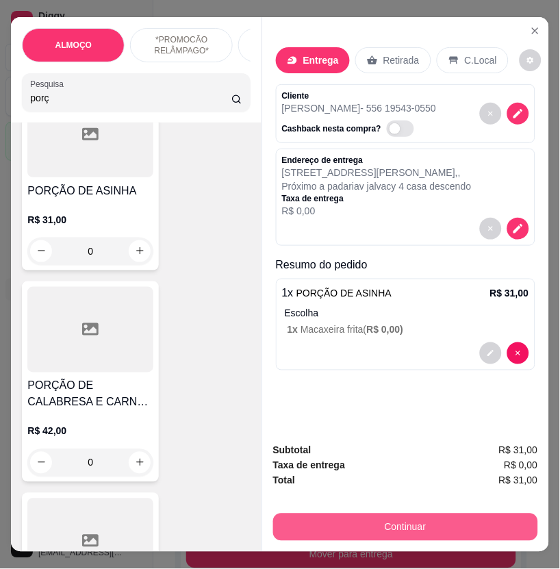
click at [426, 514] on button "Continuar" at bounding box center [405, 527] width 265 height 27
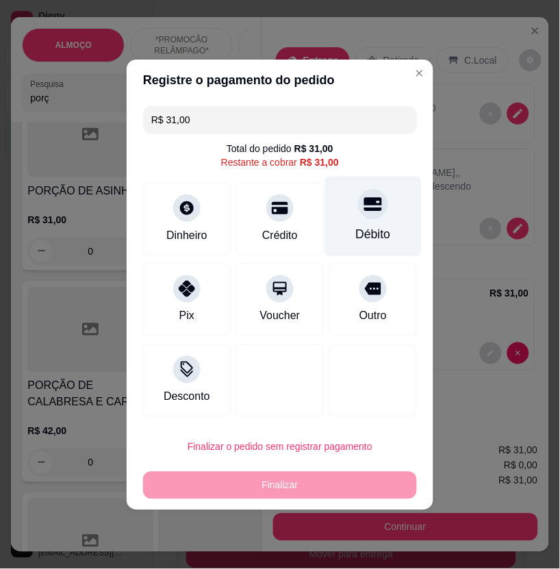
click at [336, 216] on div "Débito" at bounding box center [373, 216] width 97 height 80
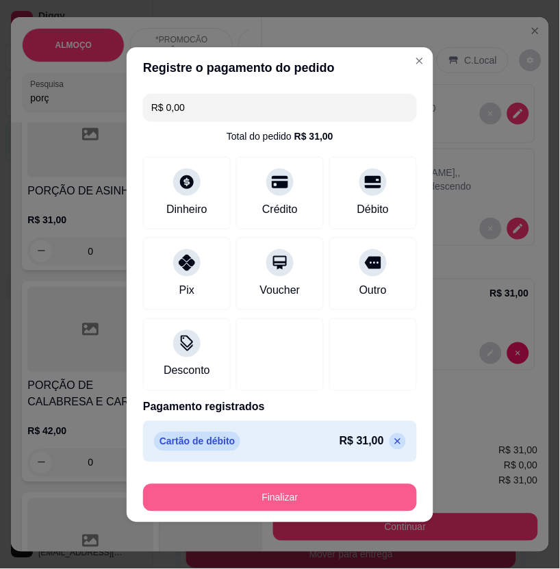
click at [363, 491] on button "Finalizar" at bounding box center [280, 497] width 274 height 27
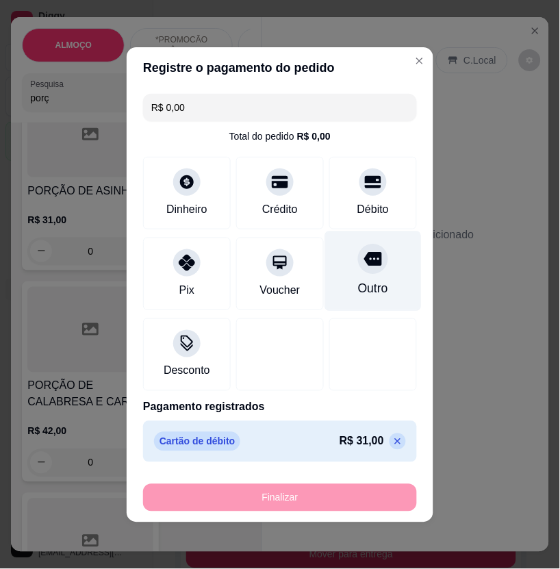
type input "-R$ 31,00"
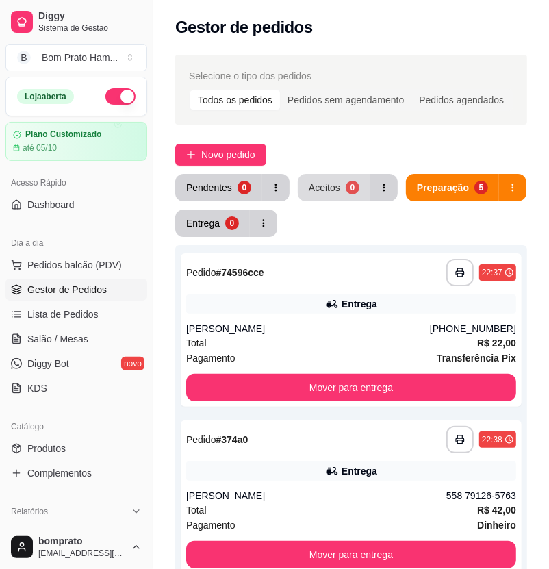
click at [360, 185] on button "Aceitos 0" at bounding box center [334, 187] width 73 height 27
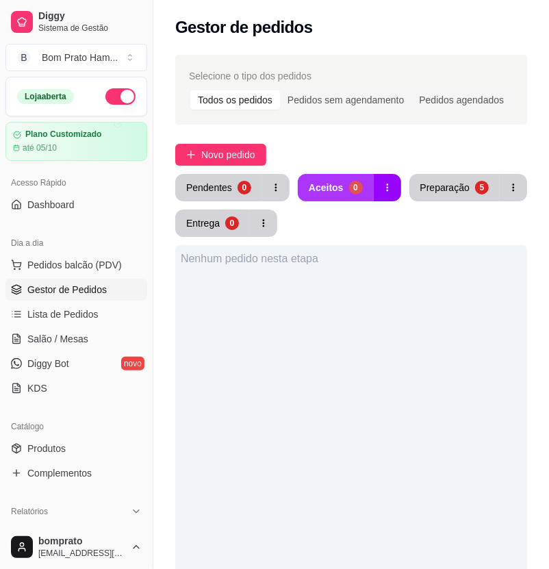
click at [357, 181] on button "Aceitos 0" at bounding box center [336, 187] width 76 height 27
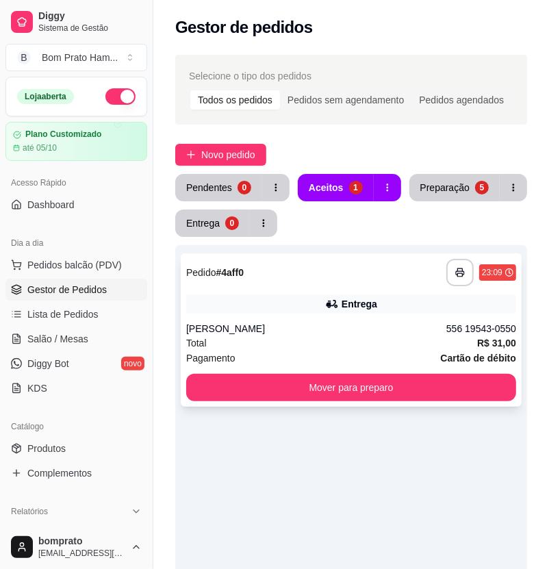
click at [363, 274] on div "**********" at bounding box center [351, 272] width 330 height 27
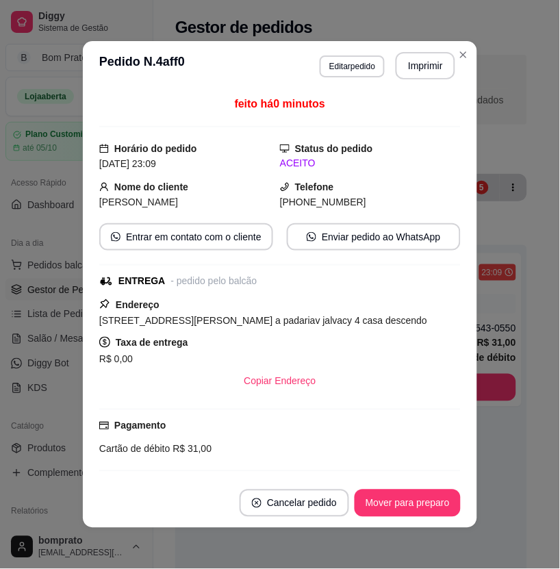
click at [416, 53] on button "Imprimir" at bounding box center [426, 65] width 60 height 27
click at [427, 491] on button "Mover para preparo" at bounding box center [407, 503] width 103 height 27
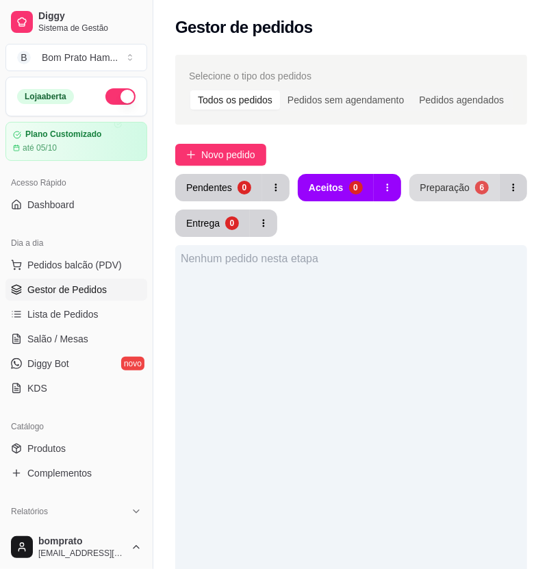
click at [463, 194] on div "Preparação" at bounding box center [444, 188] width 49 height 14
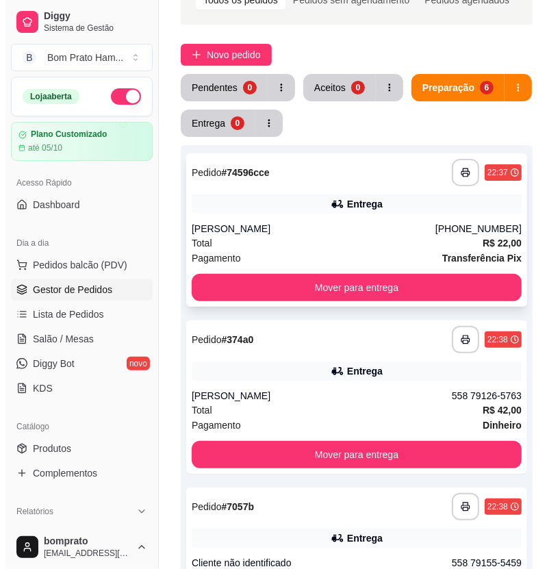
scroll to position [152, 0]
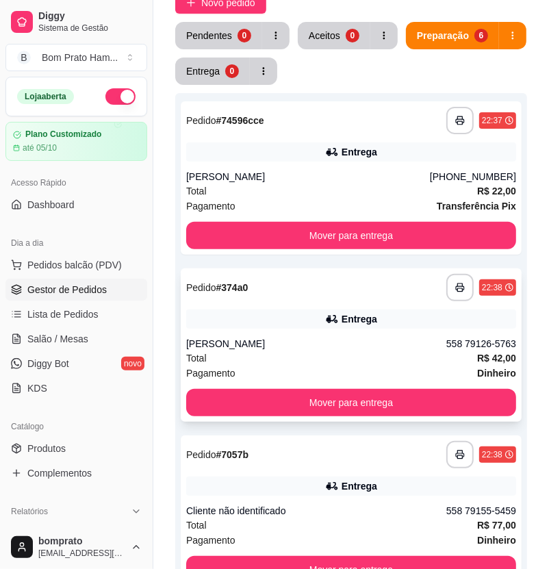
drag, startPoint x: 475, startPoint y: 312, endPoint x: 464, endPoint y: 312, distance: 11.7
click at [464, 312] on div "Entrega" at bounding box center [351, 319] width 330 height 19
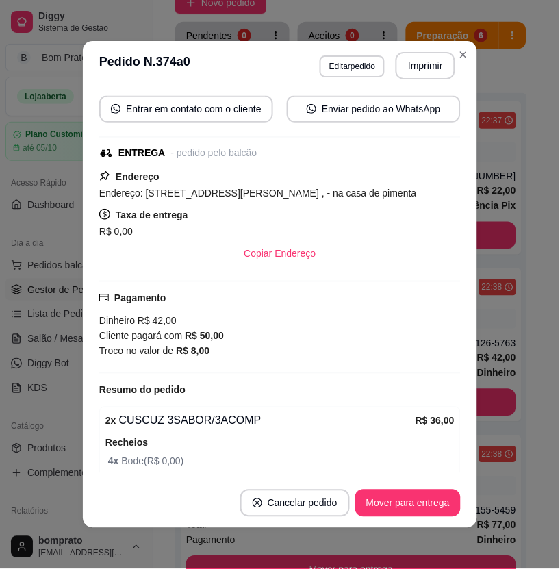
scroll to position [275, 0]
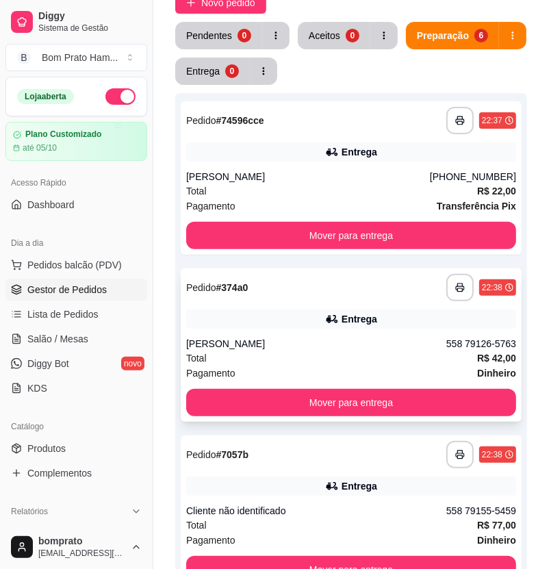
click at [490, 333] on div "**********" at bounding box center [351, 344] width 341 height 153
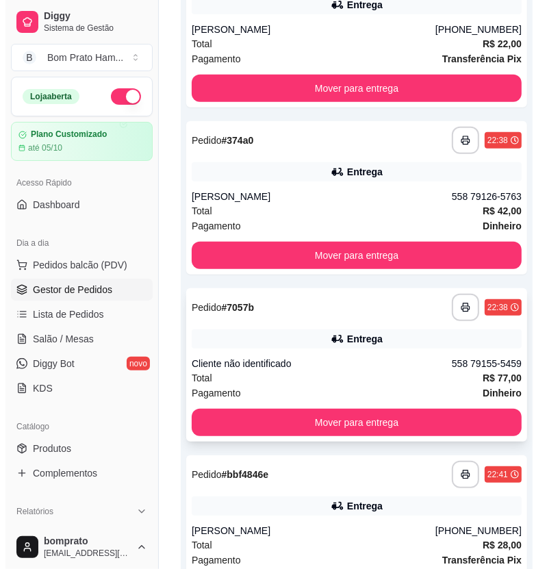
scroll to position [304, 0]
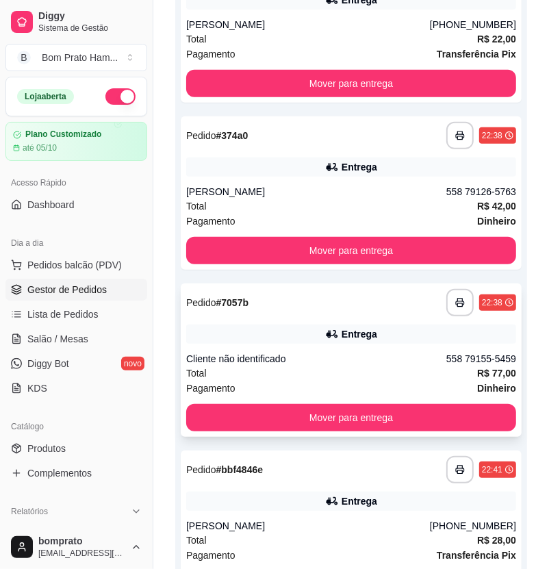
click at [455, 332] on div "Entrega" at bounding box center [351, 334] width 330 height 19
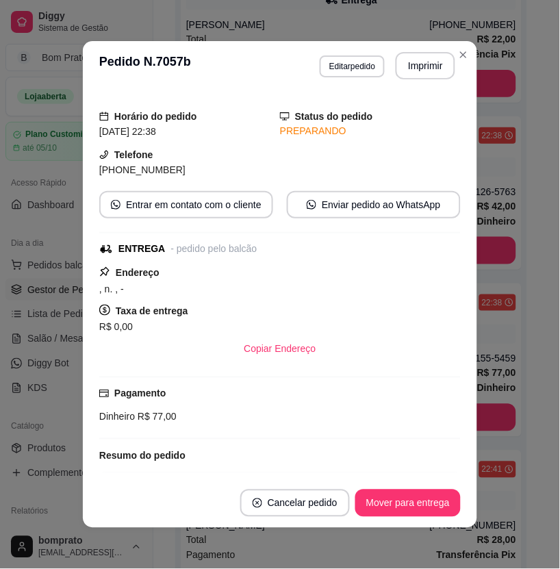
scroll to position [14, 0]
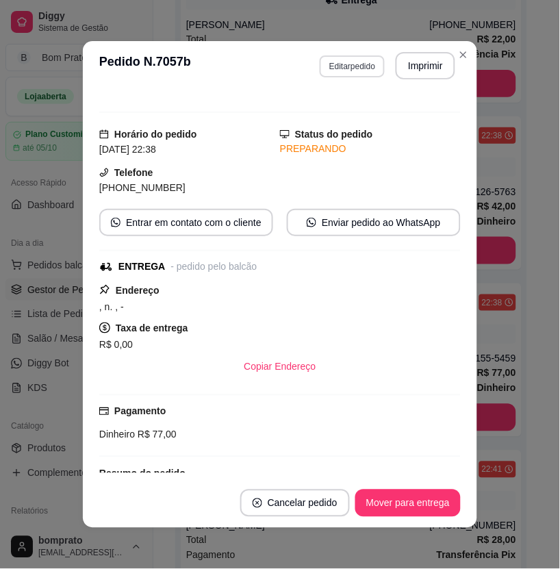
click at [364, 65] on button "Editar pedido" at bounding box center [352, 66] width 65 height 22
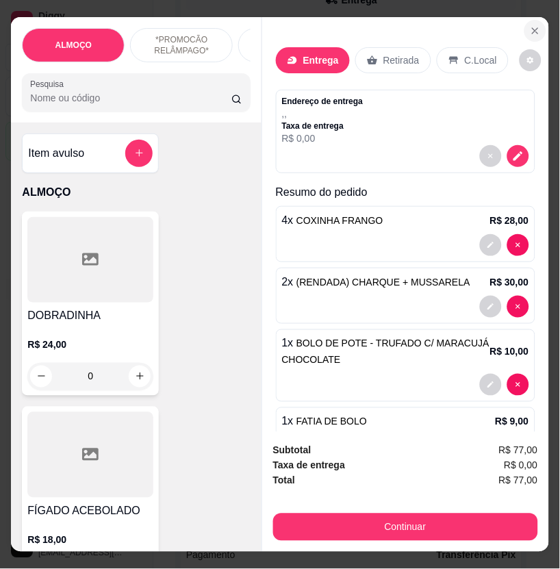
click at [536, 26] on button "Close" at bounding box center [536, 31] width 22 height 22
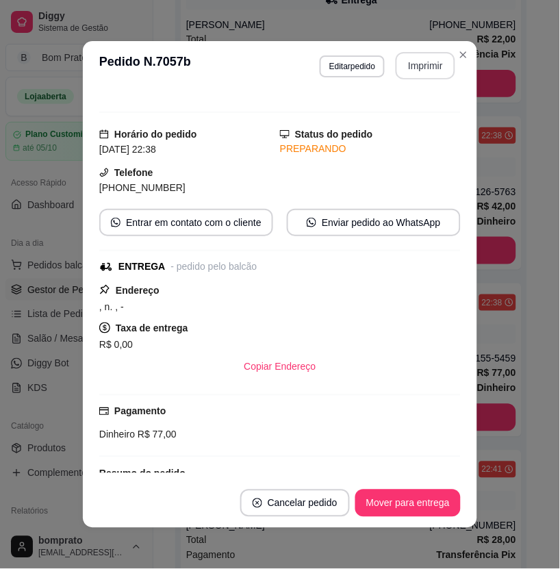
click at [416, 60] on button "Imprimir" at bounding box center [426, 65] width 60 height 27
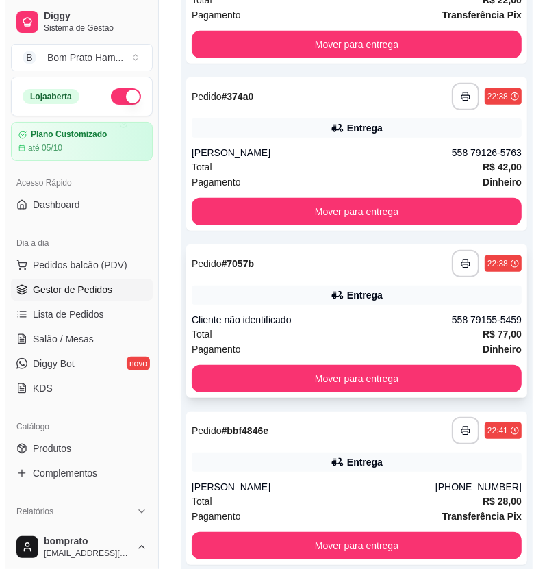
scroll to position [380, 0]
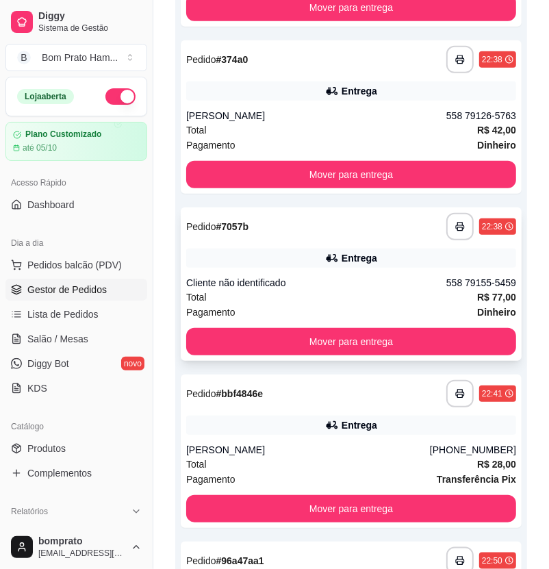
click at [464, 292] on div "Total R$ 77,00" at bounding box center [351, 297] width 330 height 15
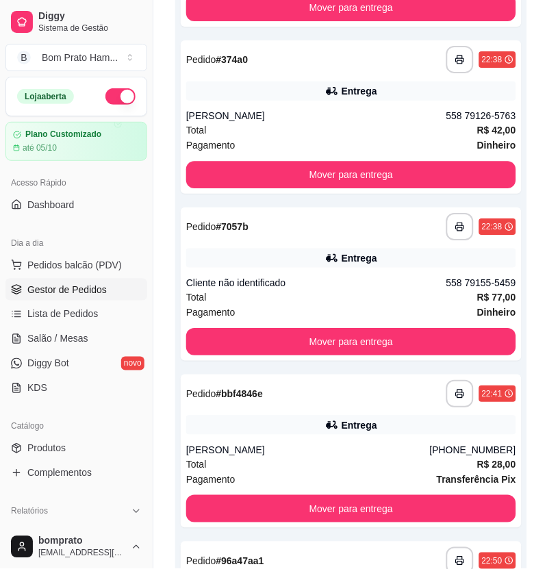
scroll to position [3, 0]
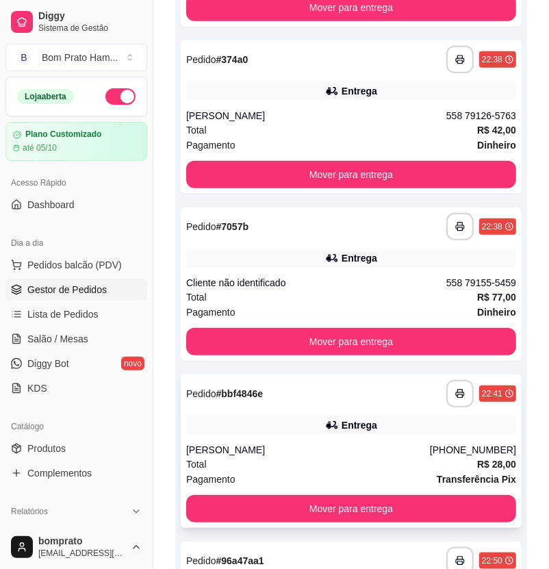
click at [499, 415] on div "**********" at bounding box center [351, 451] width 341 height 153
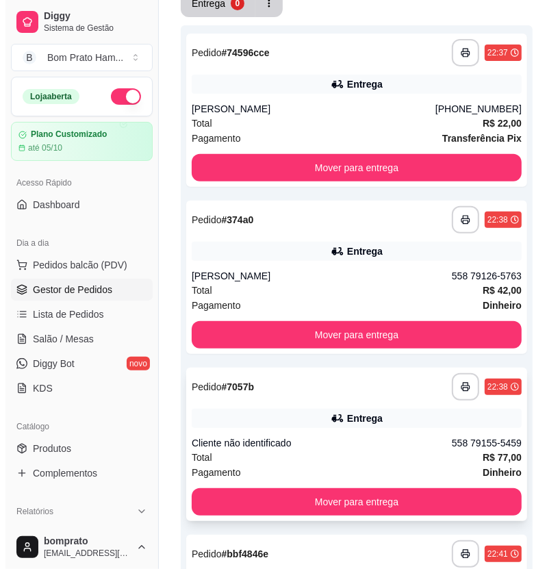
scroll to position [0, 0]
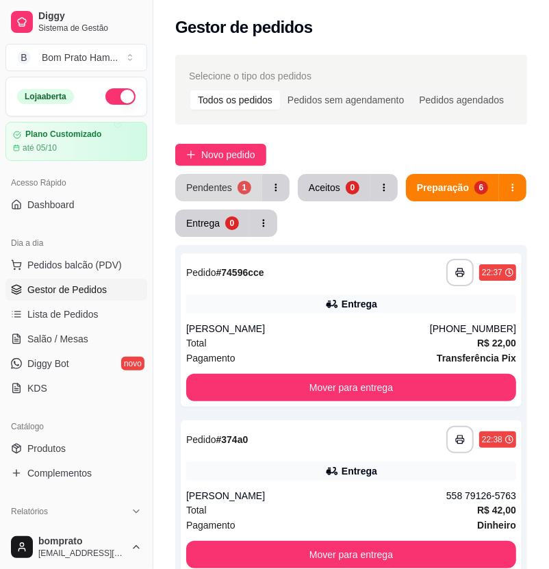
click at [245, 194] on button "Pendentes 1" at bounding box center [218, 187] width 87 height 27
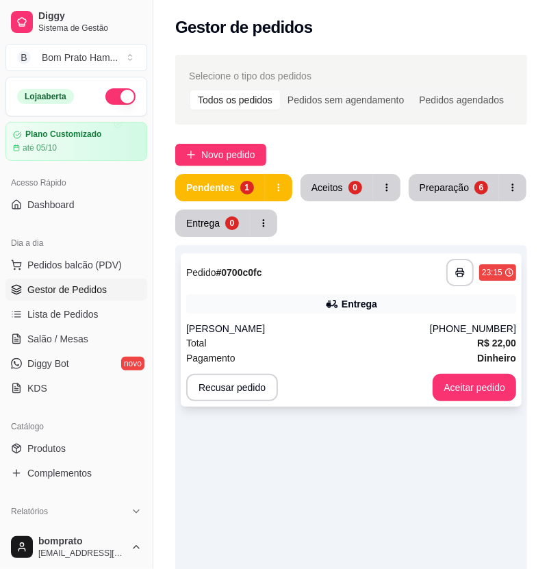
click at [367, 297] on div "Entrega" at bounding box center [360, 304] width 36 height 14
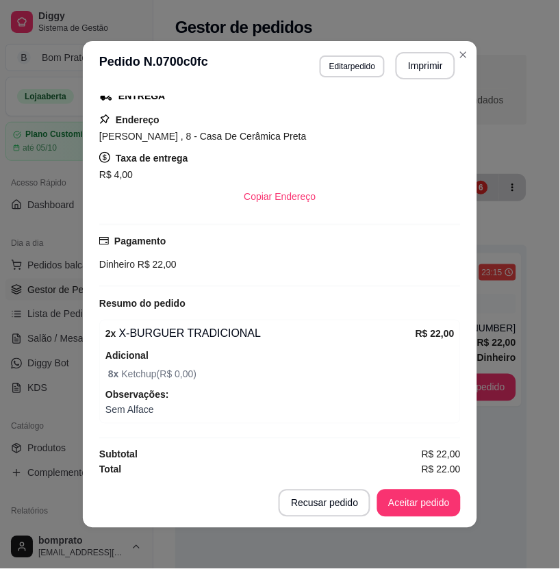
scroll to position [231, 0]
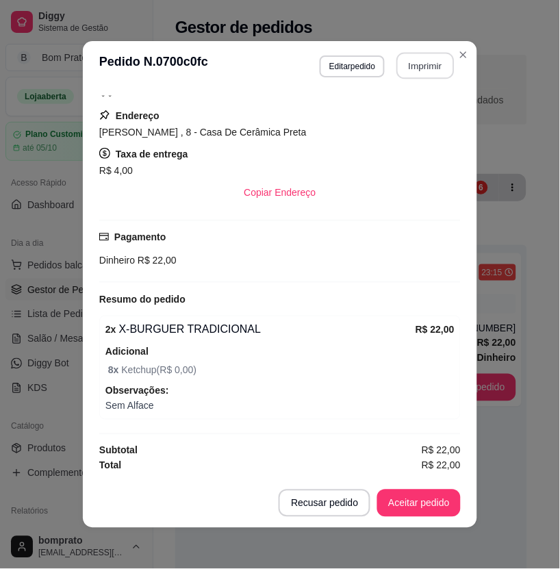
click at [416, 62] on button "Imprimir" at bounding box center [426, 66] width 58 height 27
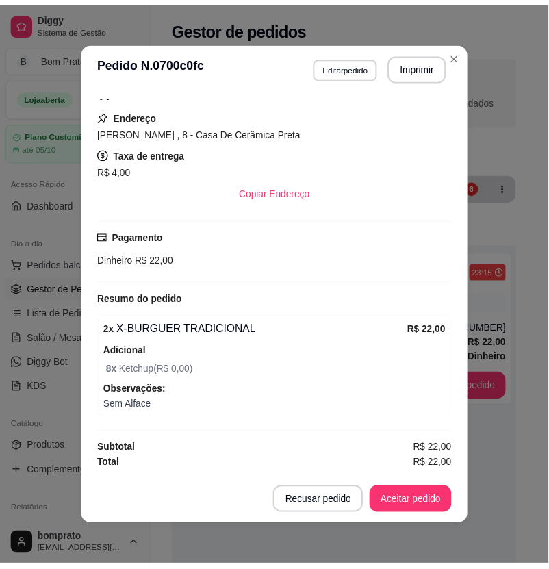
scroll to position [0, 0]
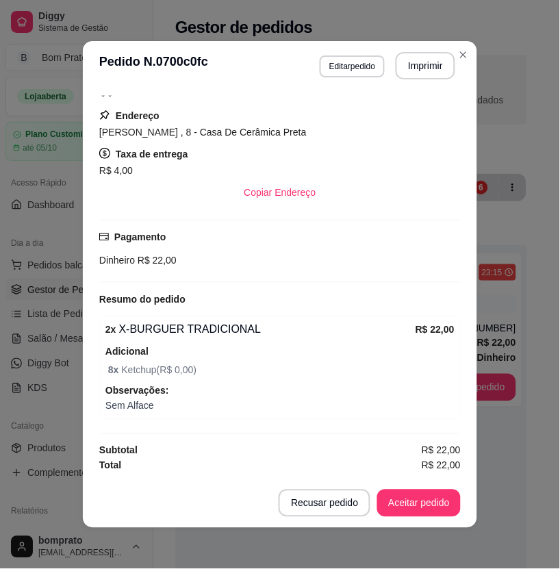
drag, startPoint x: 449, startPoint y: 519, endPoint x: 450, endPoint y: 494, distance: 25.4
click at [450, 516] on footer "Recusar pedido Aceitar pedido" at bounding box center [280, 503] width 394 height 49
click at [450, 492] on button "Aceitar pedido" at bounding box center [419, 503] width 84 height 27
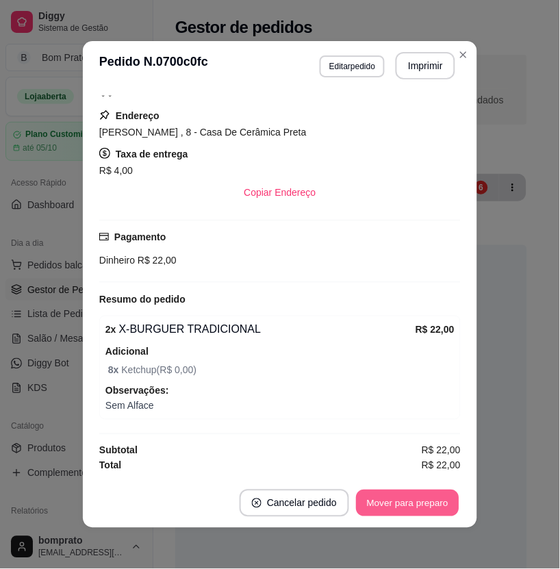
click at [436, 497] on button "Mover para preparo" at bounding box center [407, 503] width 103 height 27
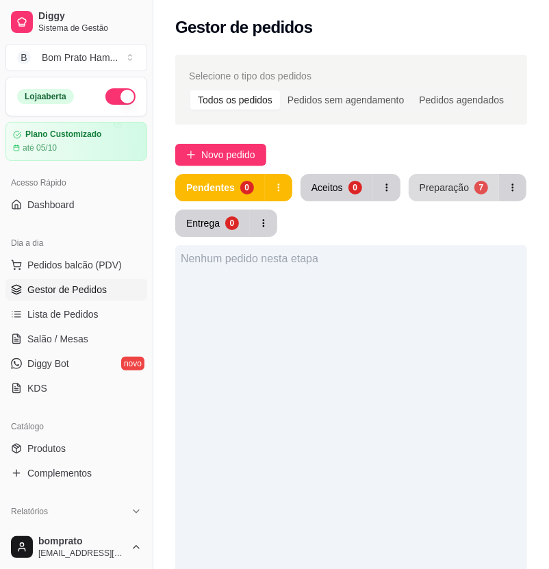
click at [460, 190] on div "Preparação" at bounding box center [444, 188] width 49 height 14
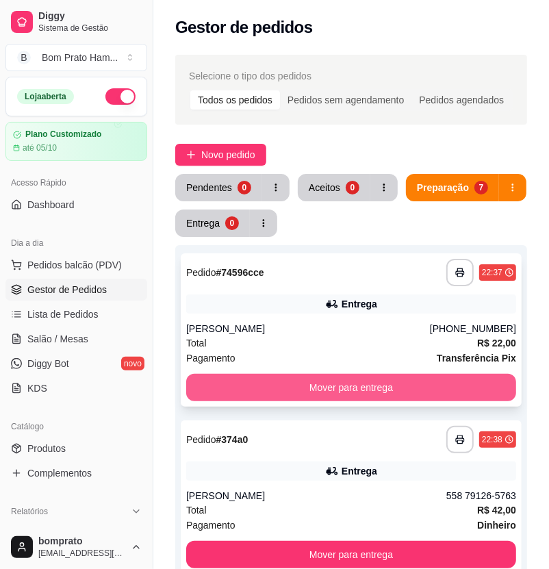
click at [399, 379] on button "Mover para entrega" at bounding box center [351, 387] width 330 height 27
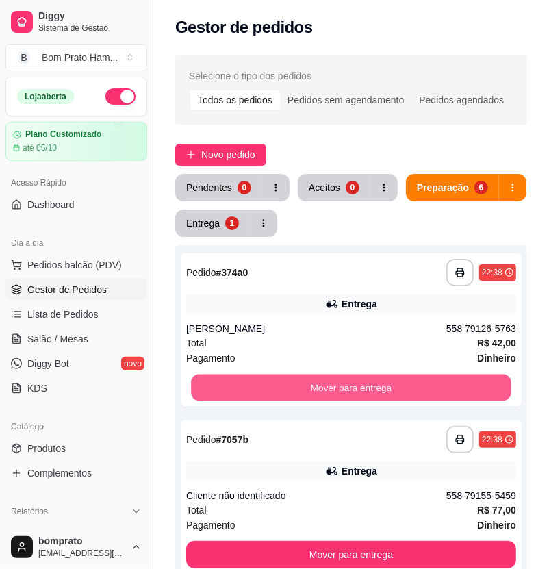
click at [399, 379] on button "Mover para entrega" at bounding box center [351, 388] width 320 height 27
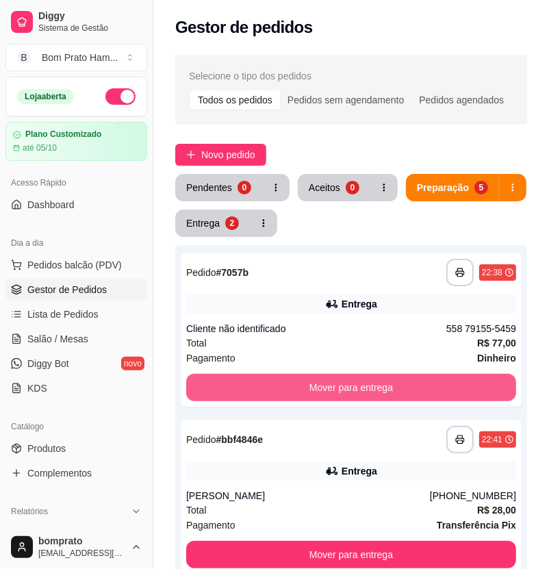
click at [399, 379] on button "Mover para entrega" at bounding box center [351, 387] width 330 height 27
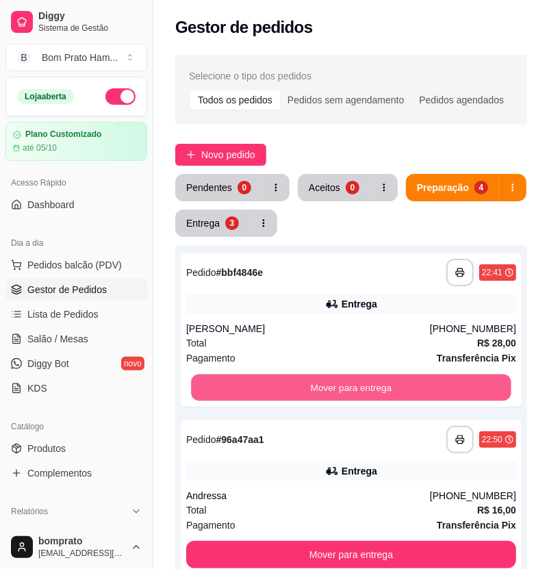
click at [399, 379] on button "Mover para entrega" at bounding box center [351, 388] width 320 height 27
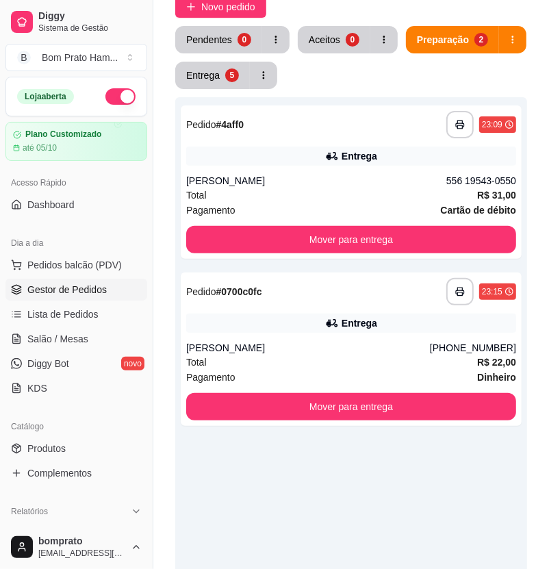
scroll to position [416, 0]
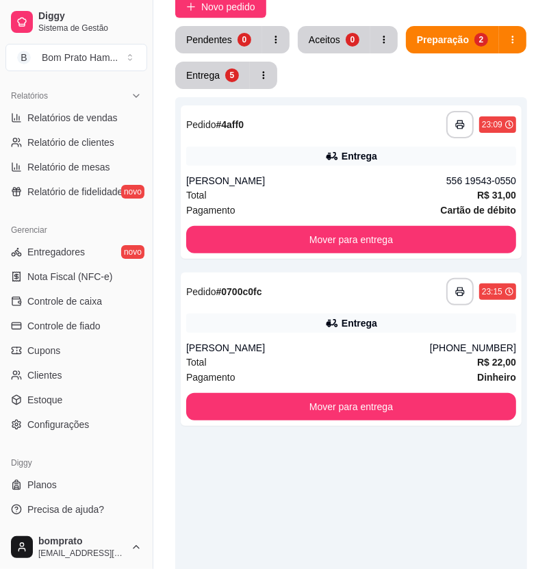
click at [51, 288] on ul "Entregadores novo Nota Fiscal (NFC-e) Controle de caixa Controle de fiado Cupon…" at bounding box center [76, 338] width 142 height 194
click at [57, 308] on link "Controle de caixa" at bounding box center [76, 301] width 142 height 22
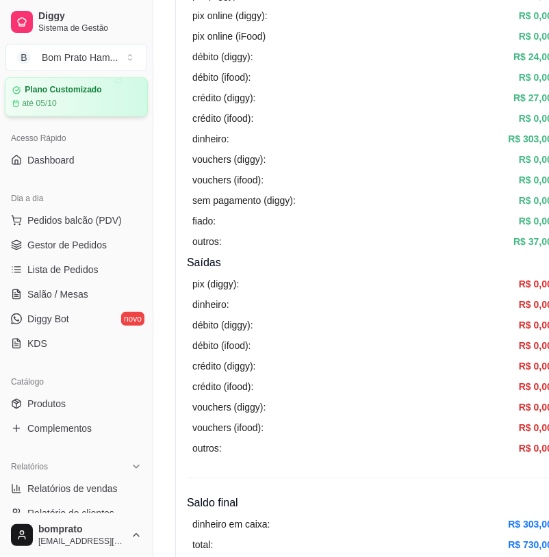
scroll to position [36, 0]
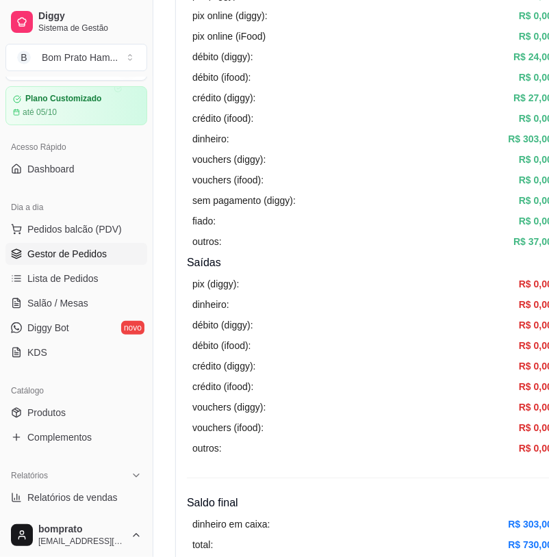
click at [75, 257] on span "Gestor de Pedidos" at bounding box center [66, 254] width 79 height 14
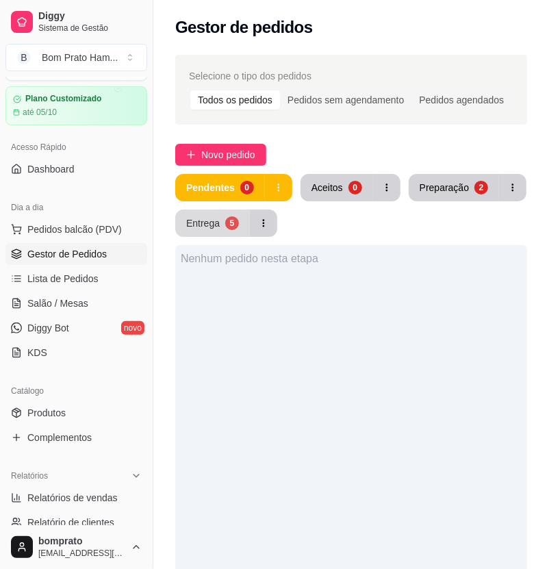
click at [226, 214] on button "Entrega 5" at bounding box center [212, 223] width 75 height 27
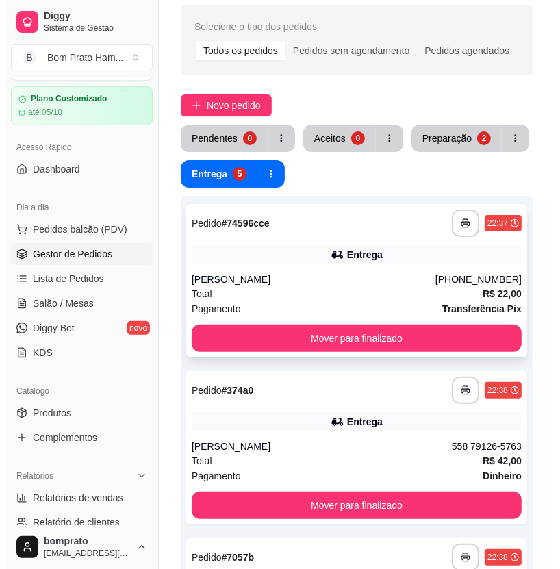
scroll to position [76, 0]
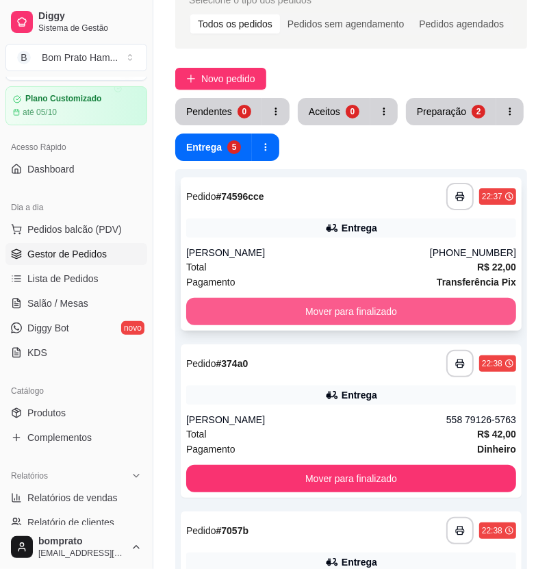
click at [327, 305] on button "Mover para finalizado" at bounding box center [351, 311] width 330 height 27
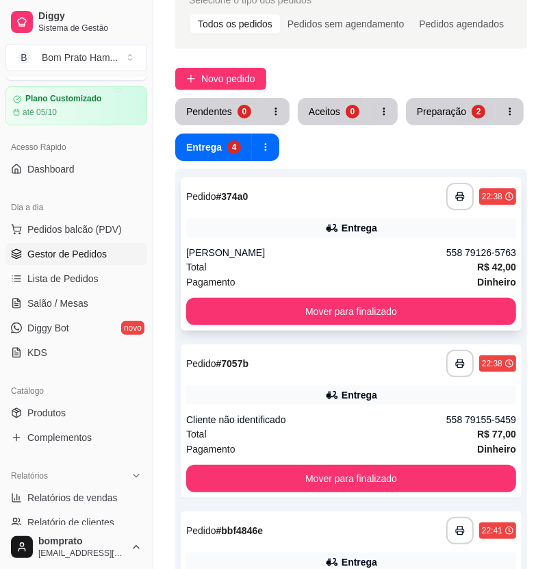
click at [327, 275] on div "Pagamento Dinheiro" at bounding box center [351, 282] width 330 height 15
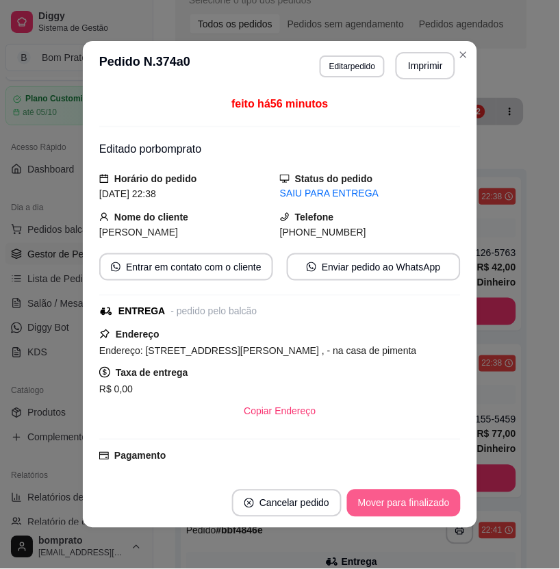
click at [437, 494] on button "Mover para finalizado" at bounding box center [404, 503] width 114 height 27
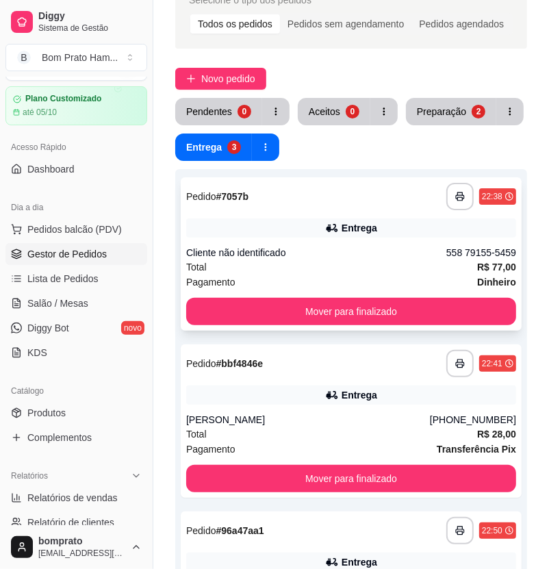
click at [368, 247] on div "Cliente não identificado" at bounding box center [316, 253] width 260 height 14
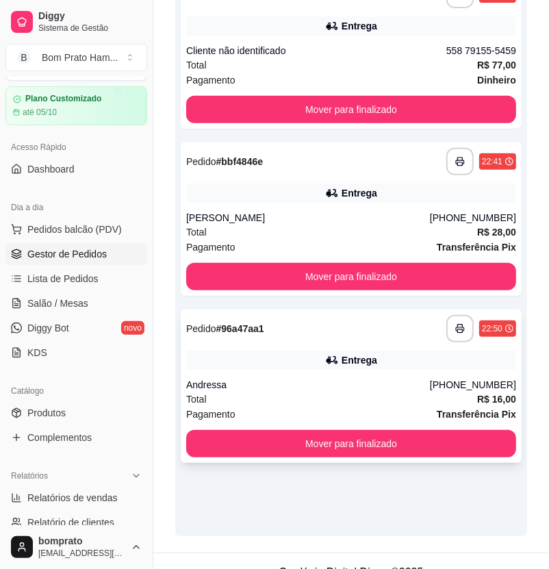
scroll to position [300, 0]
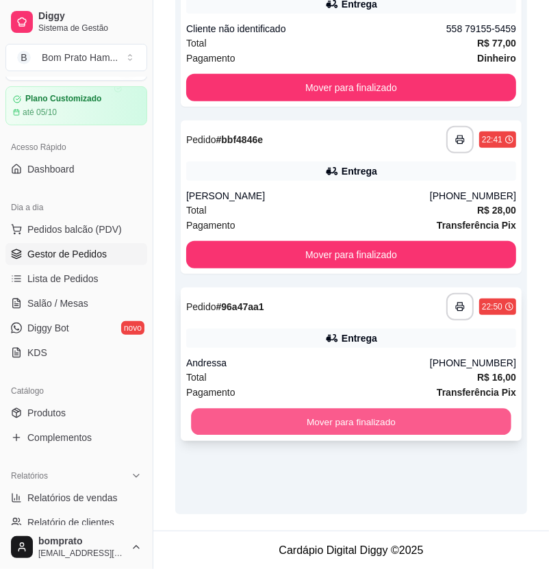
click at [433, 416] on button "Mover para finalizado" at bounding box center [351, 422] width 320 height 27
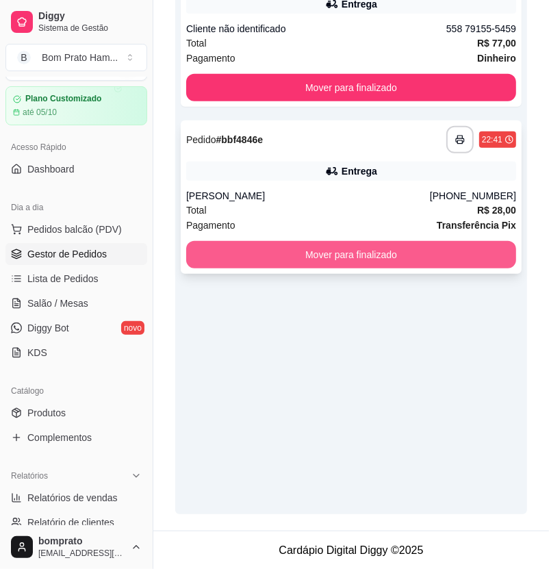
click at [343, 250] on button "Mover para finalizado" at bounding box center [351, 254] width 330 height 27
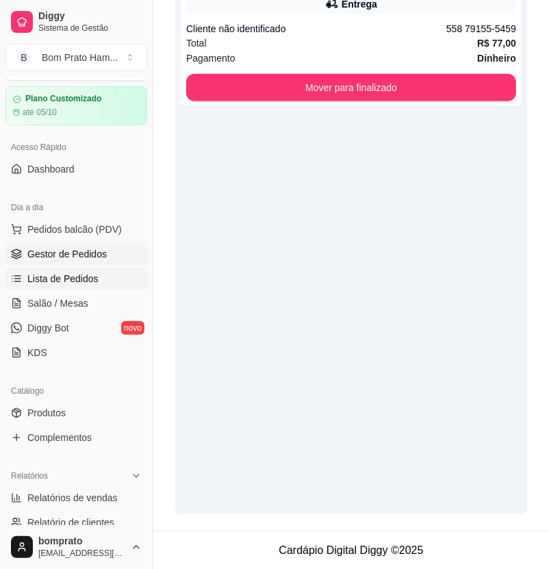
click at [101, 285] on link "Lista de Pedidos" at bounding box center [76, 279] width 142 height 22
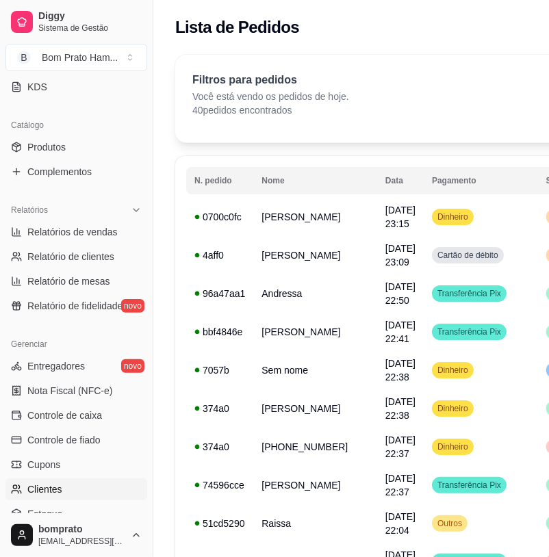
scroll to position [340, 0]
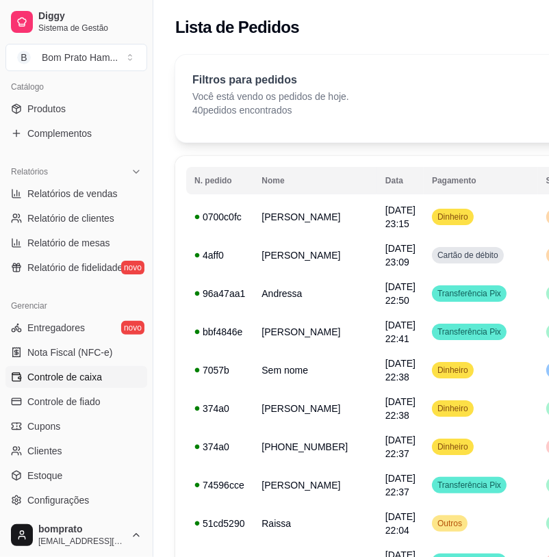
click at [66, 373] on span "Controle de caixa" at bounding box center [64, 377] width 75 height 14
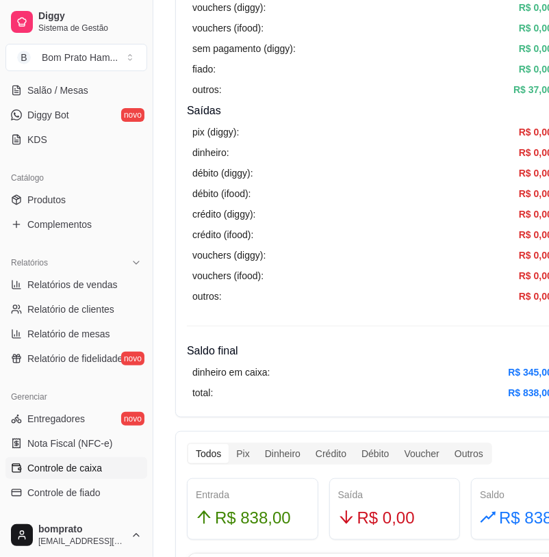
scroll to position [36, 0]
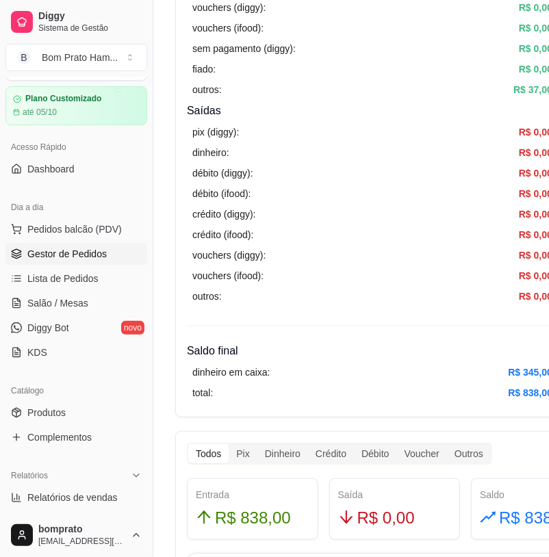
click at [73, 254] on span "Gestor de Pedidos" at bounding box center [66, 254] width 79 height 14
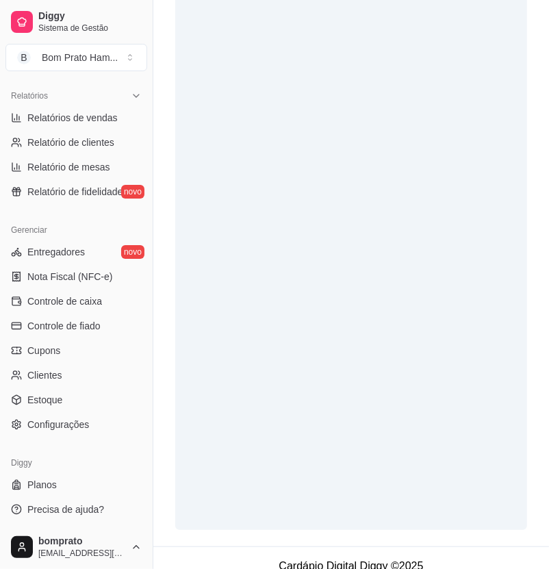
scroll to position [300, 0]
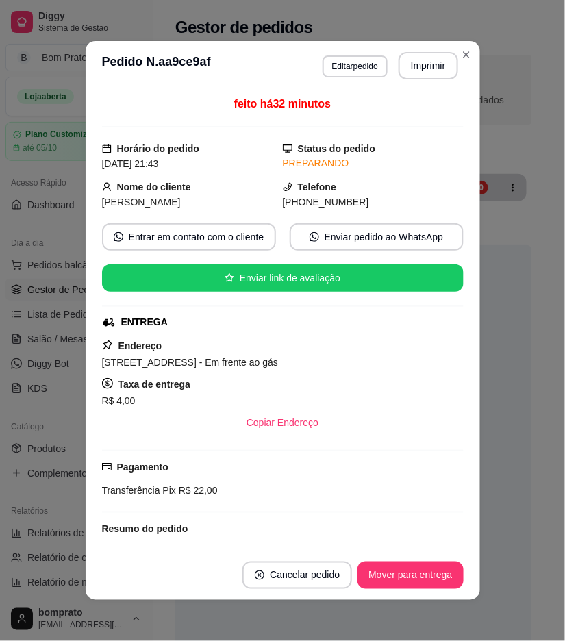
scroll to position [84, 0]
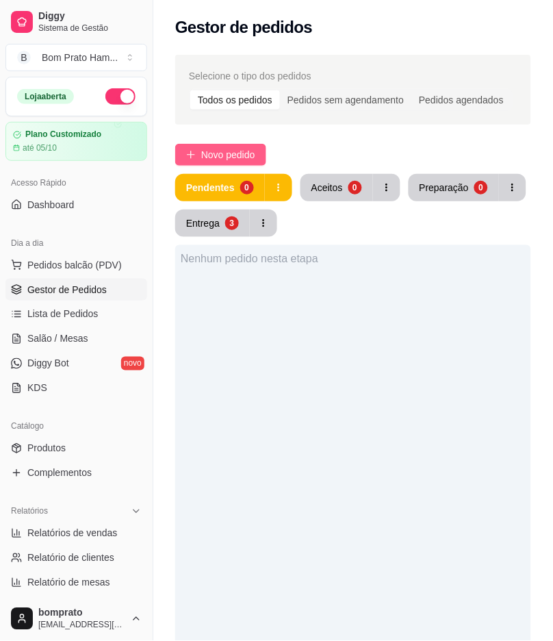
click at [228, 147] on span "Novo pedido" at bounding box center [228, 154] width 54 height 15
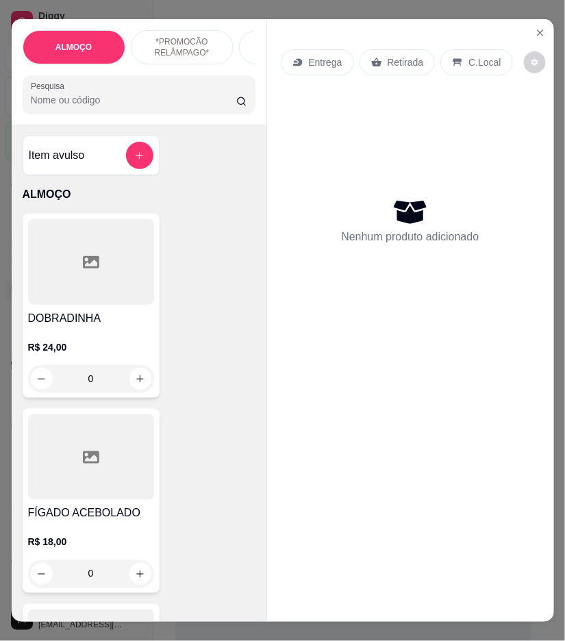
click at [155, 107] on input "Pesquisa" at bounding box center [134, 100] width 206 height 14
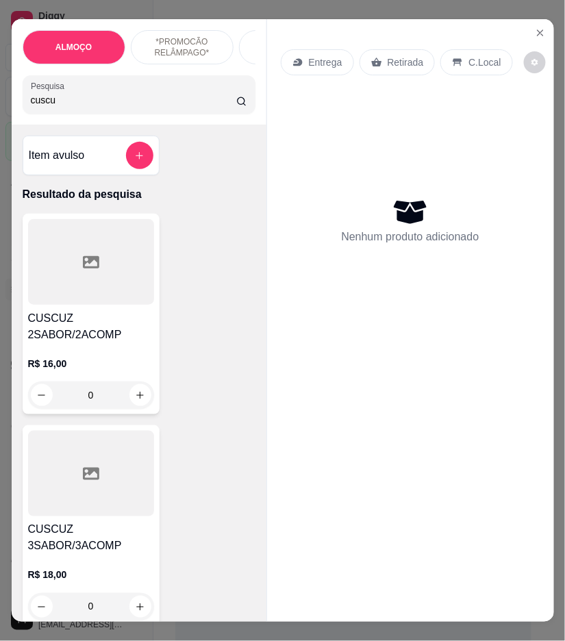
scroll to position [30, 0]
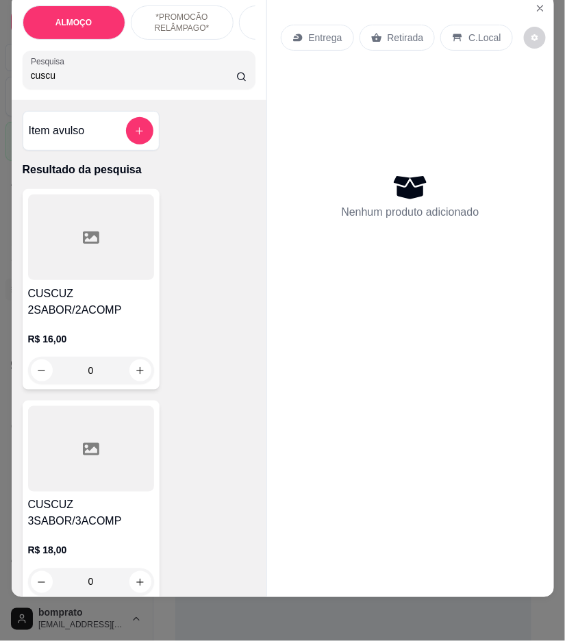
click at [118, 306] on h4 "CUSCUZ 2SABOR/2ACOMP" at bounding box center [91, 302] width 126 height 33
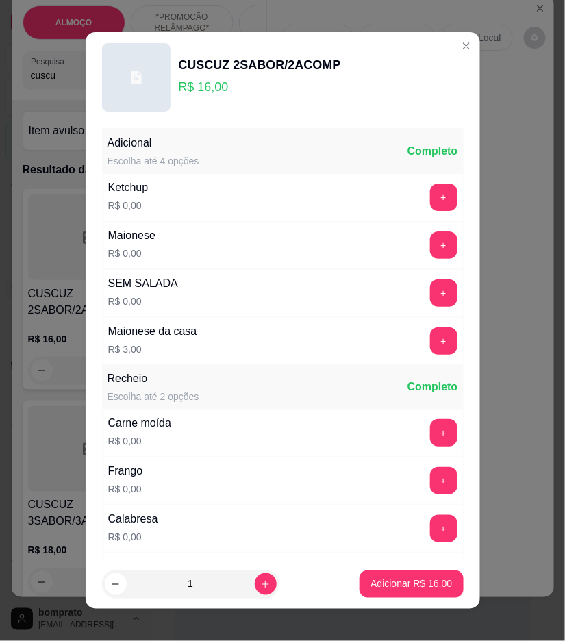
click at [448, 429] on div "CUSCUZ 2SABOR/2ACOMP R$ 16,00 Adicional Escolha até 4 opções Completo Ketchup R…" at bounding box center [282, 320] width 565 height 641
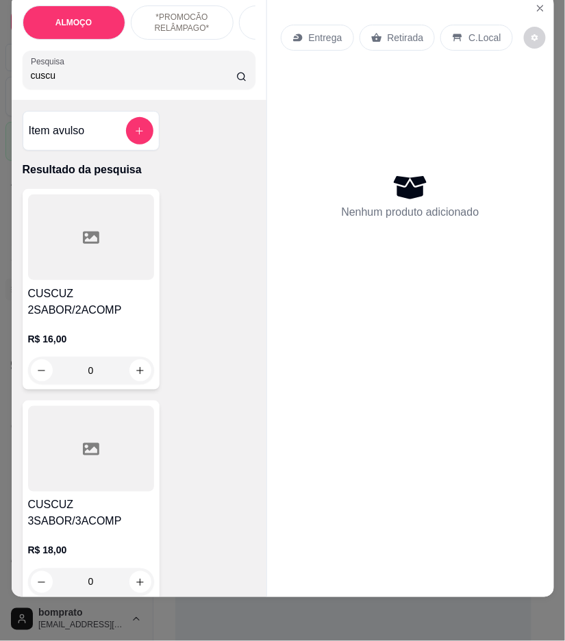
click at [62, 488] on div at bounding box center [91, 449] width 126 height 86
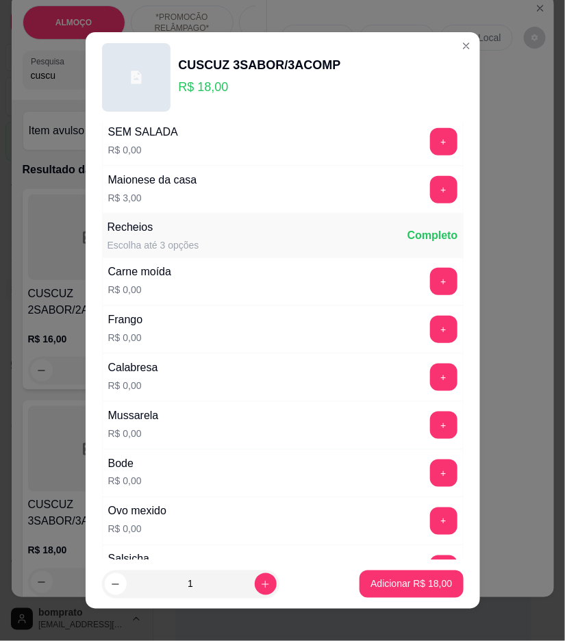
scroll to position [228, 0]
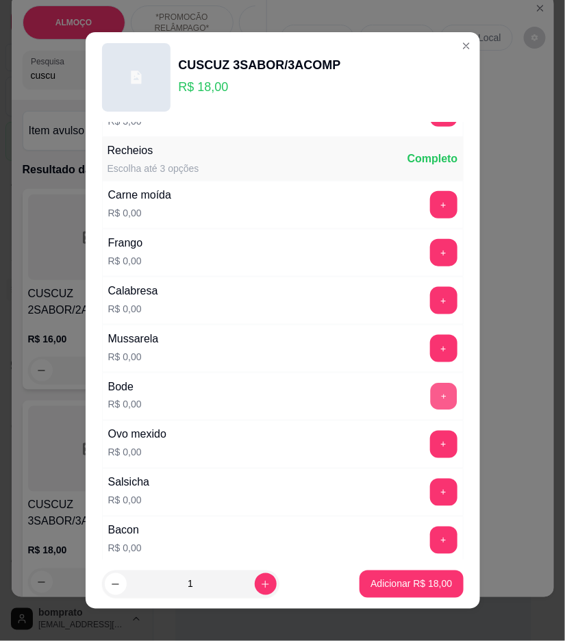
click at [430, 395] on button "+" at bounding box center [443, 396] width 27 height 27
click at [430, 449] on button "+" at bounding box center [443, 444] width 27 height 27
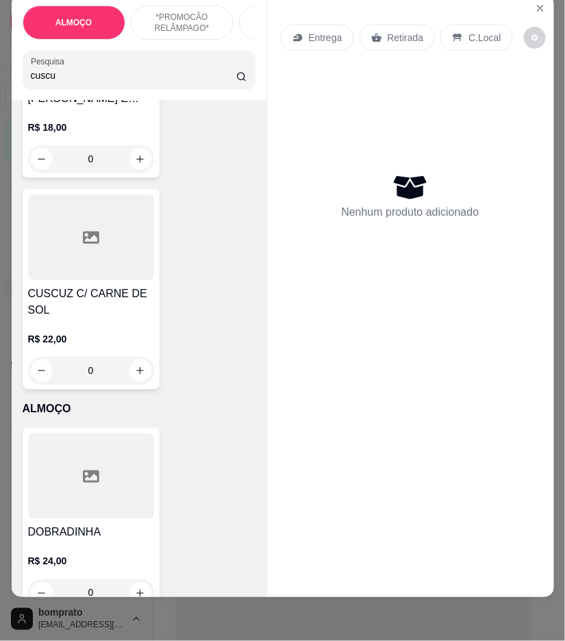
scroll to position [608, 0]
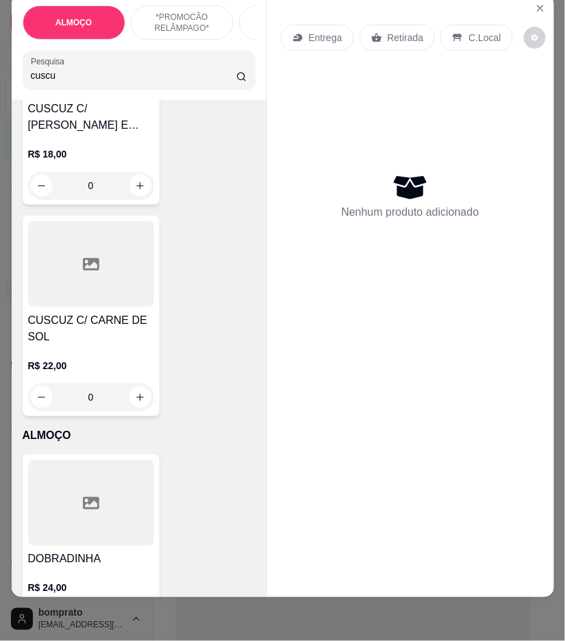
click at [129, 70] on input "cuscu" at bounding box center [134, 75] width 206 height 14
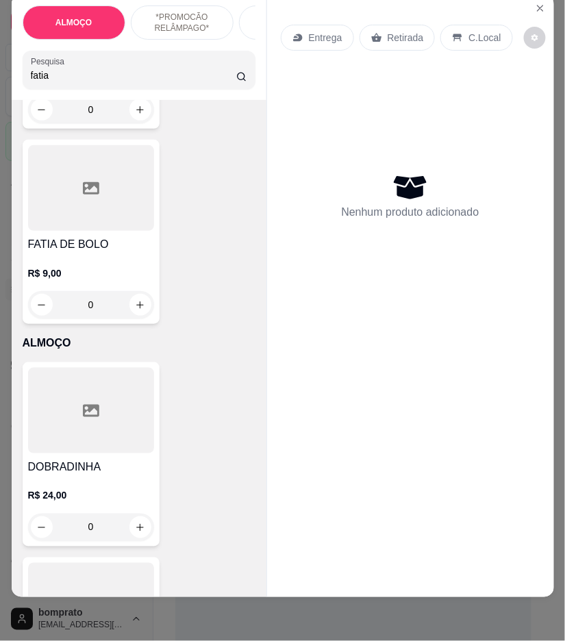
scroll to position [532, 0]
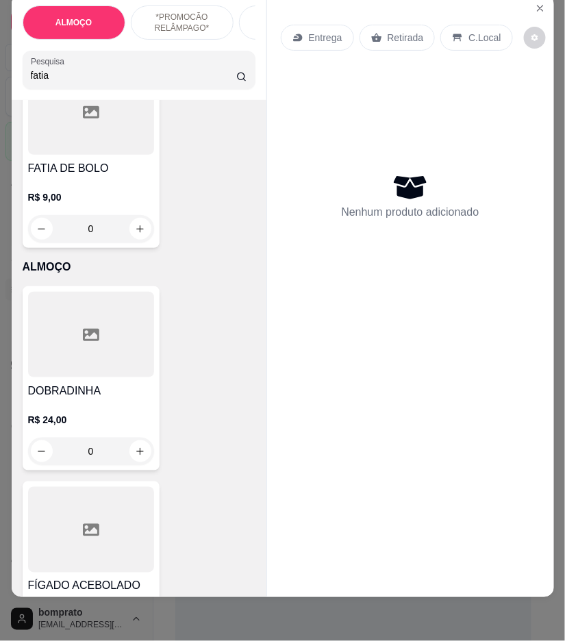
type input "fatia"
click at [124, 153] on div at bounding box center [91, 112] width 126 height 86
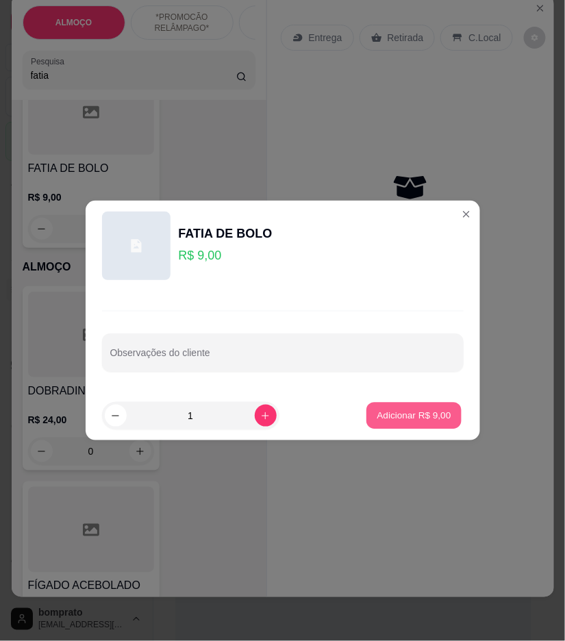
click at [385, 415] on p "Adicionar R$ 9,00" at bounding box center [414, 415] width 74 height 13
type input "1"
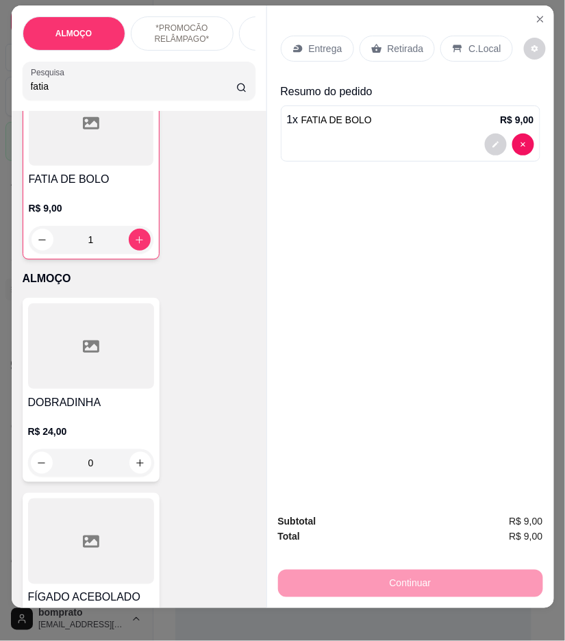
scroll to position [0, 0]
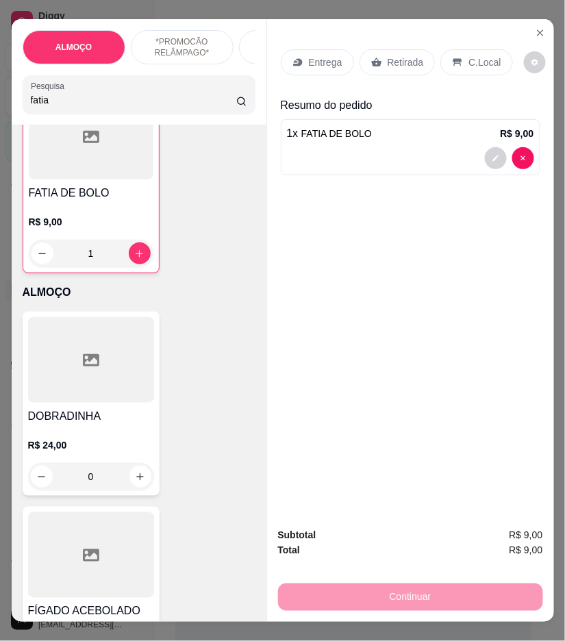
click at [536, 148] on div "Entrega Retirada C.Local Resumo do pedido 1 x FATIA DE BOLO R$ 9,00" at bounding box center [410, 268] width 287 height 498
click at [496, 149] on button "decrease-product-quantity" at bounding box center [496, 158] width 22 height 22
type input "0"
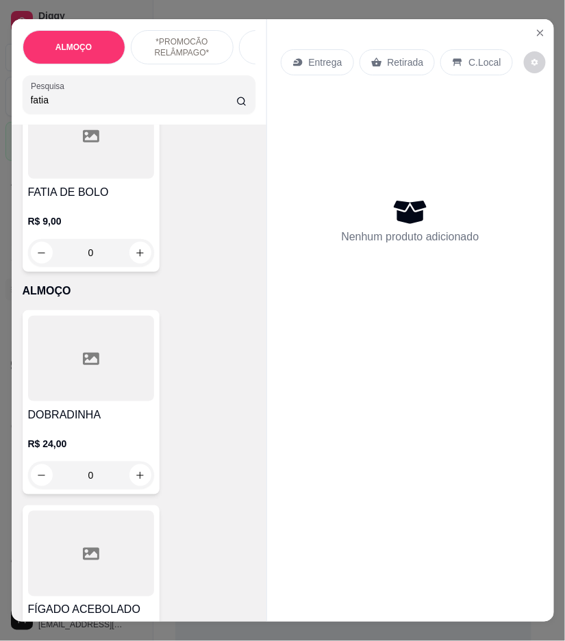
scroll to position [532, 0]
click at [175, 105] on input "fatia" at bounding box center [134, 100] width 206 height 14
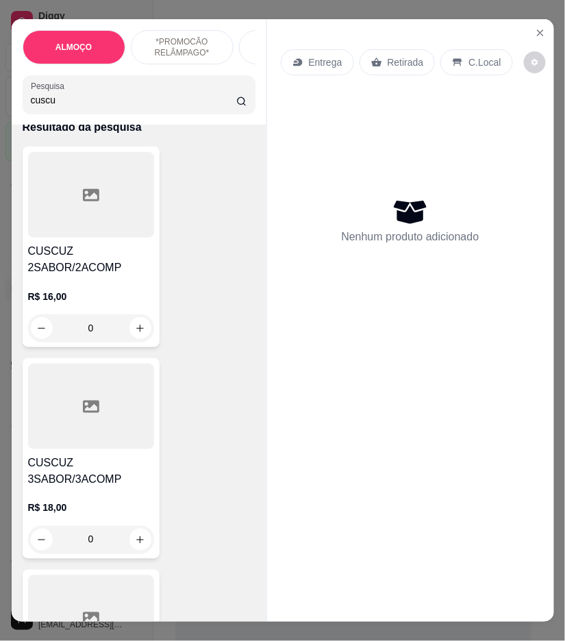
scroll to position [0, 0]
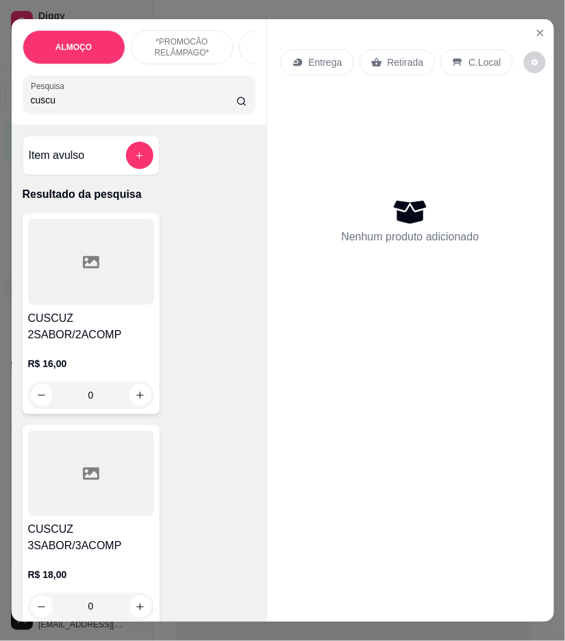
type input "cuscu"
click at [106, 357] on div "R$ 16,00 0" at bounding box center [91, 376] width 126 height 66
click at [96, 331] on h4 "CUSCUZ 2SABOR/2ACOMP" at bounding box center [91, 326] width 126 height 33
click at [58, 463] on div at bounding box center [91, 474] width 126 height 86
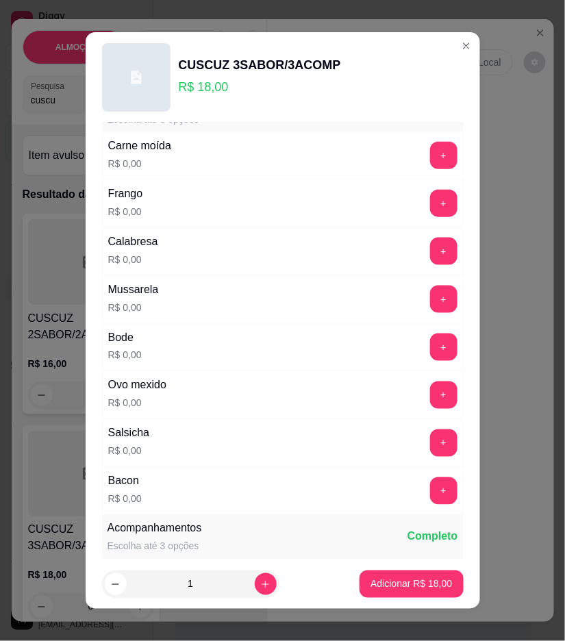
scroll to position [304, 0]
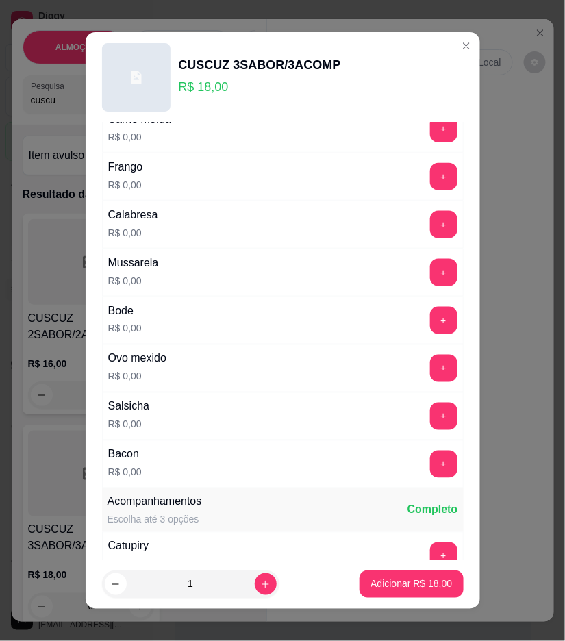
click at [418, 305] on div "Bode R$ 0,00 +" at bounding box center [283, 321] width 362 height 48
click at [430, 312] on button "+" at bounding box center [443, 320] width 27 height 27
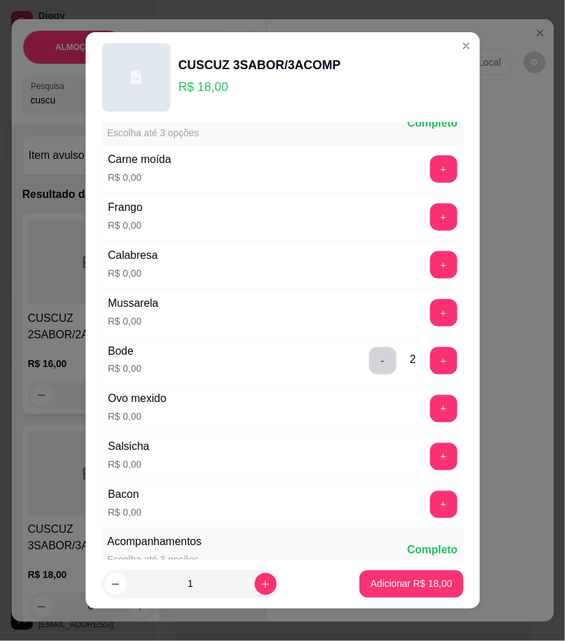
scroll to position [228, 0]
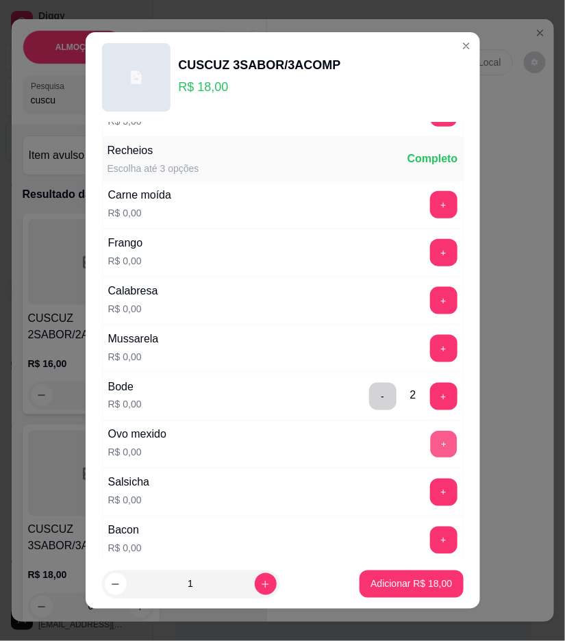
click at [430, 439] on button "+" at bounding box center [443, 444] width 27 height 27
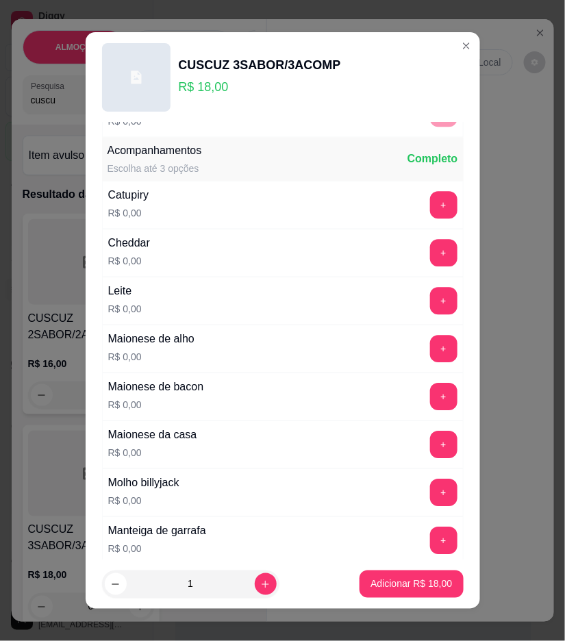
scroll to position [861, 0]
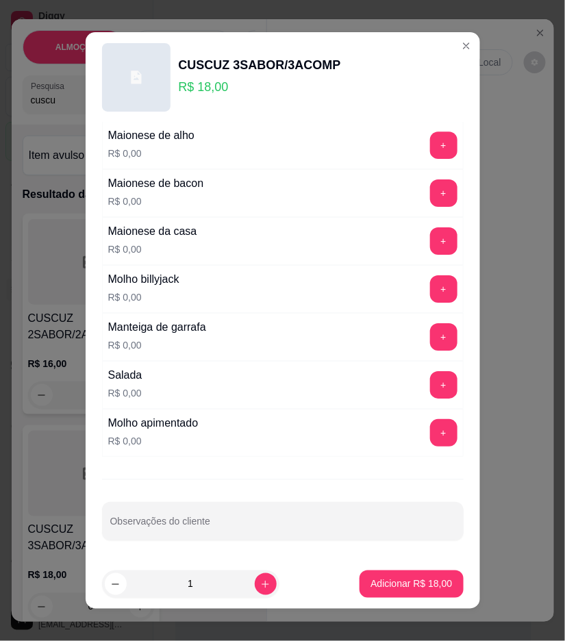
drag, startPoint x: 292, startPoint y: 549, endPoint x: 292, endPoint y: 538, distance: 11.0
click at [292, 545] on div "Adicional Escolha até 4 opções Completo Ketchup R$ 0,00 + Maionese R$ 0,00 + SE…" at bounding box center [283, 341] width 394 height 437
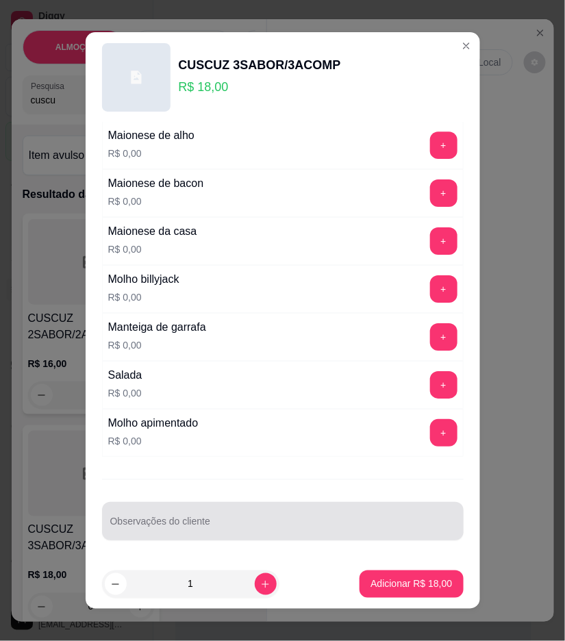
click at [291, 536] on div "Observações do cliente" at bounding box center [283, 521] width 362 height 38
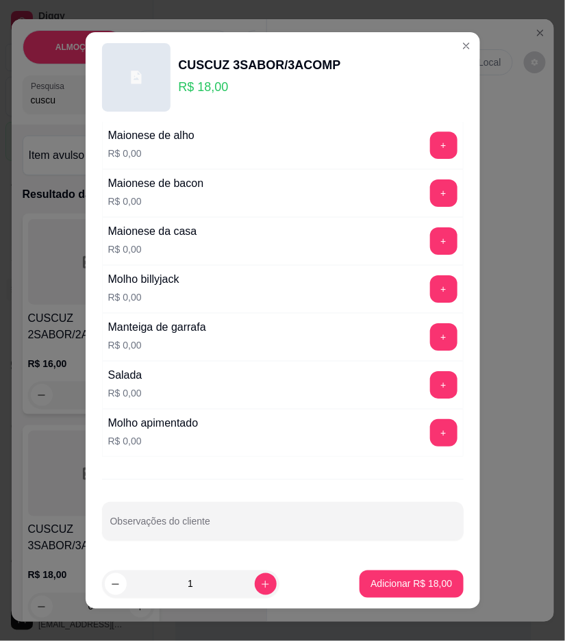
click at [449, 508] on div "Adicional Escolha até 4 opções Completo Ketchup R$ 0,00 + Maionese R$ 0,00 + SE…" at bounding box center [283, 341] width 394 height 437
click at [255, 577] on button "increase-product-quantity" at bounding box center [266, 584] width 22 height 22
type input "2"
click at [372, 578] on p "Adicionar R$ 36,00" at bounding box center [411, 584] width 79 height 13
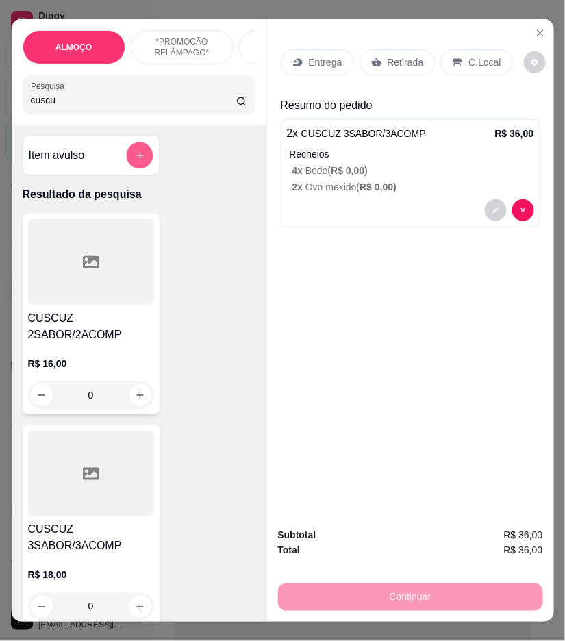
click at [132, 153] on button "add-separate-item" at bounding box center [139, 155] width 27 height 27
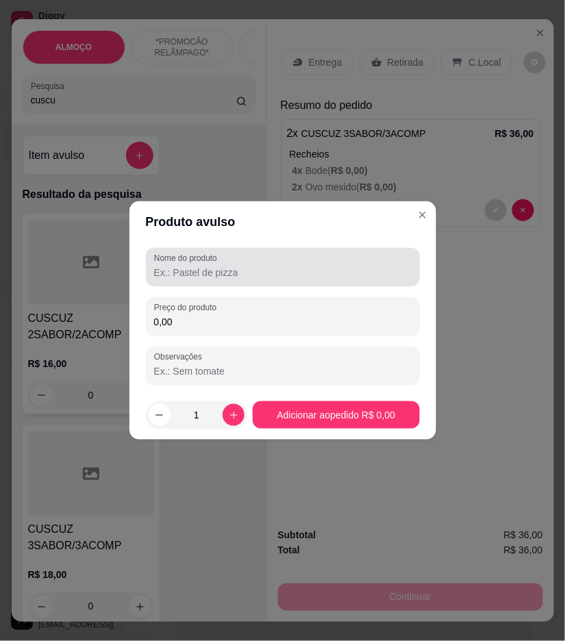
click at [231, 275] on input "Nome do produto" at bounding box center [282, 273] width 257 height 14
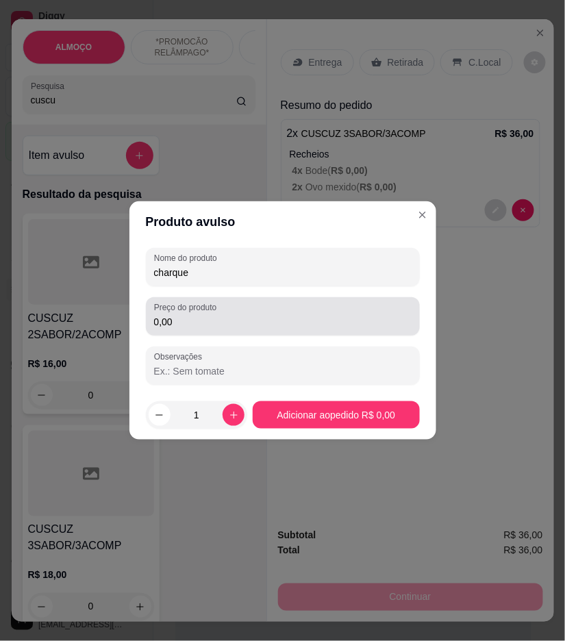
type input "charque"
click at [176, 334] on div "Preço do produto 0,00" at bounding box center [283, 316] width 274 height 38
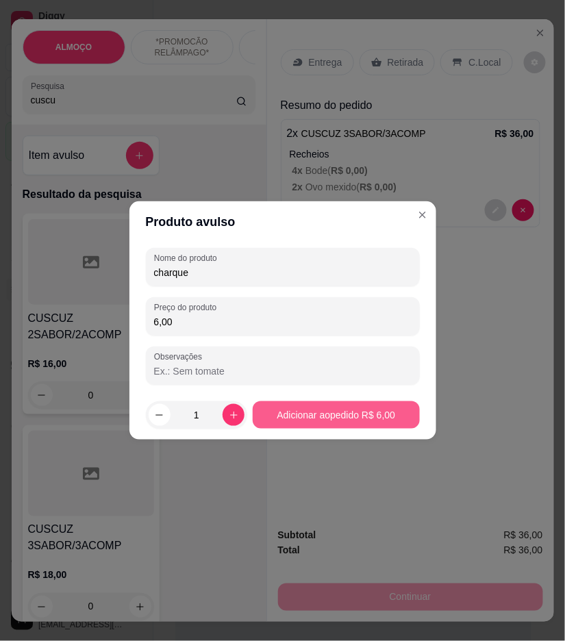
type input "6,00"
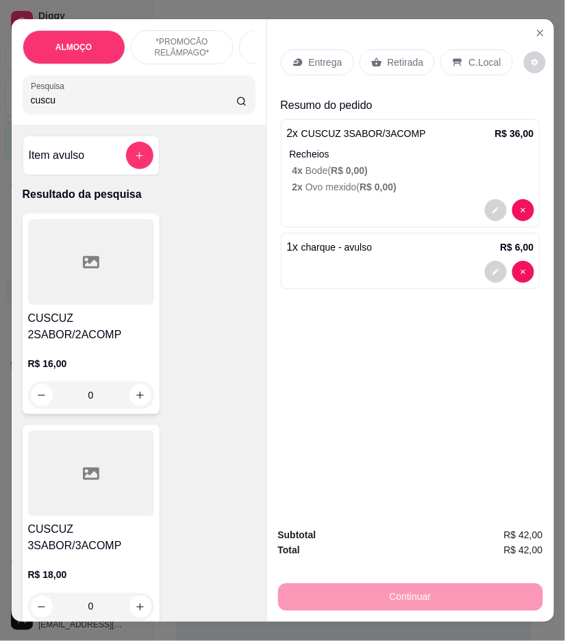
click at [318, 63] on div "Entrega" at bounding box center [317, 62] width 73 height 26
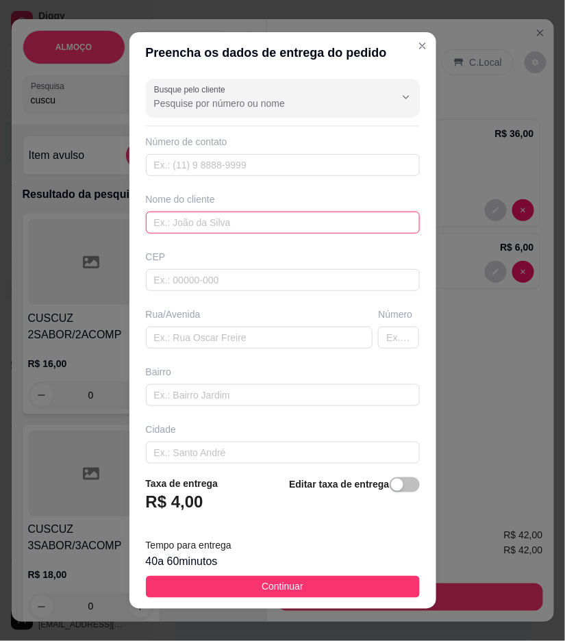
drag, startPoint x: 318, startPoint y: 63, endPoint x: 327, endPoint y: 224, distance: 161.1
paste input "[PHONE_NUMBER]"
type input "[PHONE_NUMBER]"
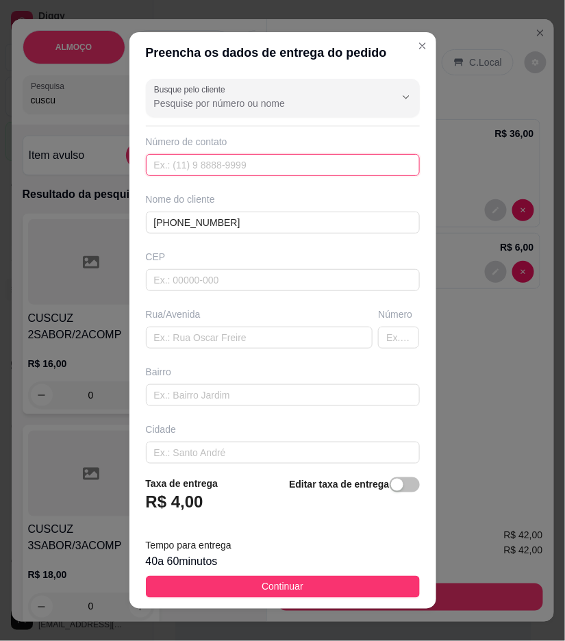
paste input "558 79126-5763"
type input "558 79126-5763"
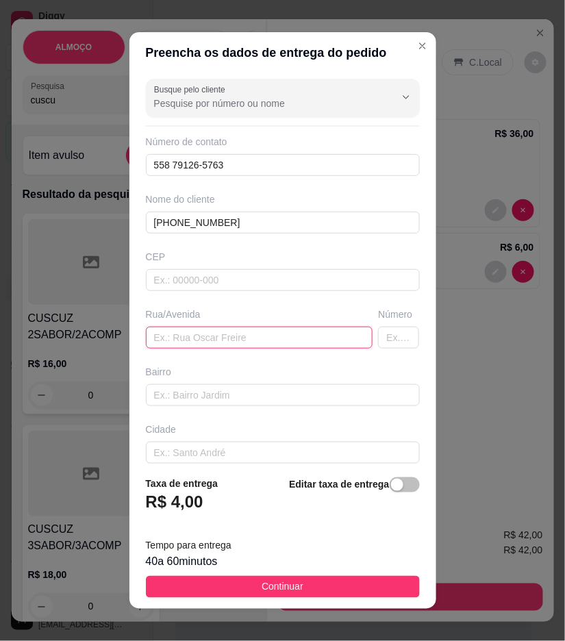
paste input "Endereço: Rua [PERSON_NAME]"
type input "Endereço: Rua [PERSON_NAME]"
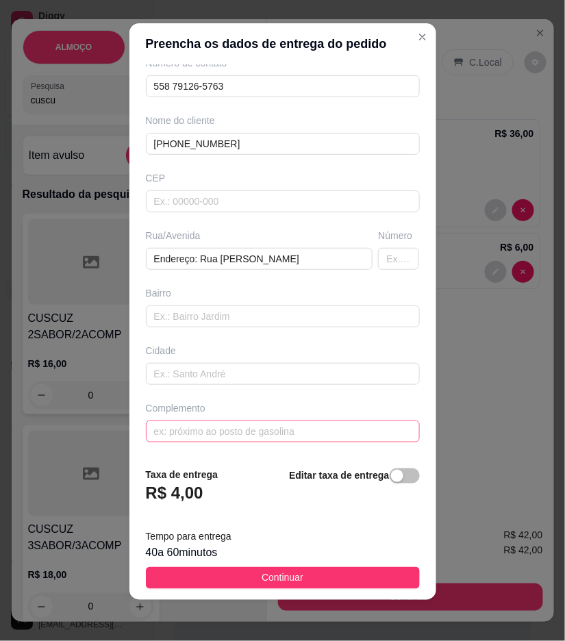
scroll to position [11, 0]
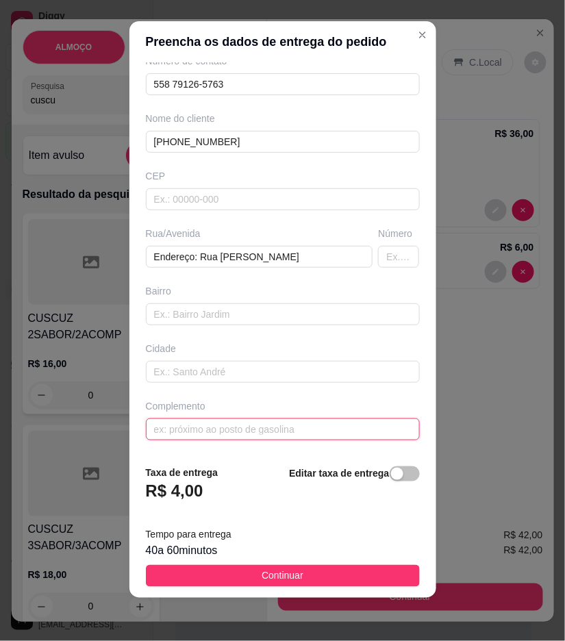
paste input "na casa de pimenta"
type input "na casa de pimenta"
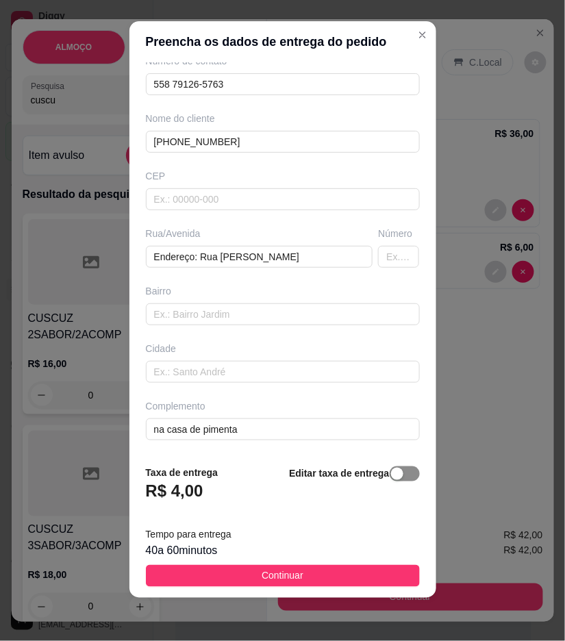
click at [390, 471] on span "button" at bounding box center [405, 473] width 30 height 15
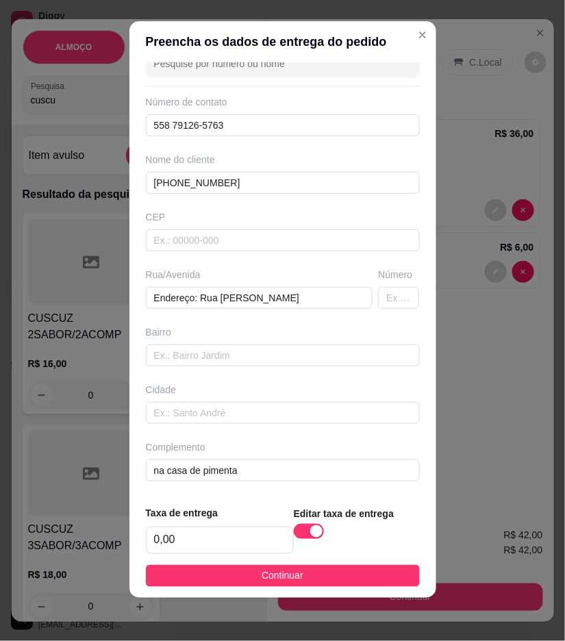
scroll to position [29, 0]
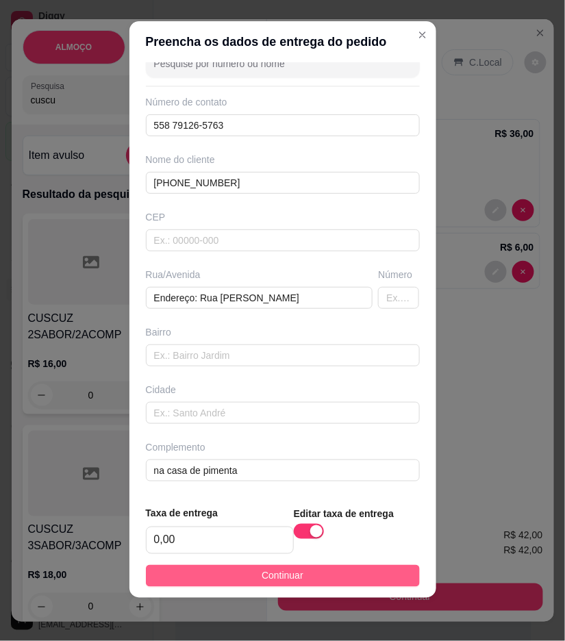
click at [366, 565] on button "Continuar" at bounding box center [283, 576] width 274 height 22
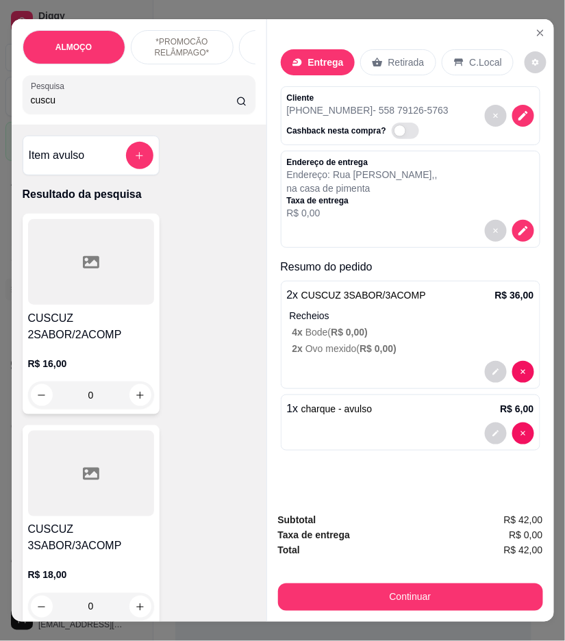
click at [366, 571] on div "Subtotal R$ 42,00 Taxa de entrega R$ 0,00 Total R$ 42,00 Continuar" at bounding box center [410, 562] width 265 height 98
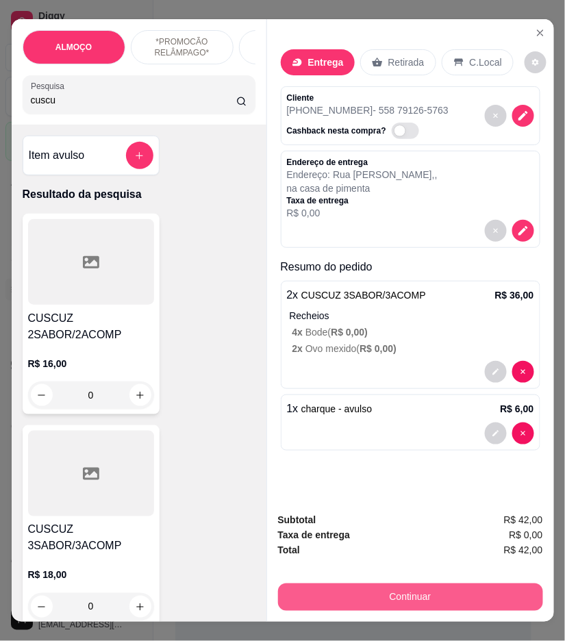
click at [375, 592] on button "Continuar" at bounding box center [410, 596] width 265 height 27
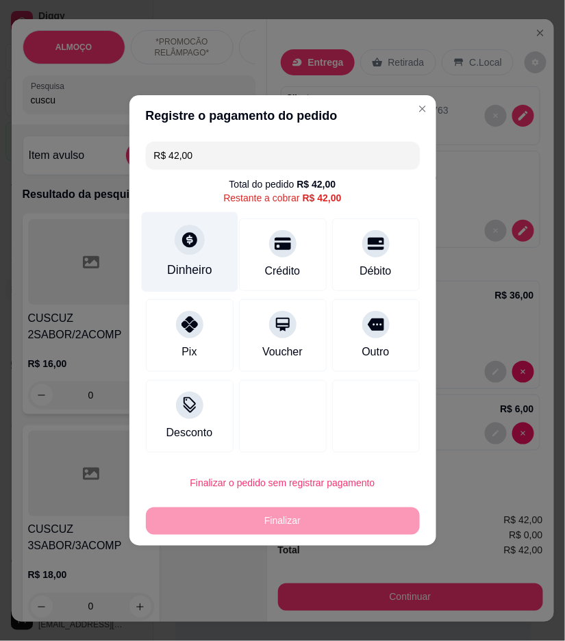
click at [188, 277] on div "Dinheiro" at bounding box center [189, 270] width 45 height 18
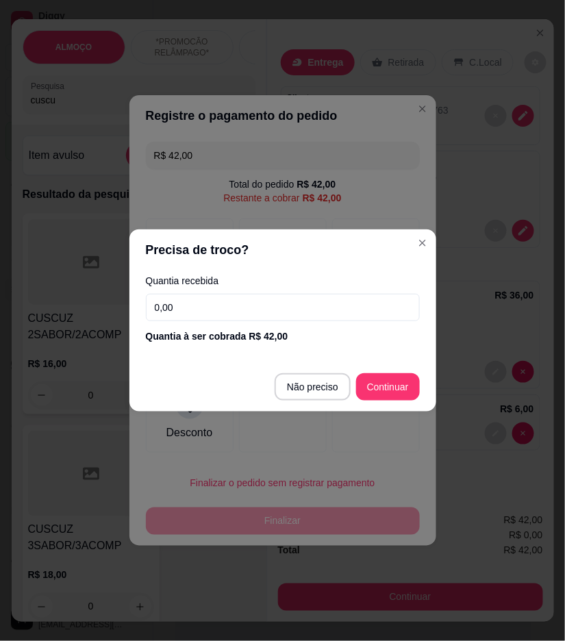
click at [248, 311] on input "0,00" at bounding box center [283, 307] width 274 height 27
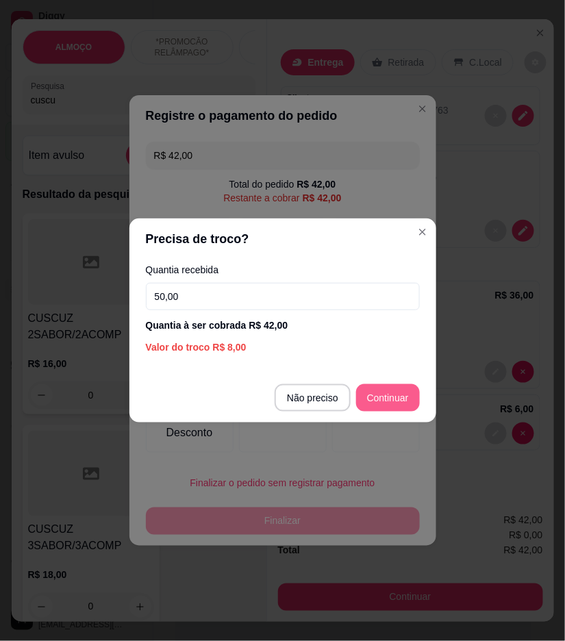
type input "50,00"
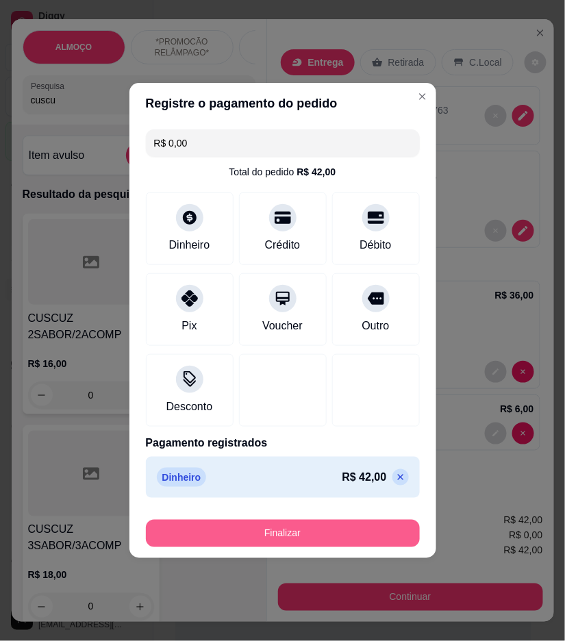
click at [365, 534] on button "Finalizar" at bounding box center [283, 533] width 274 height 27
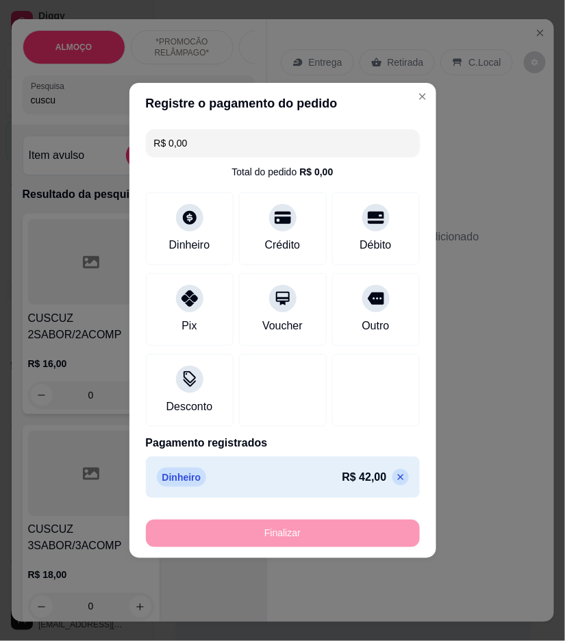
type input "-R$ 42,00"
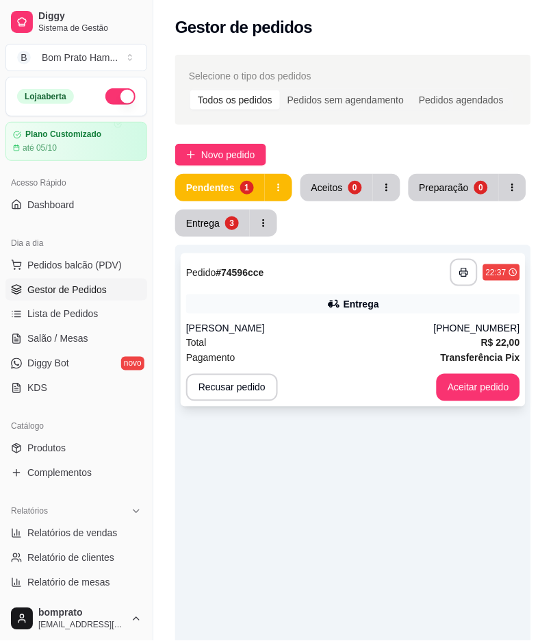
click at [298, 299] on div "Entrega" at bounding box center [353, 303] width 334 height 19
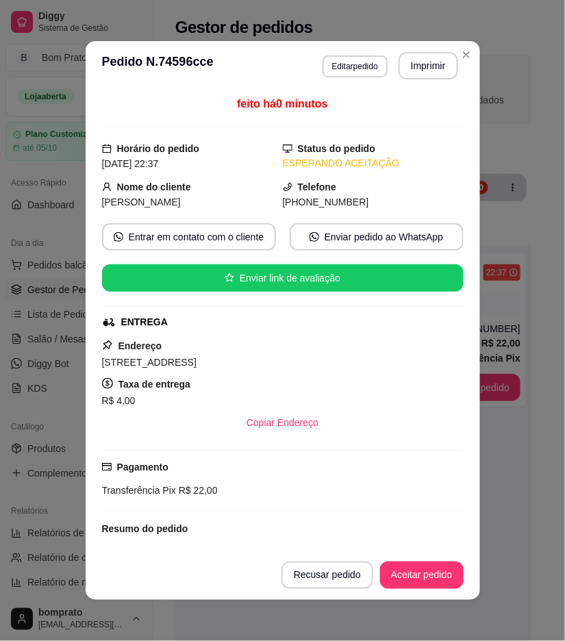
click at [421, 58] on button "Imprimir" at bounding box center [429, 65] width 60 height 27
click at [431, 570] on button "Aceitar pedido" at bounding box center [422, 575] width 84 height 27
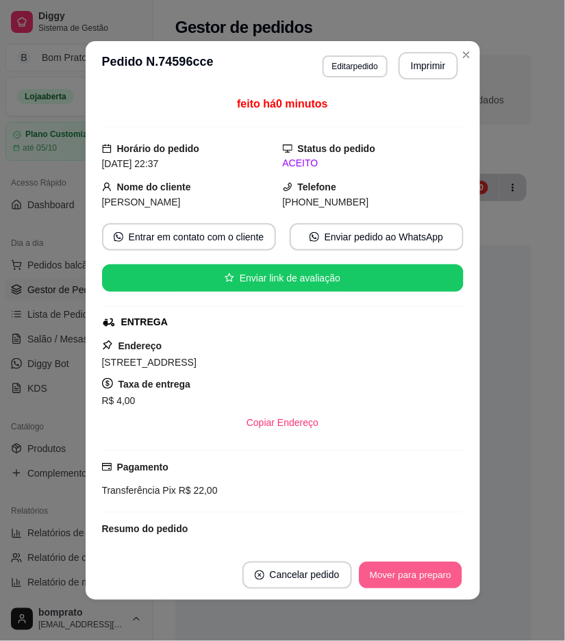
click at [430, 580] on button "Mover para preparo" at bounding box center [410, 575] width 103 height 27
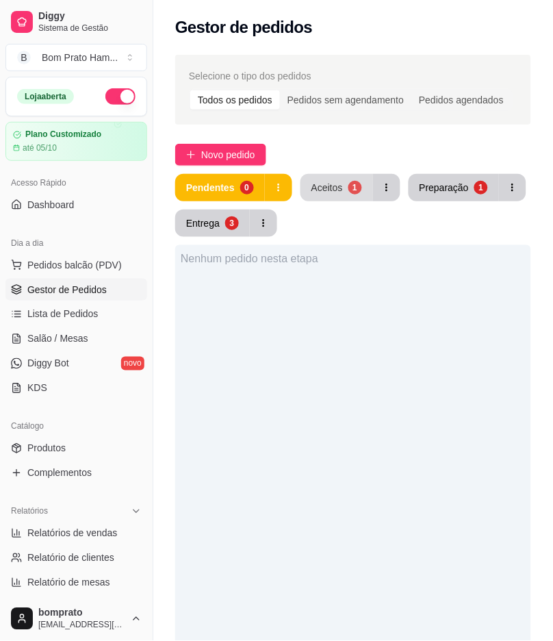
click at [331, 181] on div "Aceitos" at bounding box center [328, 188] width 32 height 14
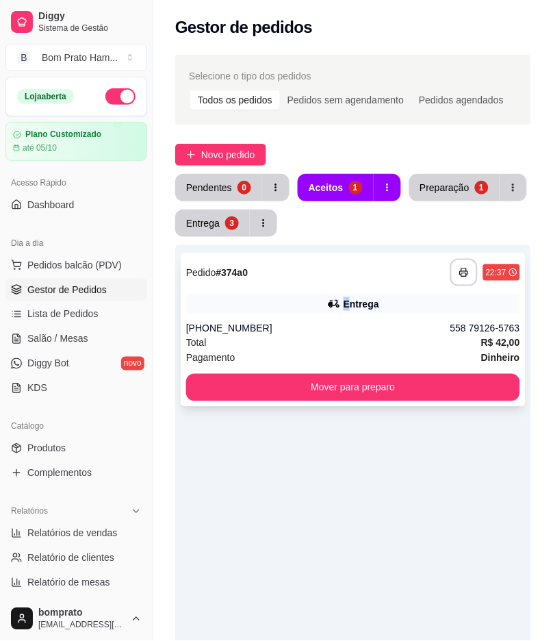
drag, startPoint x: 353, startPoint y: 289, endPoint x: 357, endPoint y: 277, distance: 12.6
click at [357, 277] on div "**********" at bounding box center [353, 329] width 345 height 153
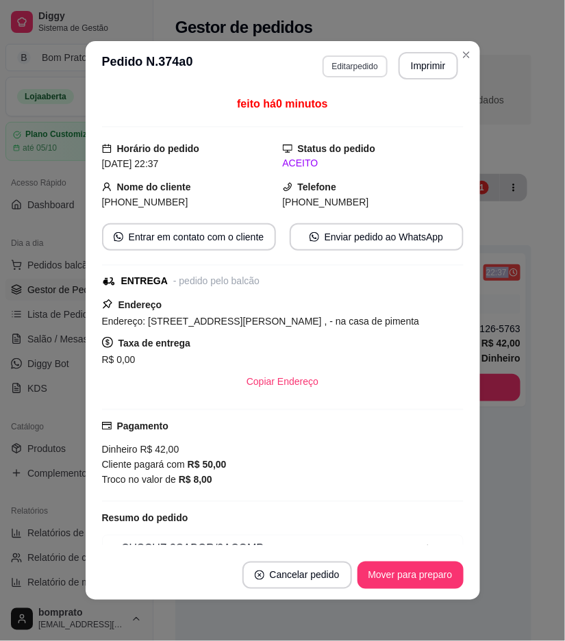
click at [347, 67] on button "Editar pedido" at bounding box center [355, 66] width 65 height 22
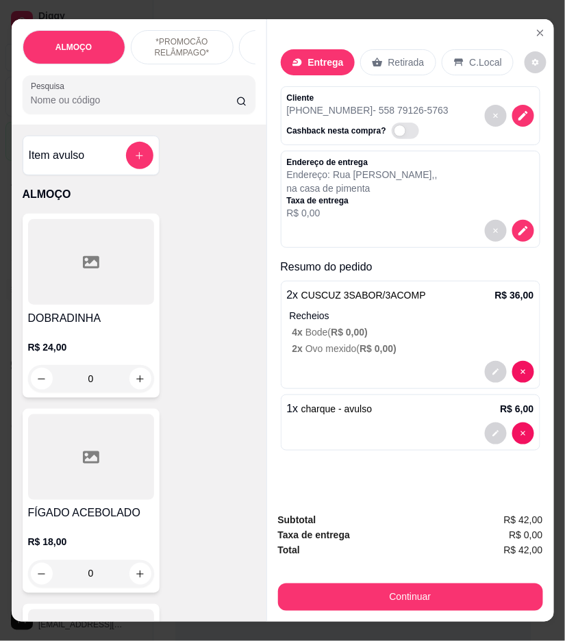
click at [312, 62] on p "Entrega" at bounding box center [326, 62] width 36 height 14
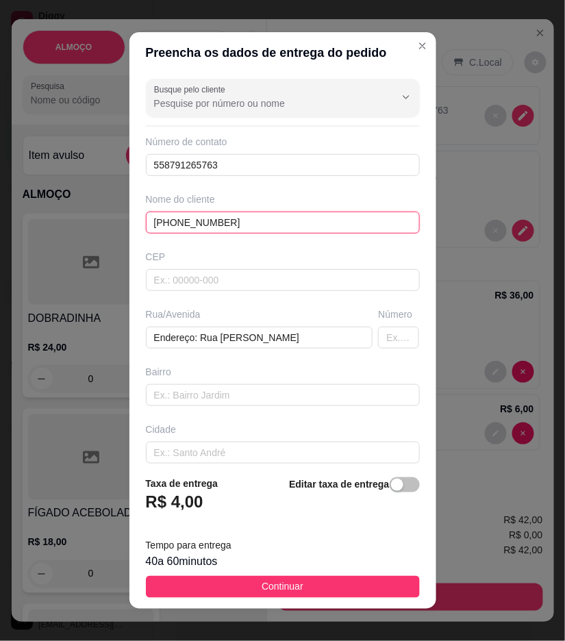
click at [200, 227] on input "[PHONE_NUMBER]" at bounding box center [283, 223] width 274 height 22
type input "[PERSON_NAME]"
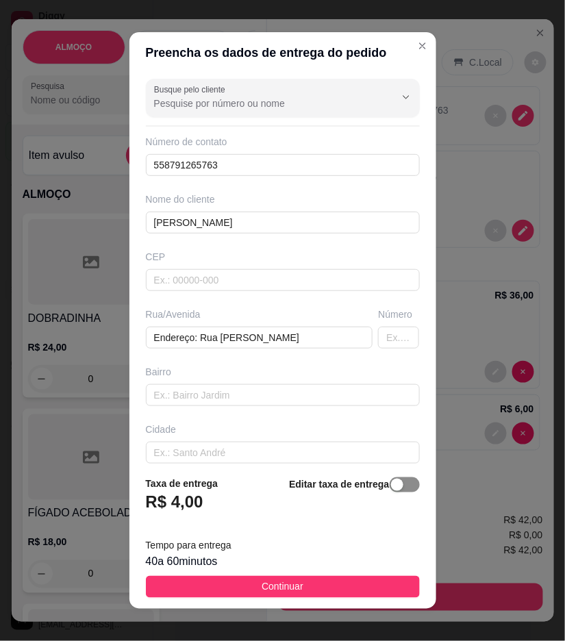
drag, startPoint x: 375, startPoint y: 481, endPoint x: 394, endPoint y: 538, distance: 60.0
click at [391, 481] on div "button" at bounding box center [397, 485] width 12 height 12
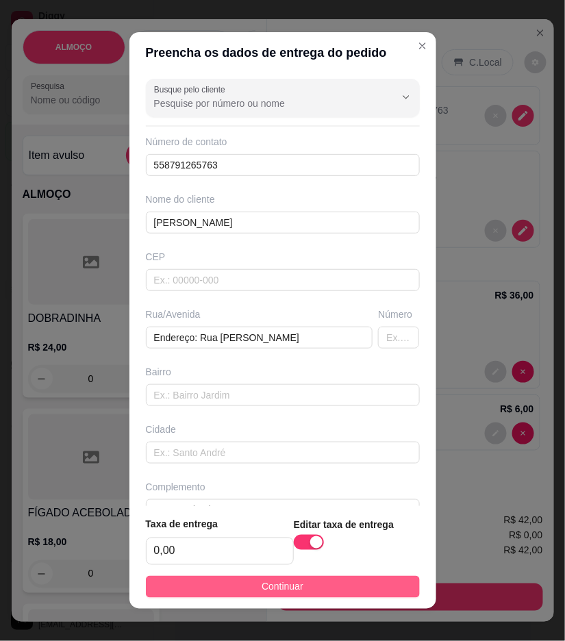
click at [356, 583] on button "Continuar" at bounding box center [283, 587] width 274 height 22
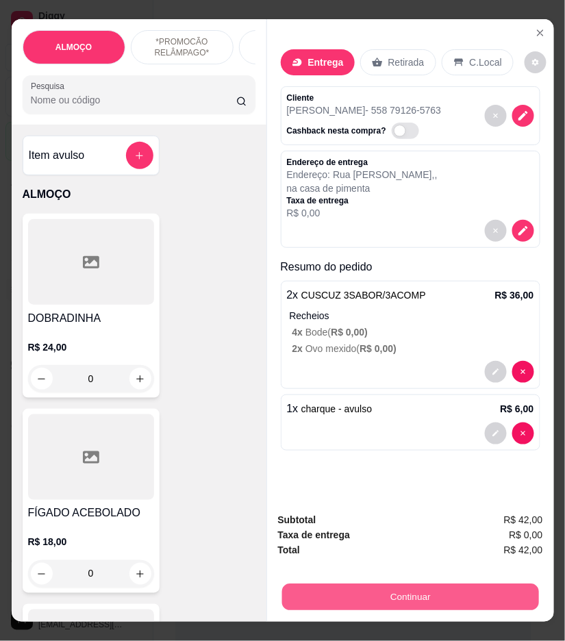
click at [427, 586] on button "Continuar" at bounding box center [409, 597] width 257 height 27
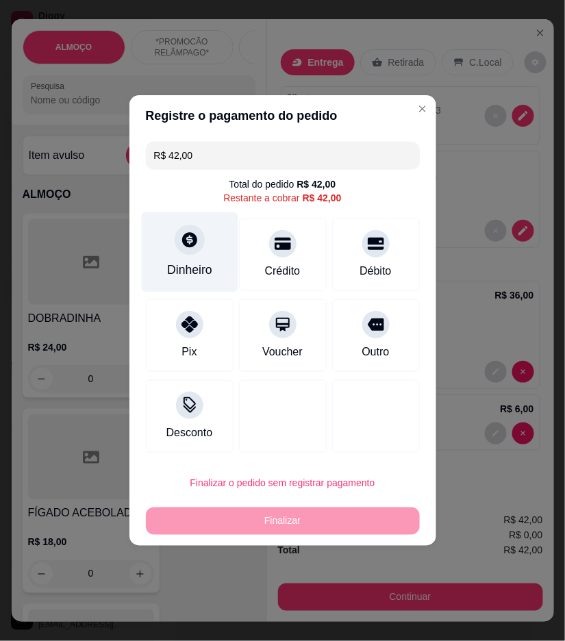
click at [188, 253] on div at bounding box center [190, 240] width 30 height 30
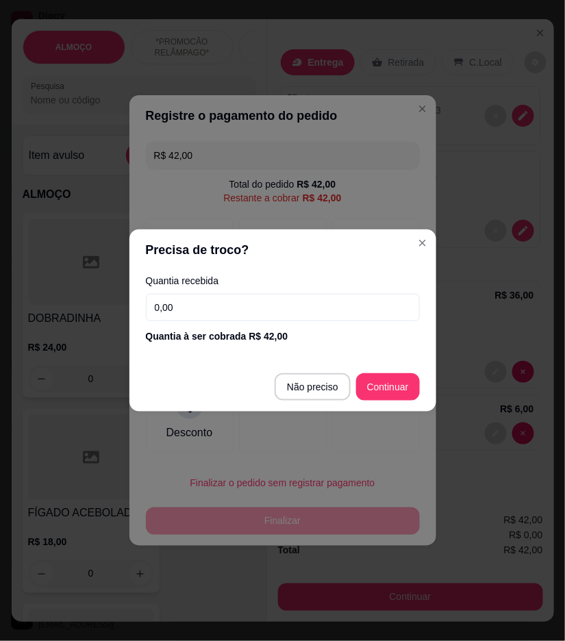
click at [255, 303] on input "0,00" at bounding box center [283, 307] width 274 height 27
click at [255, 305] on input "0,00" at bounding box center [283, 307] width 274 height 27
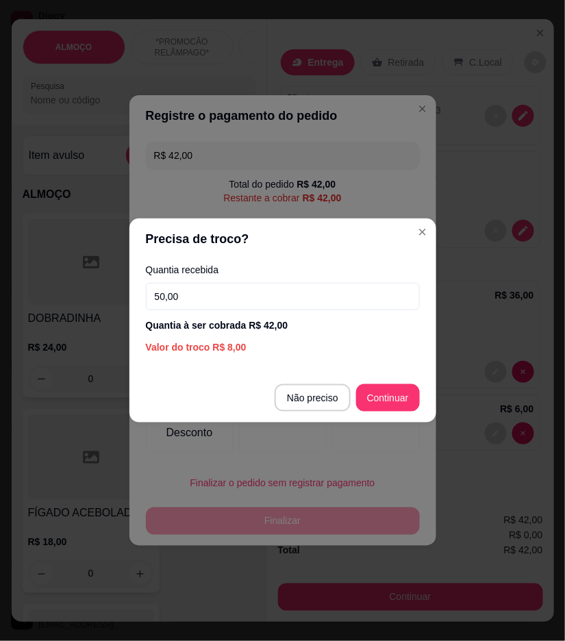
type input "50,00"
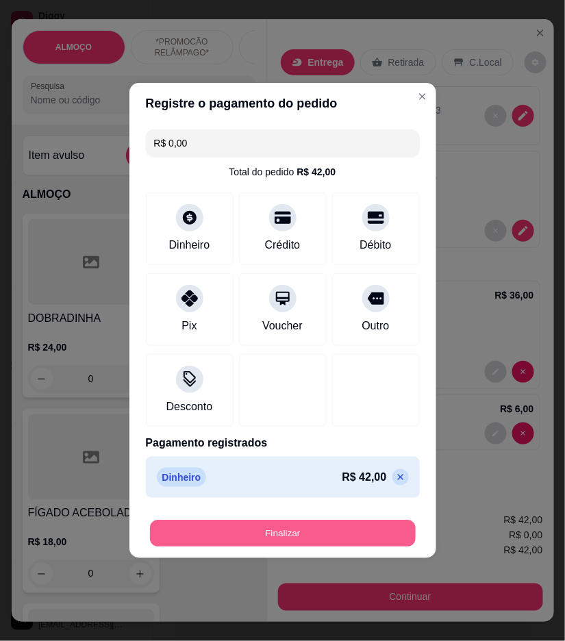
click at [387, 531] on button "Finalizar" at bounding box center [283, 533] width 266 height 27
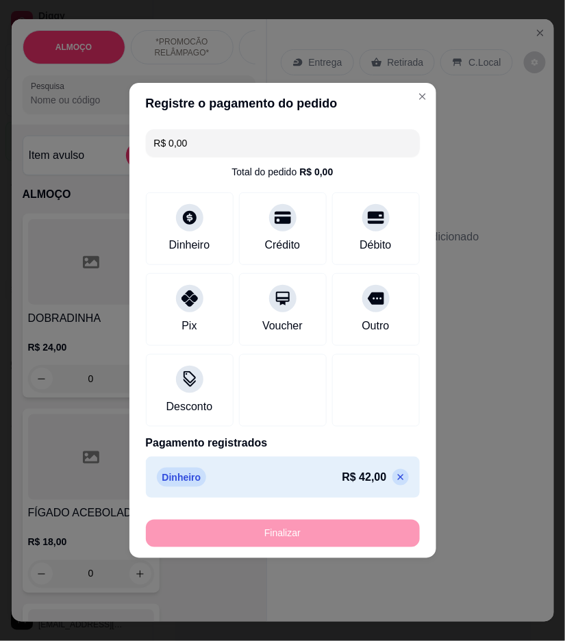
type input "-R$ 42,00"
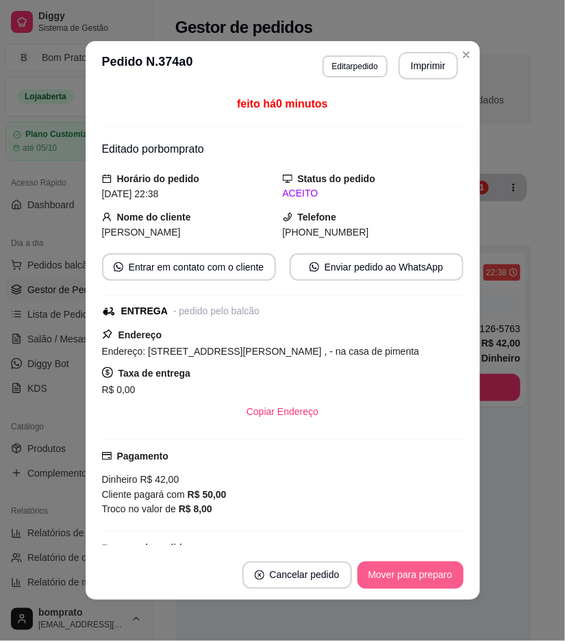
click at [435, 564] on button "Mover para preparo" at bounding box center [410, 575] width 106 height 27
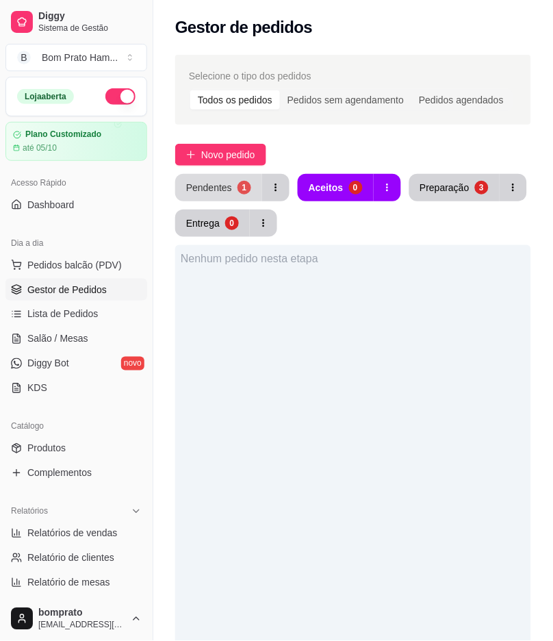
click at [216, 194] on button "Pendentes 1" at bounding box center [218, 187] width 87 height 27
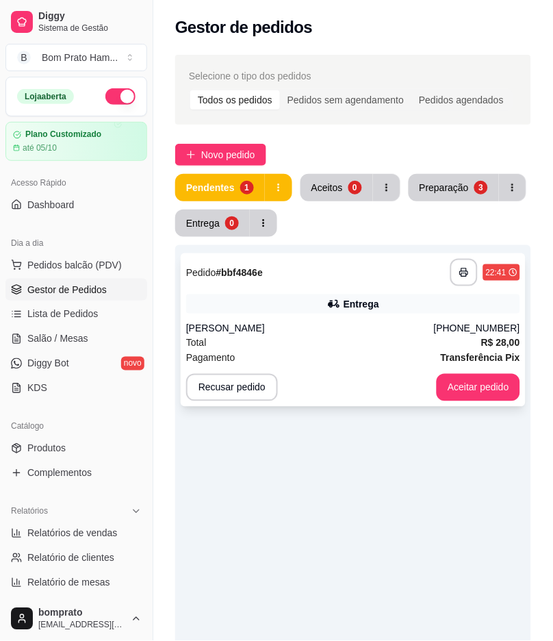
click at [427, 282] on div "**********" at bounding box center [353, 272] width 334 height 27
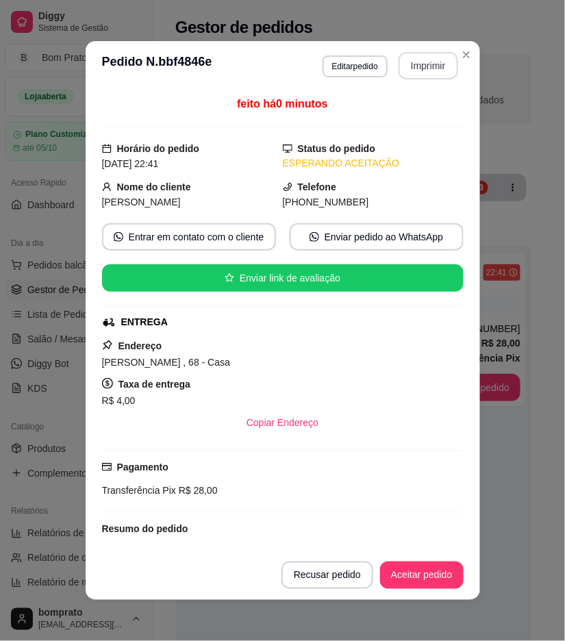
click at [418, 53] on button "Imprimir" at bounding box center [429, 65] width 60 height 27
click at [436, 584] on button "Aceitar pedido" at bounding box center [421, 575] width 81 height 27
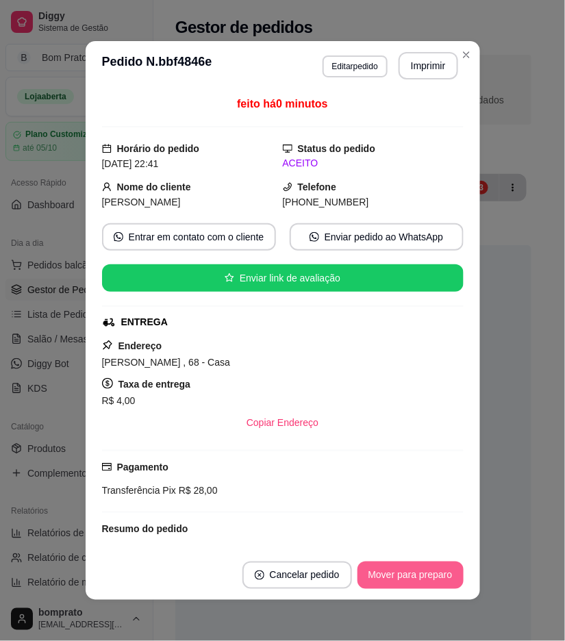
click at [436, 579] on button "Mover para preparo" at bounding box center [410, 575] width 106 height 27
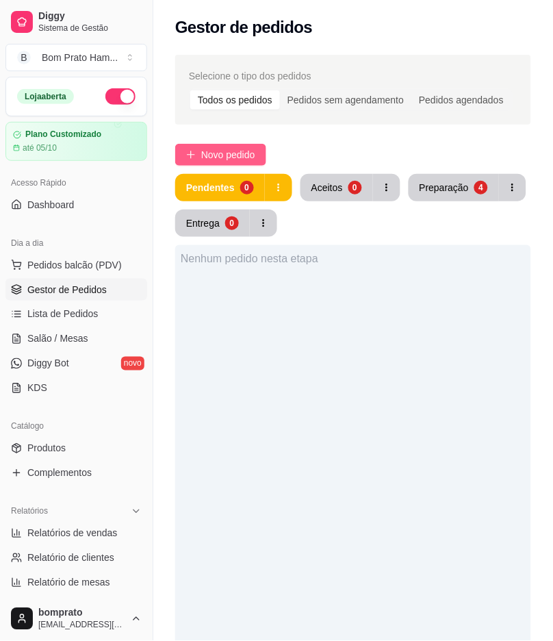
click at [223, 158] on span "Novo pedido" at bounding box center [228, 154] width 54 height 15
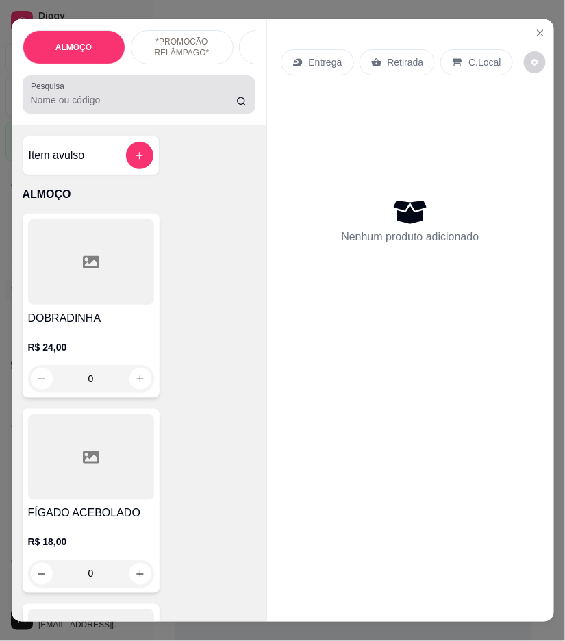
click at [185, 107] on input "Pesquisa" at bounding box center [134, 100] width 206 height 14
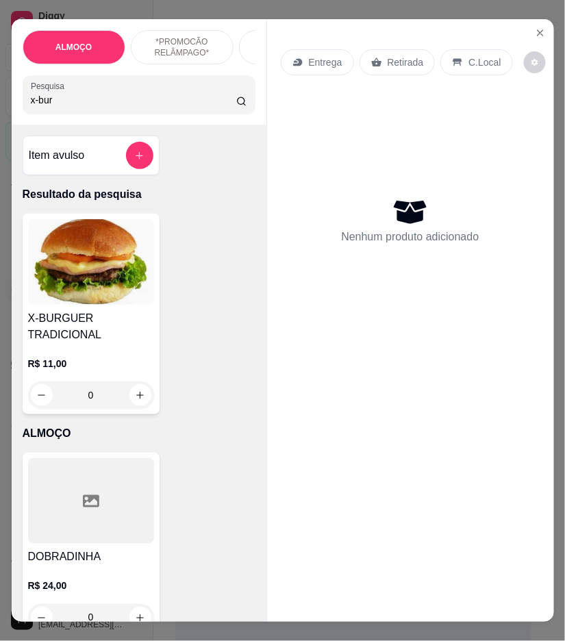
type input "x-bur"
click at [135, 404] on div "0" at bounding box center [91, 394] width 126 height 27
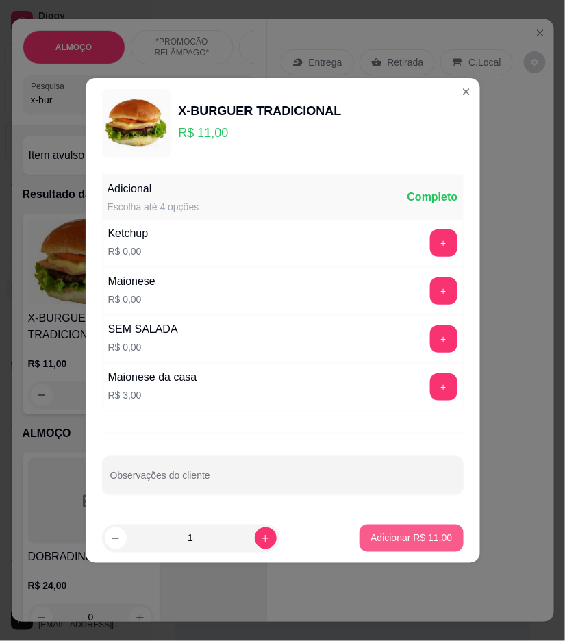
click at [423, 532] on p "Adicionar R$ 11,00" at bounding box center [410, 538] width 81 height 14
type input "1"
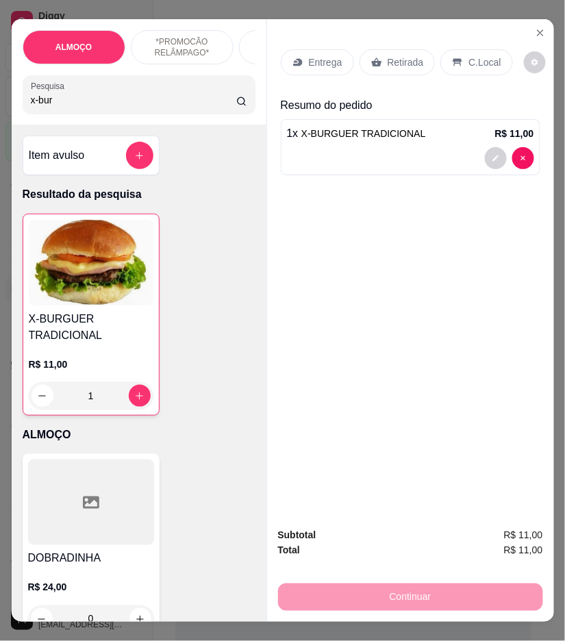
drag, startPoint x: 313, startPoint y: 51, endPoint x: 336, endPoint y: 51, distance: 22.6
click at [336, 55] on p "Entrega" at bounding box center [326, 62] width 34 height 14
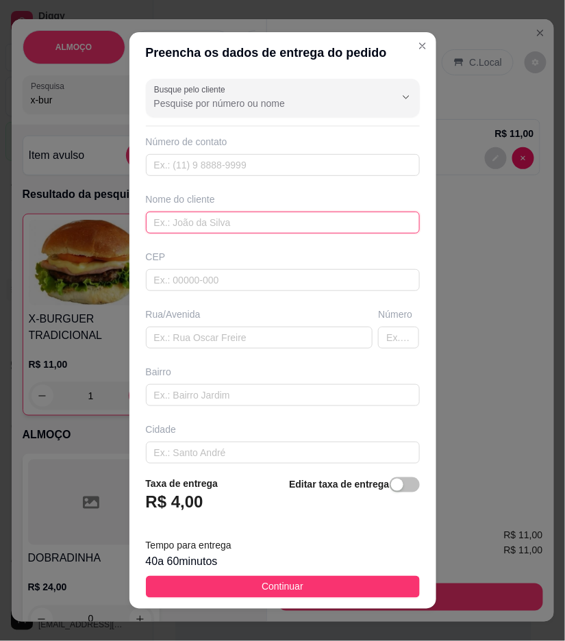
paste input "Bruna"
type input "Bruna"
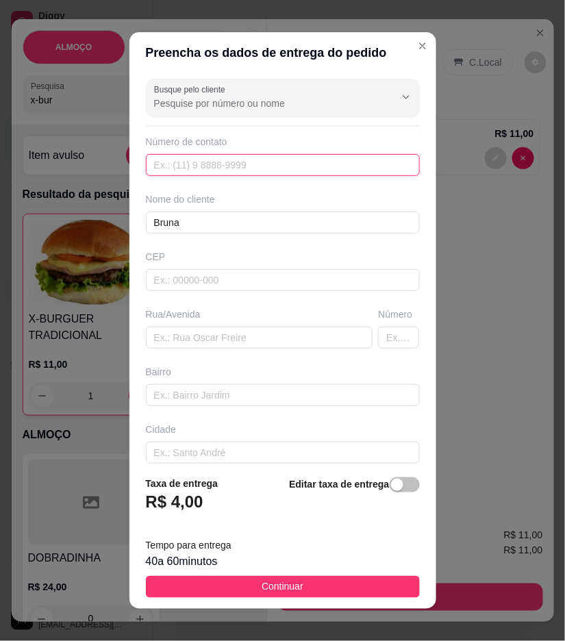
paste input "558 79121-1535"
type input "558 79121-1535"
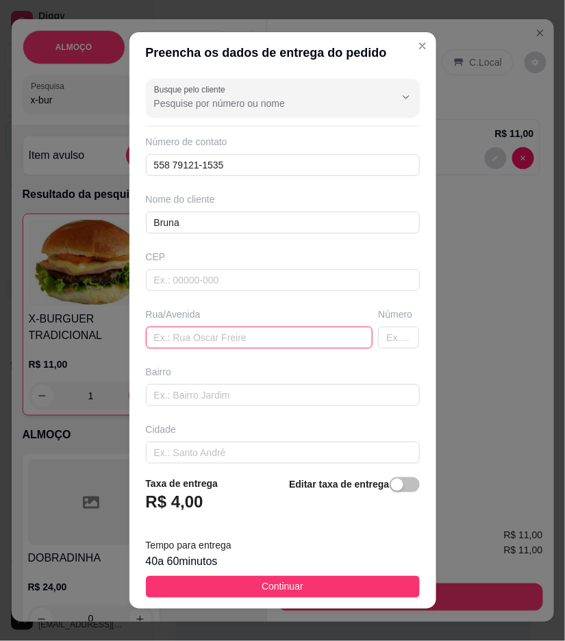
paste input "Ao lado do sacolão de chico,na entrada que sai na 13 próximo ao hospital número…"
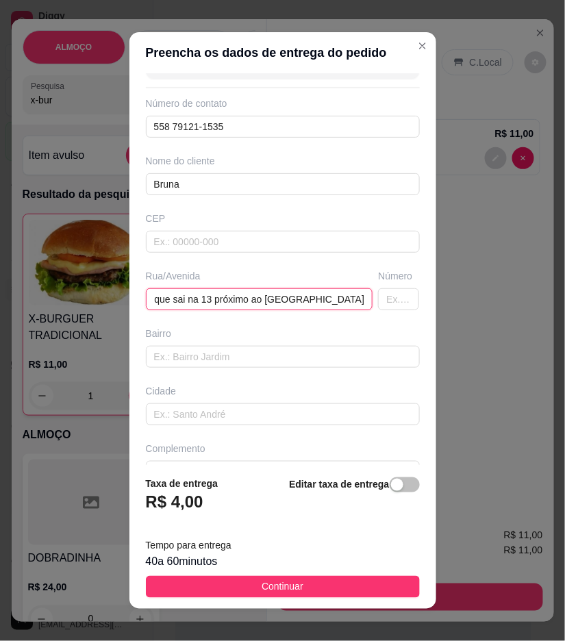
scroll to position [70, 0]
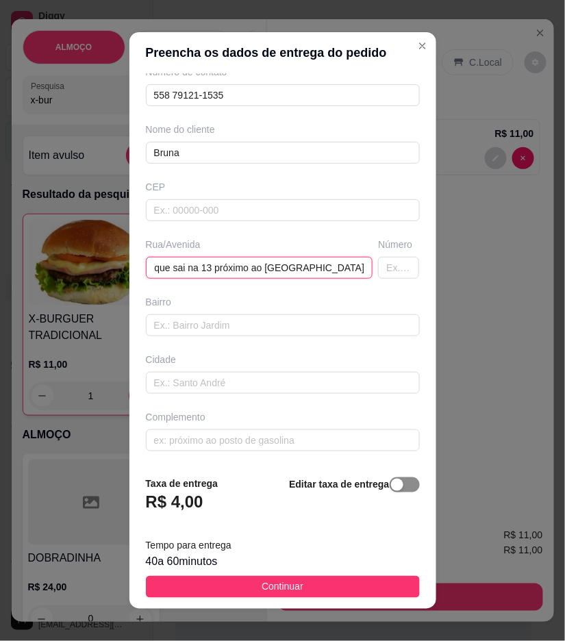
type input "Ao lado do sacolão de chico,na entrada que sai na 13 próximo ao hospital número…"
click at [396, 483] on span "button" at bounding box center [405, 484] width 30 height 15
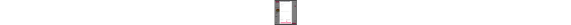
scroll to position [29, 0]
